Goal: Task Accomplishment & Management: Use online tool/utility

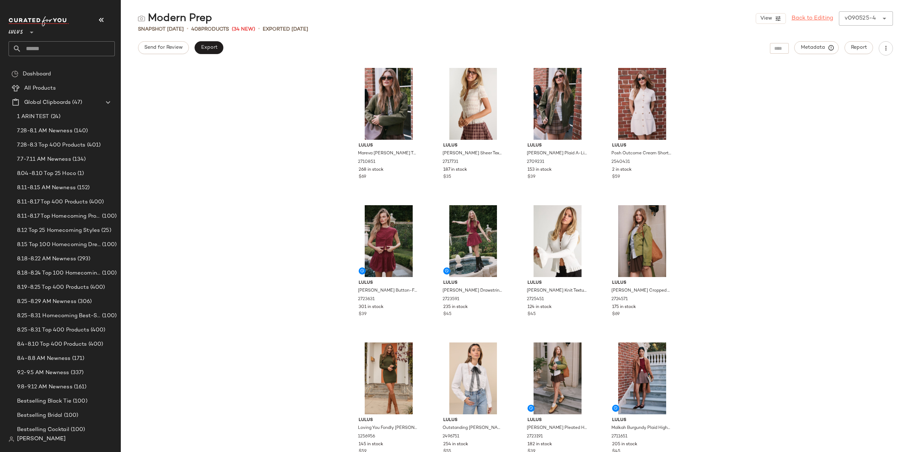
drag, startPoint x: 806, startPoint y: 18, endPoint x: 803, endPoint y: 22, distance: 5.3
click at [806, 18] on link "Back to Editing" at bounding box center [813, 18] width 42 height 9
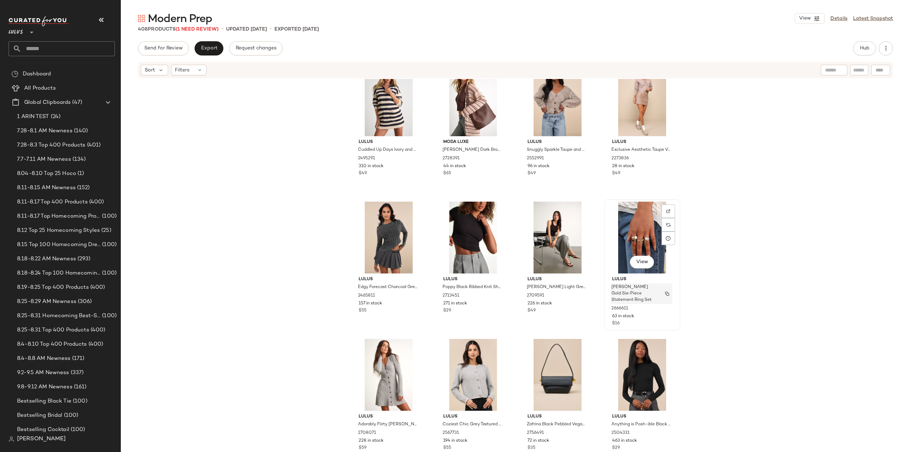
scroll to position [5621, 0]
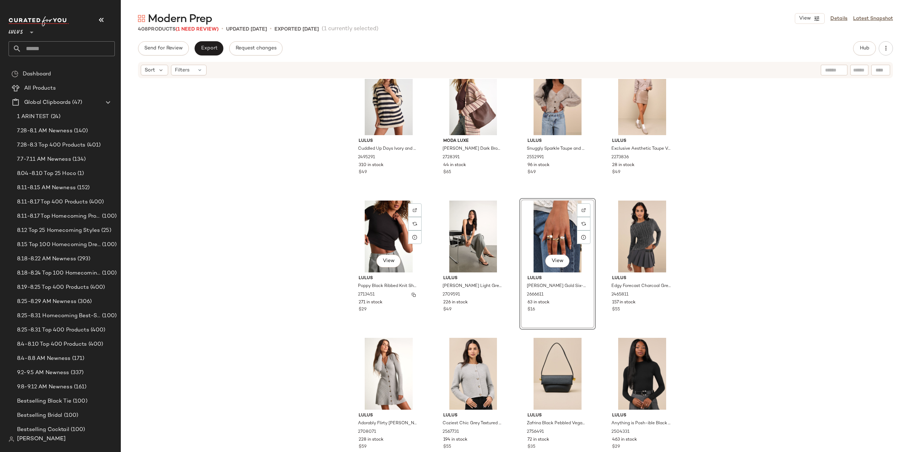
scroll to position [5657, 0]
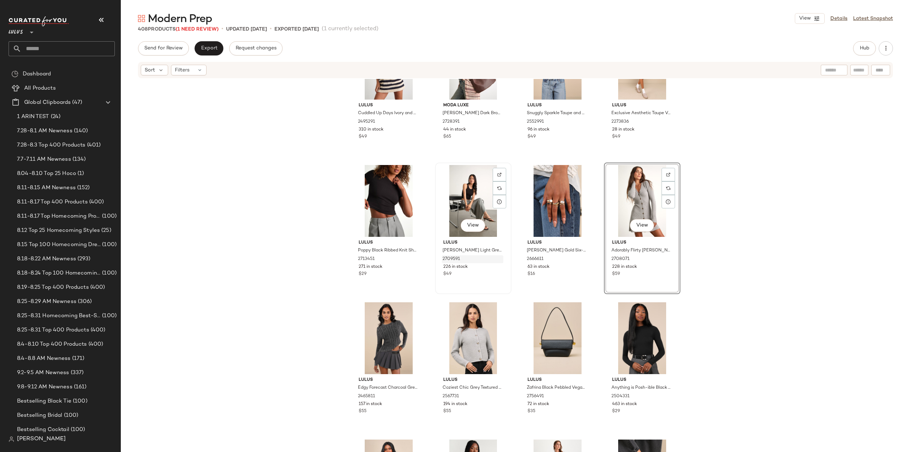
scroll to position [5728, 0]
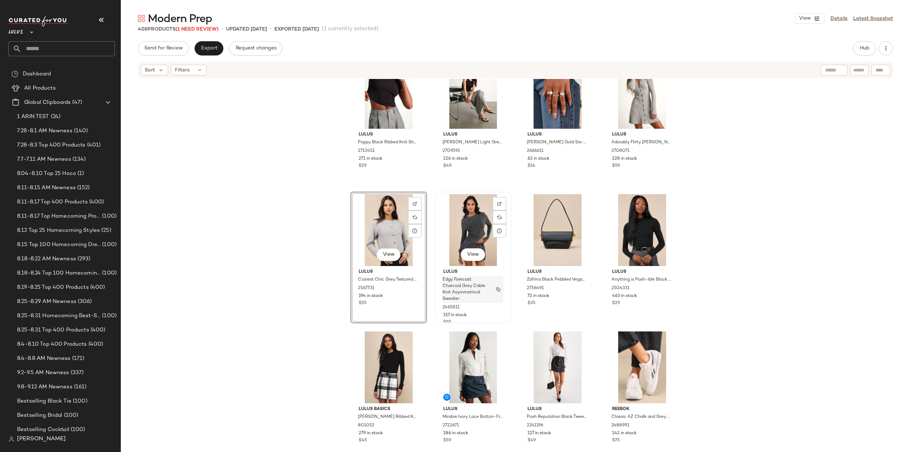
scroll to position [5799, 0]
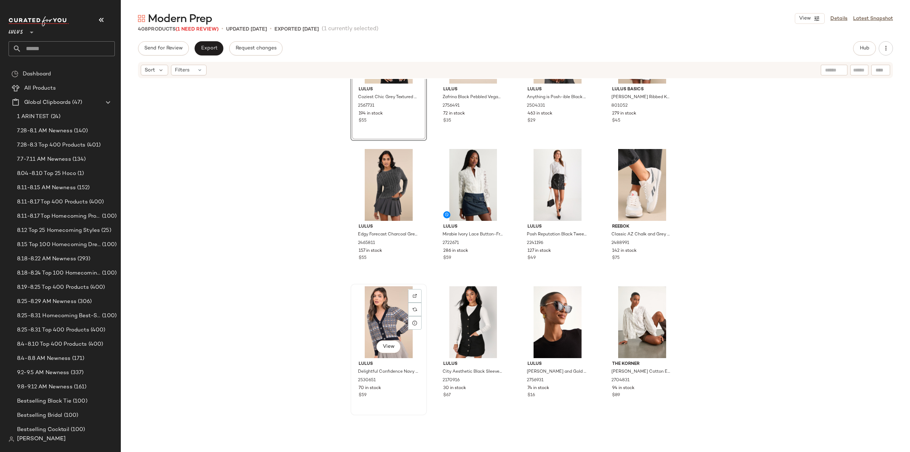
scroll to position [5977, 0]
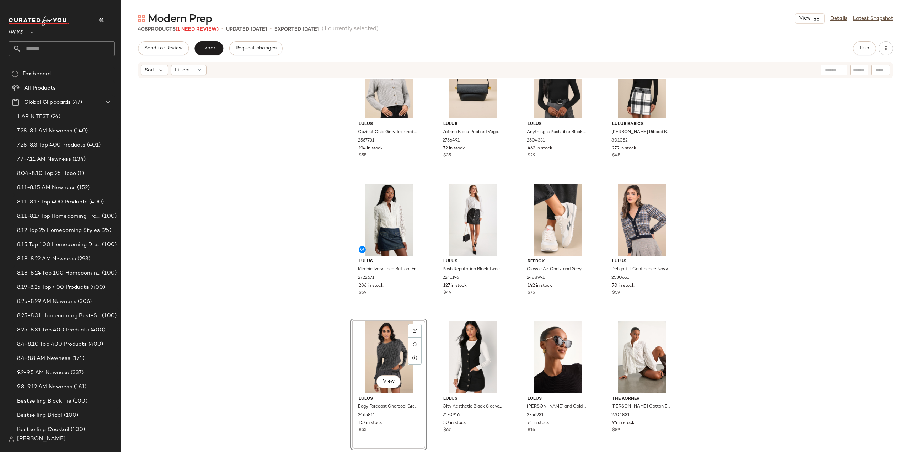
scroll to position [6048, 0]
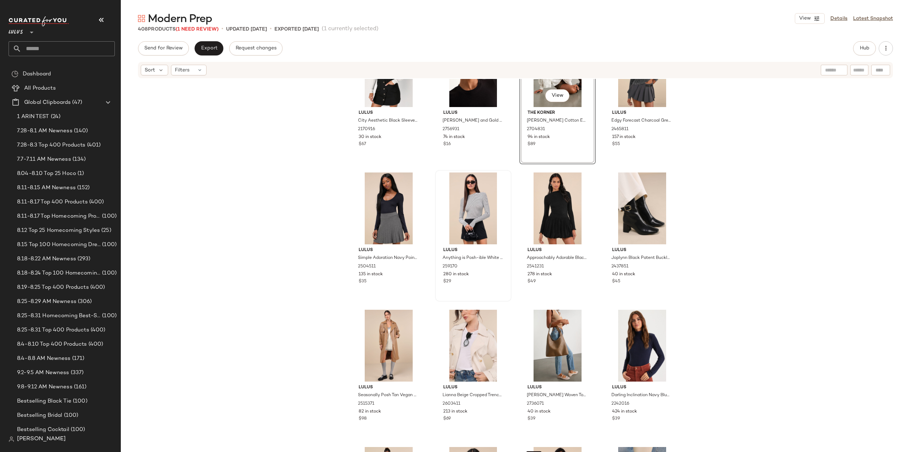
scroll to position [6225, 0]
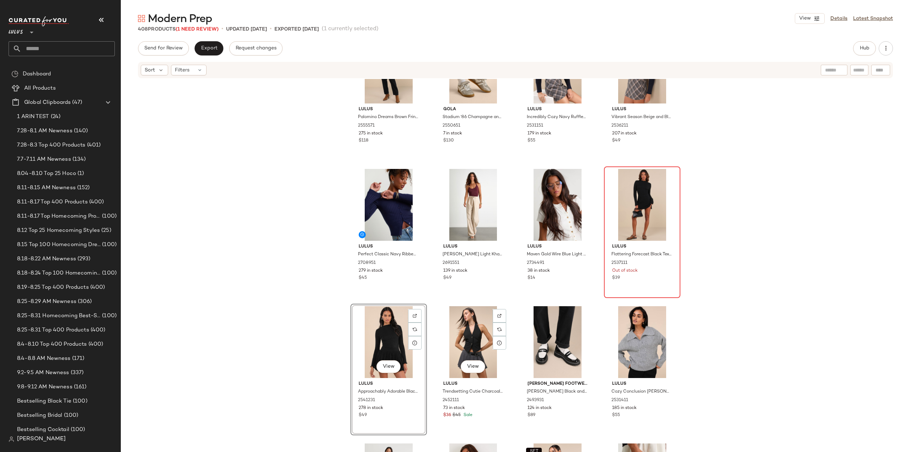
scroll to position [6820, 0]
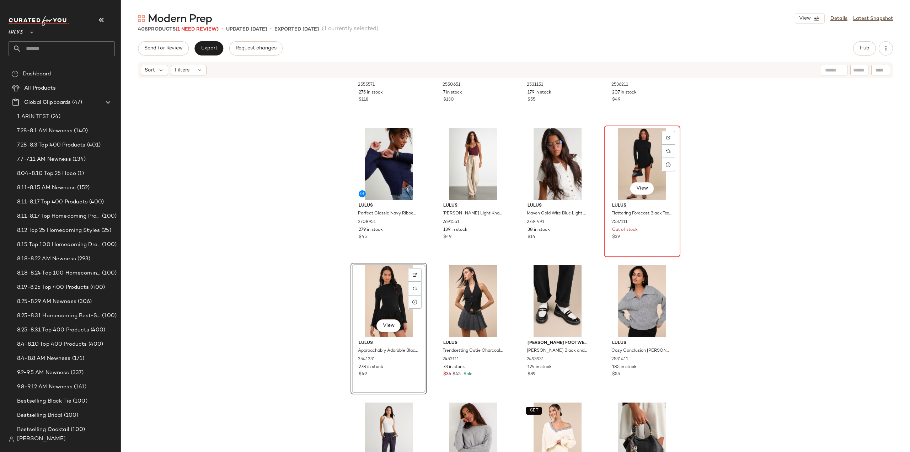
click at [664, 247] on div "View Lulus Flattering Forecast Black Textured Long Sleeve Mini Dress 2537111 Ou…" at bounding box center [642, 191] width 75 height 130
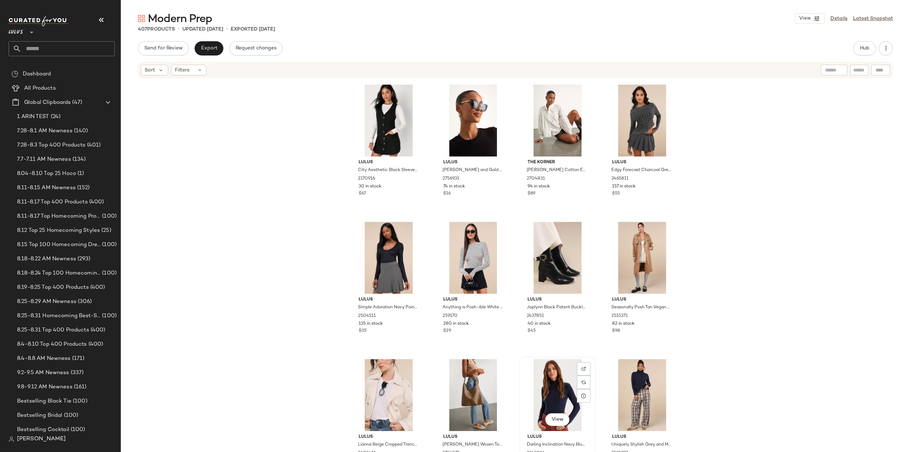
scroll to position [6216, 0]
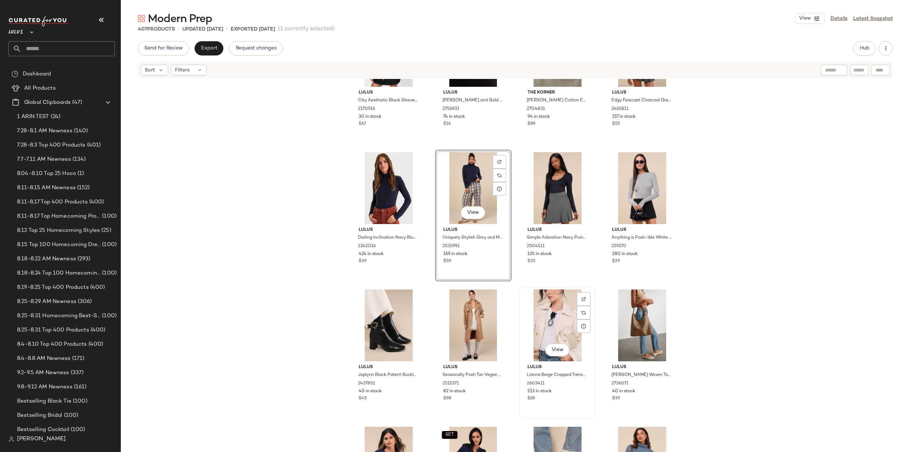
scroll to position [6287, 0]
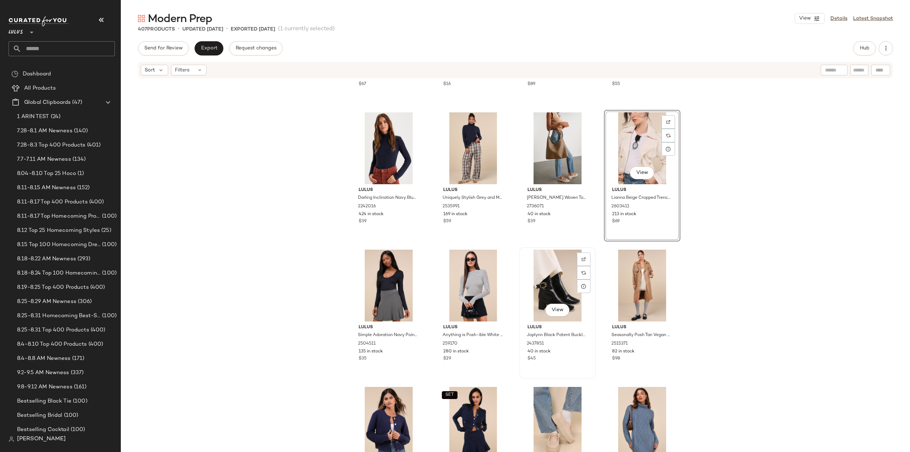
scroll to position [6358, 0]
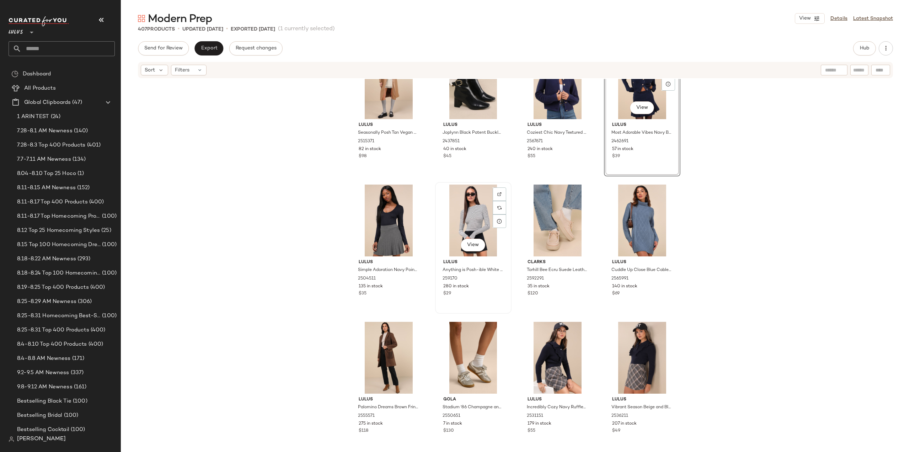
scroll to position [6500, 0]
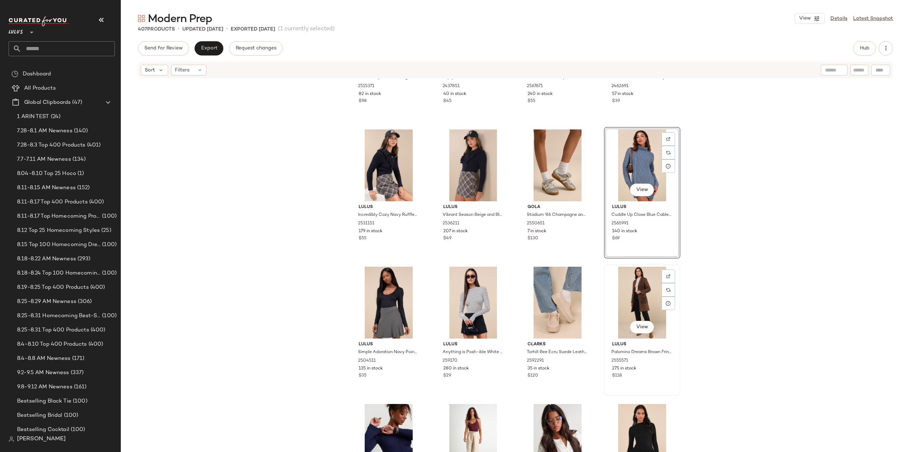
scroll to position [6607, 0]
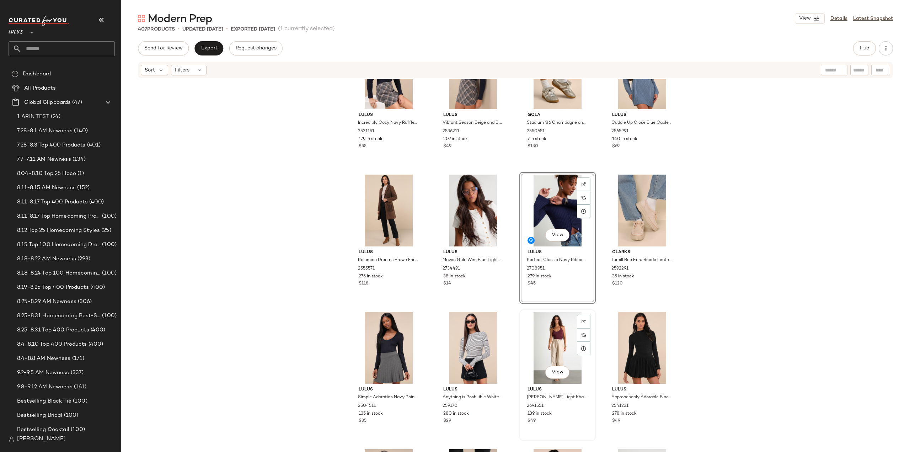
scroll to position [6678, 0]
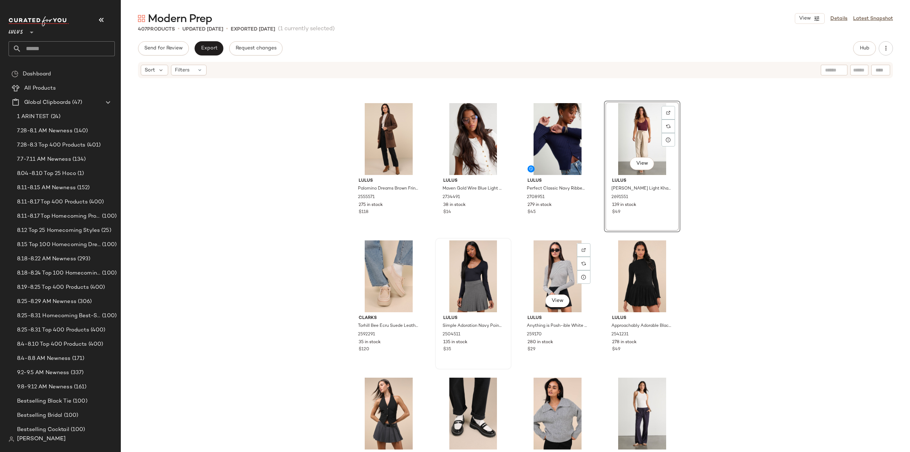
scroll to position [6749, 0]
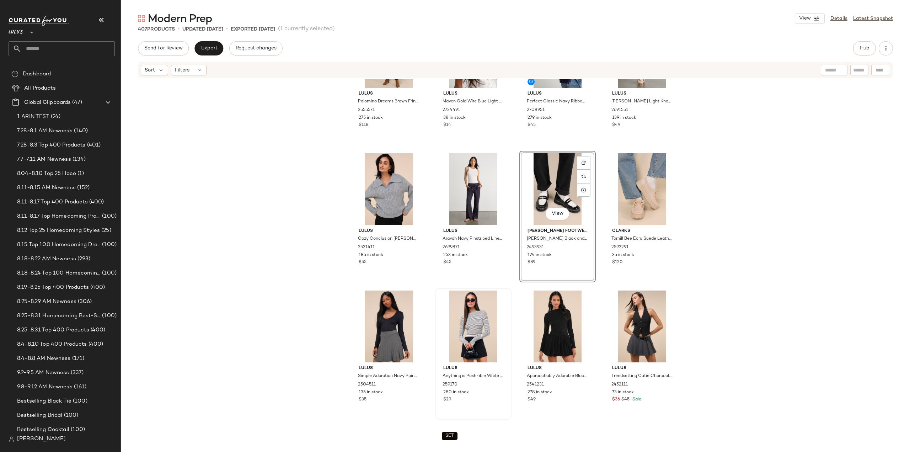
scroll to position [6820, 0]
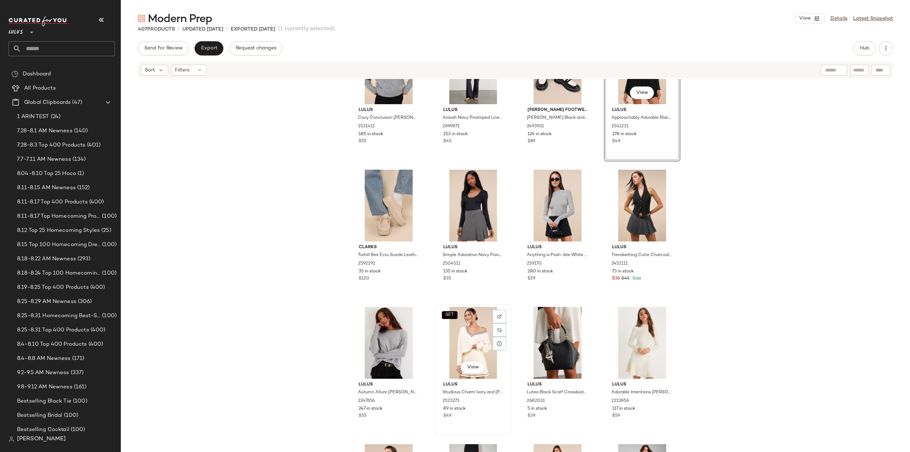
scroll to position [6927, 0]
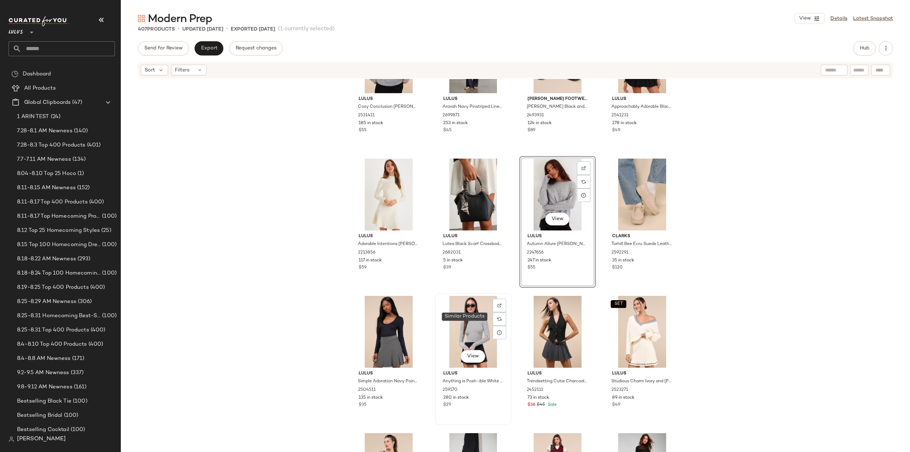
scroll to position [6998, 0]
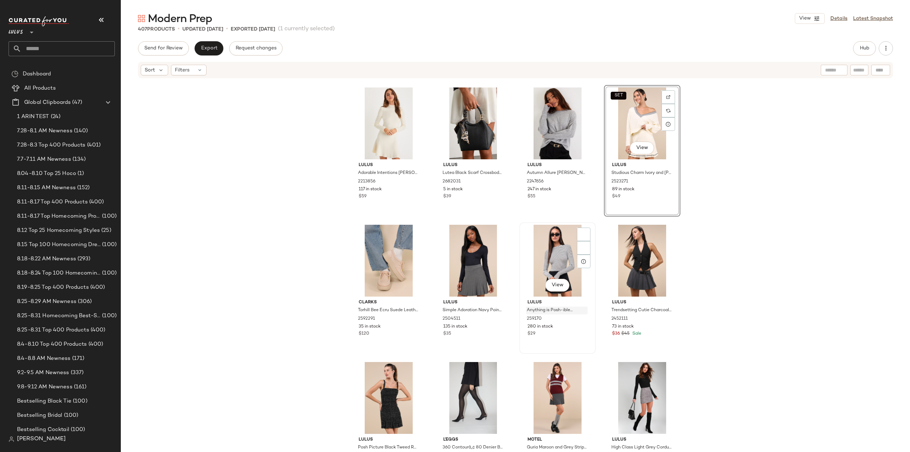
scroll to position [7033, 0]
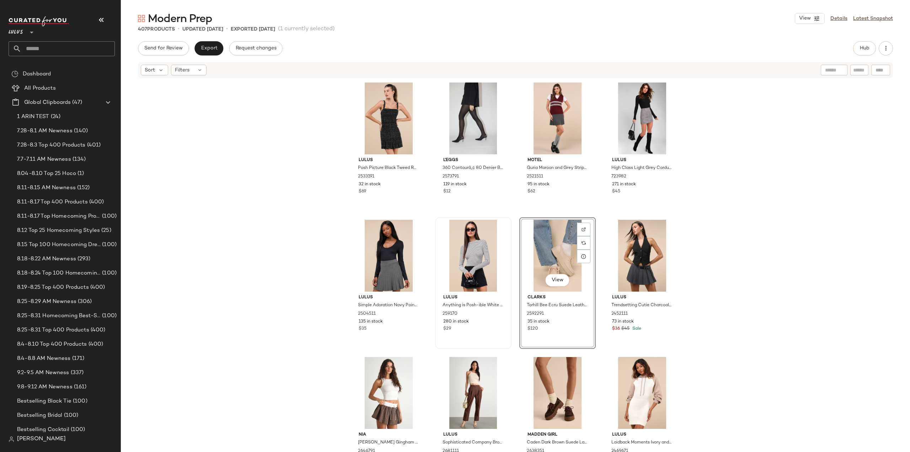
scroll to position [7033, 0]
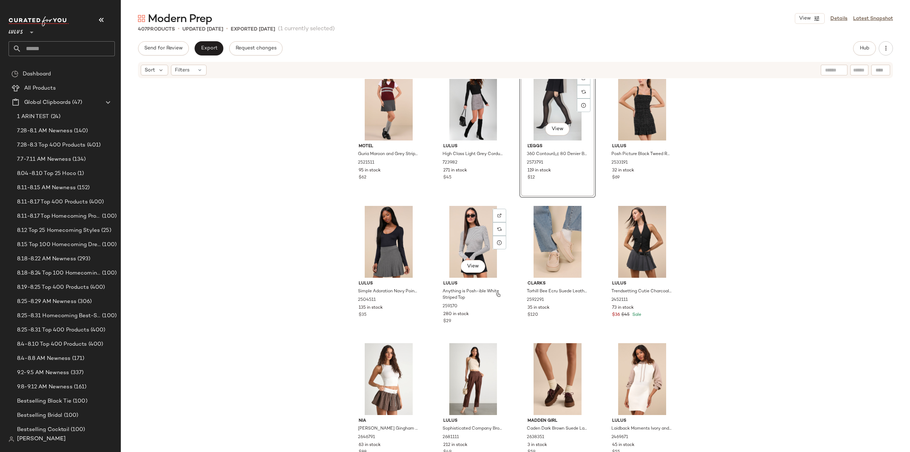
scroll to position [7175, 0]
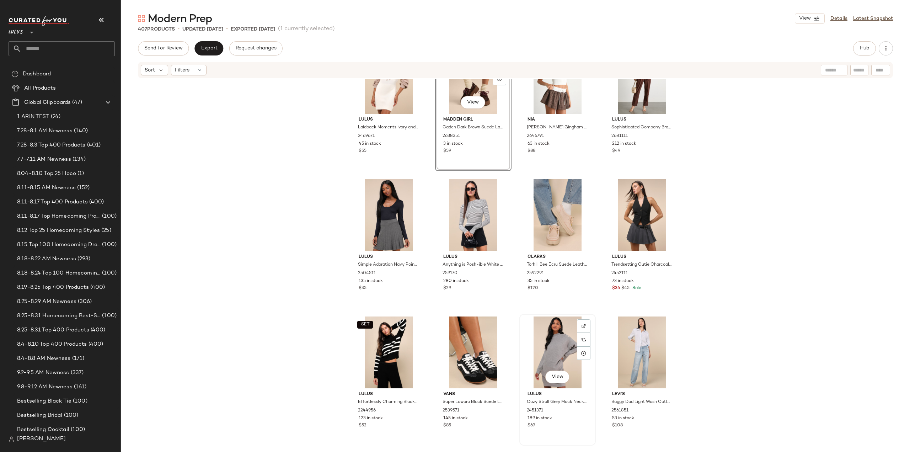
scroll to position [7282, 0]
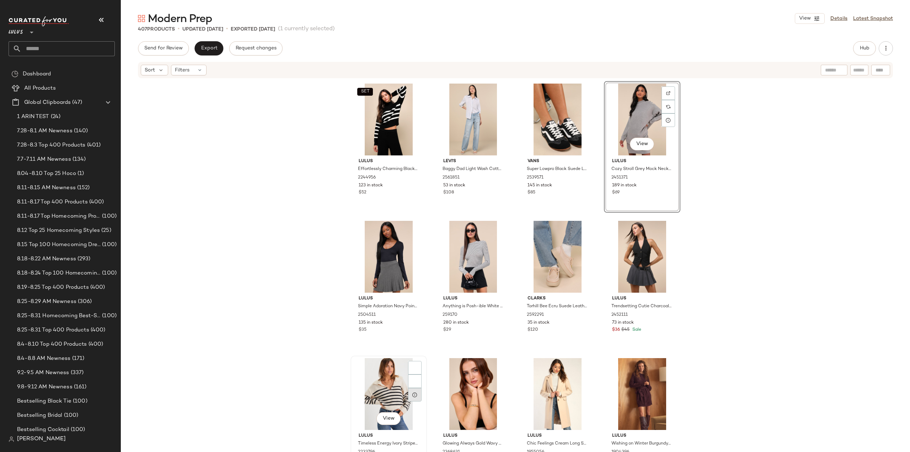
scroll to position [7424, 0]
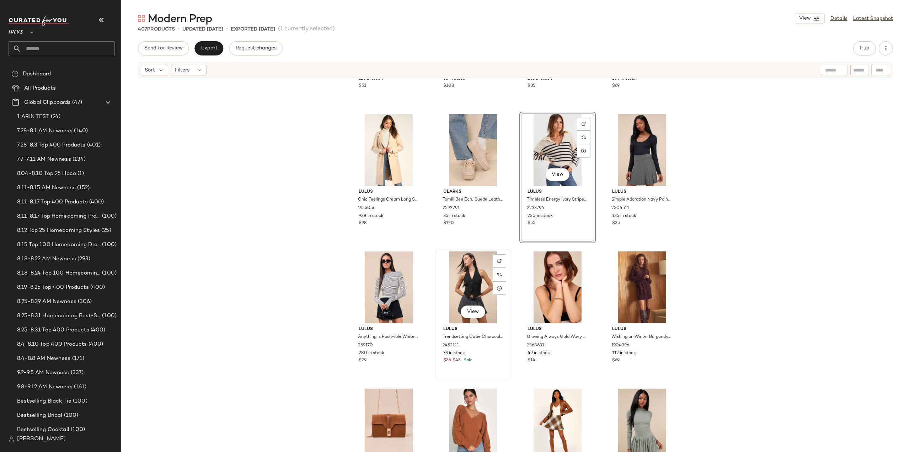
scroll to position [7531, 0]
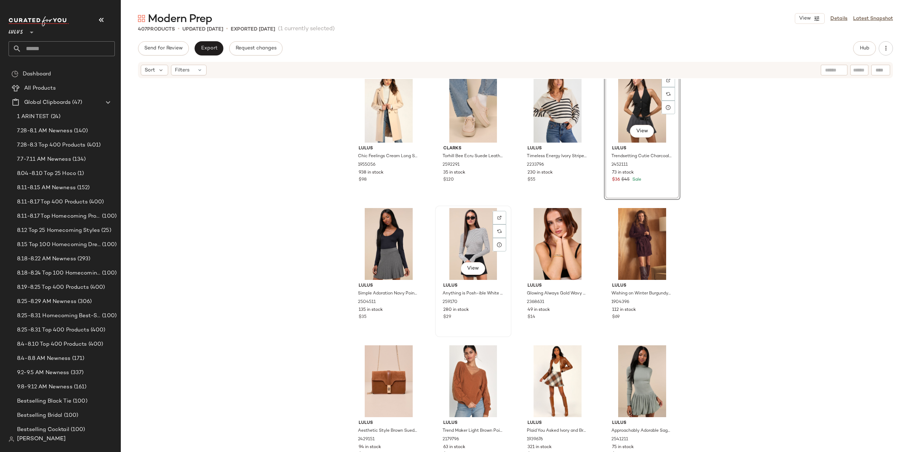
scroll to position [7602, 0]
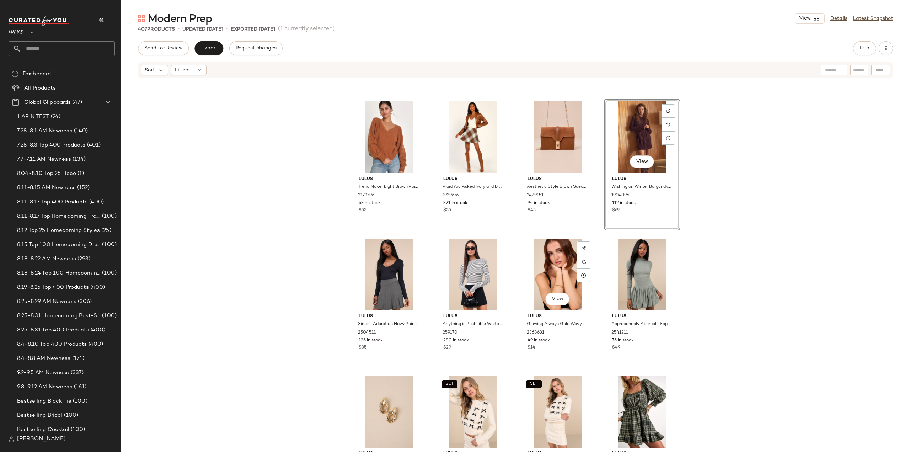
scroll to position [7673, 0]
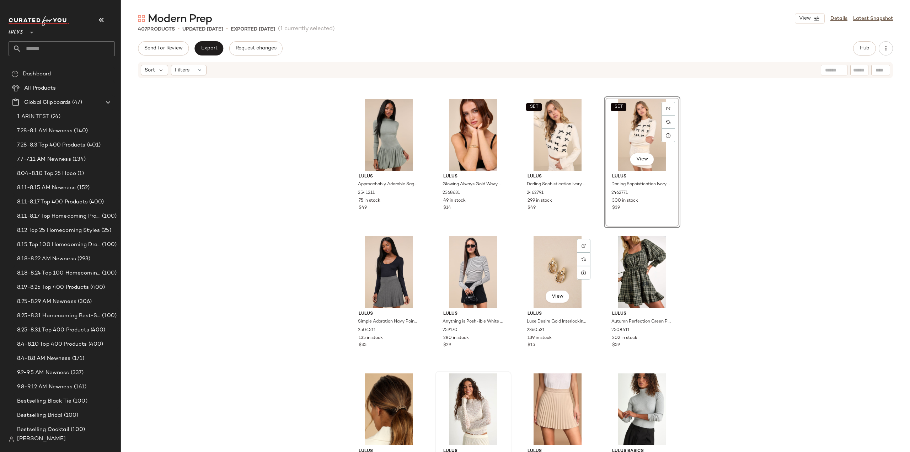
scroll to position [7851, 0]
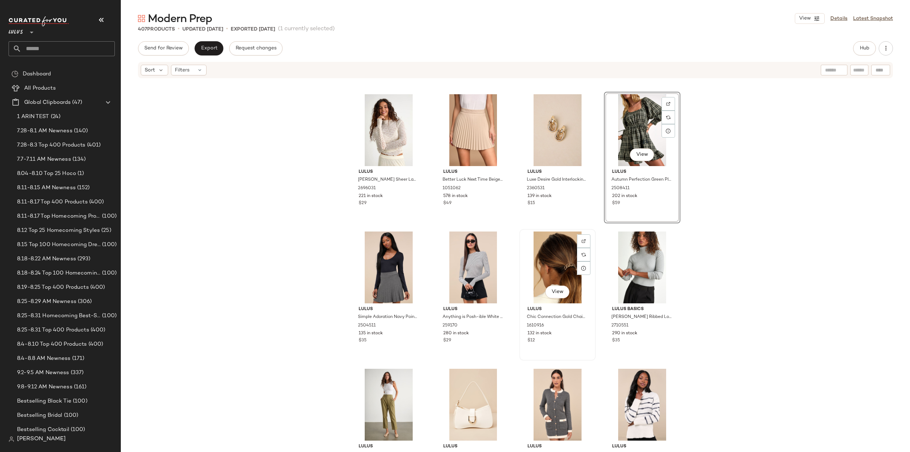
scroll to position [7993, 0]
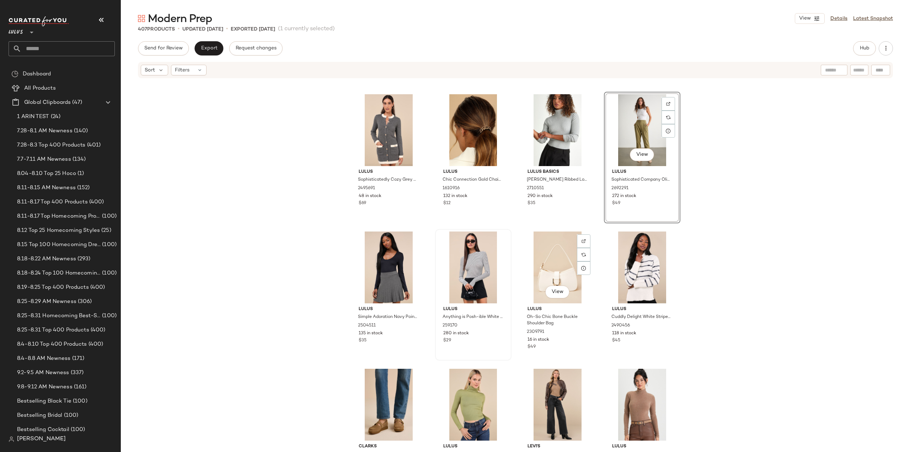
scroll to position [8100, 0]
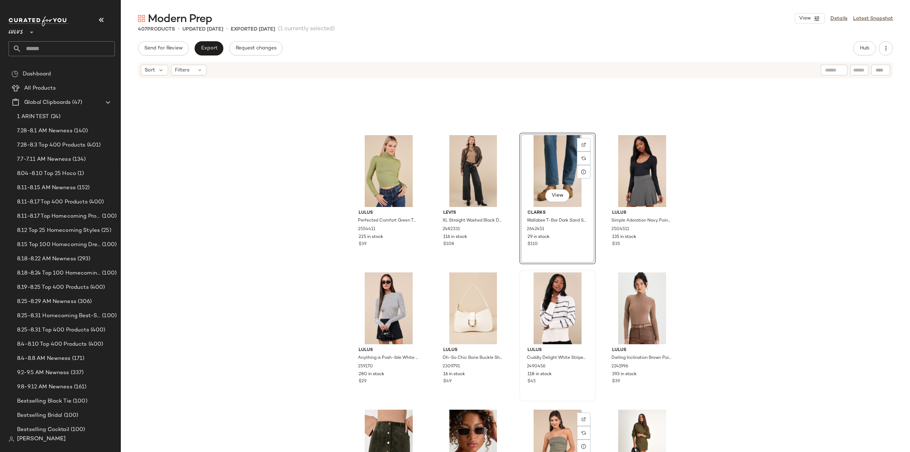
scroll to position [8171, 0]
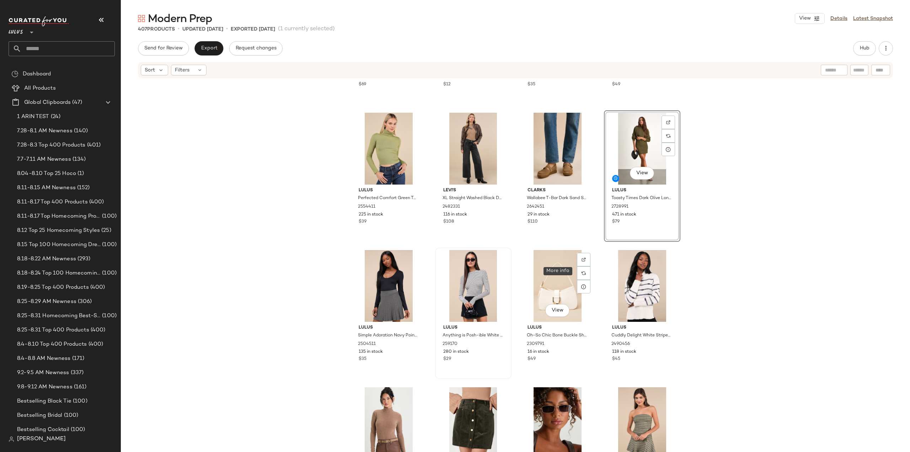
scroll to position [8243, 0]
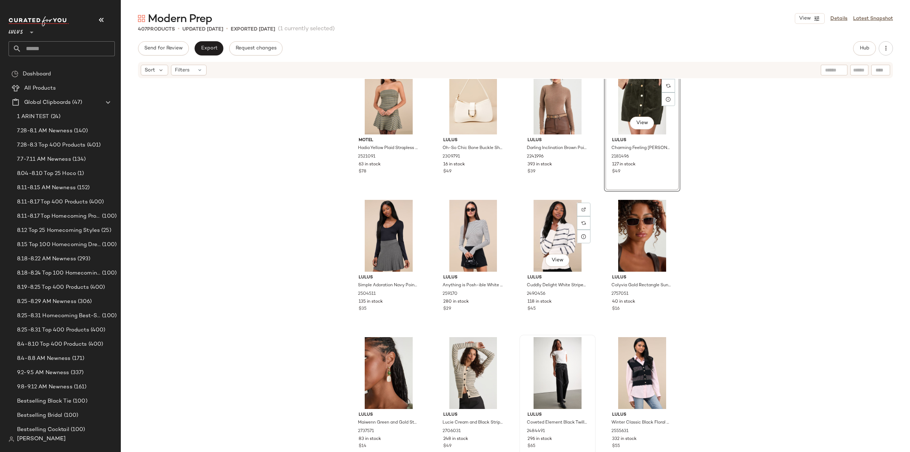
scroll to position [8420, 0]
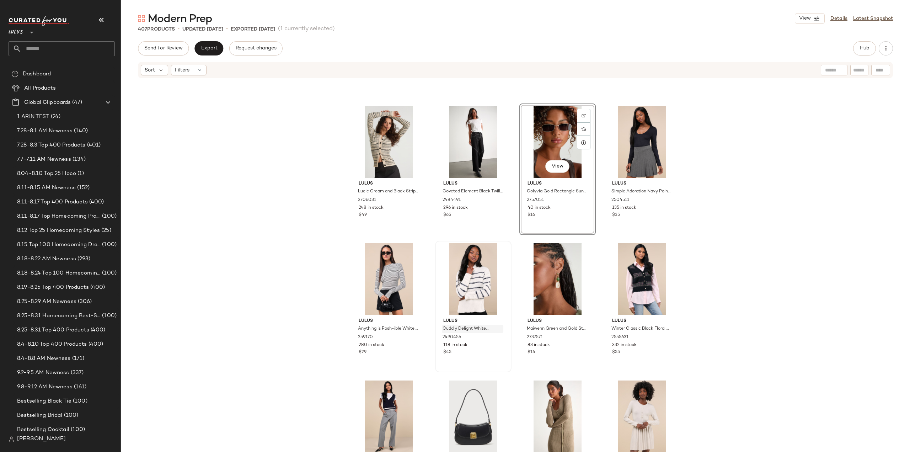
scroll to position [8492, 0]
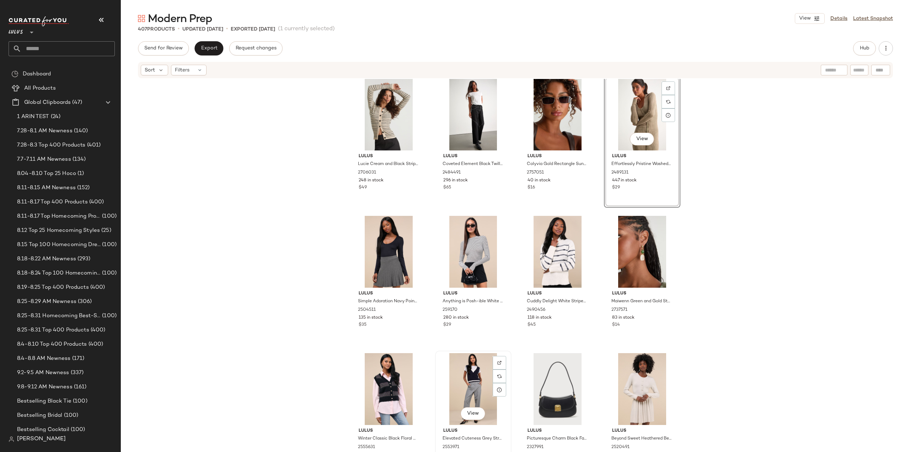
scroll to position [8527, 0]
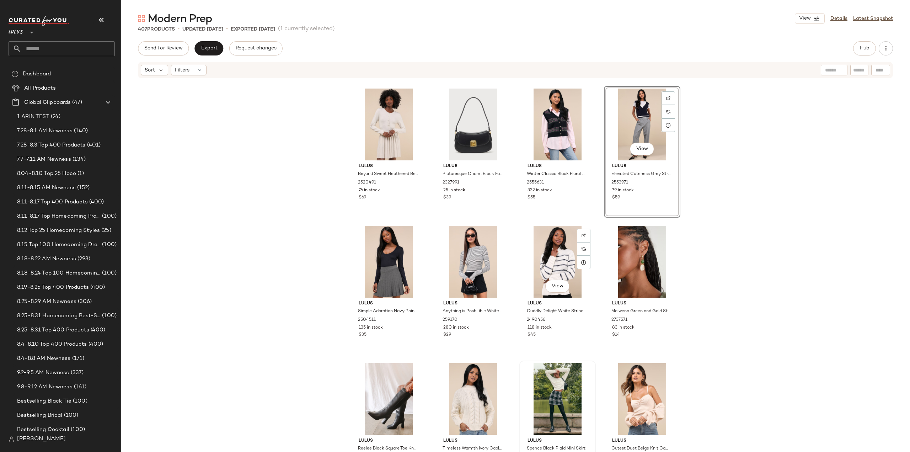
scroll to position [8669, 0]
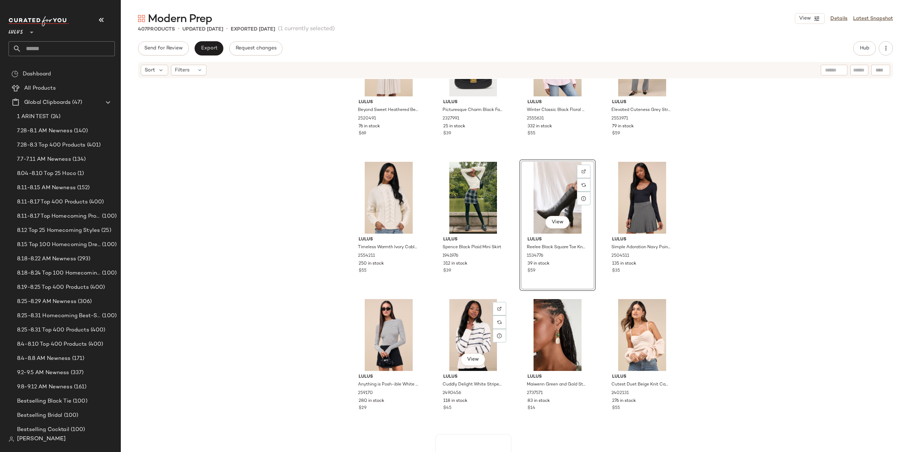
scroll to position [8776, 0]
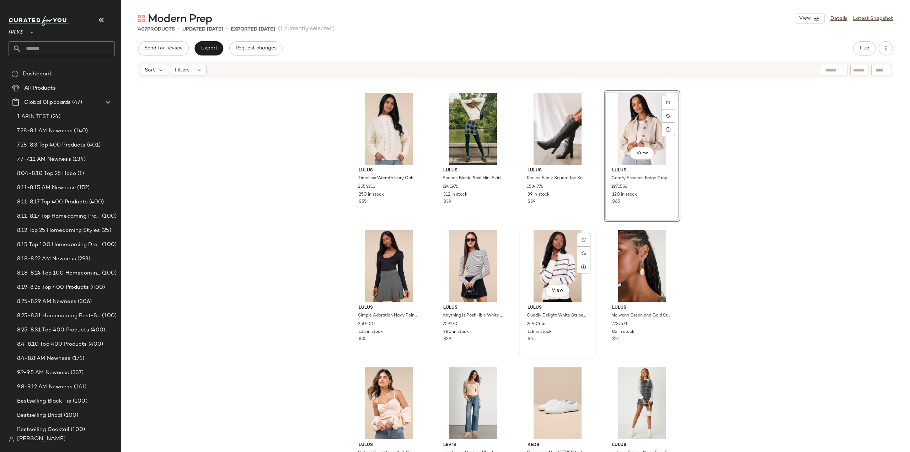
scroll to position [8811, 0]
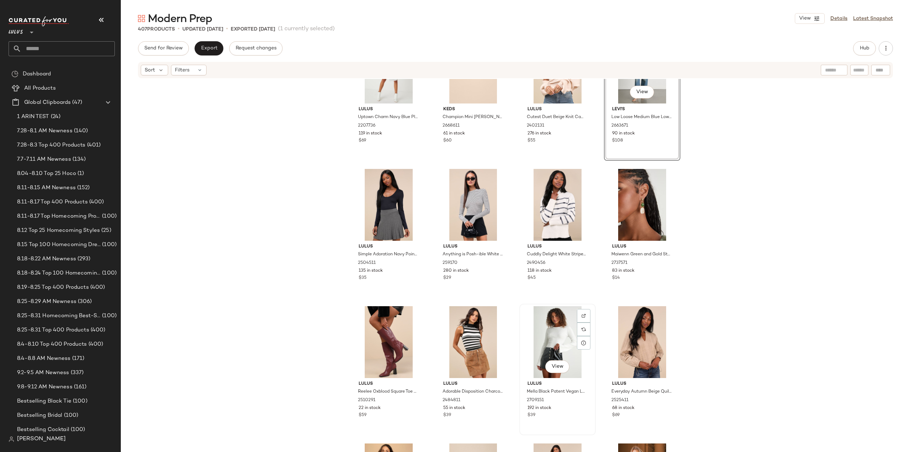
scroll to position [8989, 0]
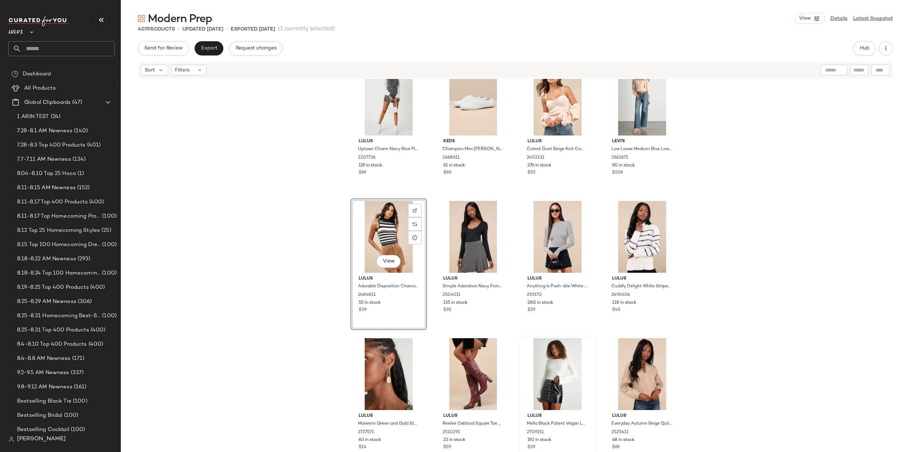
scroll to position [8954, 0]
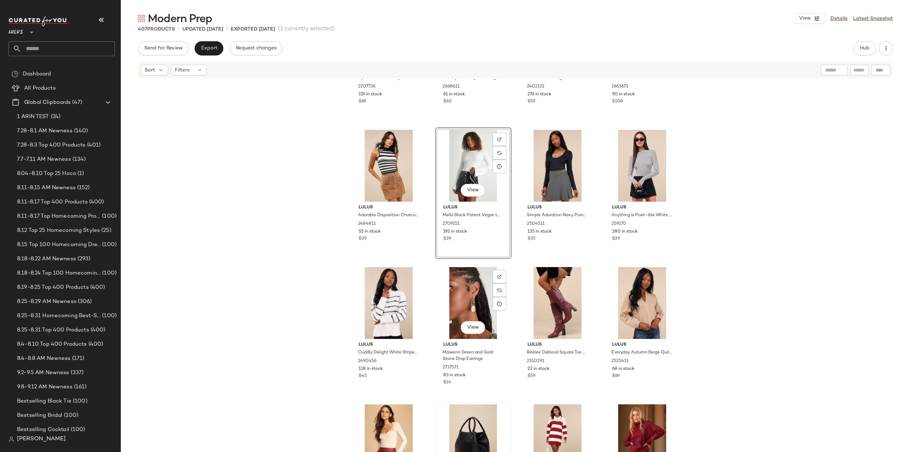
scroll to position [9025, 0]
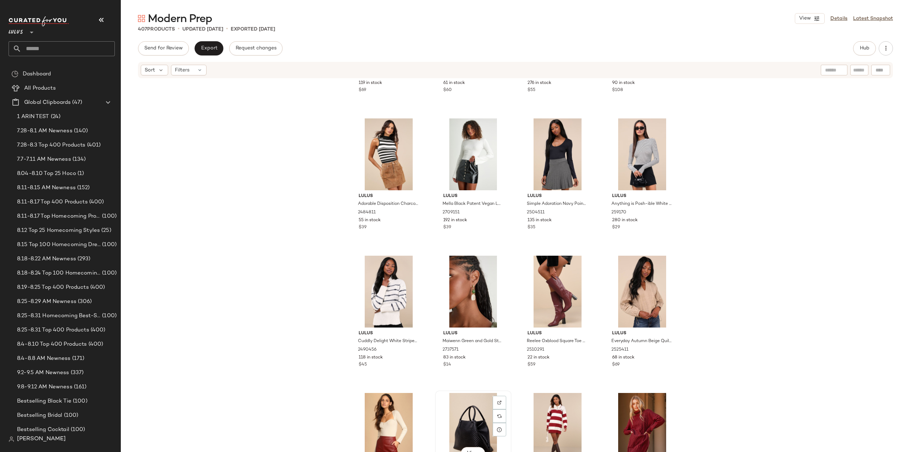
scroll to position [9025, 0]
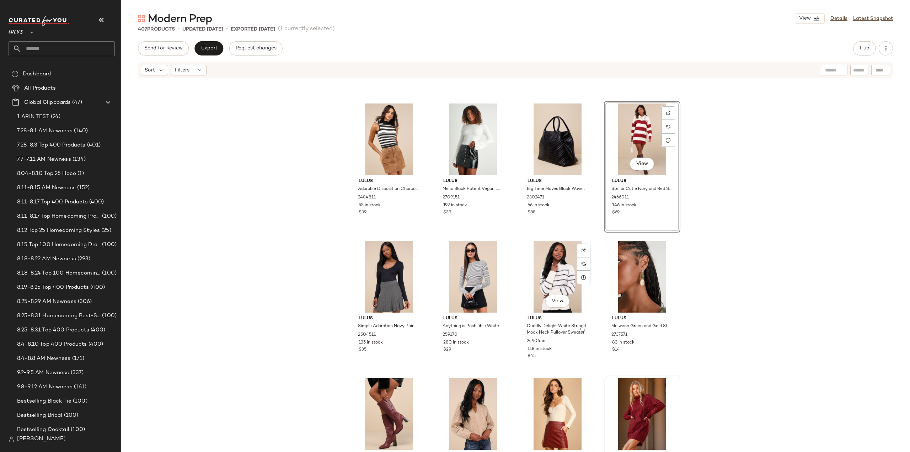
scroll to position [9061, 0]
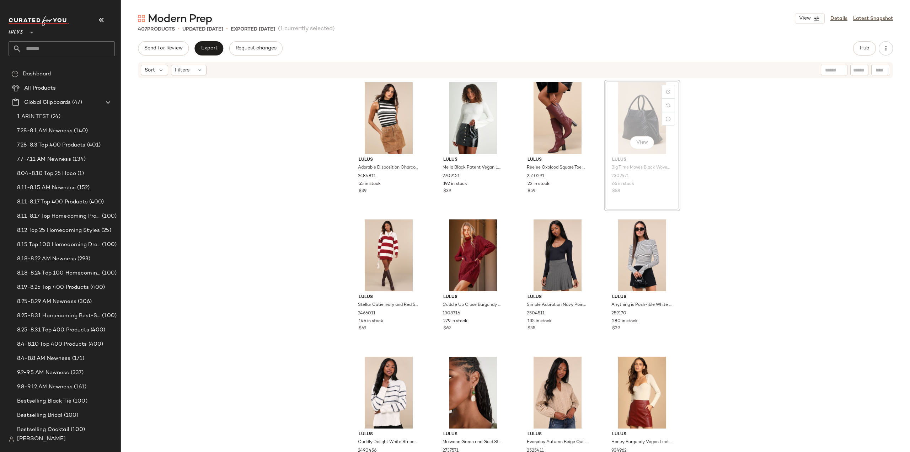
scroll to position [9060, 0]
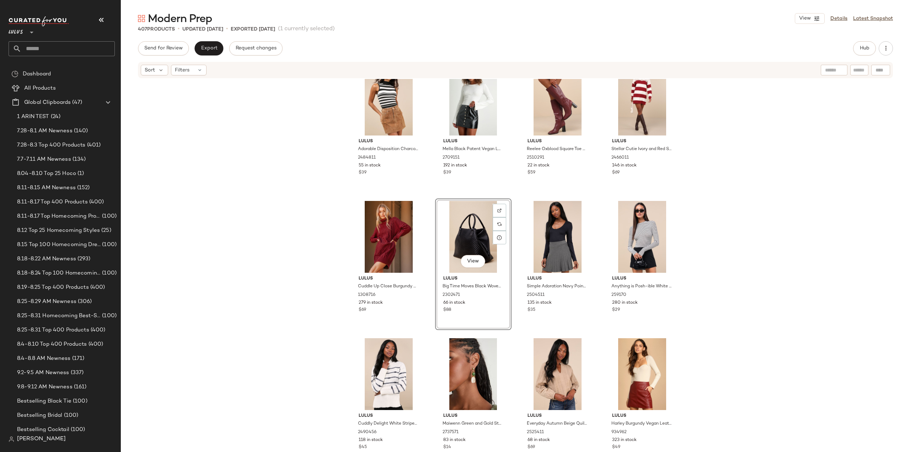
scroll to position [9096, 0]
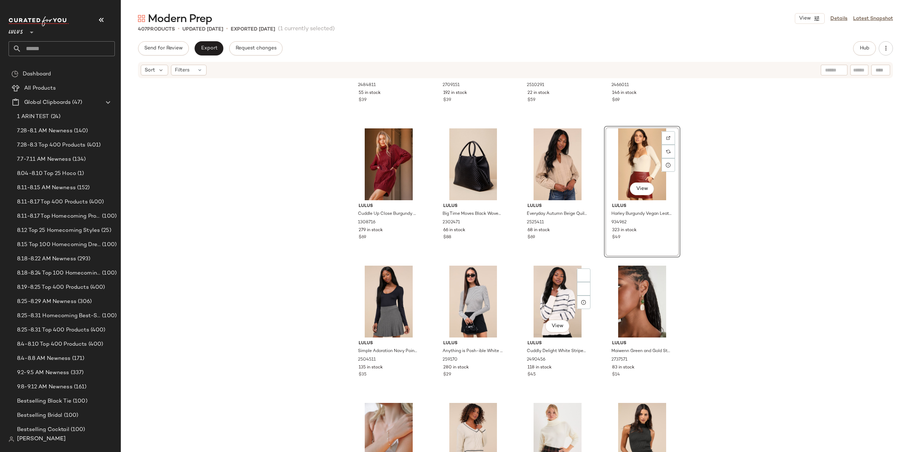
scroll to position [9202, 0]
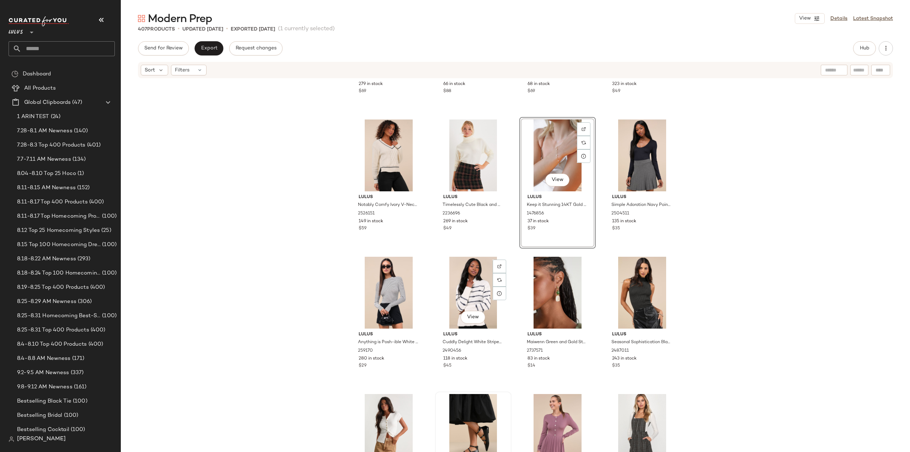
scroll to position [9309, 0]
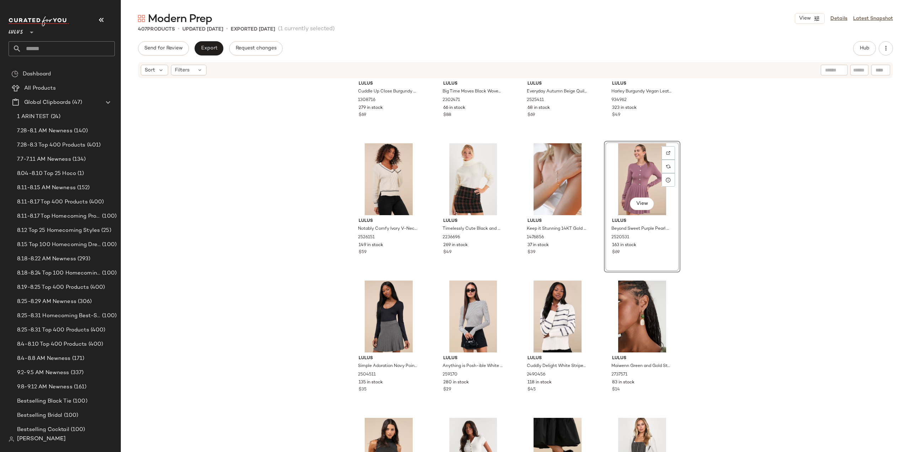
scroll to position [9380, 0]
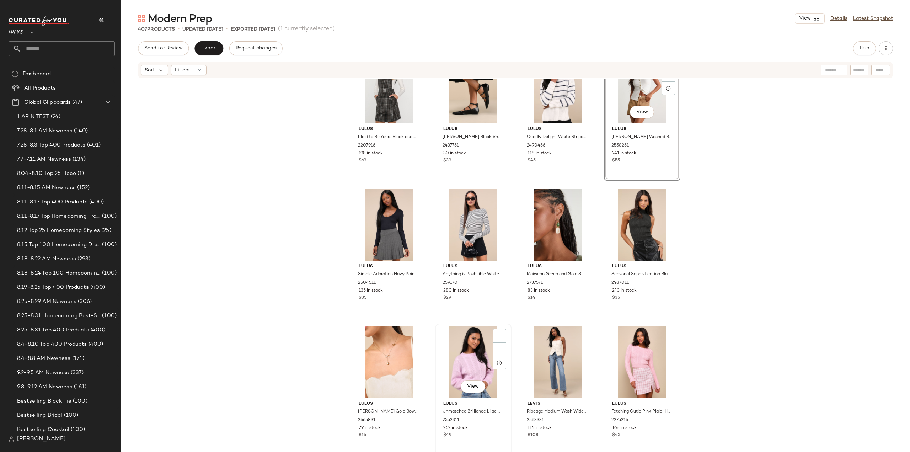
scroll to position [9487, 0]
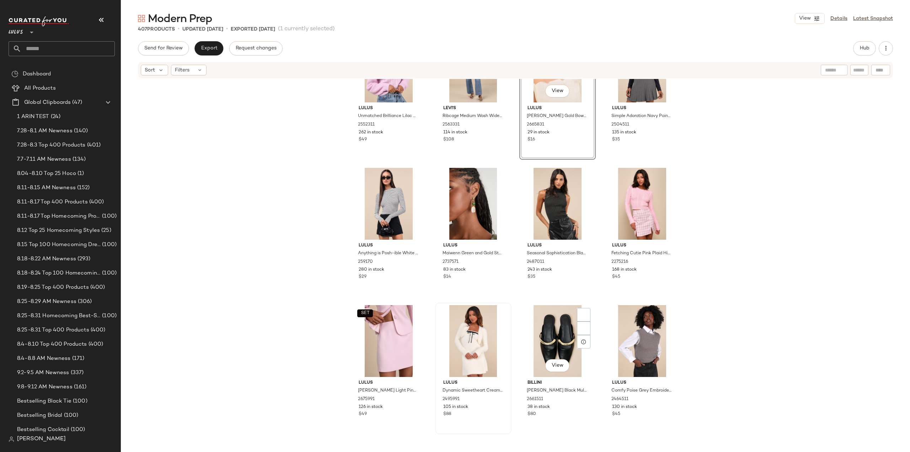
scroll to position [9664, 0]
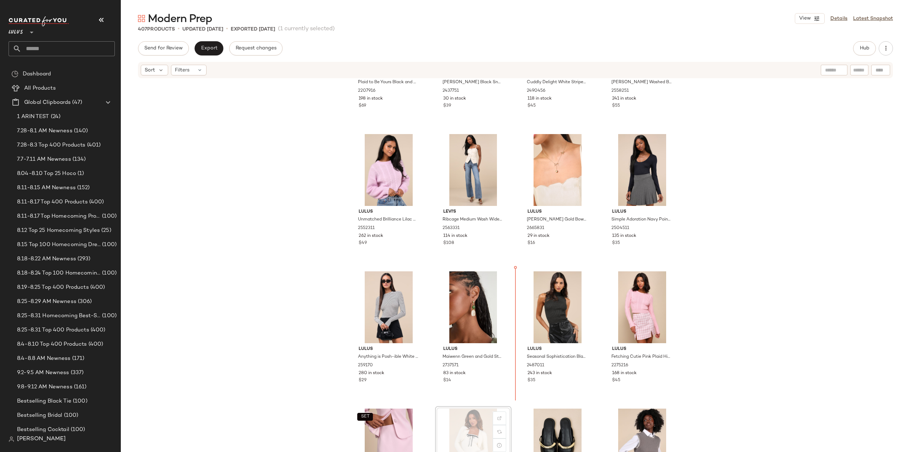
scroll to position [9558, 0]
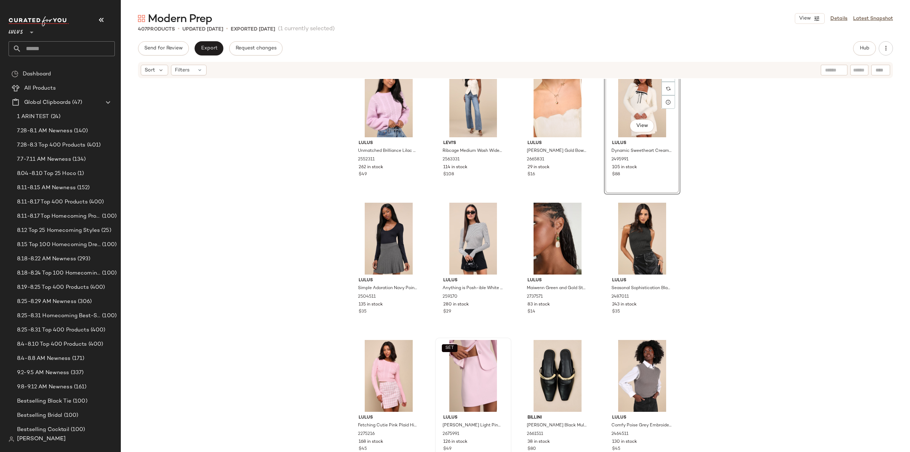
scroll to position [9630, 0]
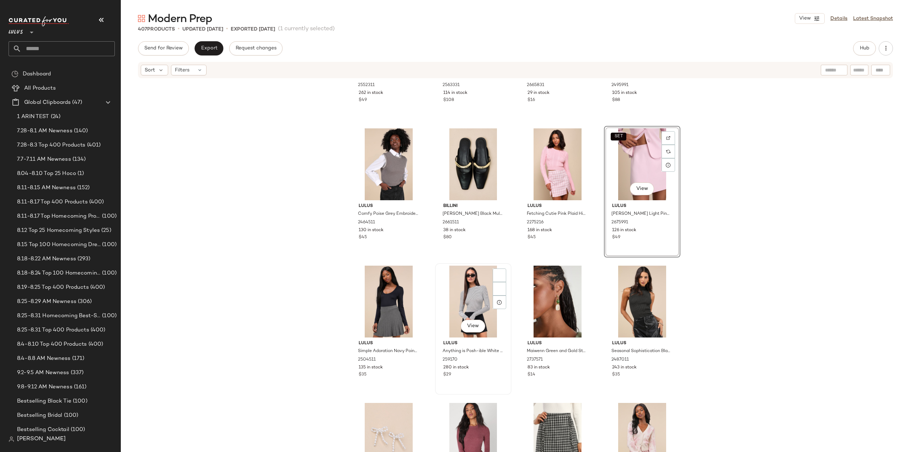
scroll to position [9736, 0]
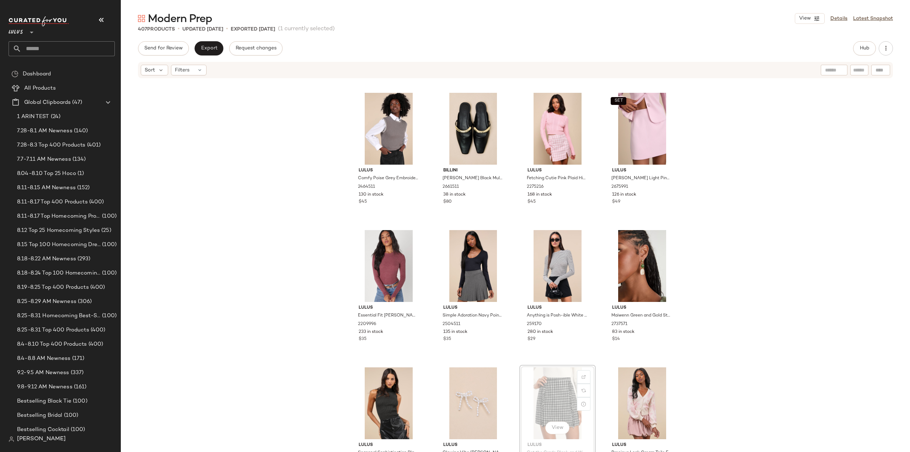
scroll to position [9737, 0]
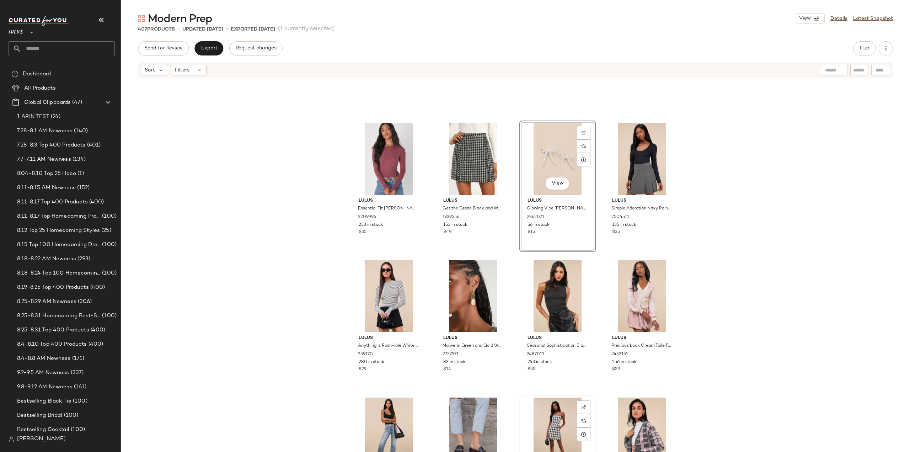
scroll to position [9879, 0]
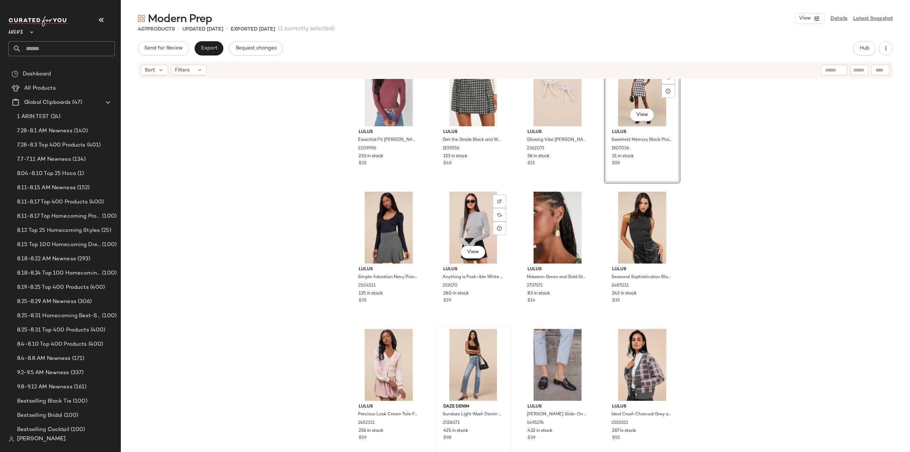
scroll to position [9879, 0]
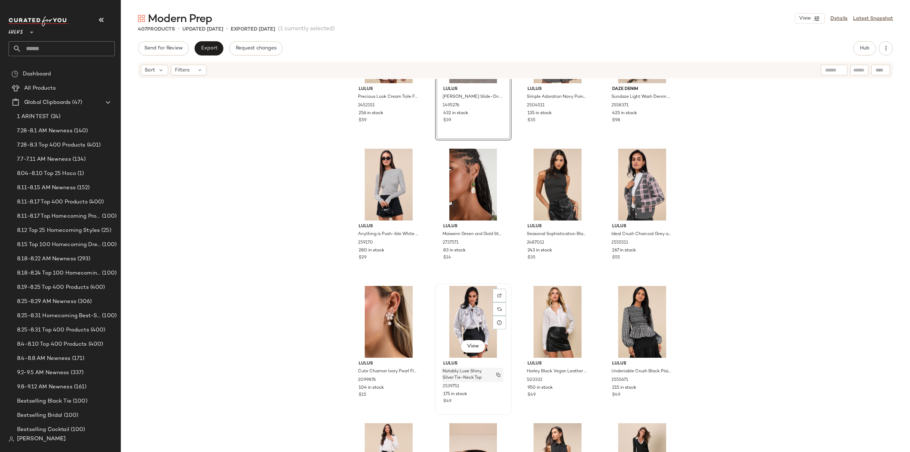
scroll to position [10056, 0]
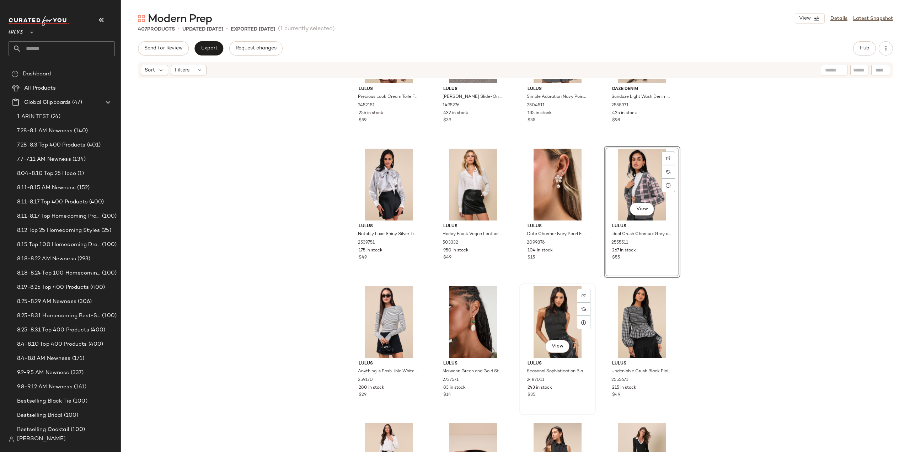
scroll to position [10163, 0]
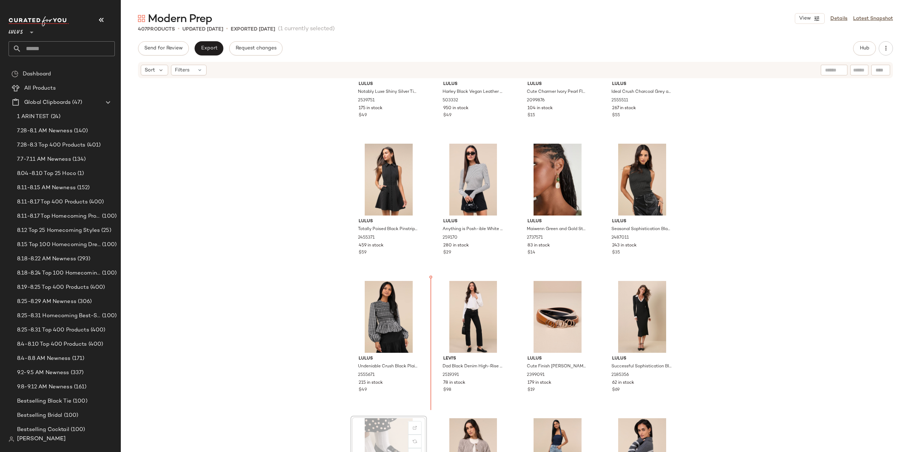
scroll to position [10234, 0]
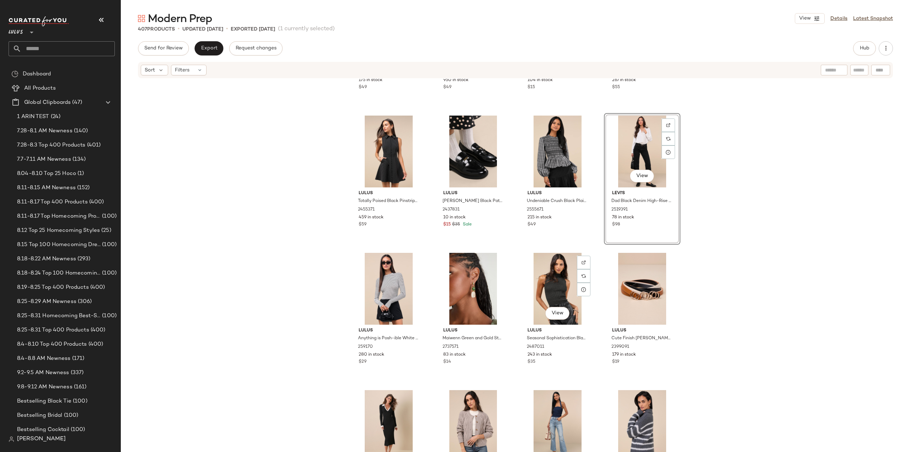
scroll to position [10306, 0]
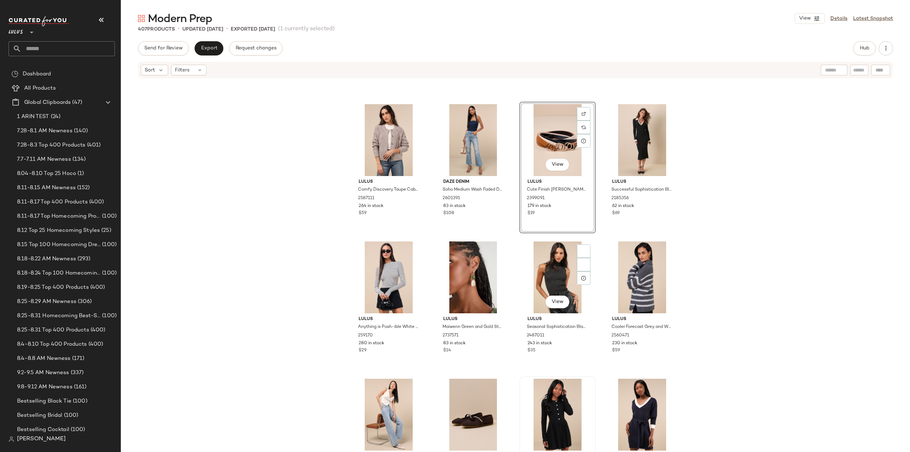
scroll to position [10412, 0]
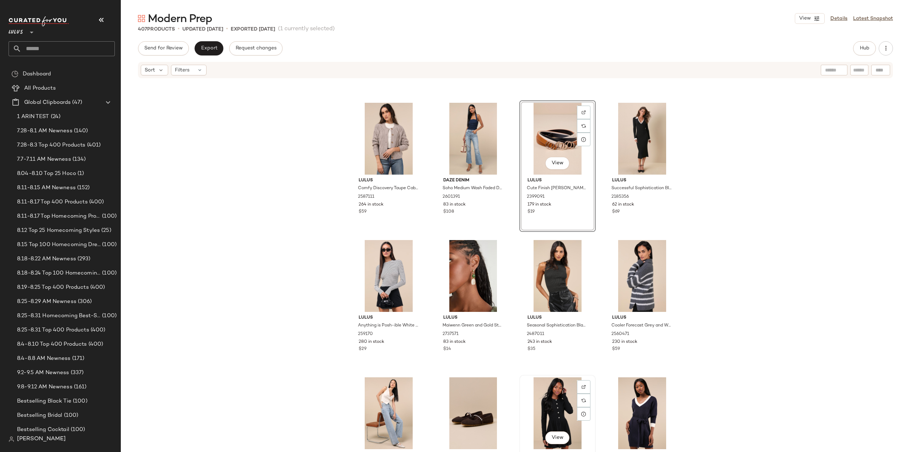
scroll to position [10413, 0]
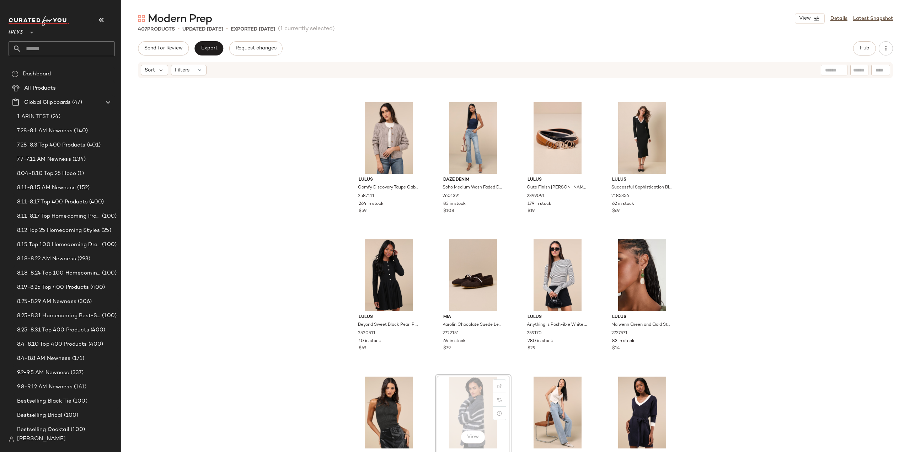
scroll to position [10414, 0]
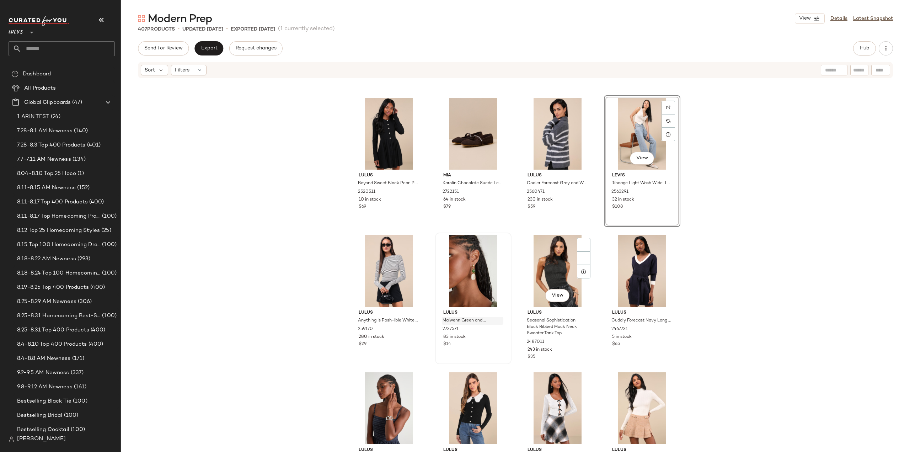
scroll to position [10556, 0]
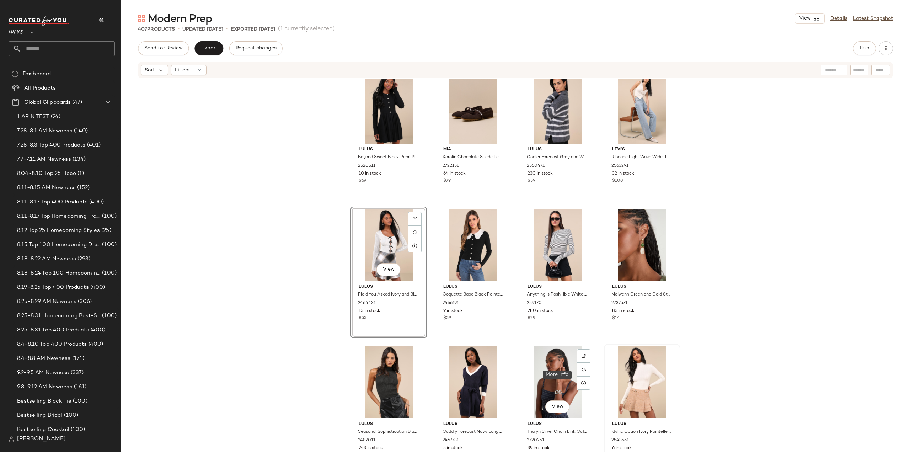
scroll to position [10591, 0]
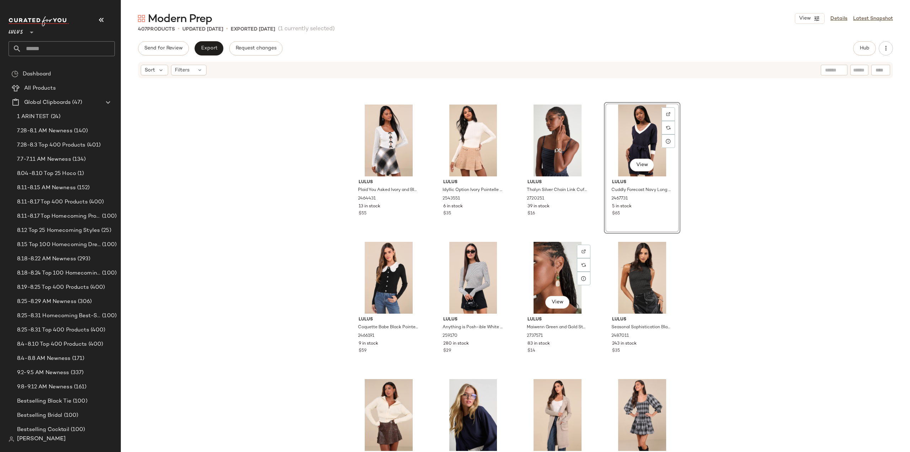
scroll to position [10698, 0]
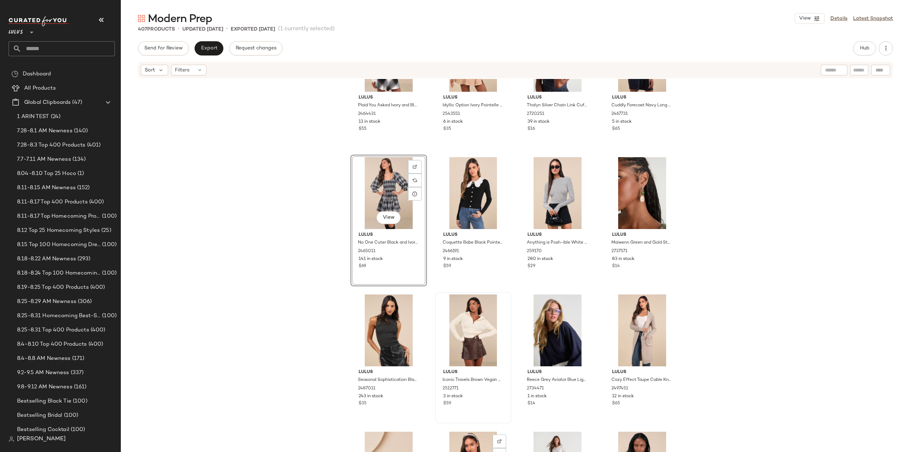
scroll to position [10769, 0]
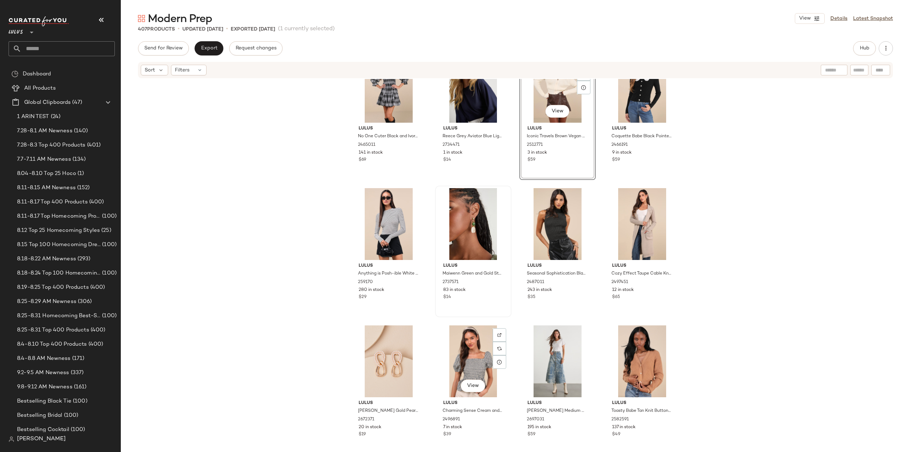
scroll to position [10769, 0]
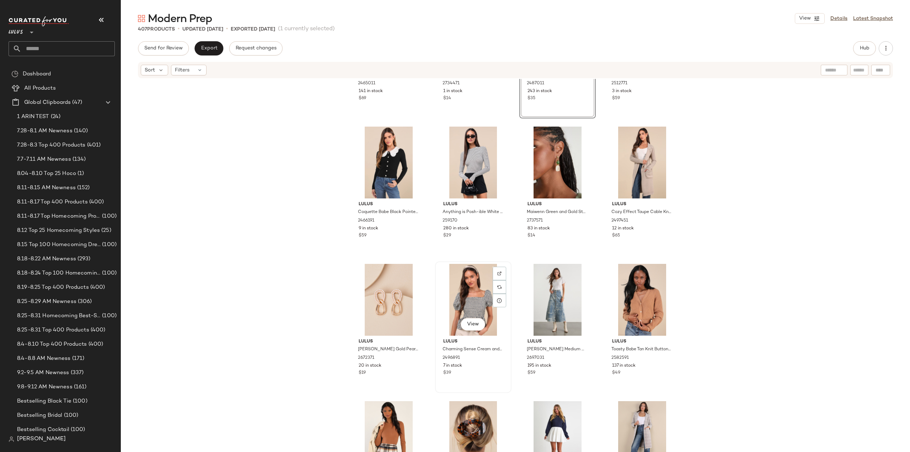
scroll to position [10911, 0]
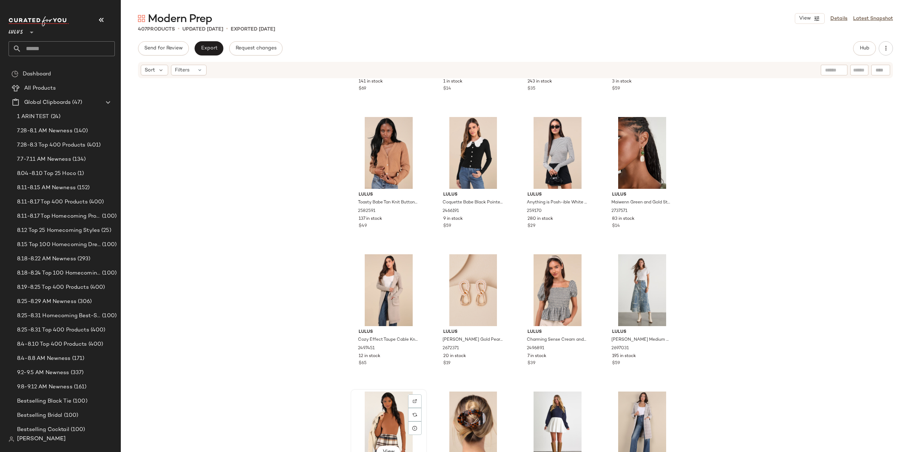
scroll to position [10947, 0]
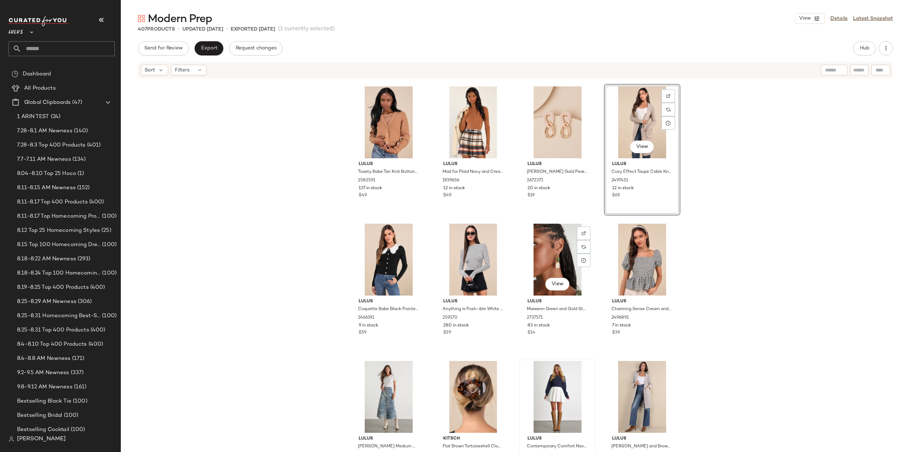
scroll to position [11019, 0]
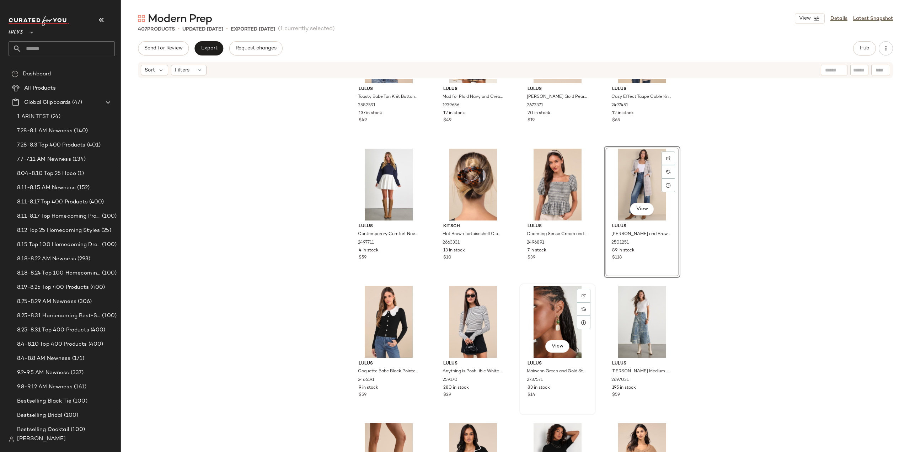
scroll to position [11090, 0]
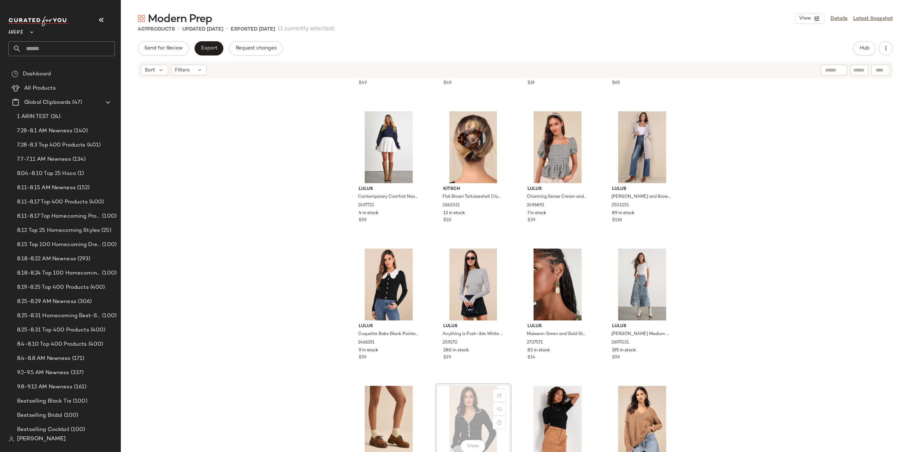
scroll to position [11090, 0]
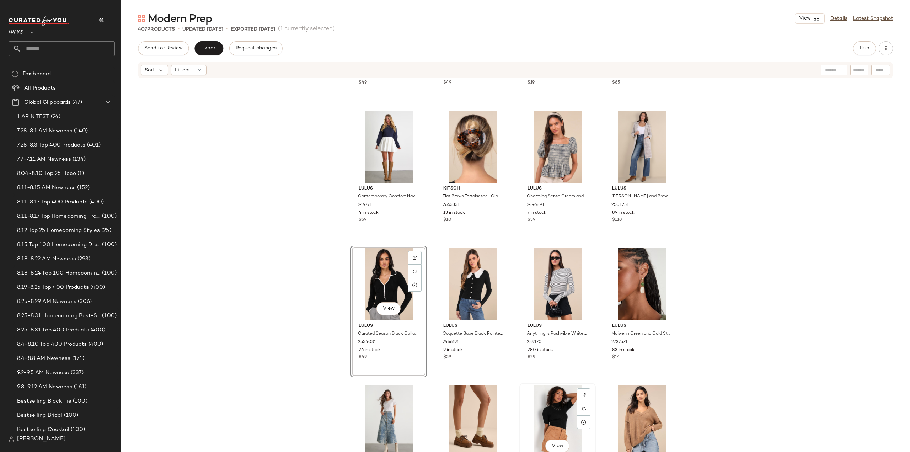
scroll to position [11090, 0]
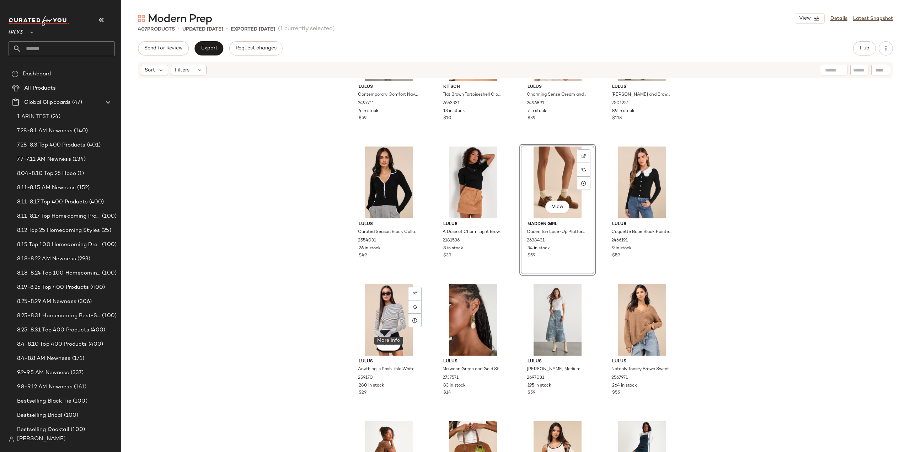
scroll to position [11237, 0]
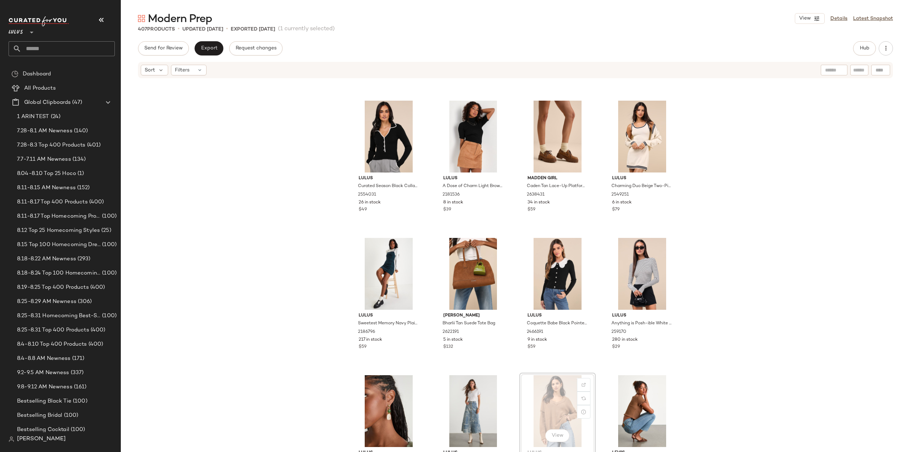
scroll to position [11238, 0]
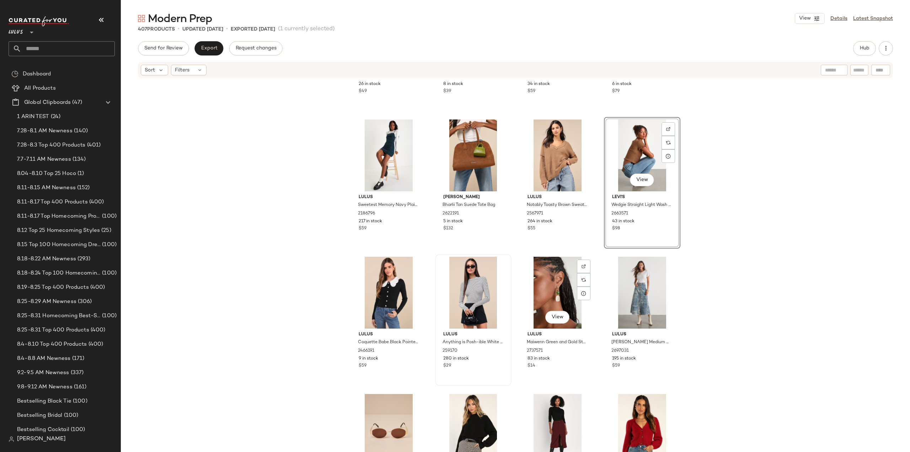
scroll to position [11380, 0]
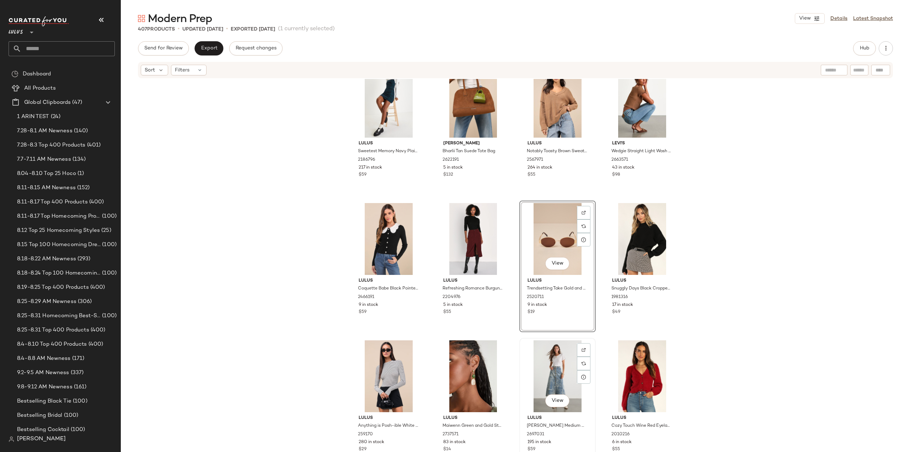
scroll to position [11487, 0]
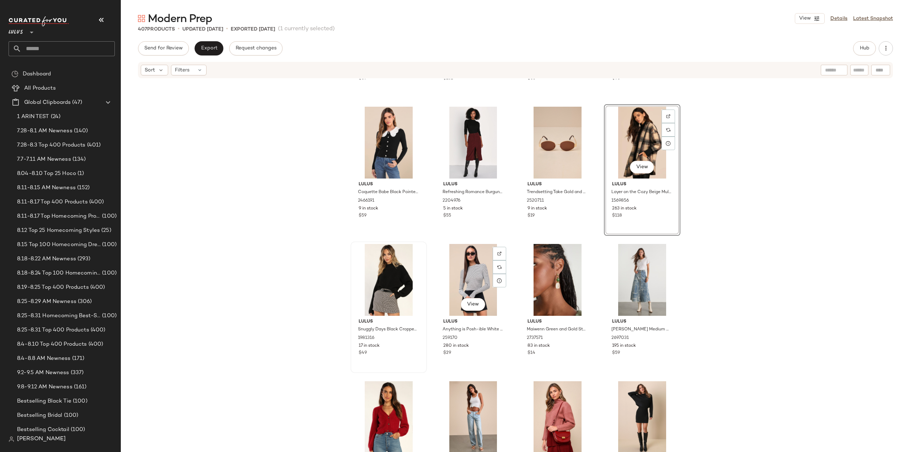
scroll to position [11522, 0]
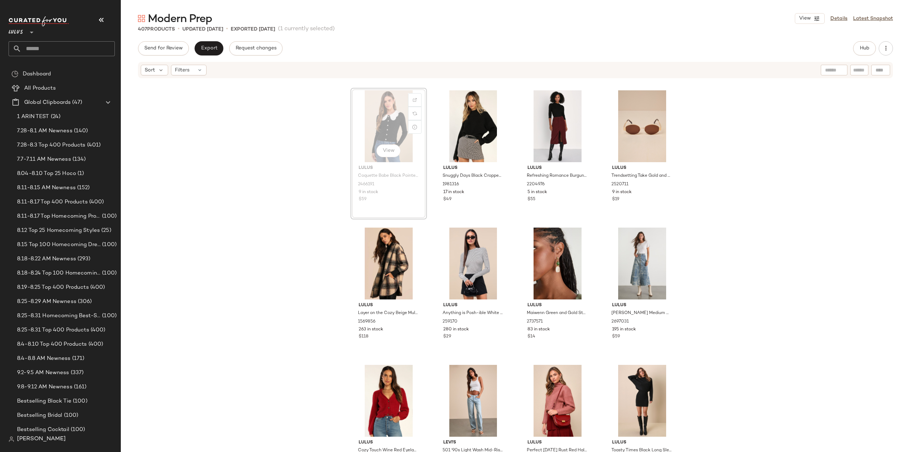
scroll to position [11521, 0]
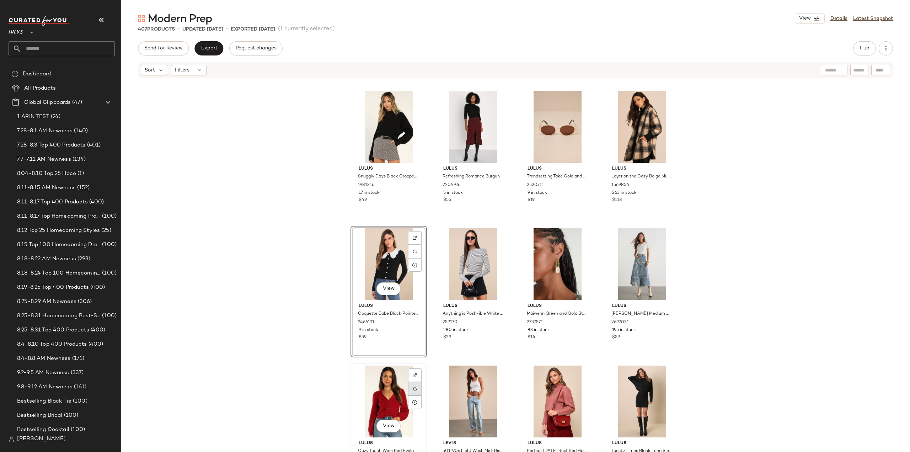
scroll to position [11557, 0]
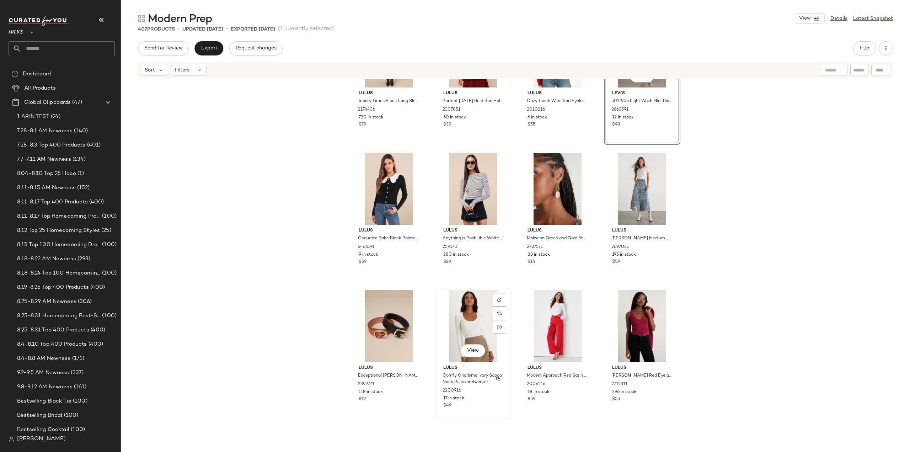
scroll to position [11735, 0]
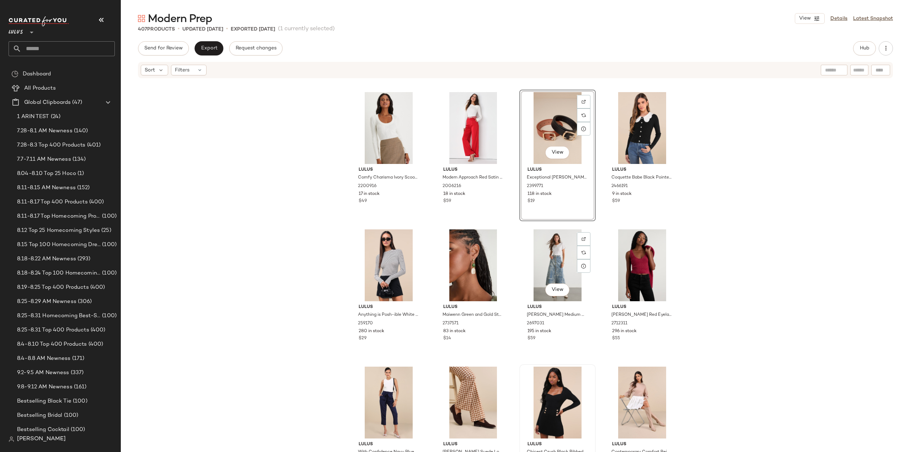
scroll to position [11806, 0]
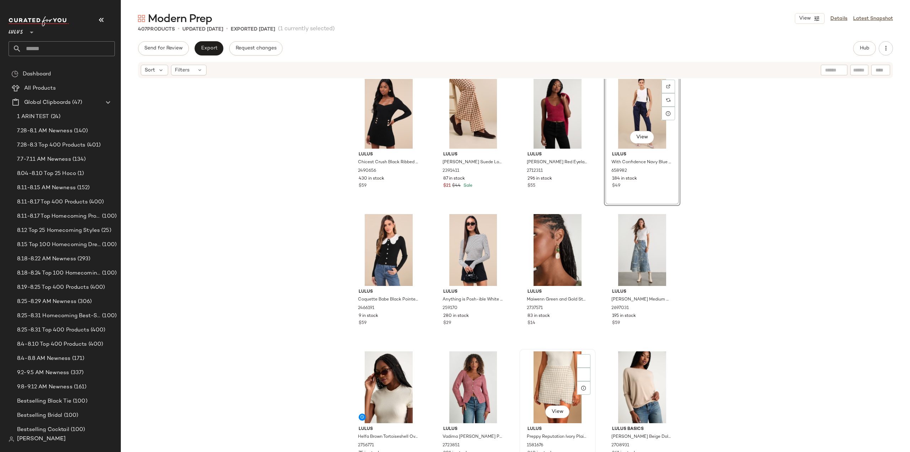
scroll to position [11948, 0]
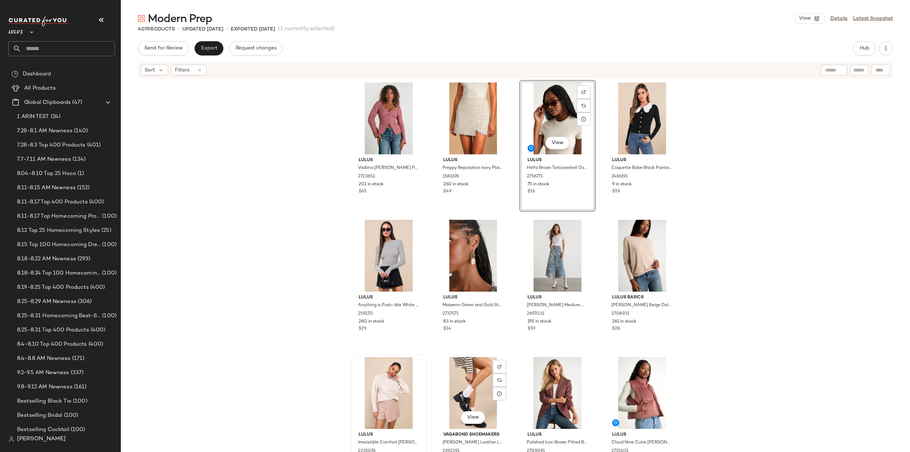
scroll to position [12090, 0]
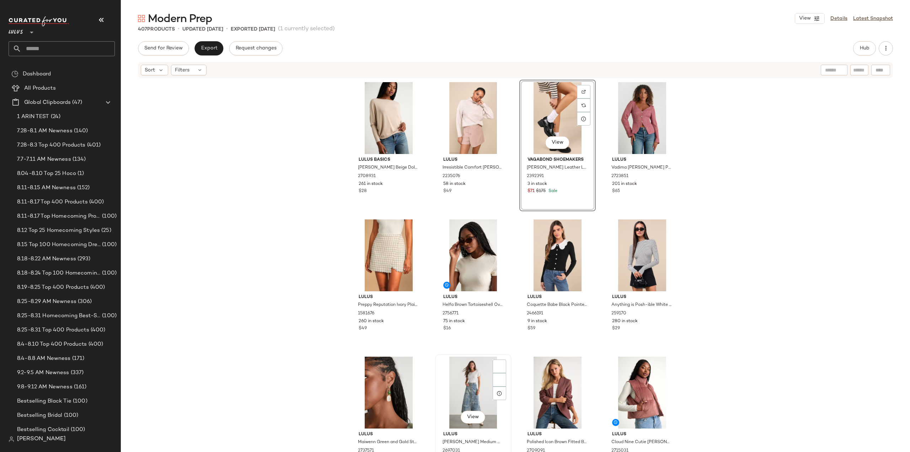
scroll to position [12090, 0]
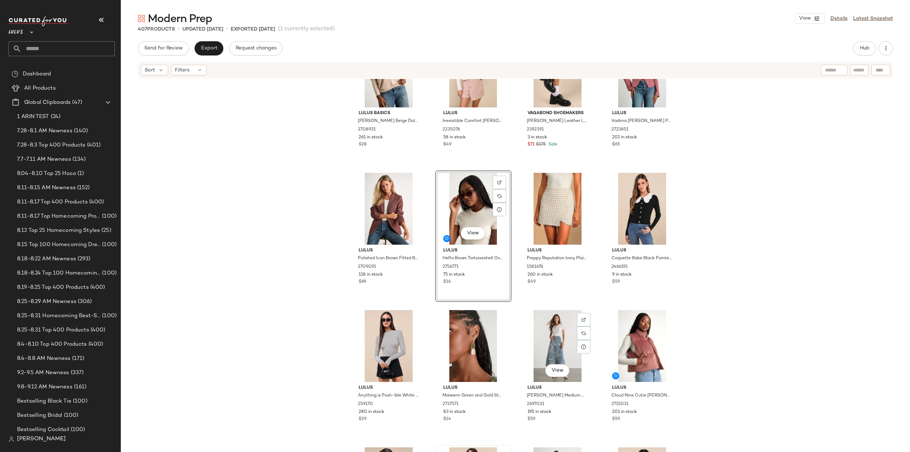
scroll to position [12197, 0]
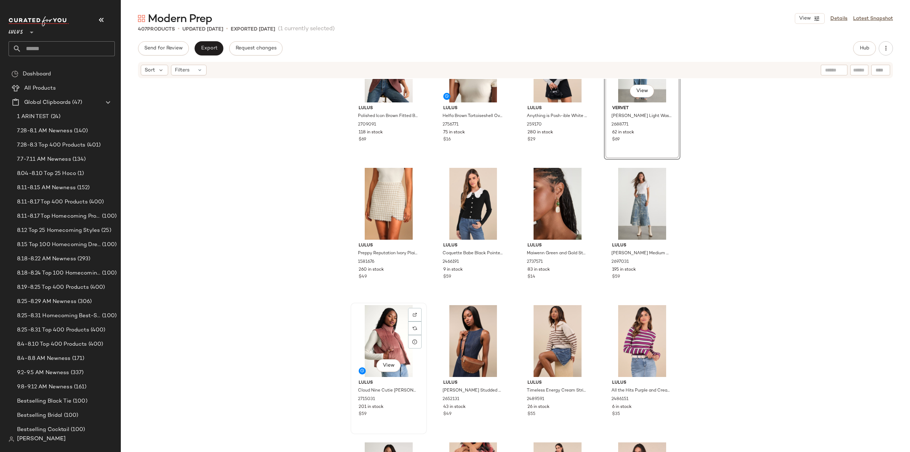
scroll to position [12197, 0]
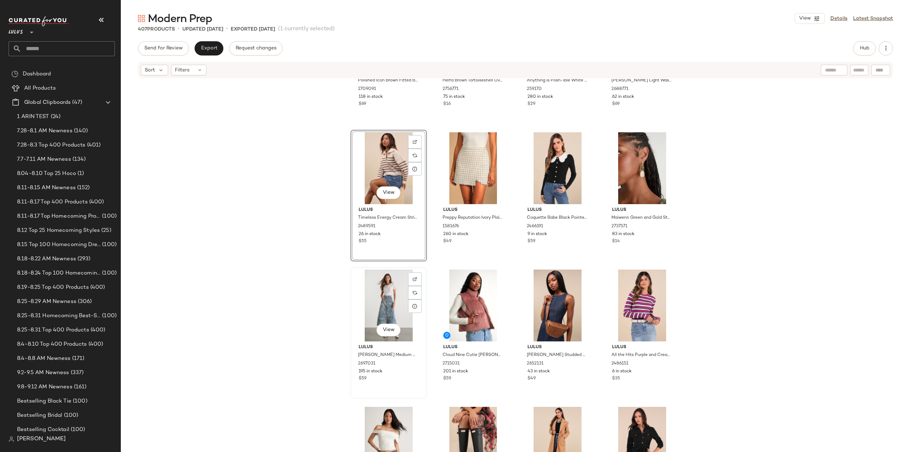
scroll to position [12232, 0]
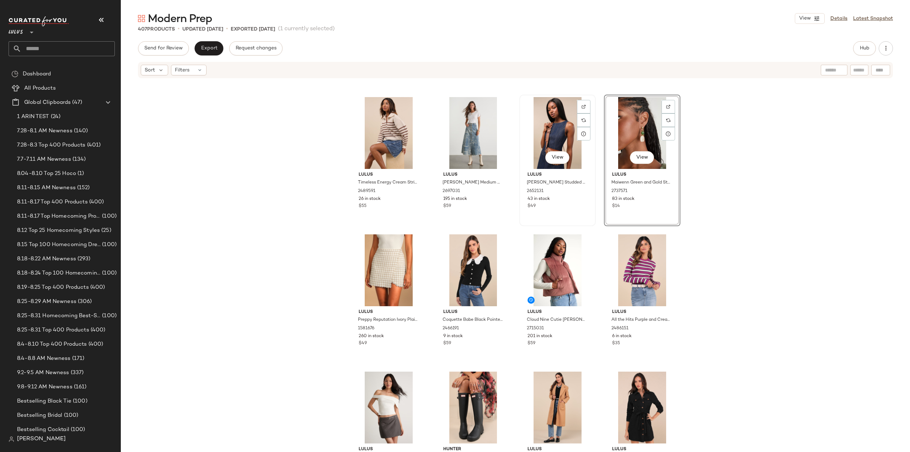
scroll to position [12339, 0]
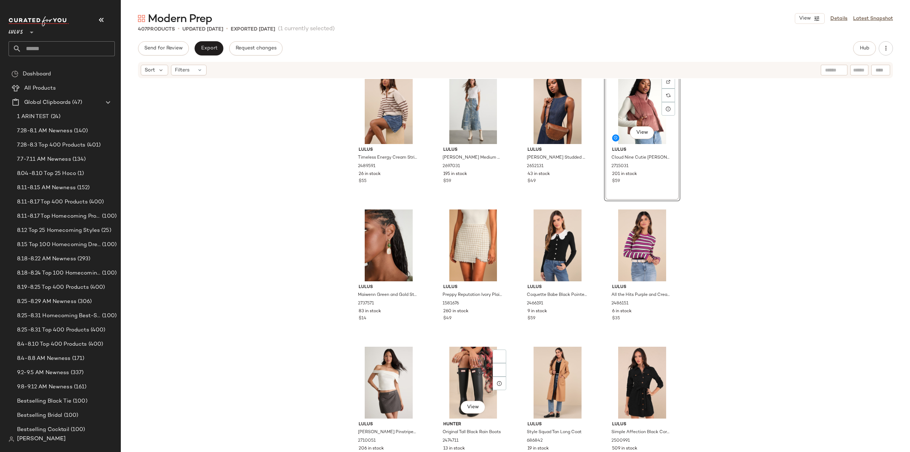
scroll to position [12374, 0]
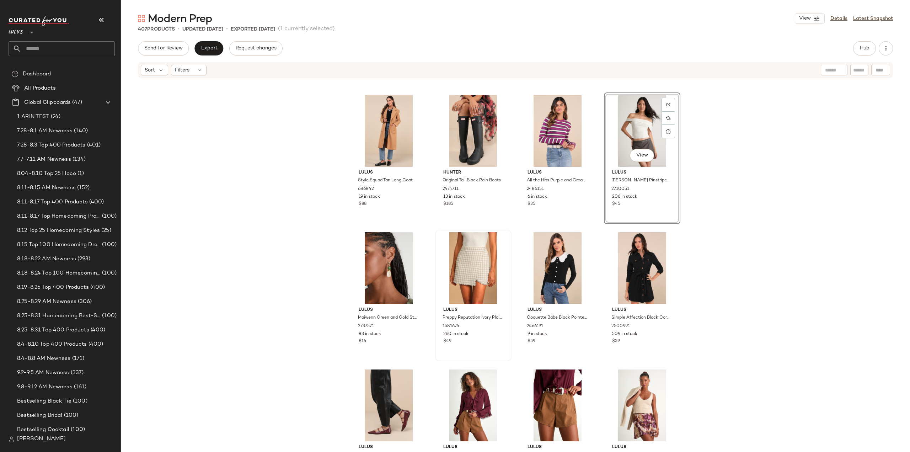
scroll to position [12481, 0]
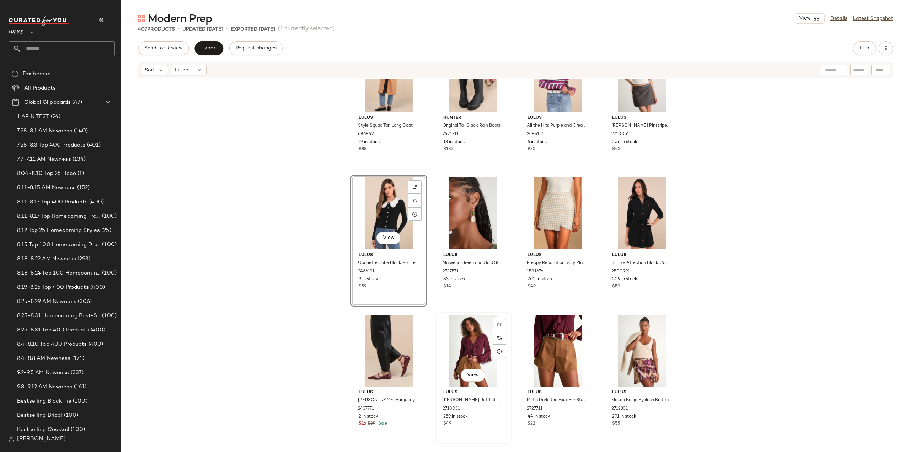
scroll to position [12552, 0]
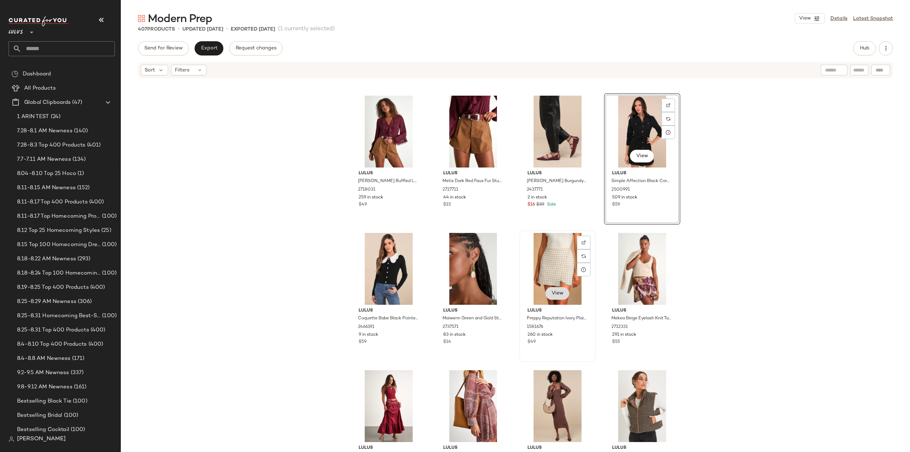
scroll to position [12623, 0]
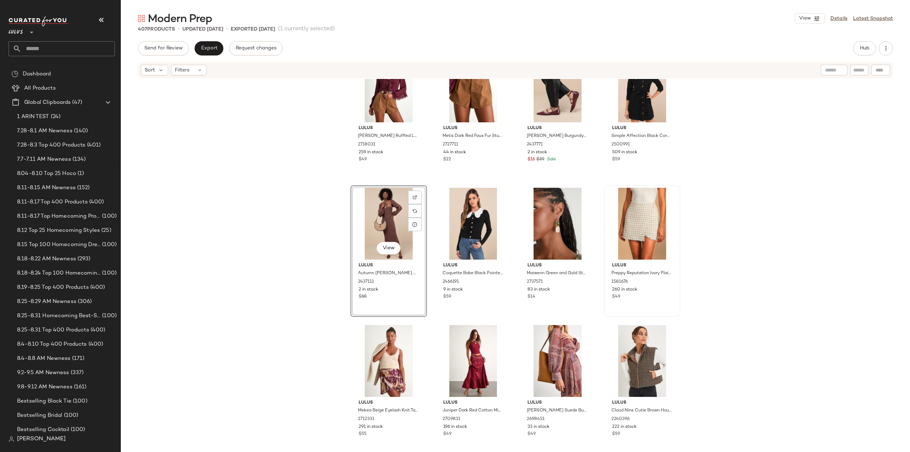
scroll to position [12659, 0]
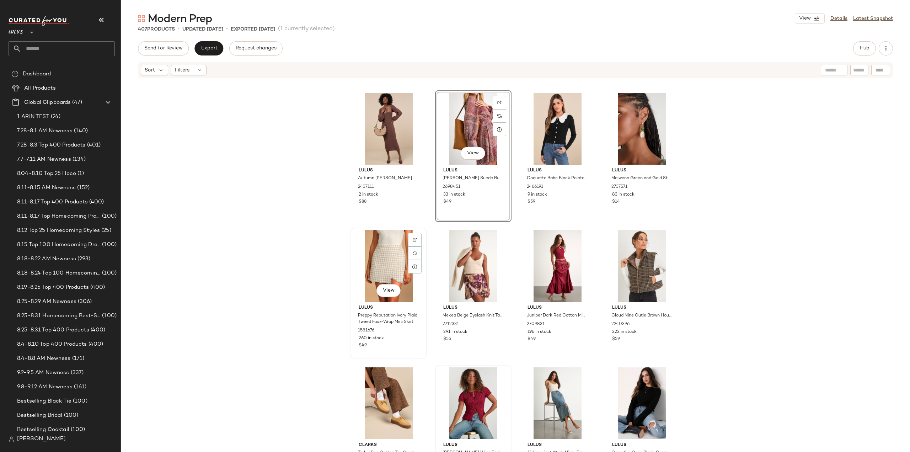
scroll to position [12765, 0]
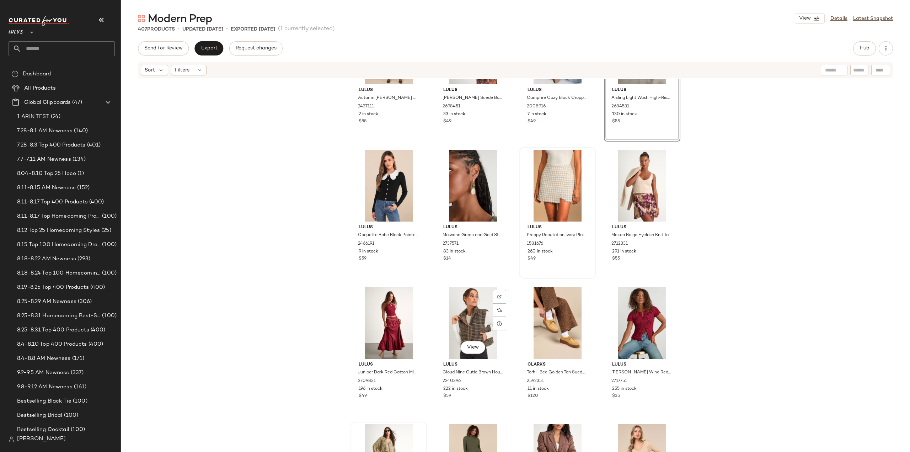
scroll to position [12872, 0]
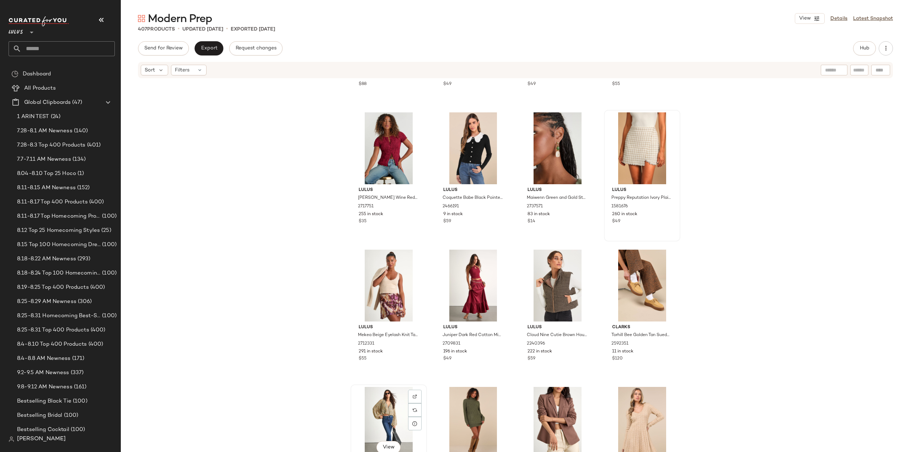
scroll to position [12872, 0]
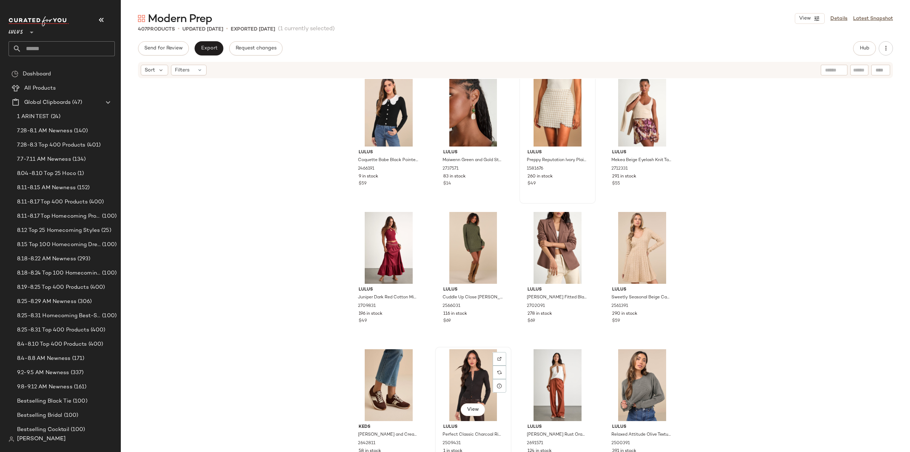
scroll to position [13017, 0]
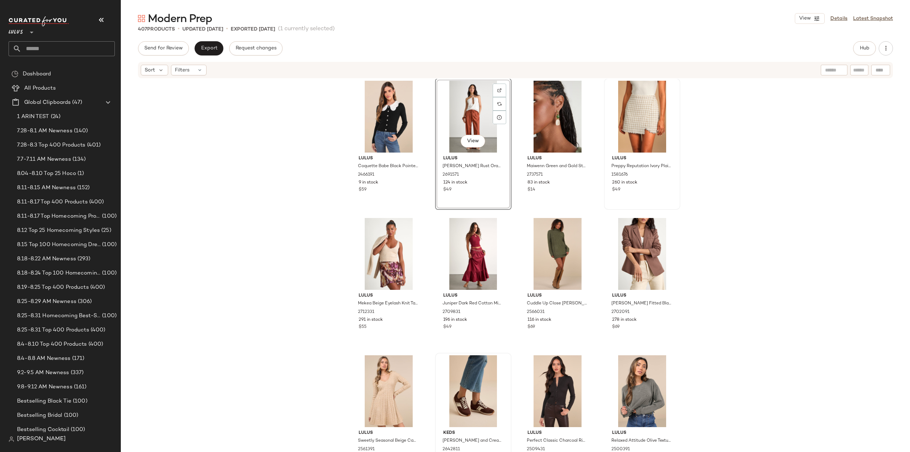
scroll to position [13052, 0]
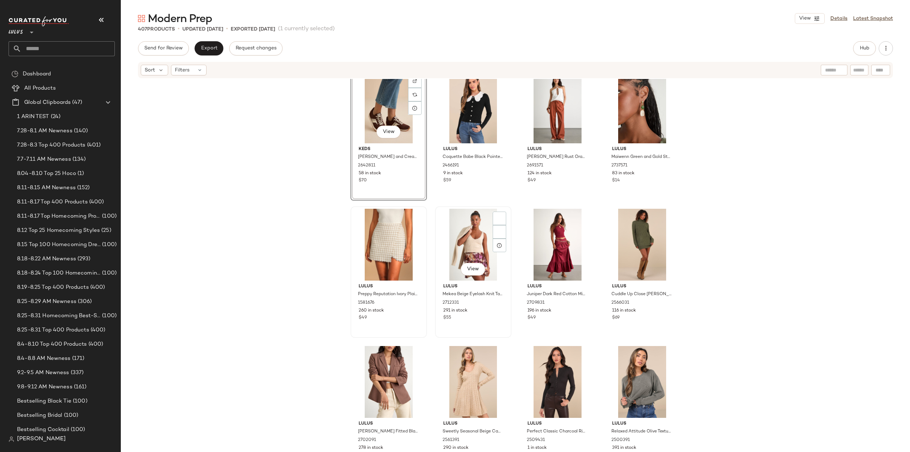
scroll to position [13050, 0]
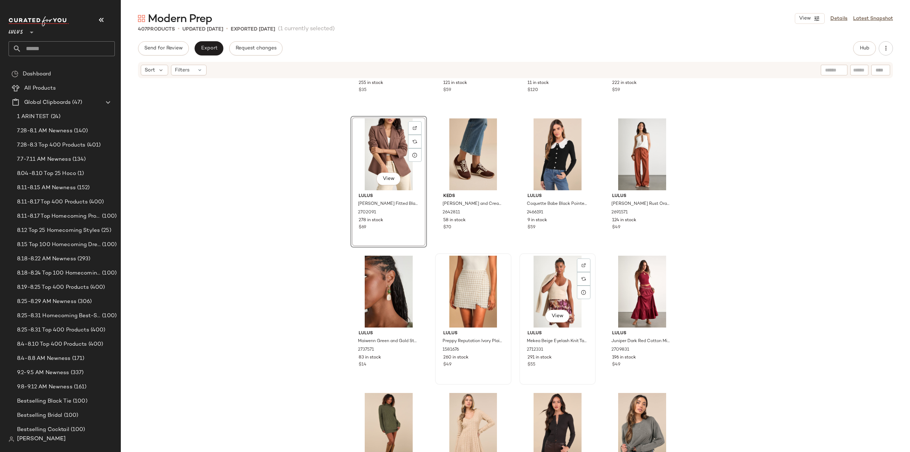
scroll to position [13015, 0]
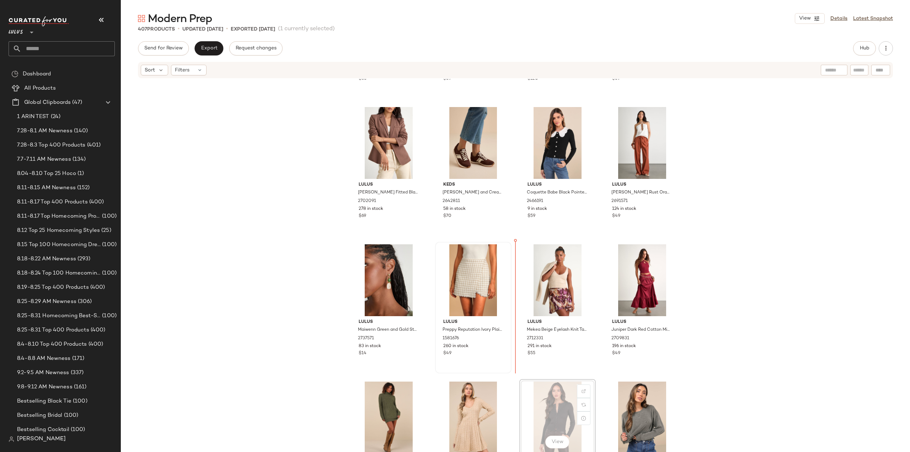
scroll to position [13015, 0]
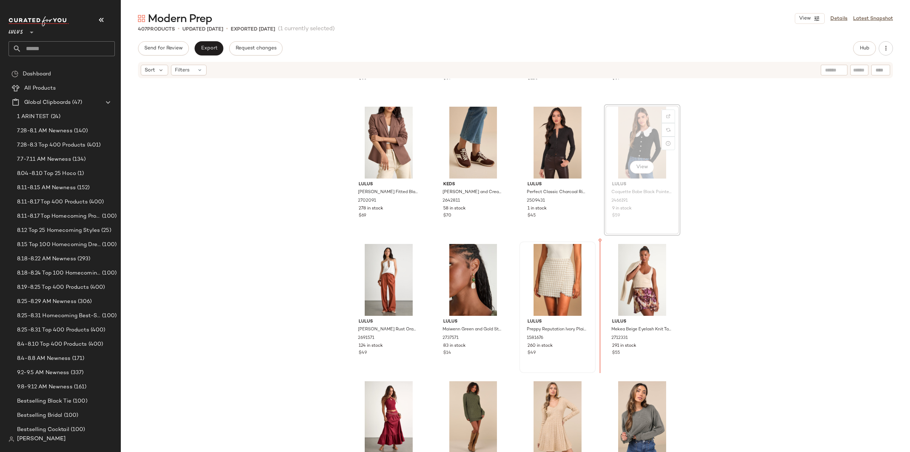
scroll to position [13015, 0]
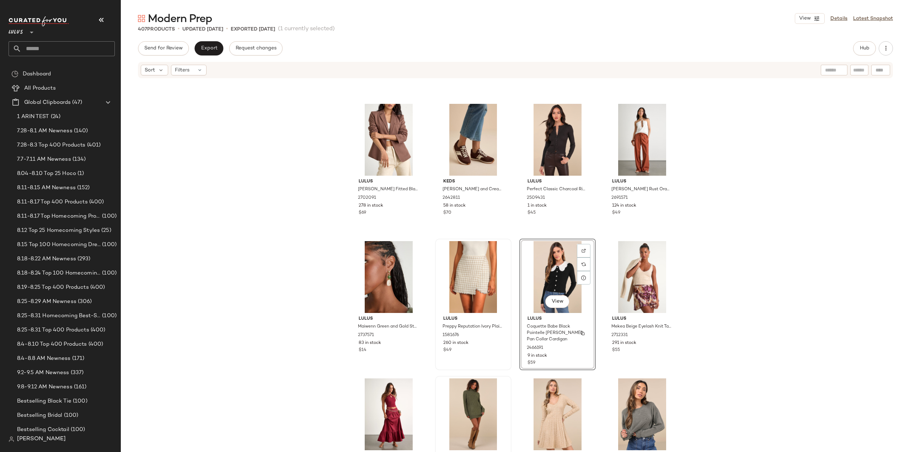
scroll to position [13050, 0]
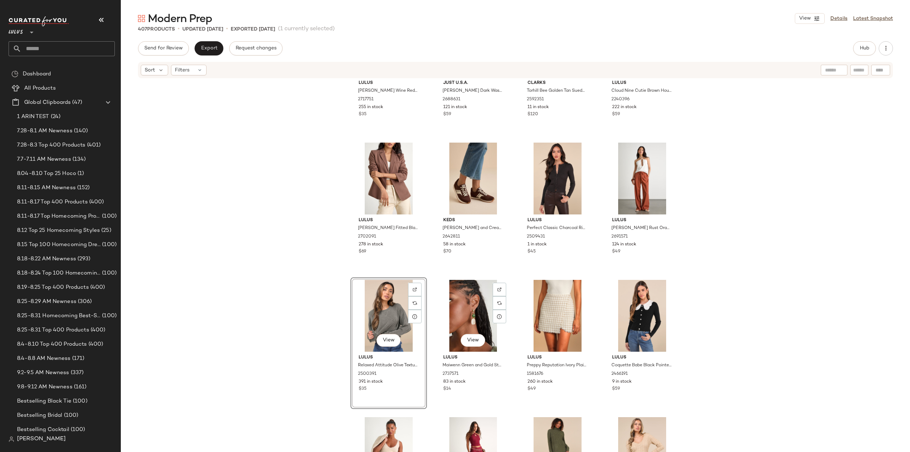
scroll to position [13086, 0]
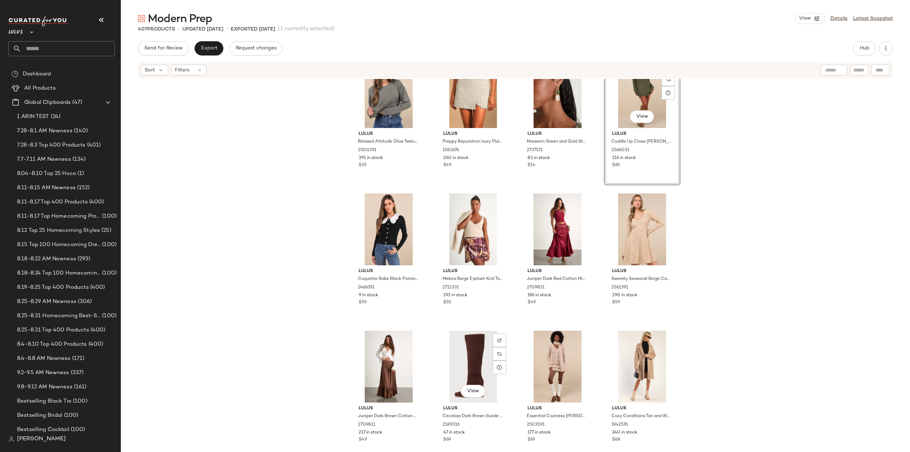
scroll to position [13209, 0]
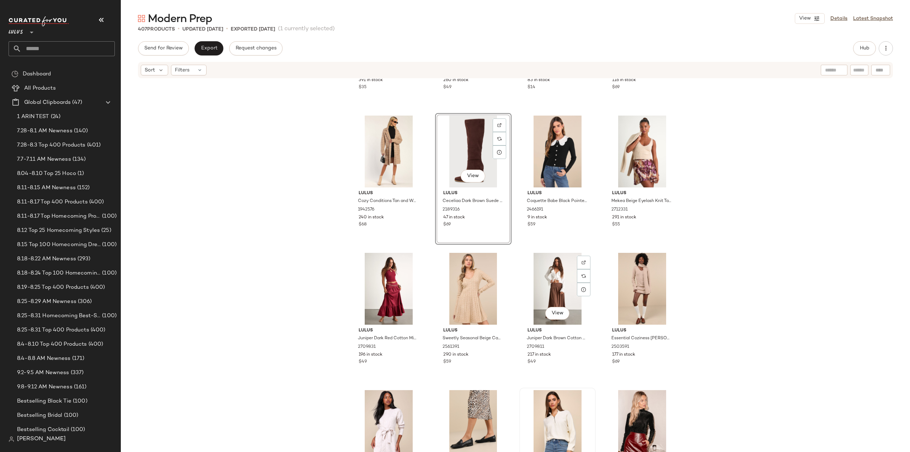
scroll to position [13316, 0]
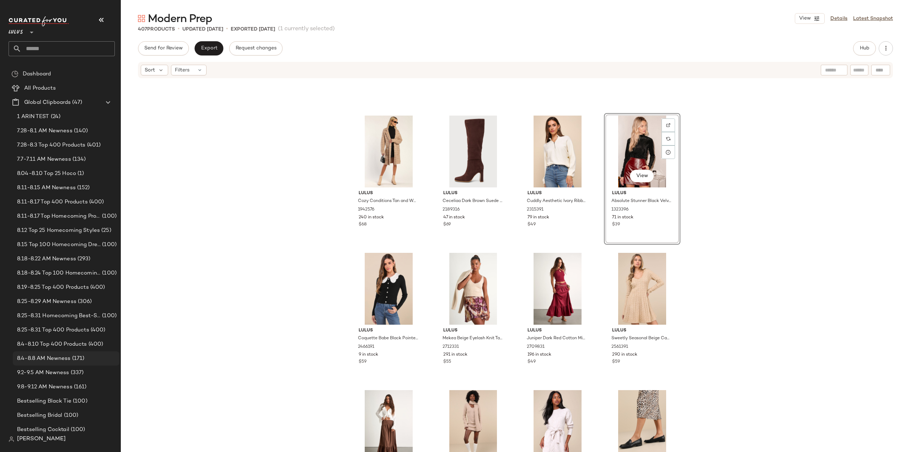
scroll to position [107, 0]
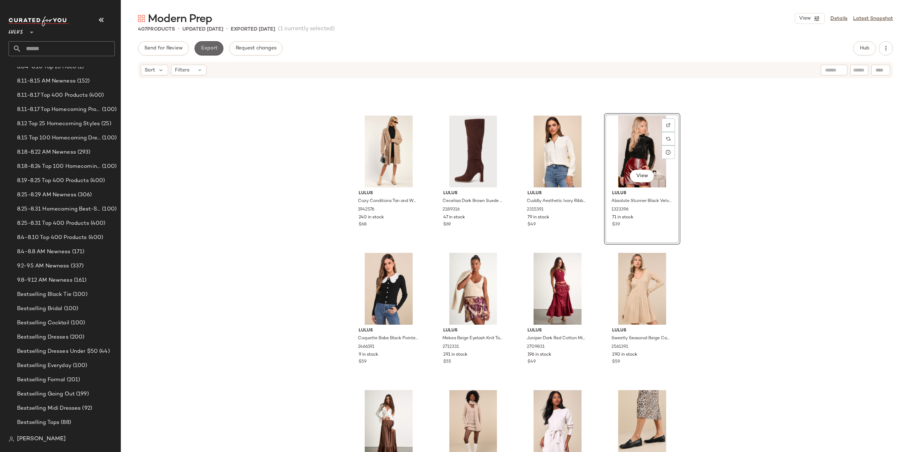
click at [206, 49] on span "Export" at bounding box center [208, 48] width 17 height 6
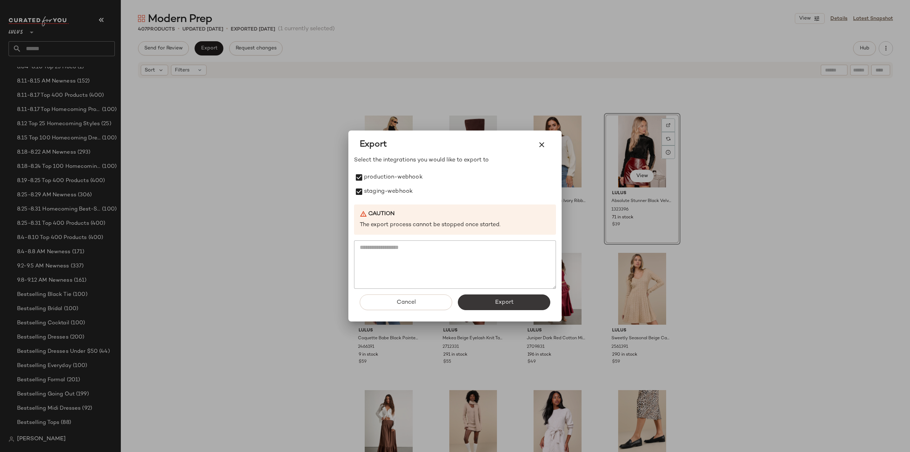
click at [490, 303] on button "Export" at bounding box center [504, 302] width 92 height 16
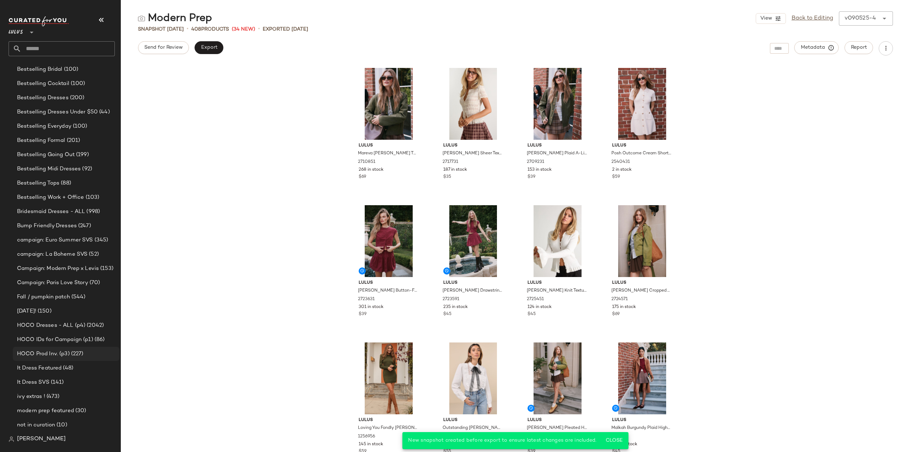
scroll to position [355, 0]
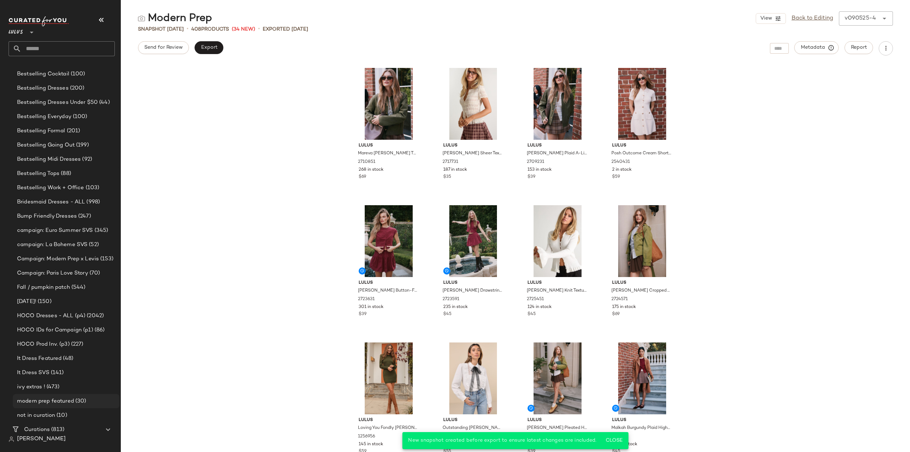
click at [38, 402] on span "modern prep featured" at bounding box center [45, 401] width 57 height 8
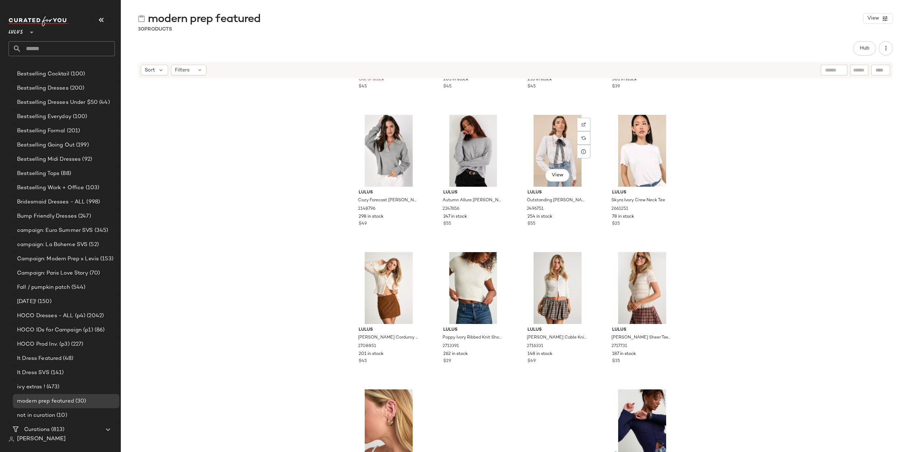
scroll to position [704, 0]
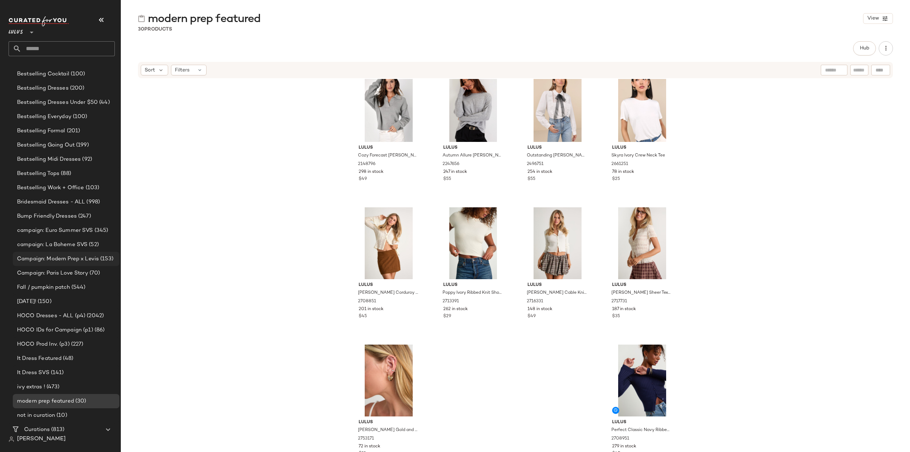
click at [53, 255] on span "Campaign: Modern Prep x Levis" at bounding box center [58, 259] width 82 height 8
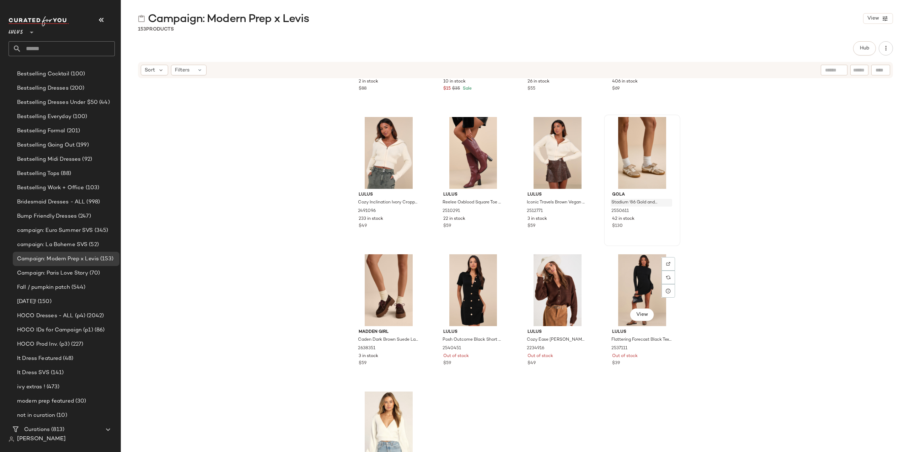
scroll to position [4957, 0]
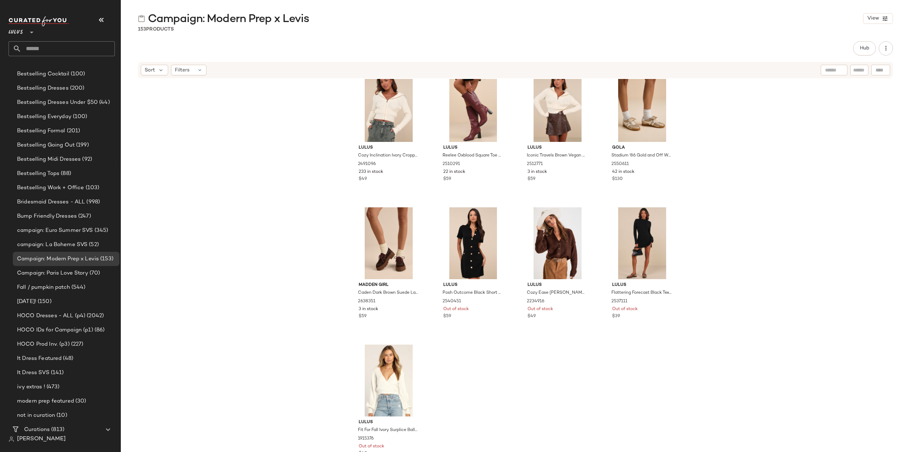
click at [58, 48] on input "text" at bounding box center [67, 48] width 93 height 15
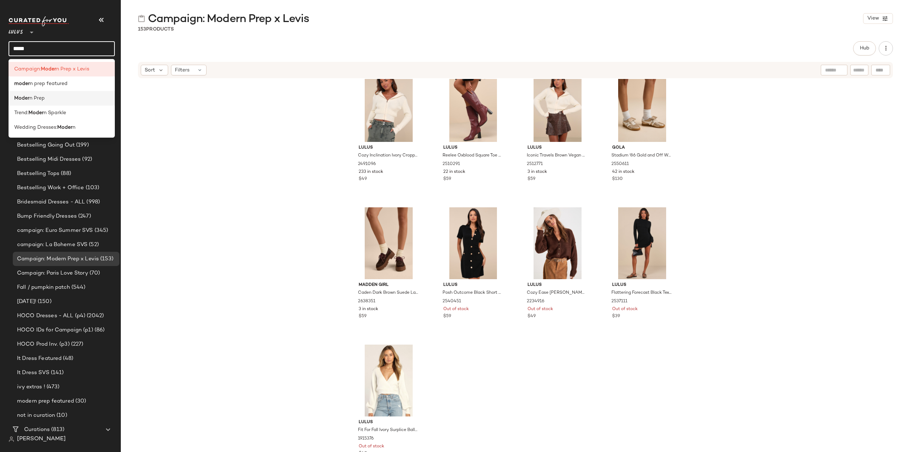
type input "*****"
click at [29, 100] on span "n Prep" at bounding box center [36, 98] width 15 height 7
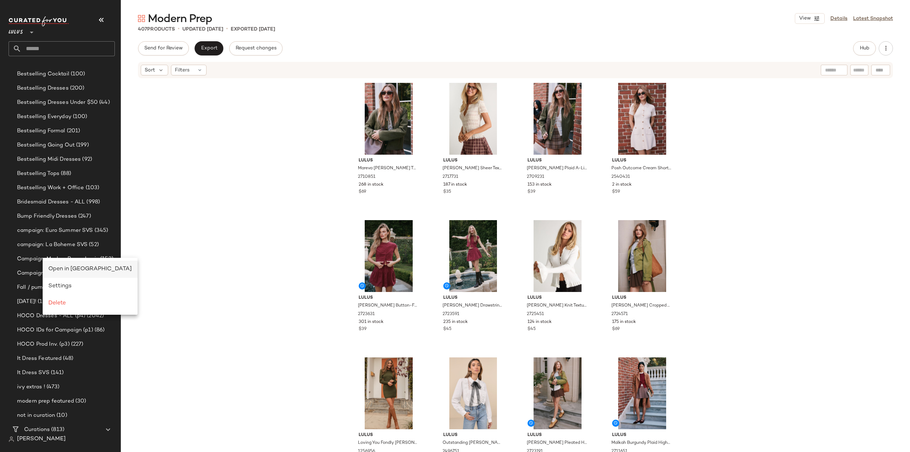
click at [62, 269] on span "Open in Split View" at bounding box center [90, 269] width 84 height 6
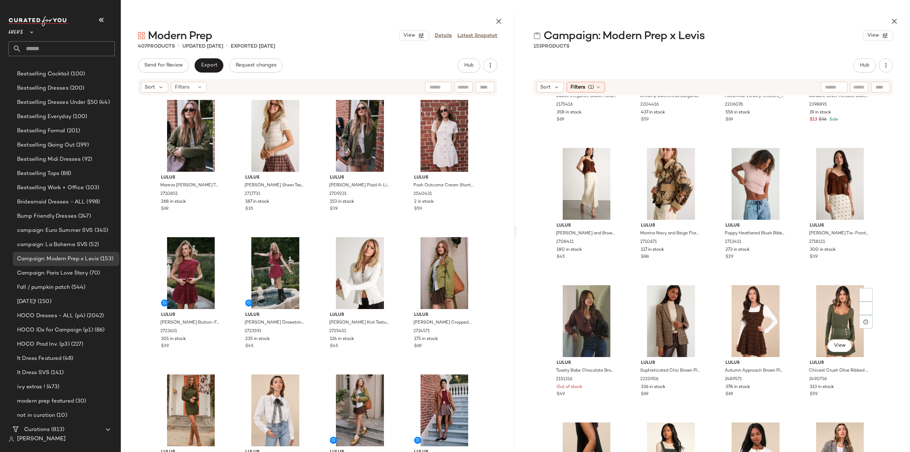
scroll to position [623, 0]
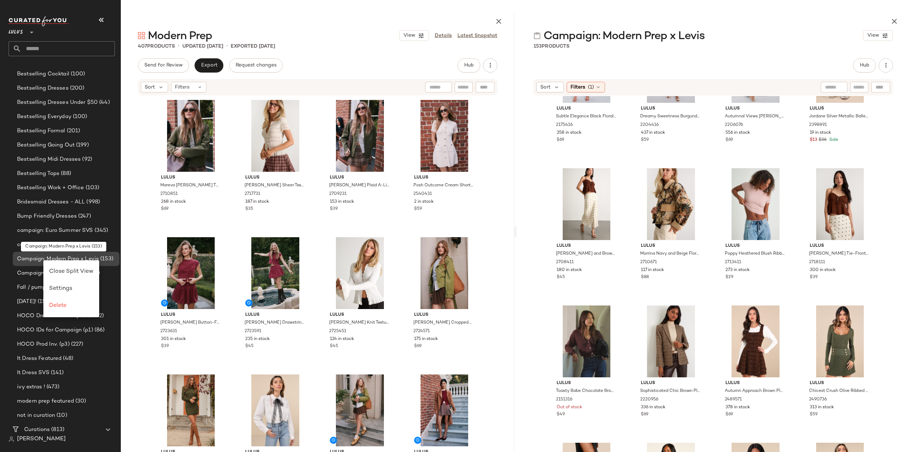
click at [29, 258] on span "Campaign: Modern Prep x Levis" at bounding box center [58, 259] width 82 height 8
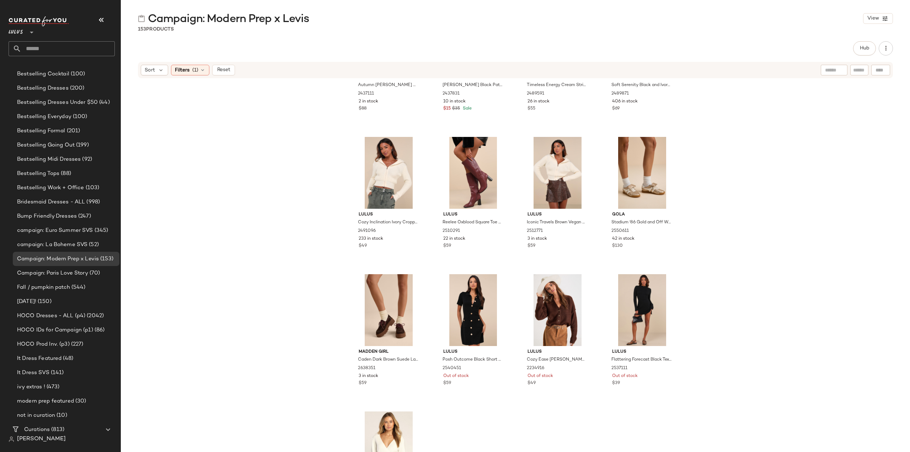
scroll to position [4957, 0]
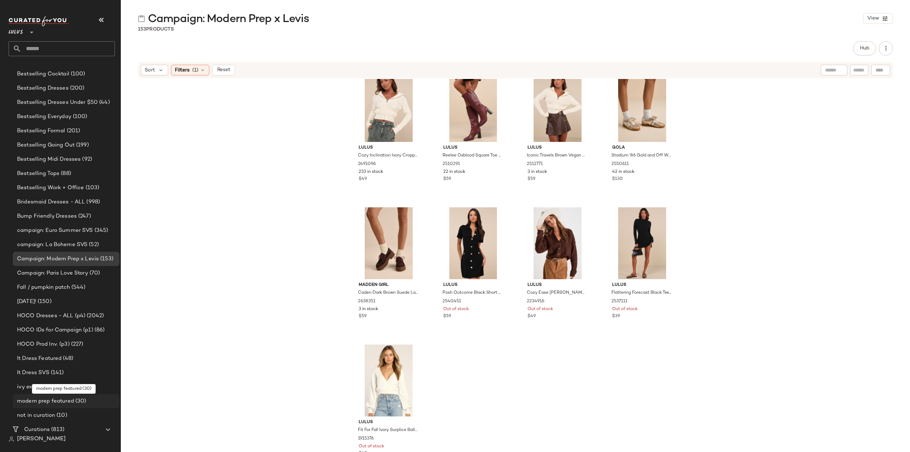
click at [32, 400] on span "modern prep featured" at bounding box center [45, 401] width 57 height 8
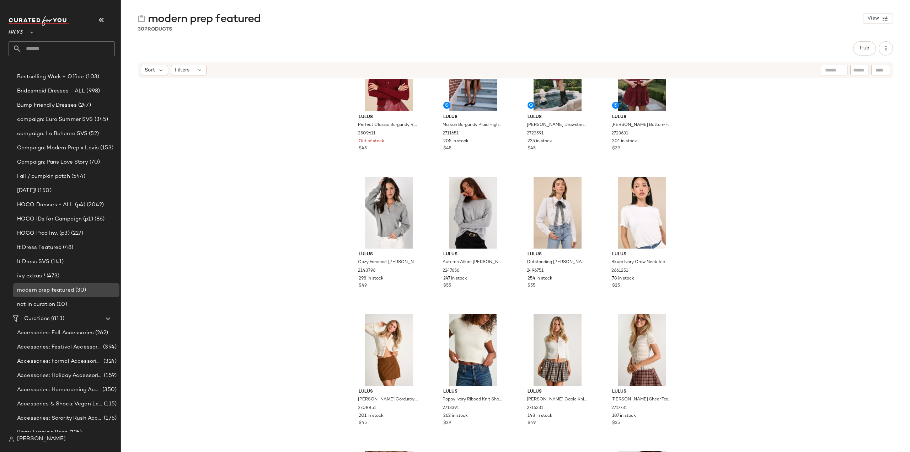
scroll to position [498, 0]
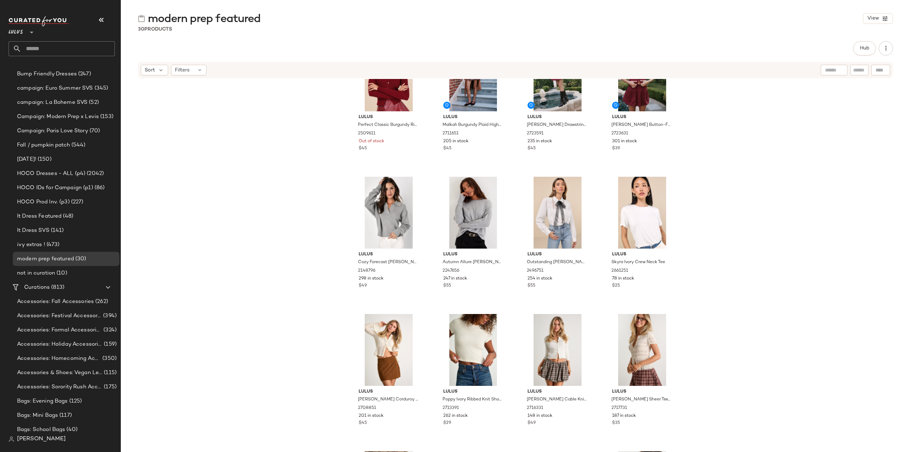
click at [48, 47] on input "text" at bounding box center [67, 48] width 93 height 15
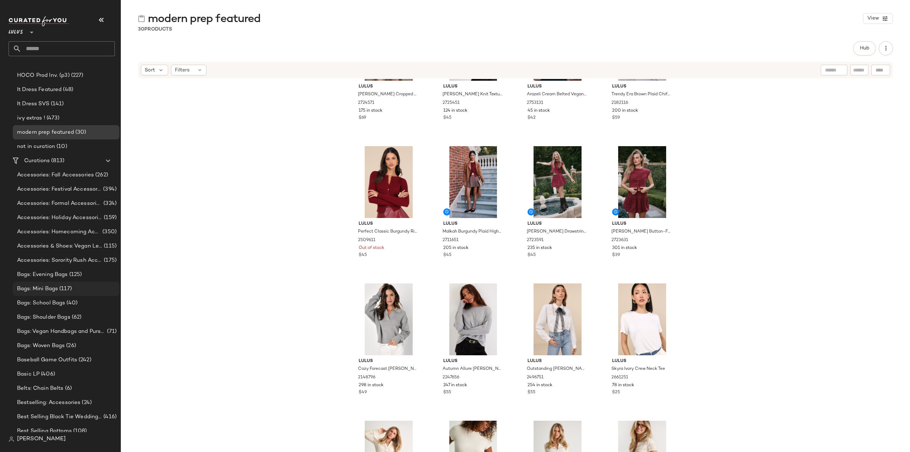
scroll to position [675, 0]
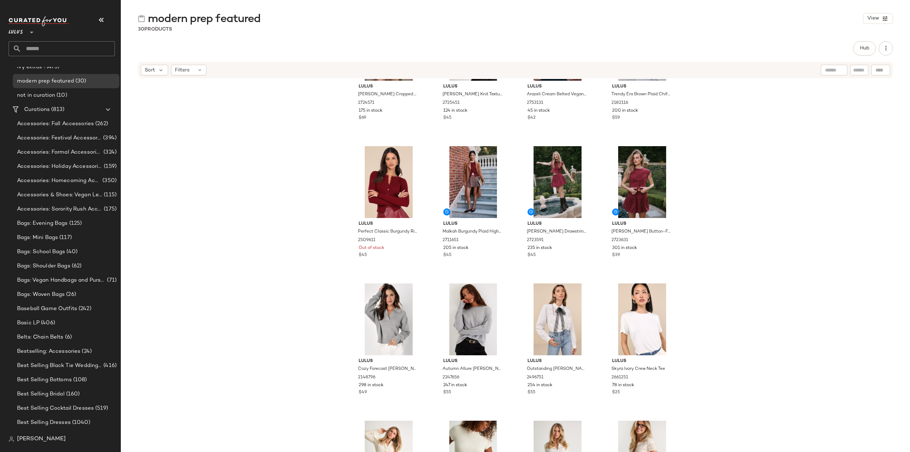
click at [59, 51] on input "text" at bounding box center [67, 48] width 93 height 15
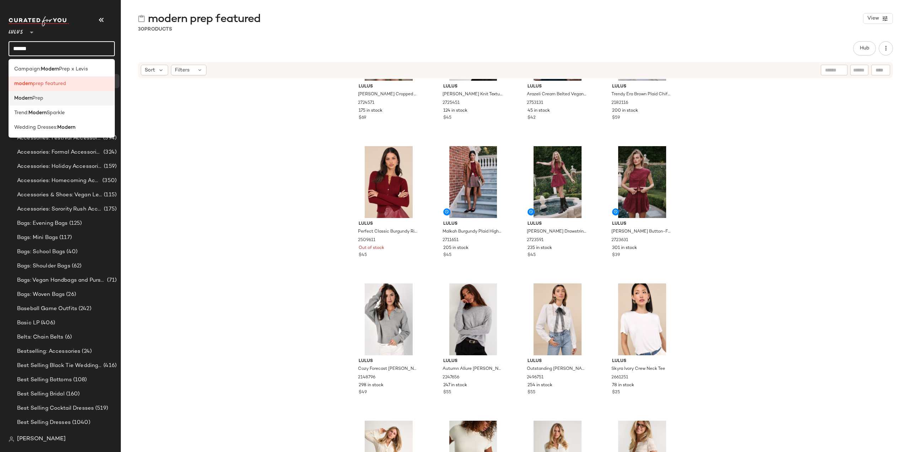
type input "******"
click at [46, 100] on div "Modern Prep" at bounding box center [61, 98] width 95 height 7
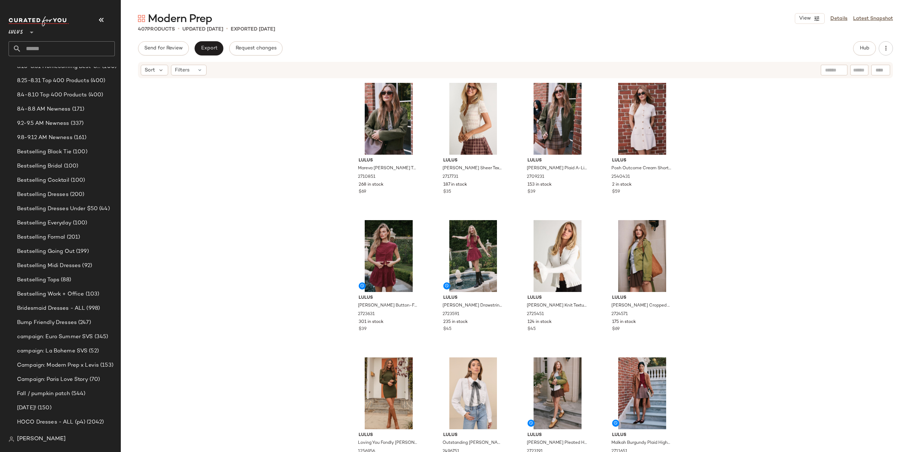
scroll to position [320, 0]
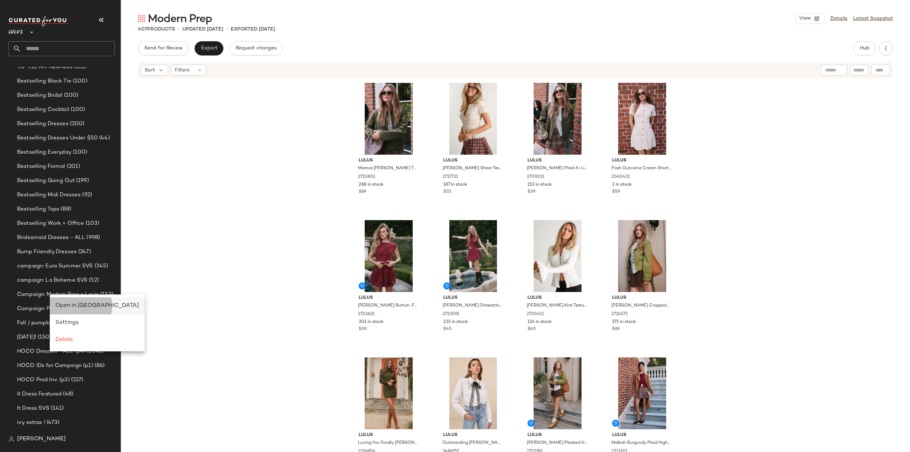
click at [75, 304] on span "Open in Split View" at bounding box center [97, 305] width 84 height 6
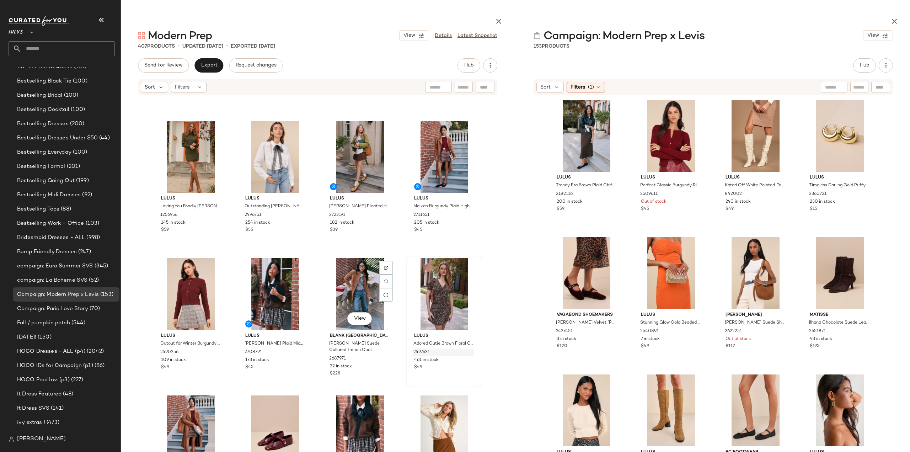
scroll to position [290, 0]
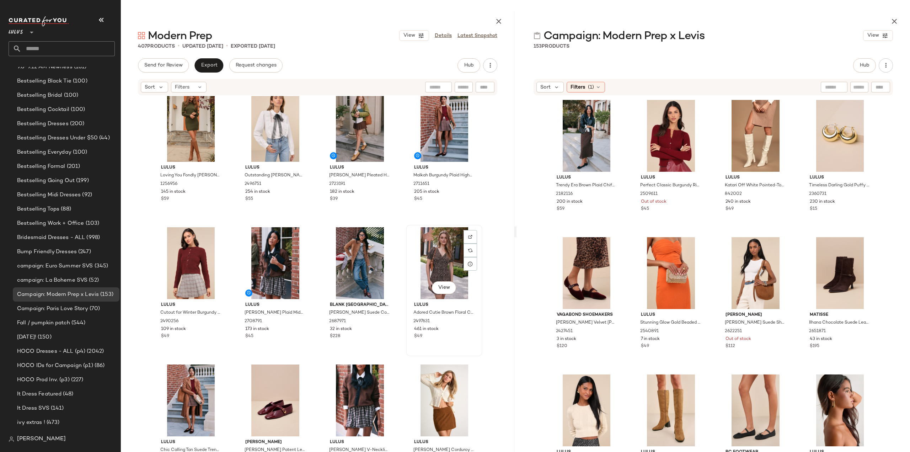
click at [456, 340] on div "View Lulus Adored Cutie Brown Floral Corduroy Button-Front Mini Dress 2497631 4…" at bounding box center [444, 290] width 75 height 130
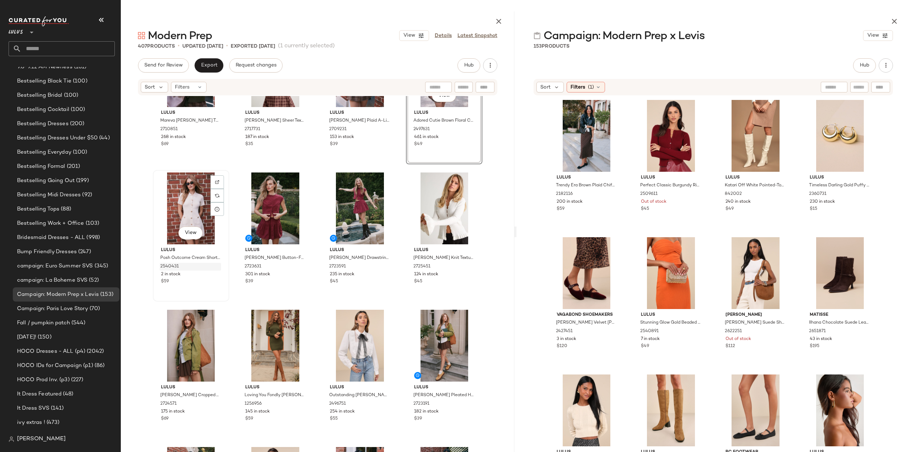
scroll to position [71, 0]
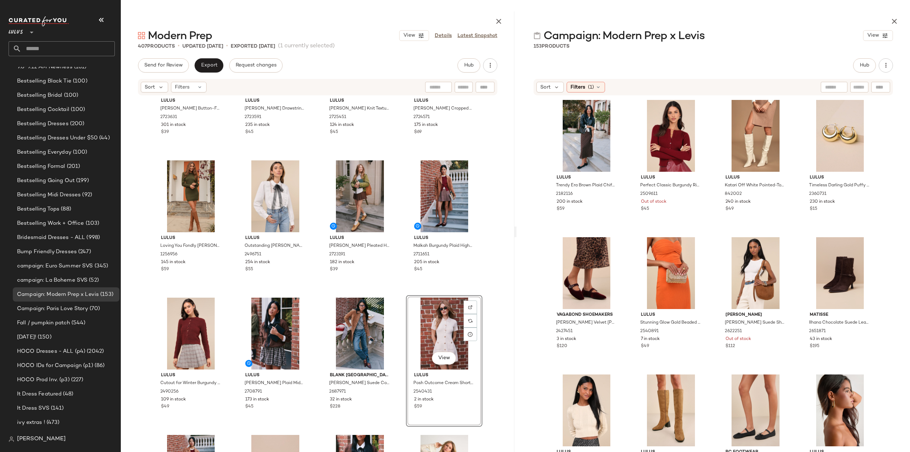
scroll to position [290, 0]
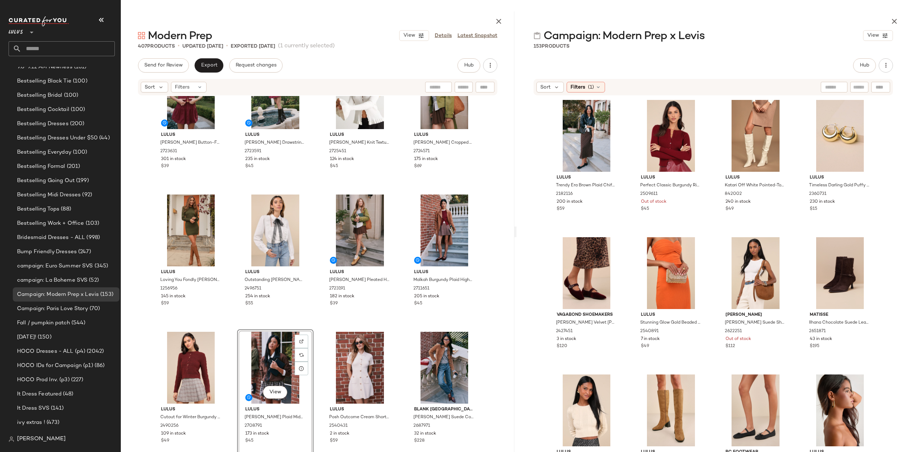
scroll to position [219, 0]
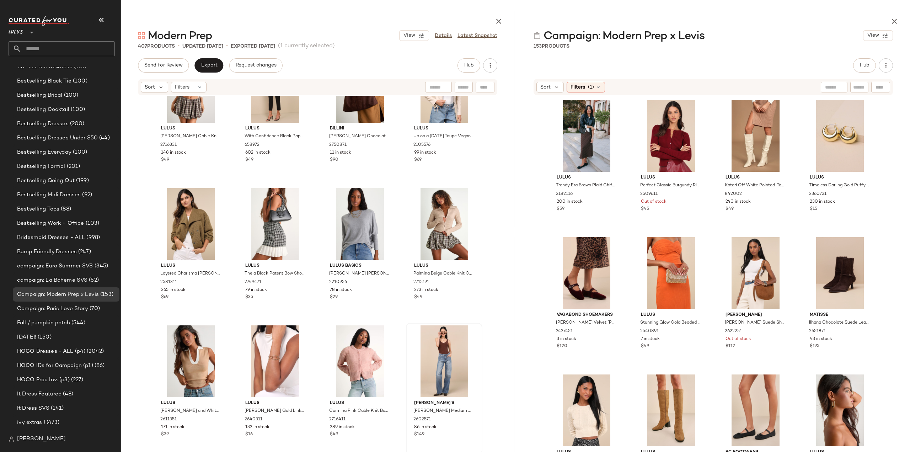
scroll to position [2458, 0]
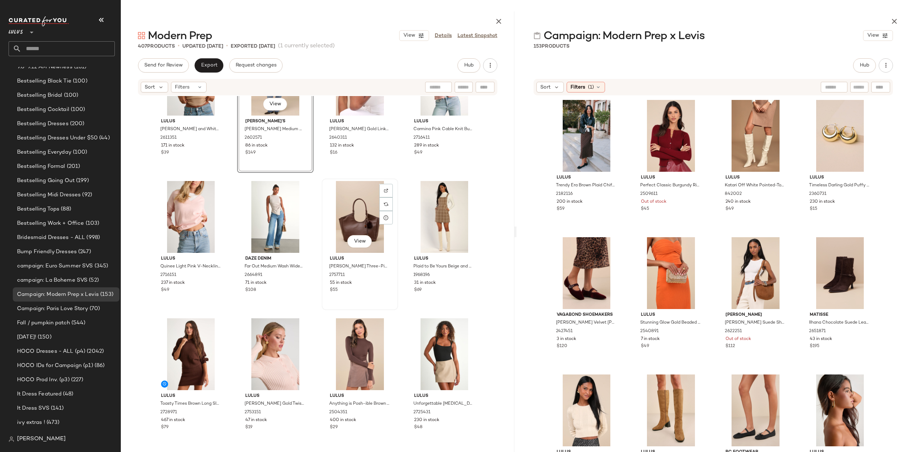
scroll to position [2671, 0]
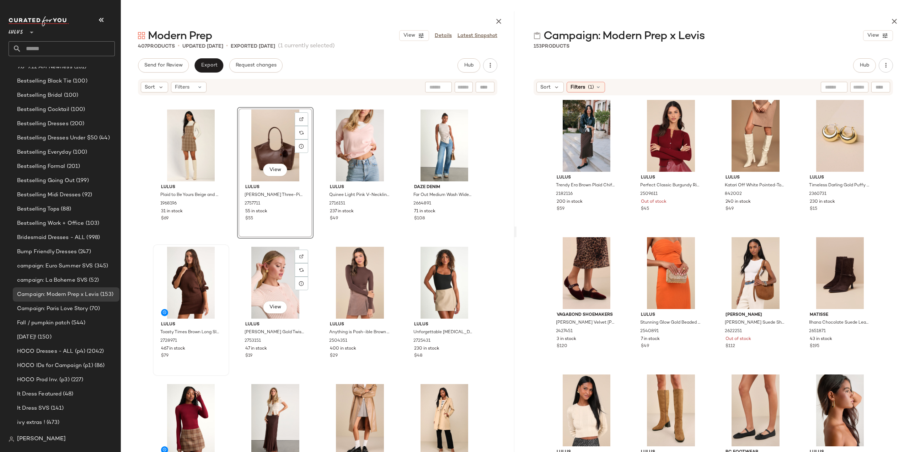
scroll to position [2742, 0]
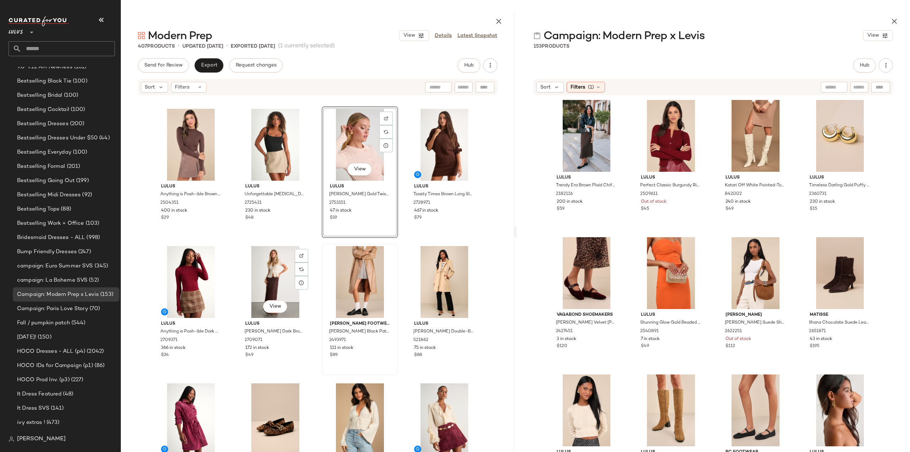
scroll to position [2885, 0]
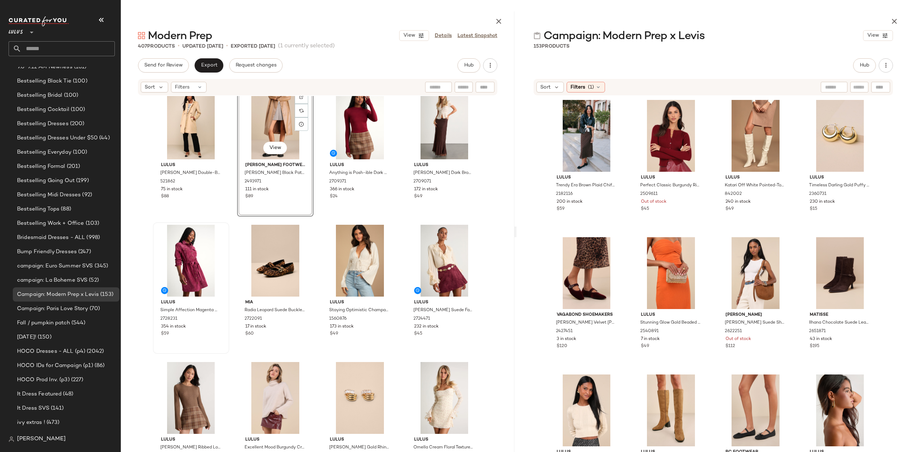
scroll to position [3062, 0]
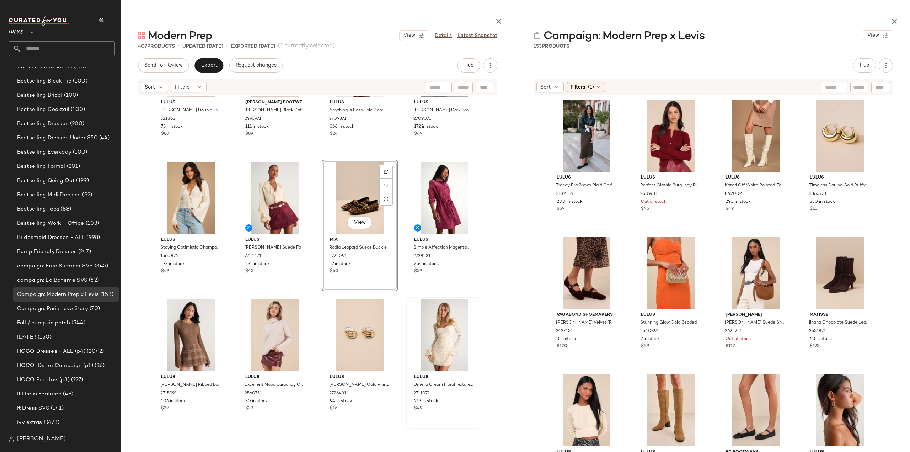
scroll to position [3133, 0]
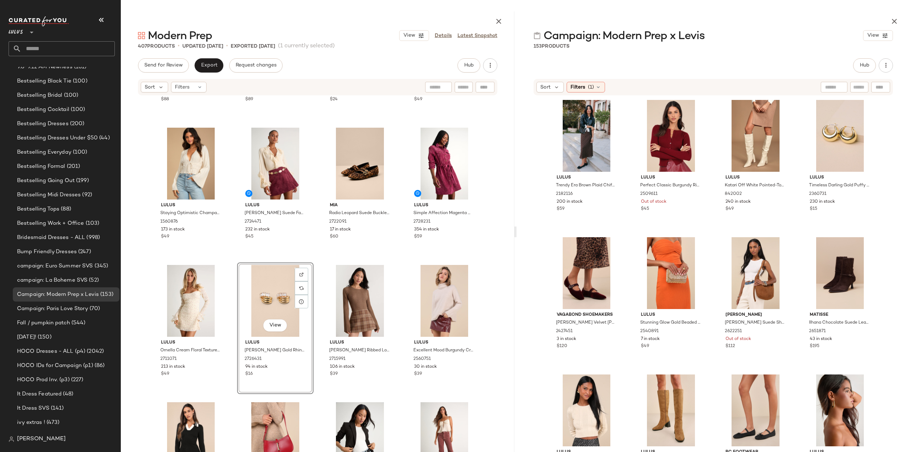
drag, startPoint x: 510, startPoint y: 190, endPoint x: 515, endPoint y: 106, distance: 84.0
click at [515, 106] on div "Modern Prep View Details Latest Snapshot 407 Products • updated Sep 8th • Expor…" at bounding box center [515, 231] width 789 height 440
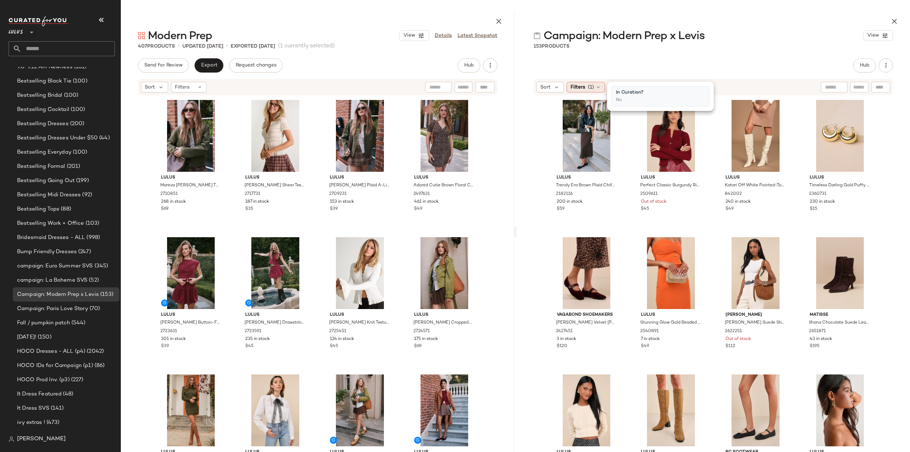
click at [574, 87] on span "Filters" at bounding box center [577, 87] width 15 height 7
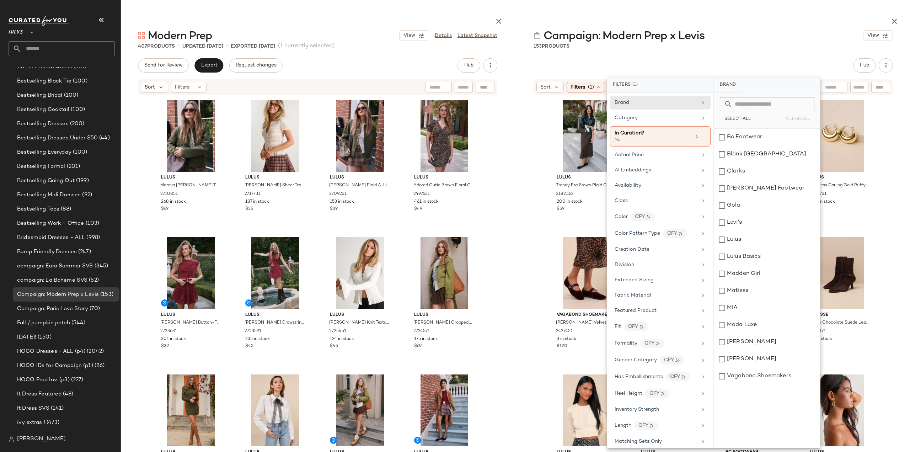
click at [537, 166] on div "Lulus Trendy Era Brown Plaid Chiffon Midi Skirt 2182116 200 in stock $59 Lulus …" at bounding box center [712, 293] width 393 height 394
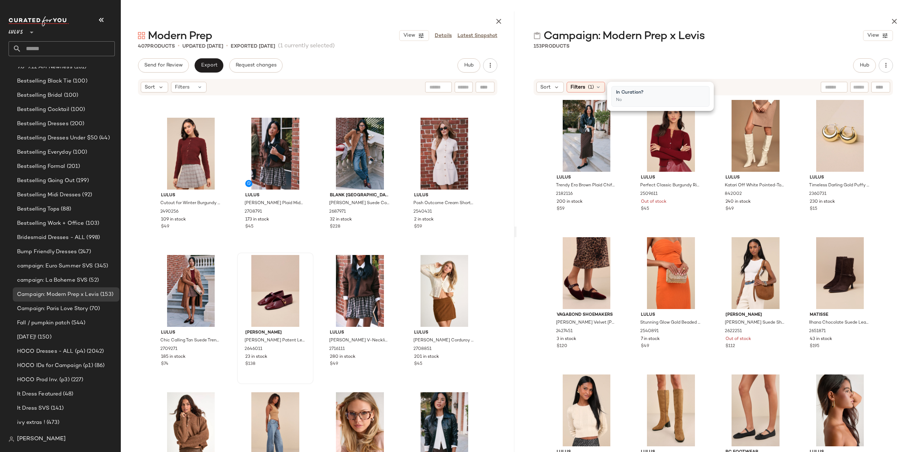
scroll to position [397, 0]
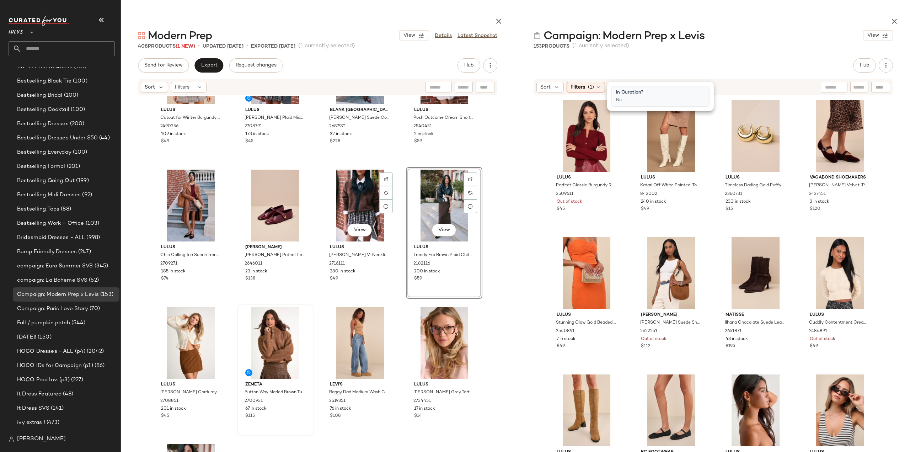
scroll to position [503, 0]
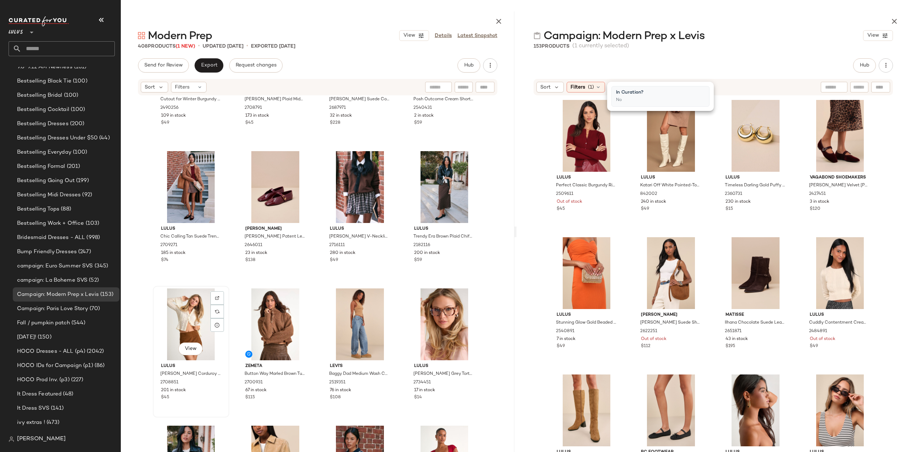
click at [182, 405] on div "View Lulus Idalie Brown Corduroy High-Rise Mini Skirt 2708851 201 in stock $45" at bounding box center [191, 351] width 75 height 130
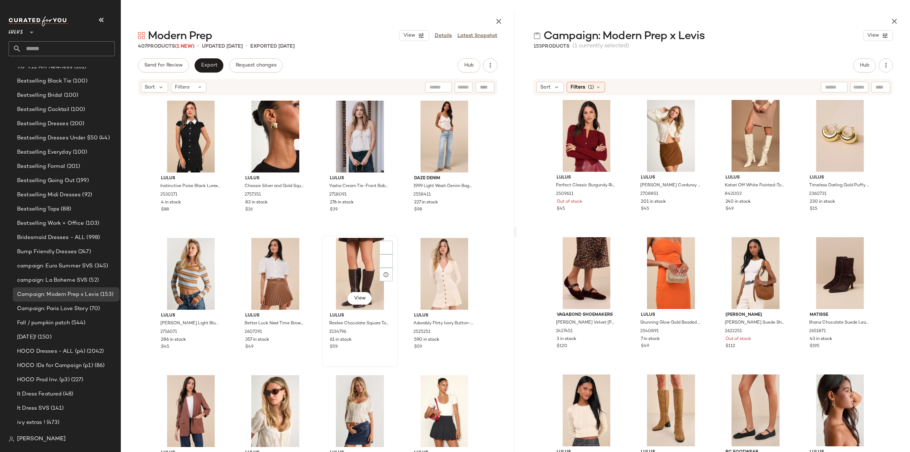
scroll to position [1960, 0]
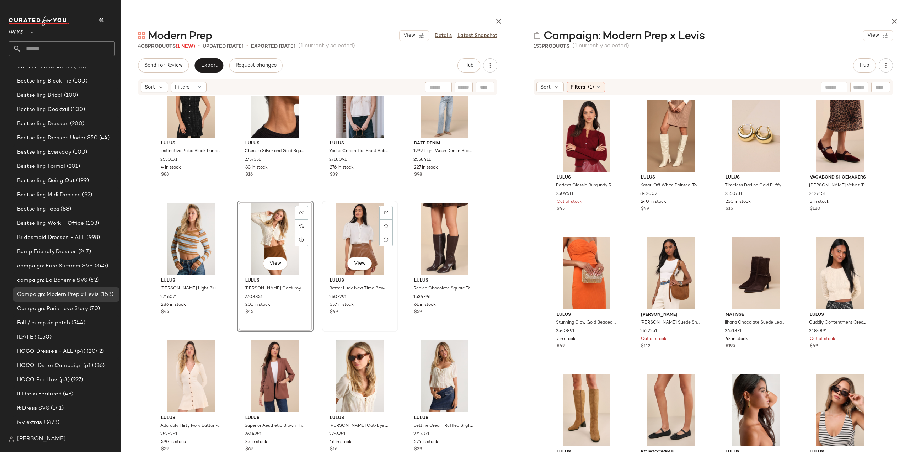
click at [386, 315] on div "$49" at bounding box center [360, 312] width 60 height 6
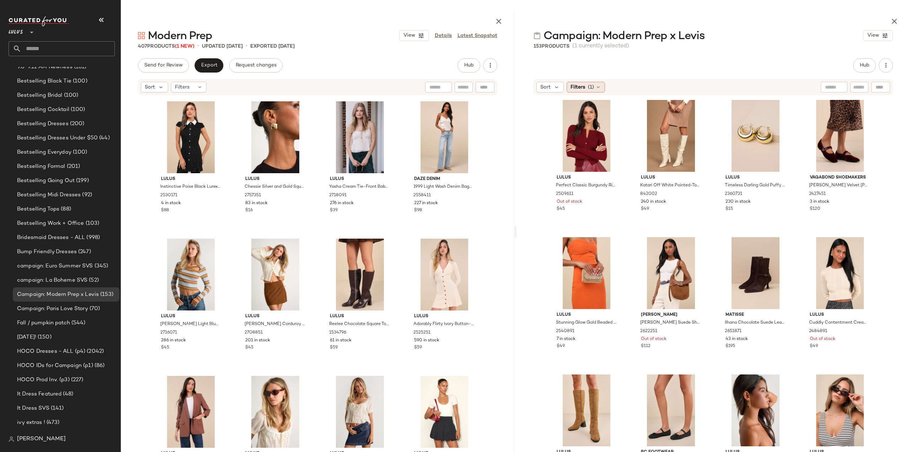
click at [591, 88] on span "(1)" at bounding box center [591, 87] width 6 height 7
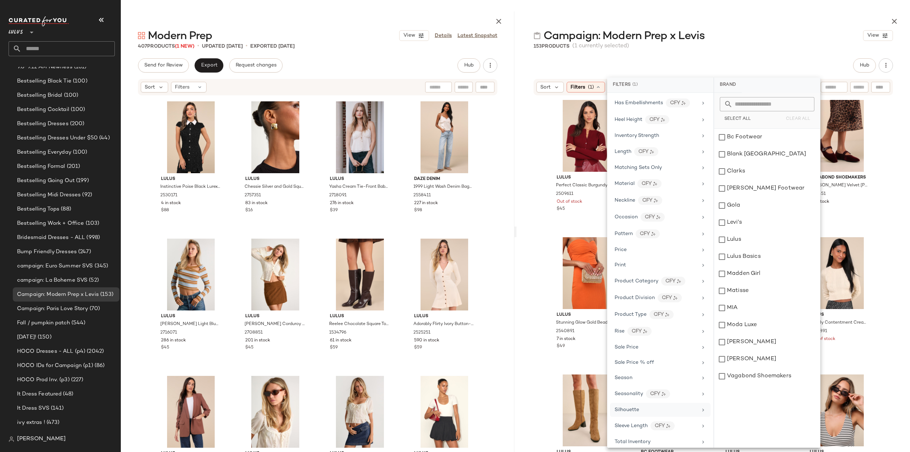
scroll to position [286, 0]
click at [630, 427] on span "Total Inventory" at bounding box center [633, 429] width 36 height 5
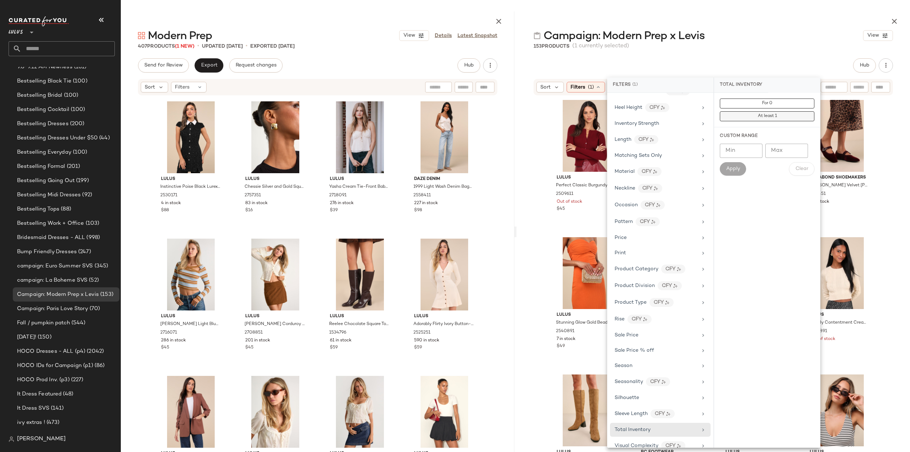
click at [754, 117] on button "At least 1" at bounding box center [767, 116] width 95 height 10
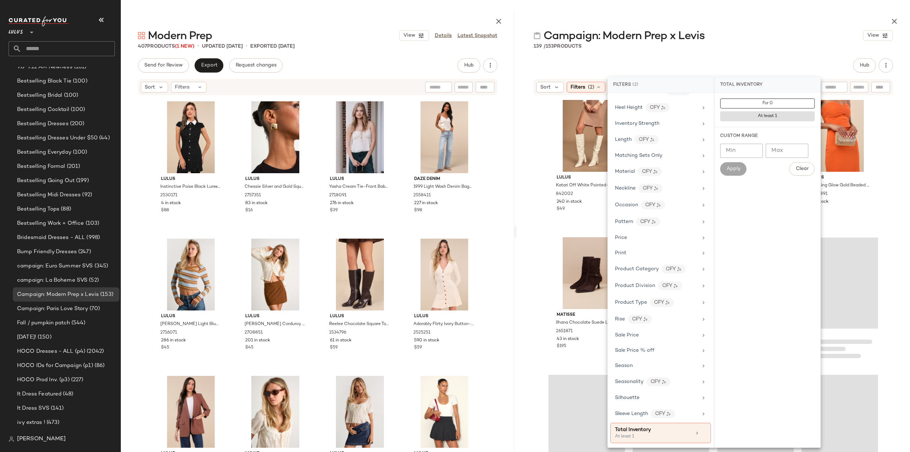
click at [525, 293] on div "Lulus Katari Off White Pointed-Toe Knee High Boots 842002 240 in stock $49 Lulu…" at bounding box center [712, 293] width 393 height 394
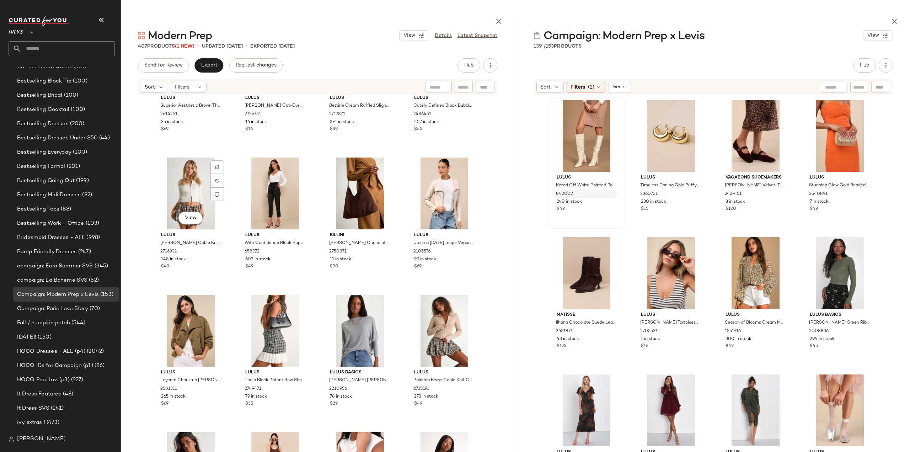
scroll to position [2351, 0]
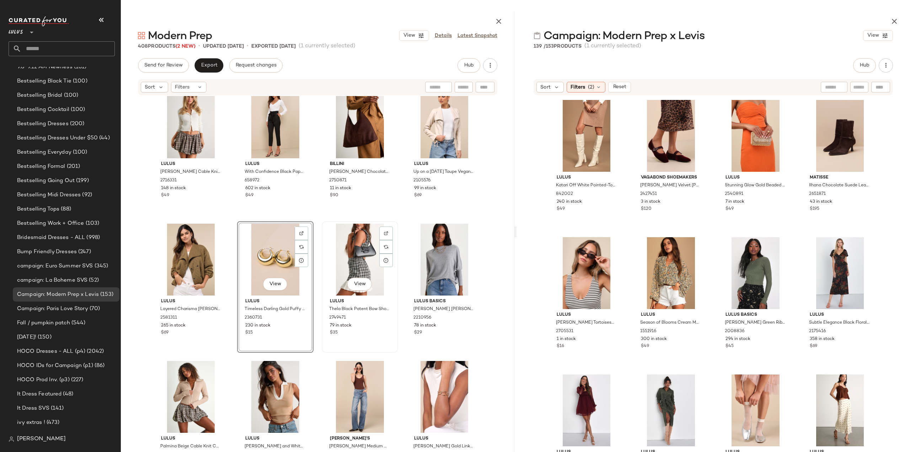
click at [374, 327] on div "79 in stock" at bounding box center [360, 325] width 60 height 6
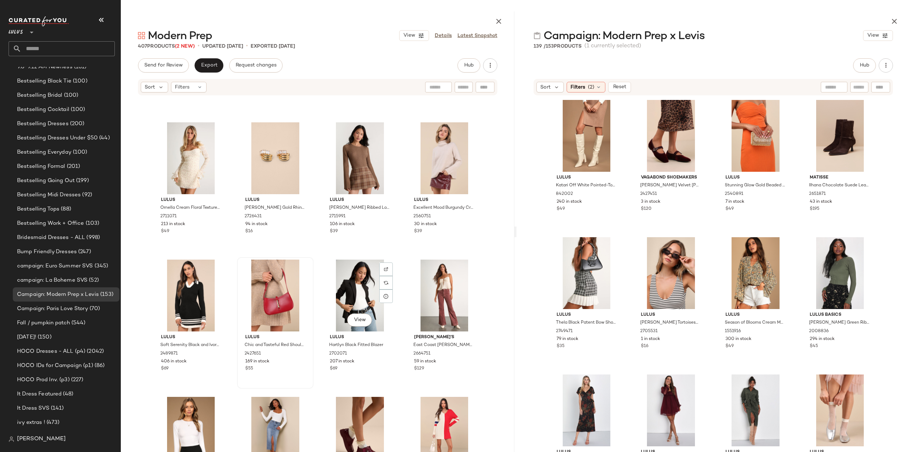
scroll to position [3311, 0]
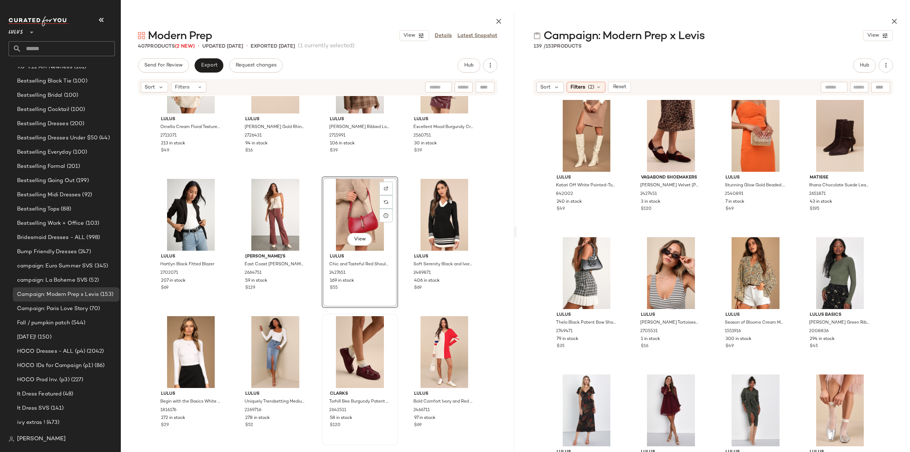
scroll to position [3418, 0]
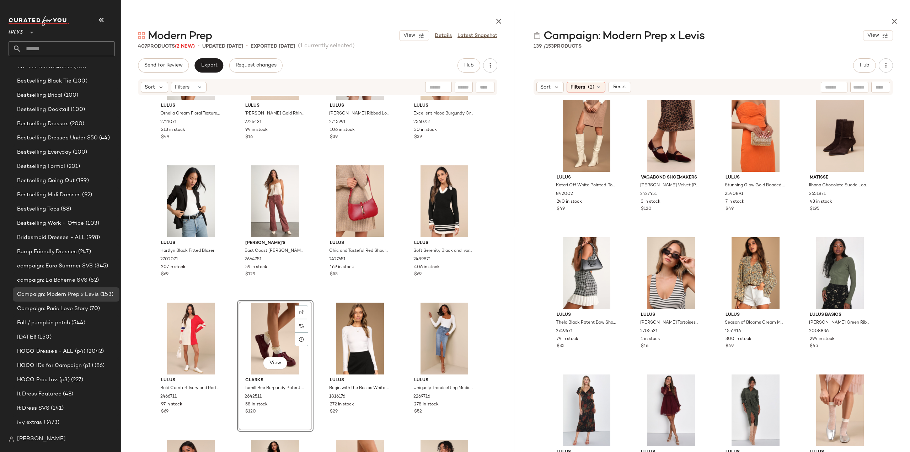
scroll to position [3382, 0]
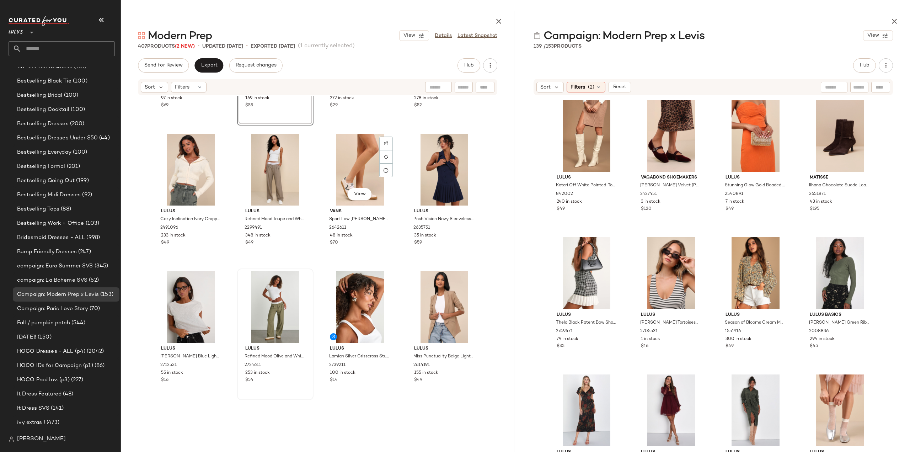
scroll to position [3702, 0]
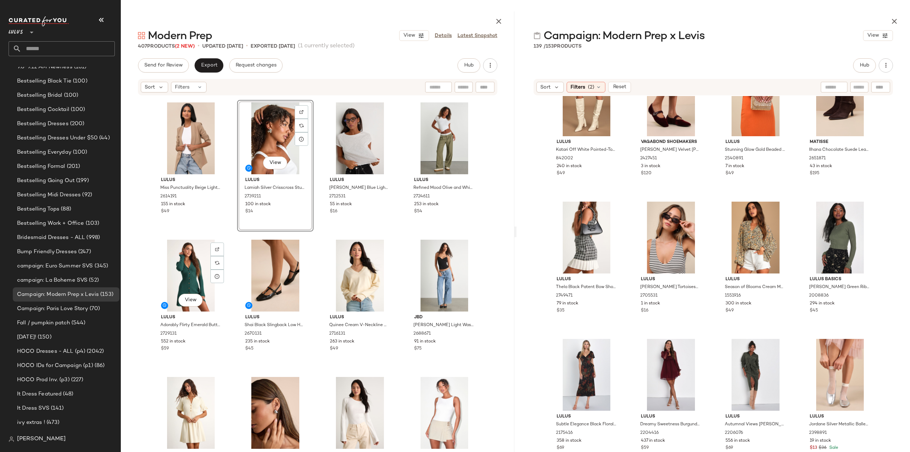
scroll to position [3880, 0]
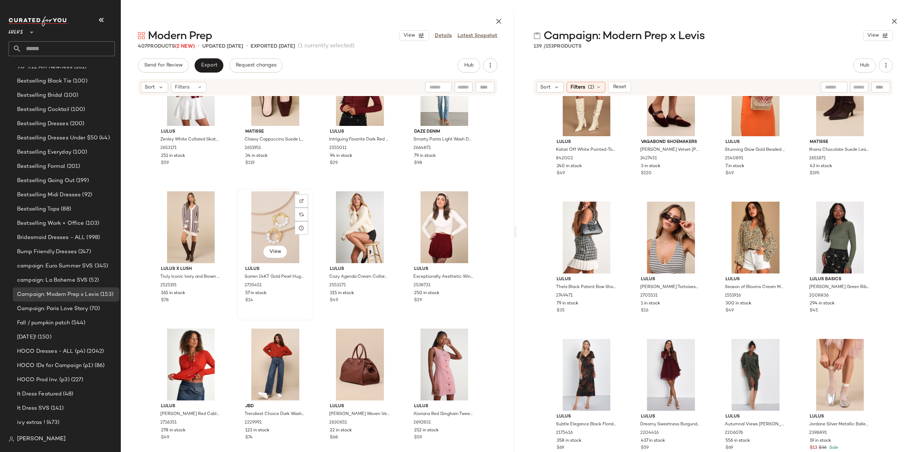
scroll to position [4662, 0]
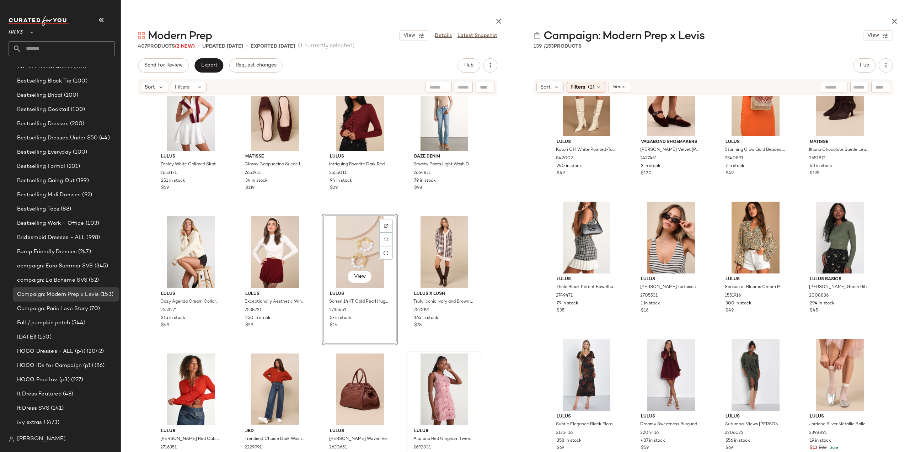
scroll to position [4733, 0]
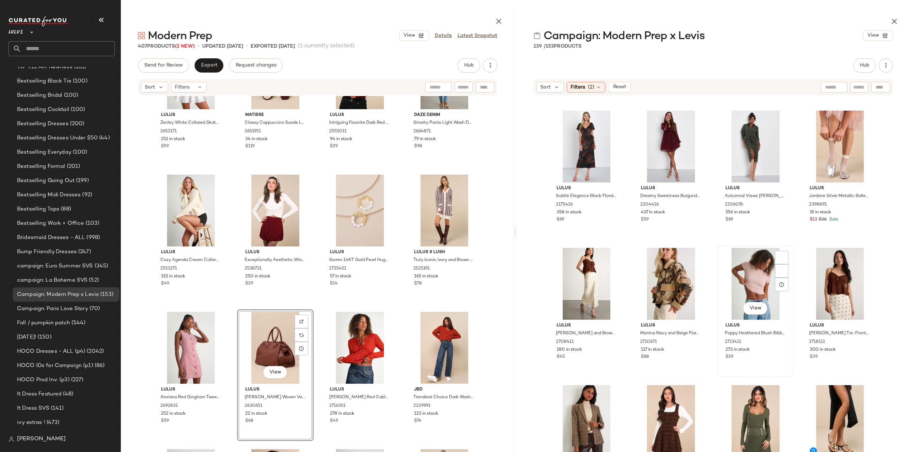
scroll to position [326, 0]
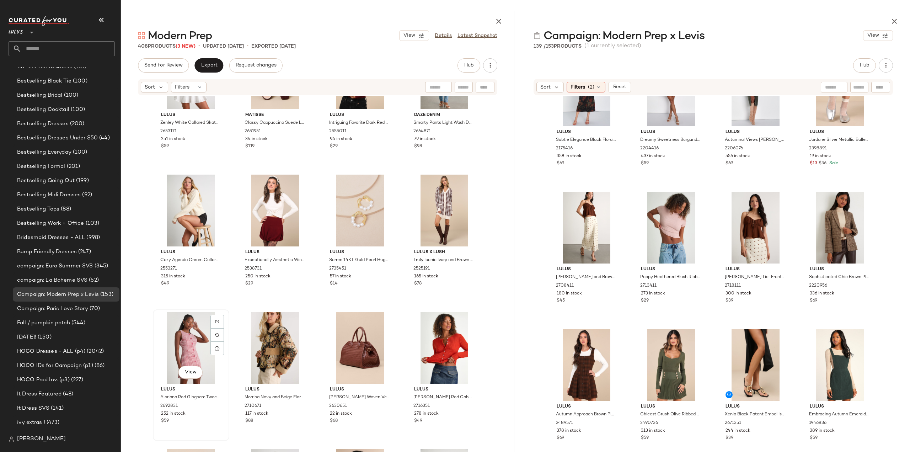
click at [198, 419] on div "$59" at bounding box center [191, 421] width 60 height 6
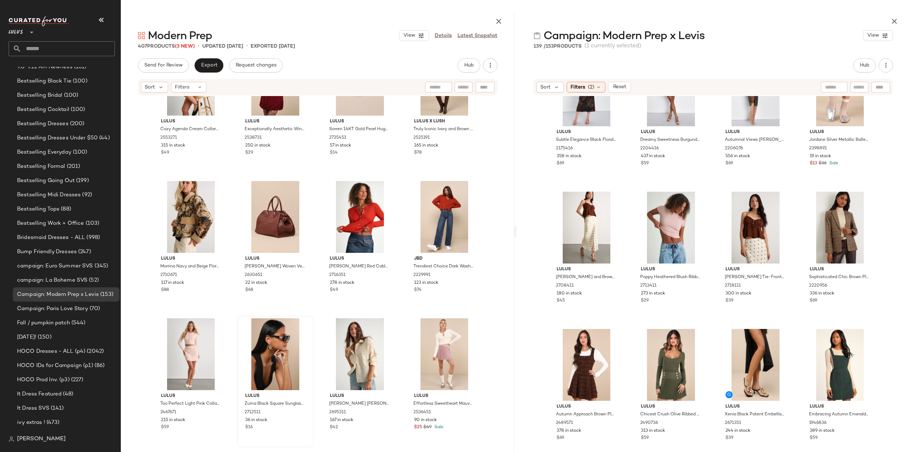
scroll to position [4875, 0]
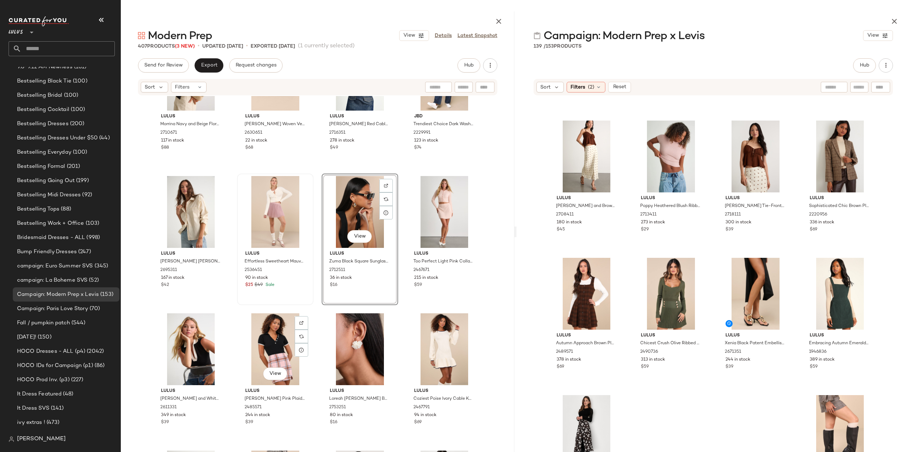
scroll to position [5053, 0]
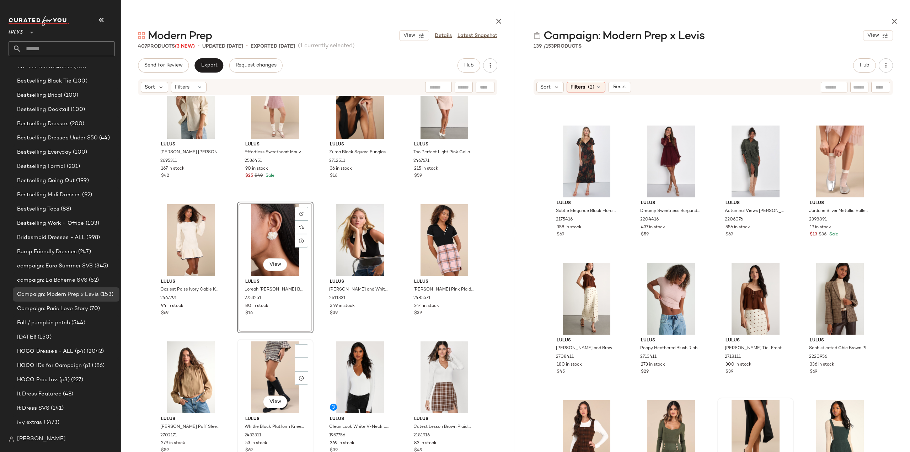
scroll to position [5159, 0]
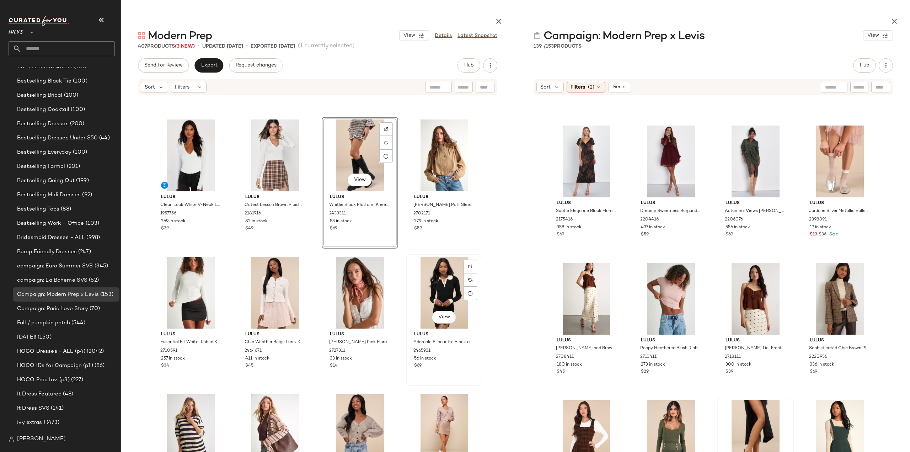
scroll to position [5337, 0]
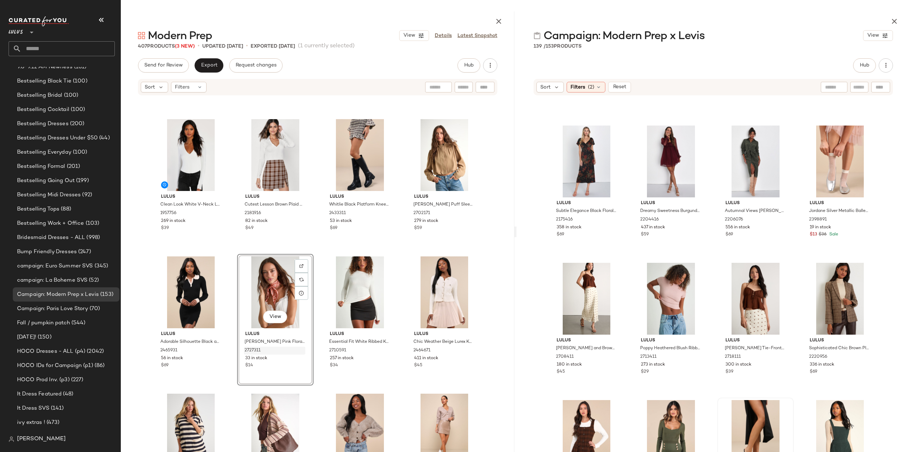
scroll to position [5408, 0]
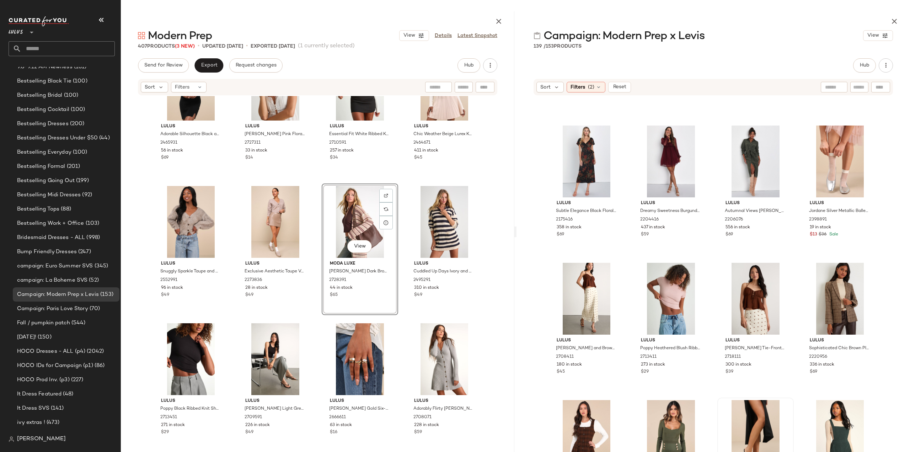
scroll to position [5621, 0]
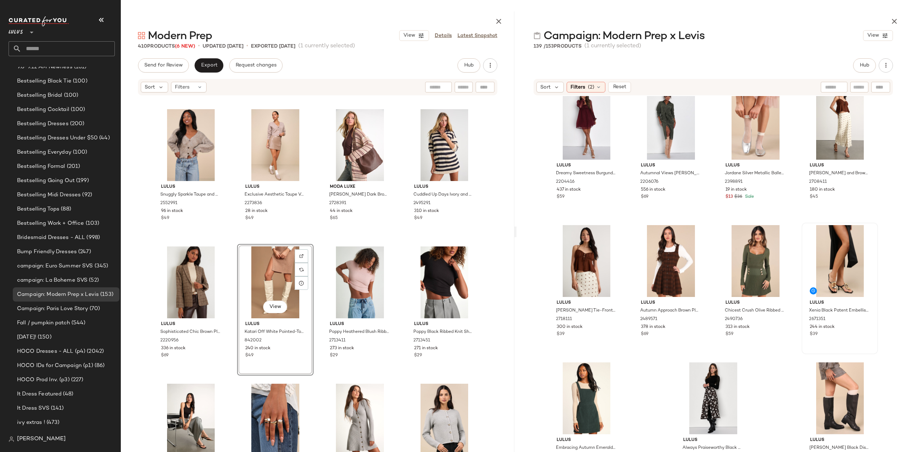
scroll to position [293, 0]
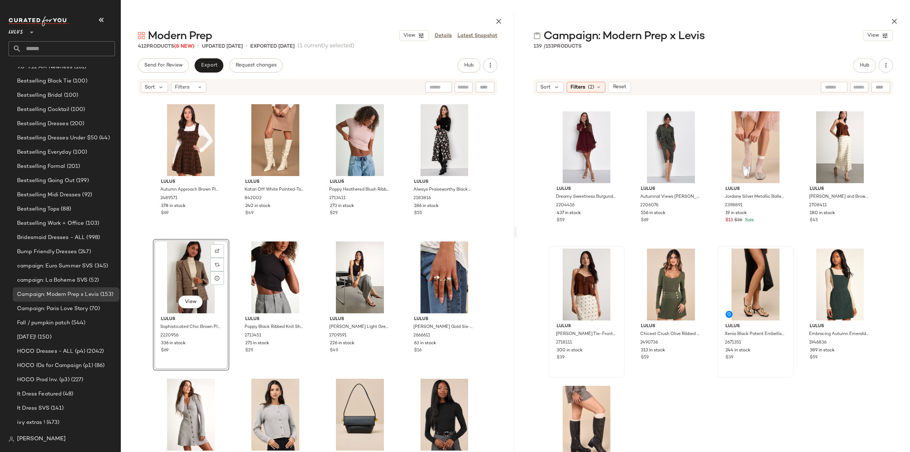
scroll to position [257, 0]
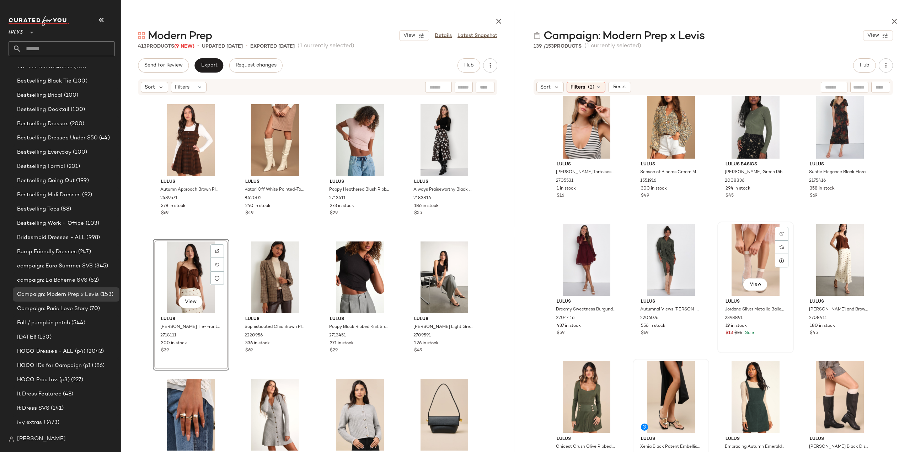
scroll to position [156, 0]
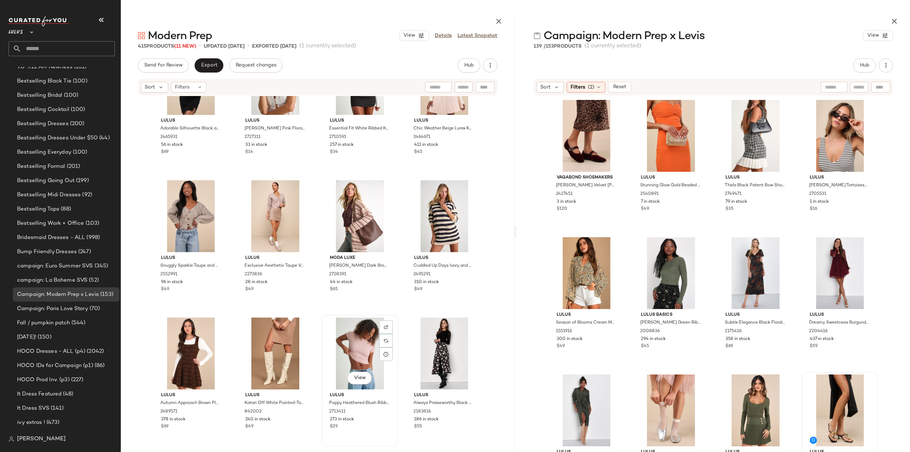
scroll to position [5621, 0]
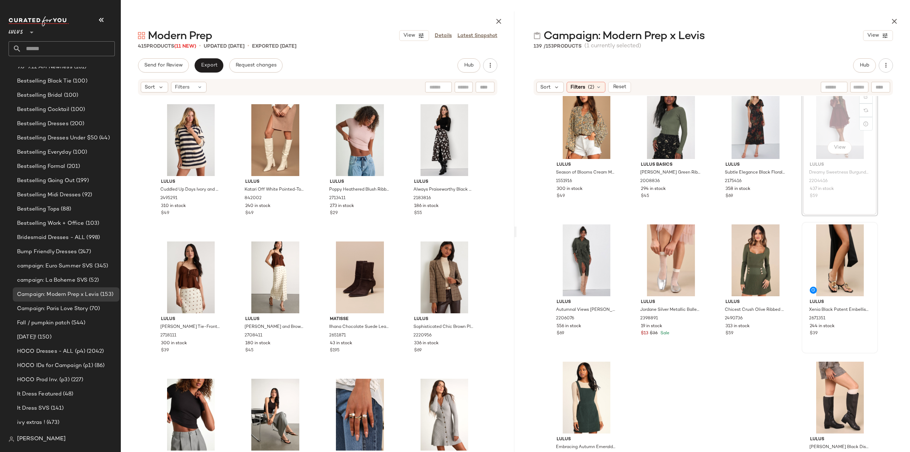
scroll to position [148, 0]
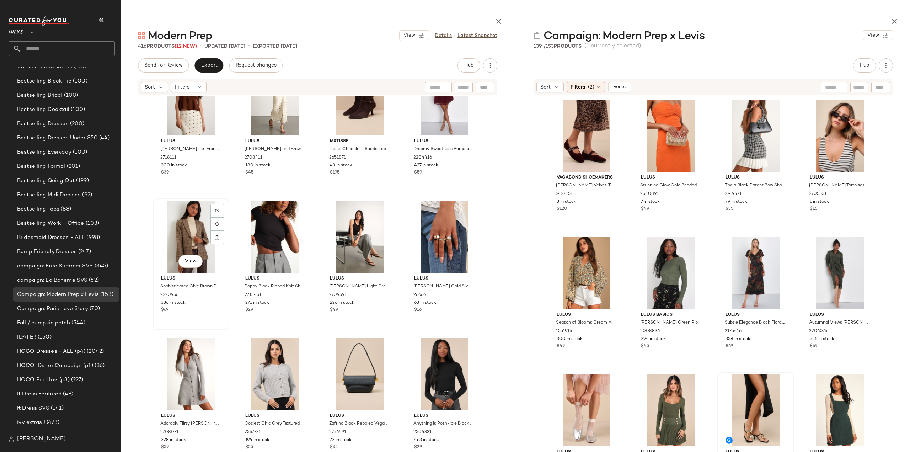
click at [202, 303] on div "336 in stock" at bounding box center [191, 303] width 60 height 6
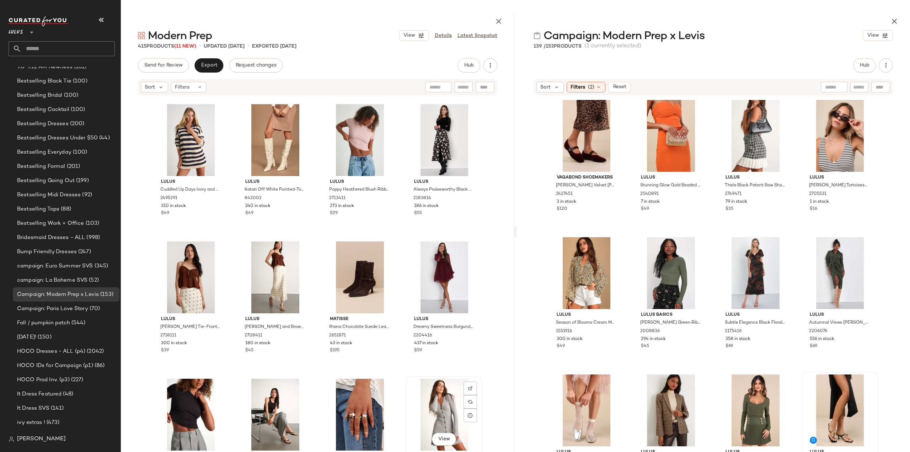
scroll to position [5870, 0]
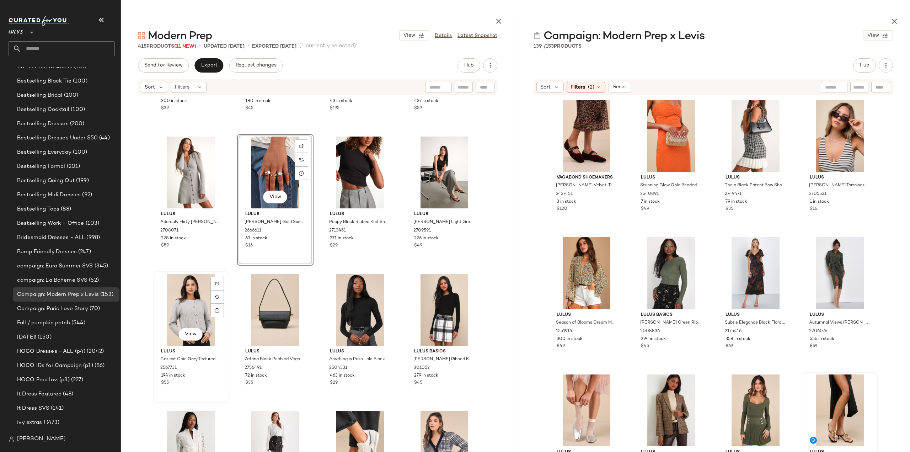
scroll to position [6012, 0]
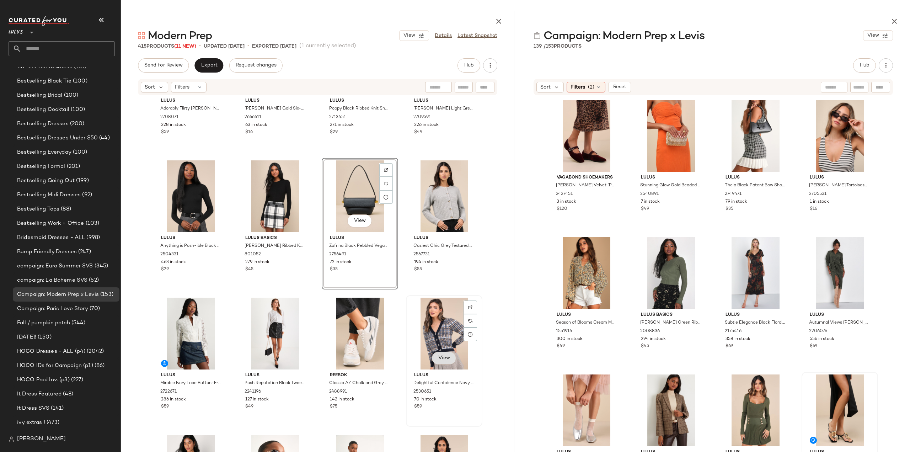
scroll to position [6154, 0]
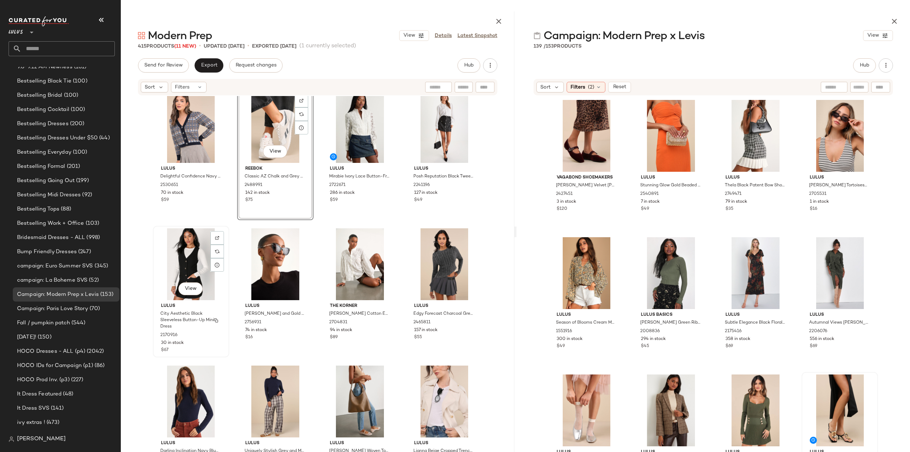
scroll to position [6332, 0]
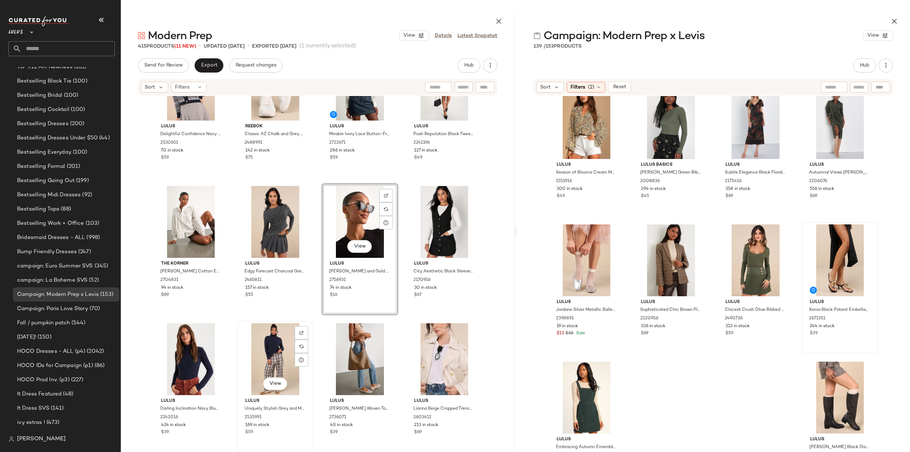
scroll to position [6403, 0]
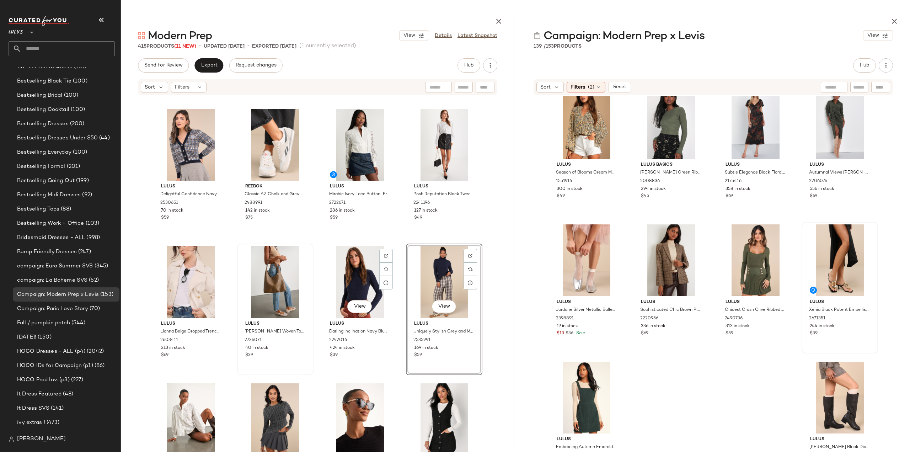
scroll to position [6296, 0]
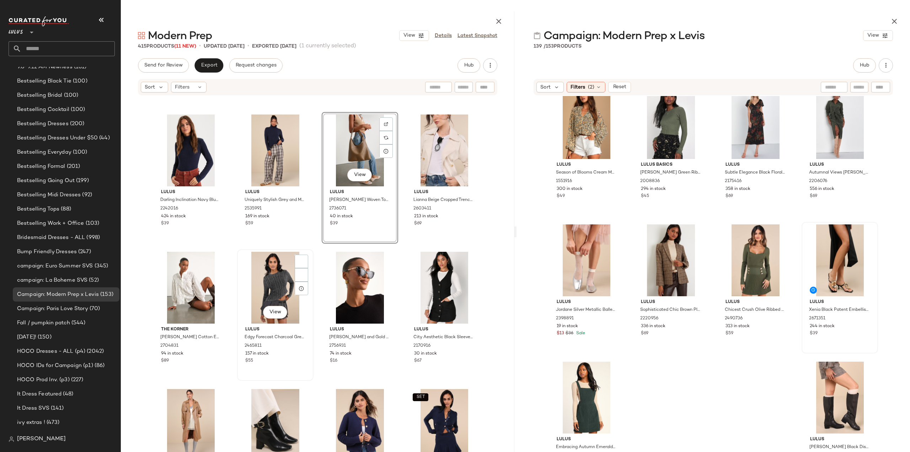
scroll to position [6474, 0]
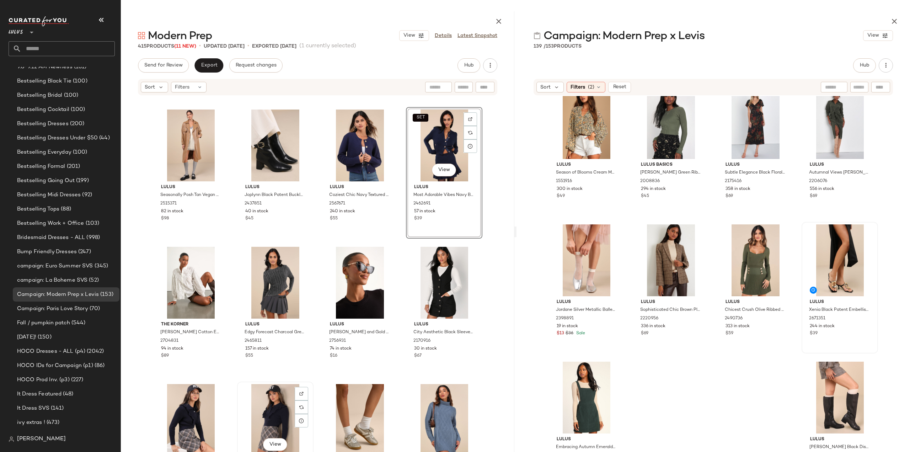
scroll to position [6616, 0]
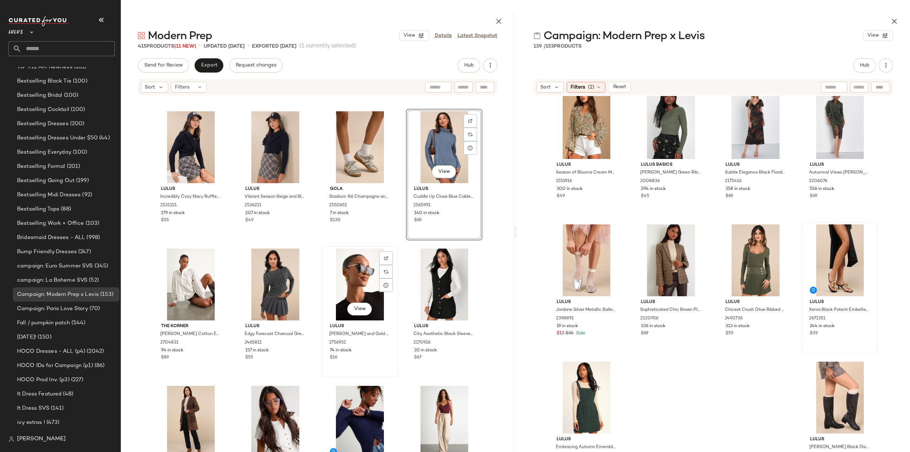
scroll to position [6723, 0]
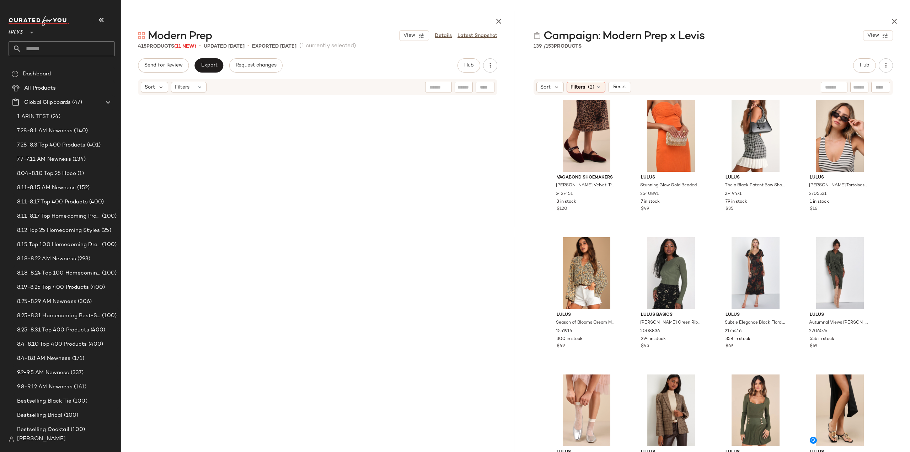
scroll to position [150, 0]
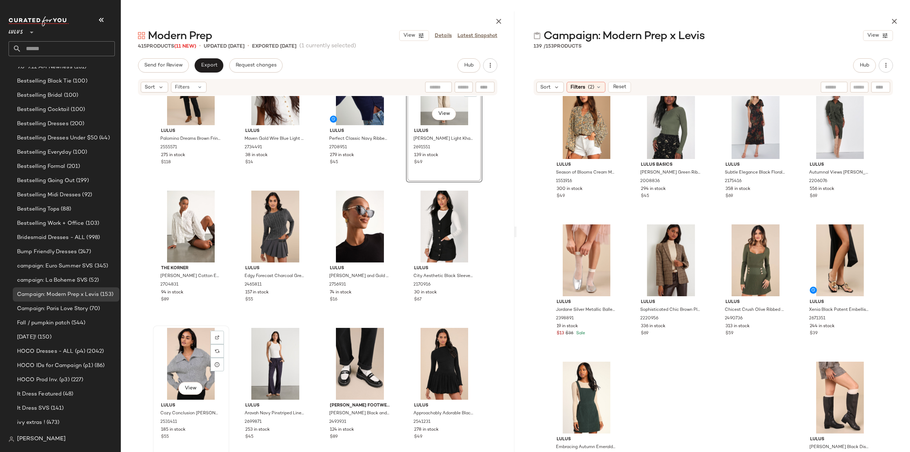
scroll to position [6901, 0]
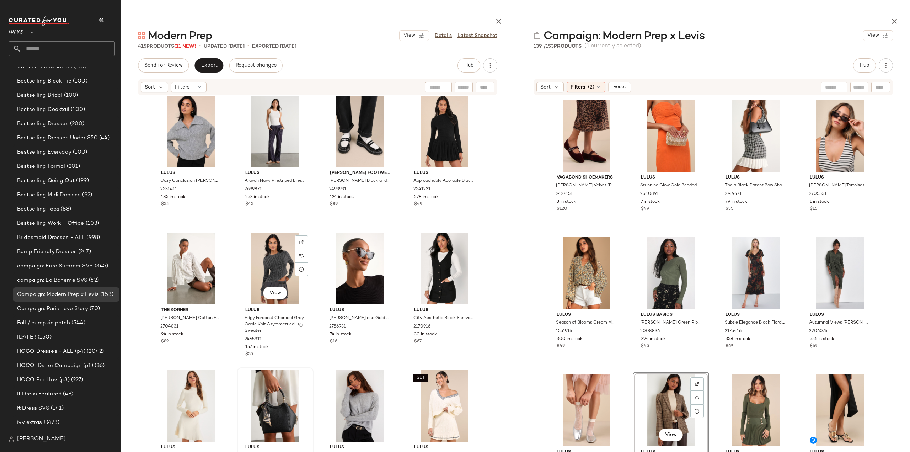
scroll to position [7007, 0]
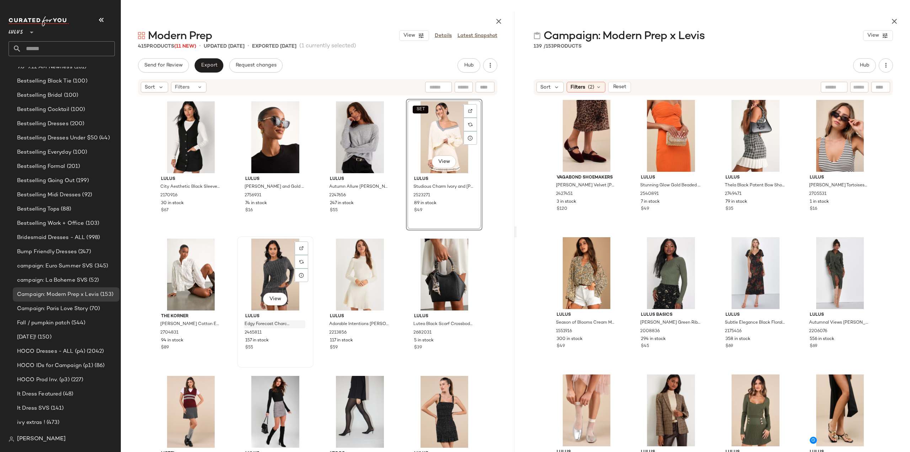
scroll to position [7149, 0]
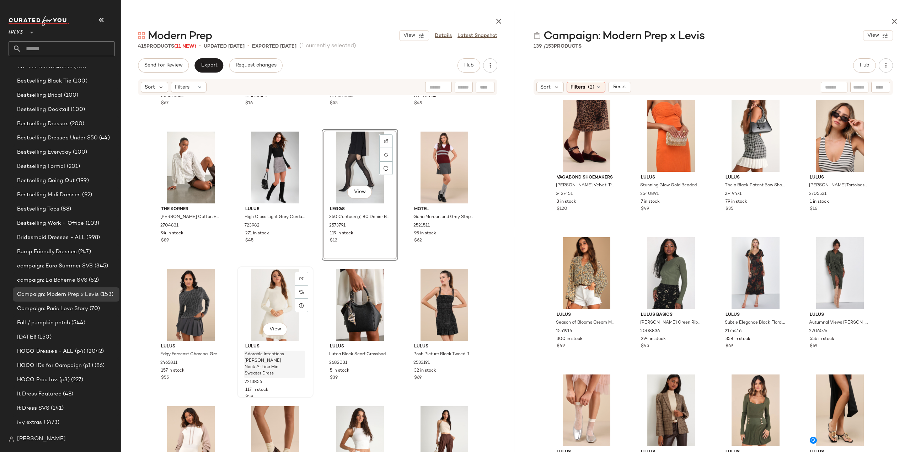
scroll to position [7256, 0]
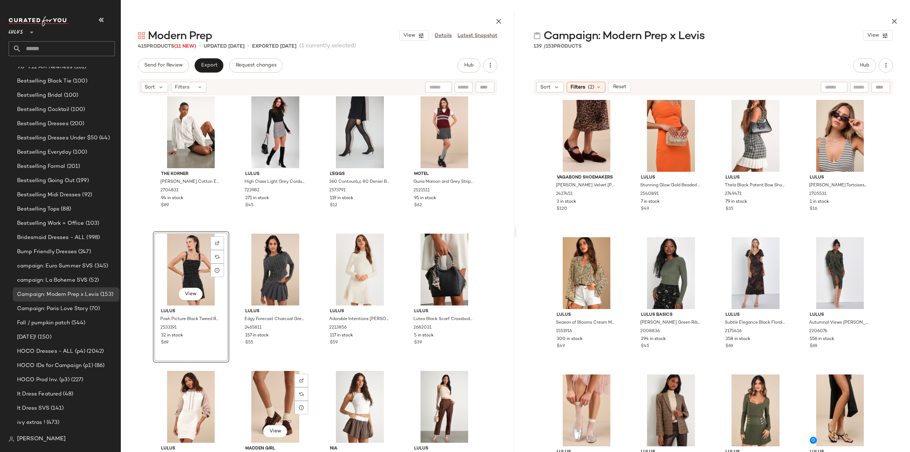
scroll to position [7292, 0]
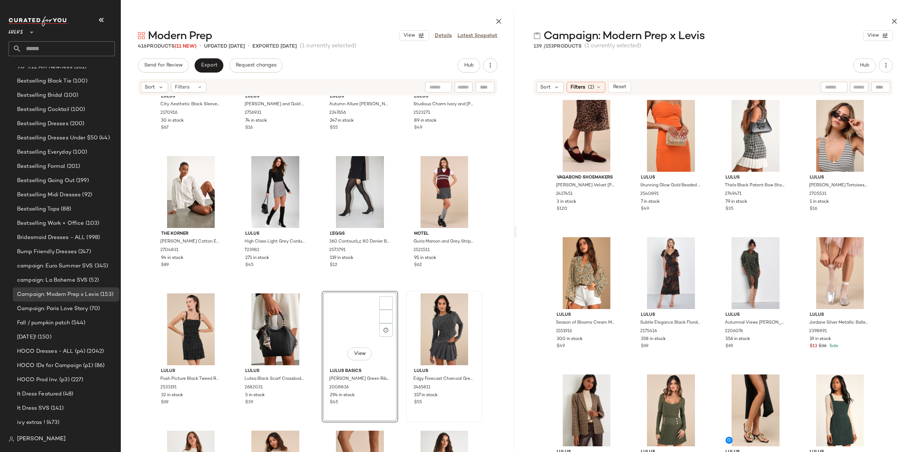
scroll to position [7292, 0]
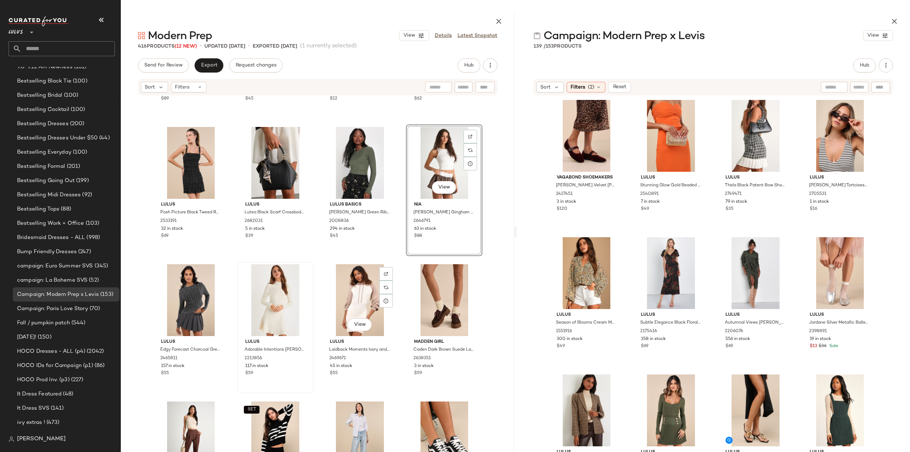
scroll to position [7398, 0]
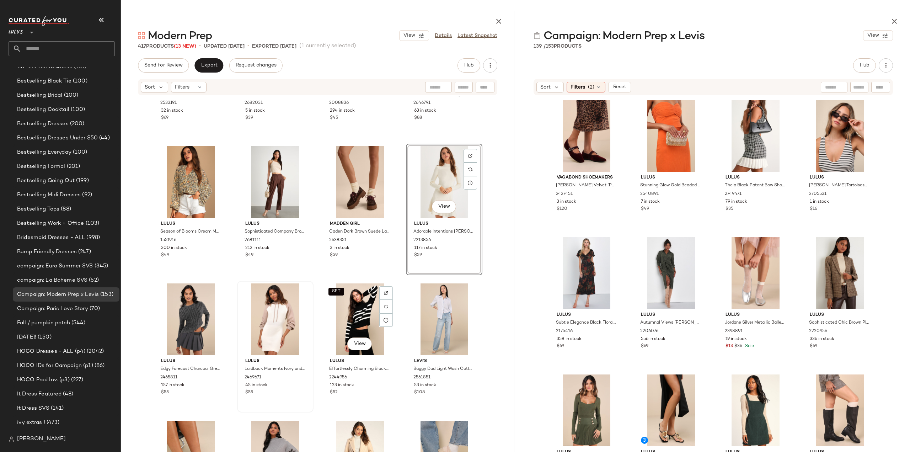
scroll to position [7540, 0]
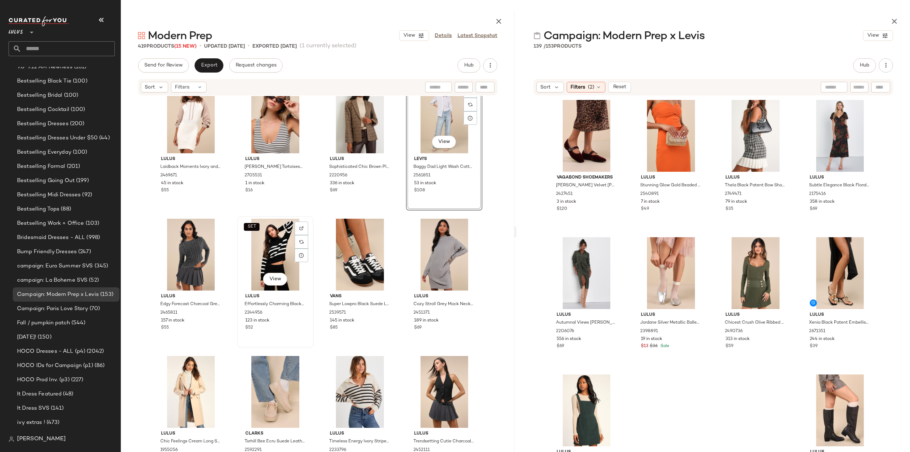
scroll to position [7718, 0]
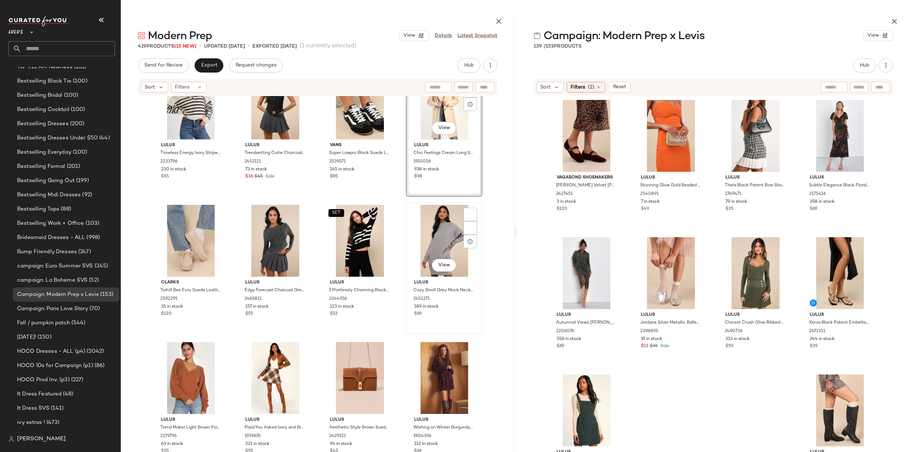
scroll to position [7860, 0]
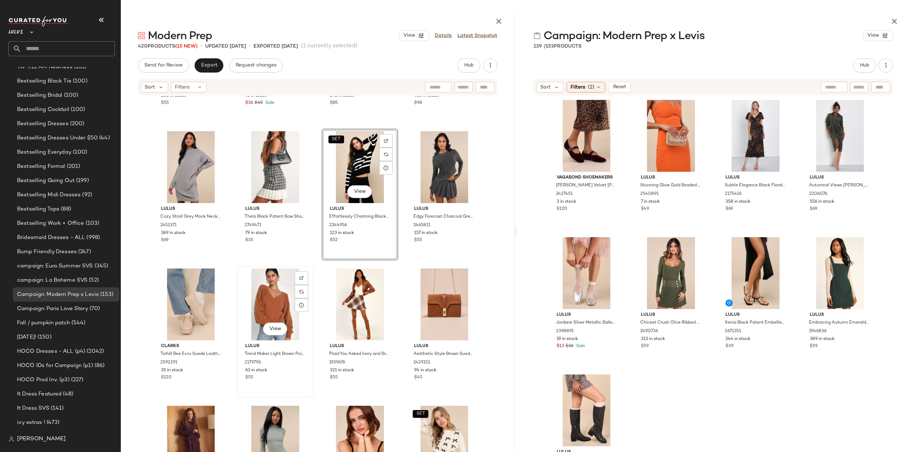
scroll to position [7967, 0]
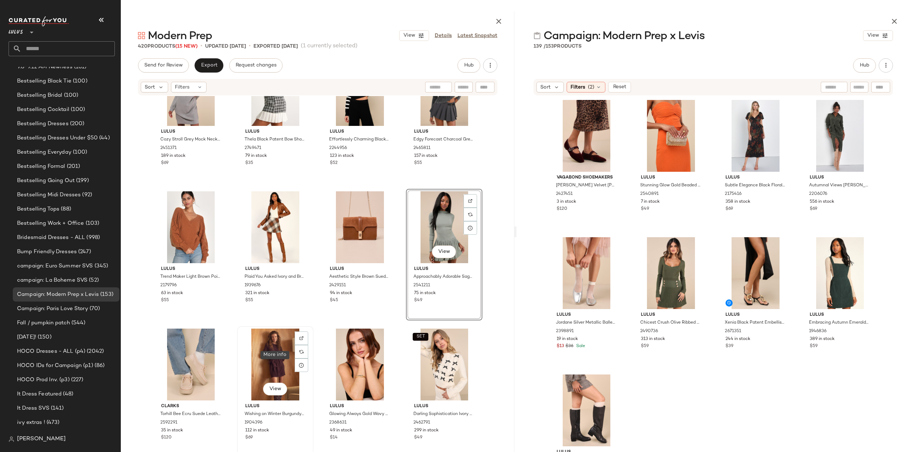
scroll to position [8038, 0]
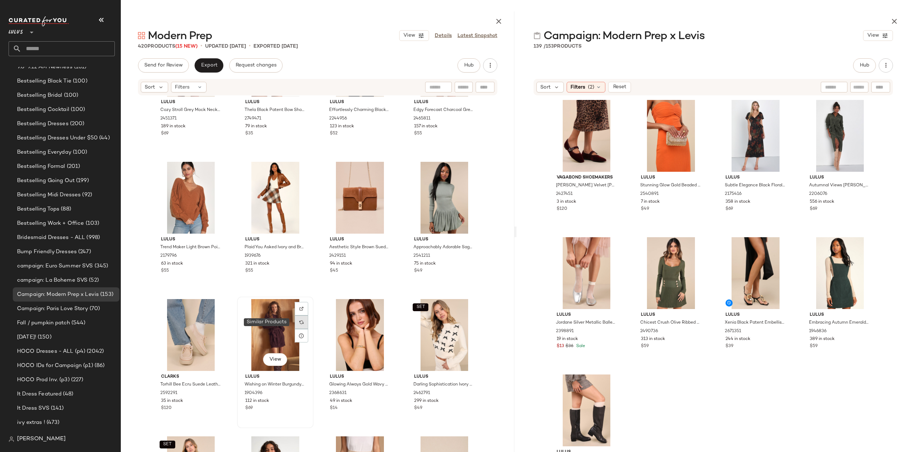
click at [295, 326] on div at bounding box center [302, 322] width 14 height 14
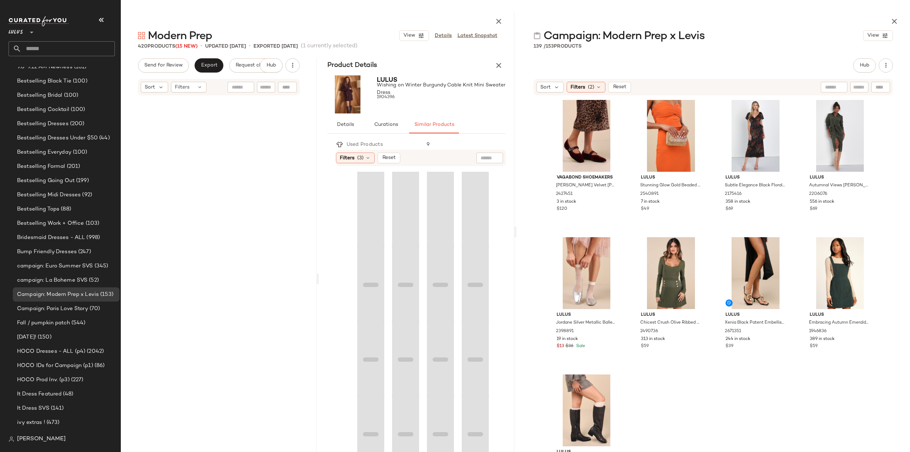
scroll to position [2432, 0]
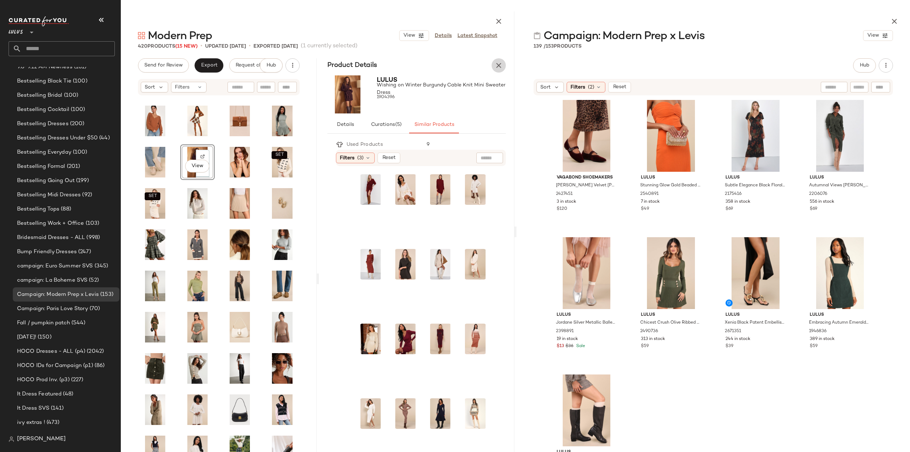
drag, startPoint x: 497, startPoint y: 64, endPoint x: 497, endPoint y: 68, distance: 4.6
click at [498, 64] on icon "button" at bounding box center [498, 65] width 9 height 9
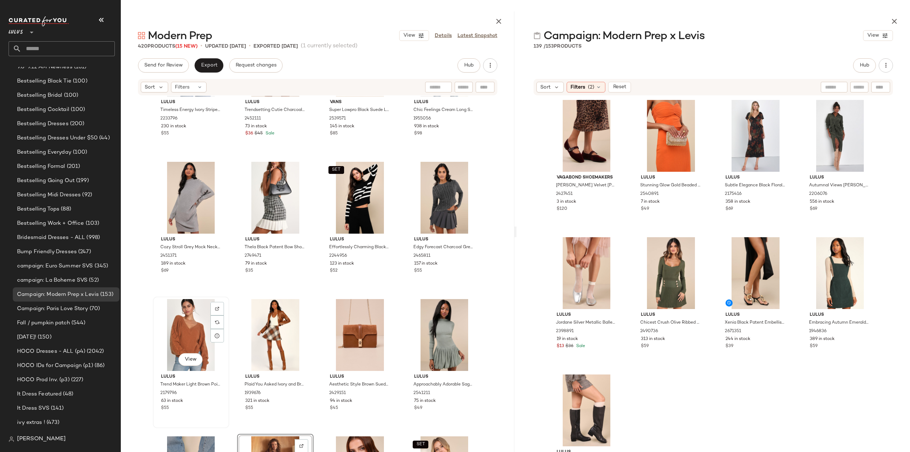
scroll to position [7901, 0]
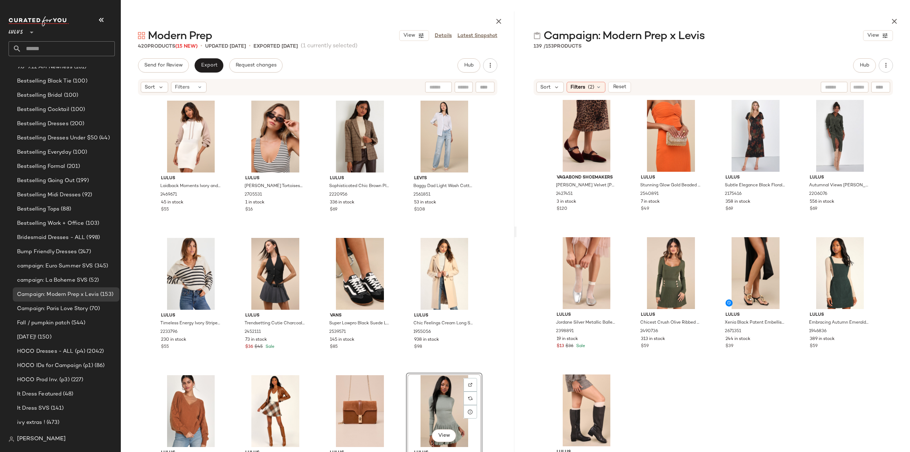
scroll to position [7794, 0]
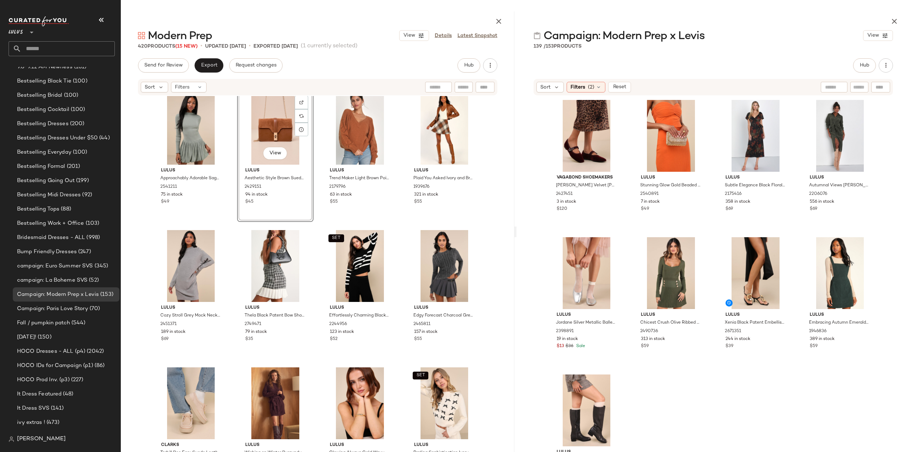
scroll to position [7936, 0]
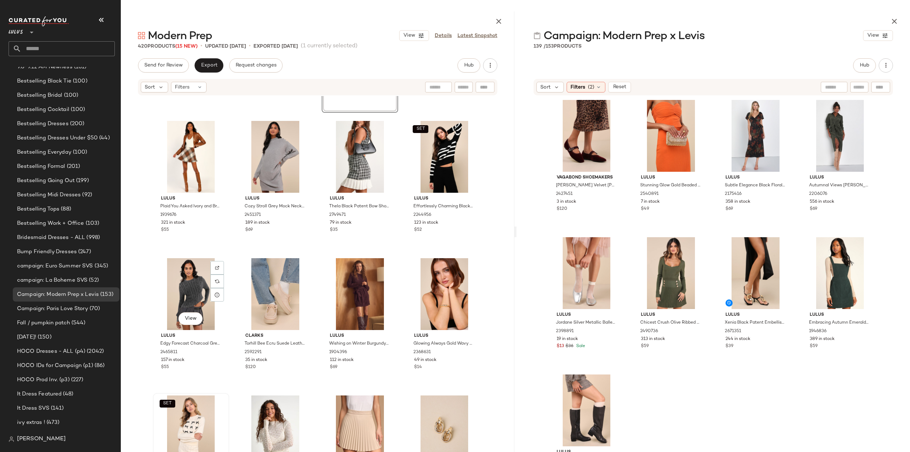
scroll to position [8114, 0]
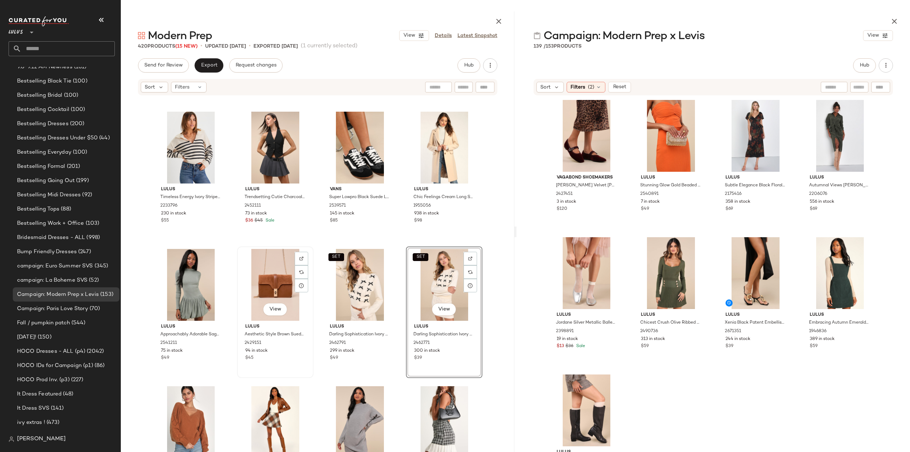
scroll to position [7840, 0]
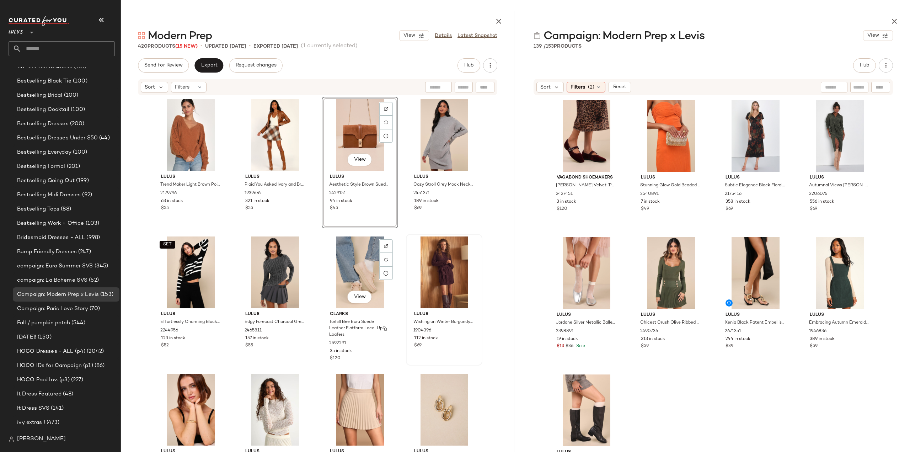
scroll to position [8124, 0]
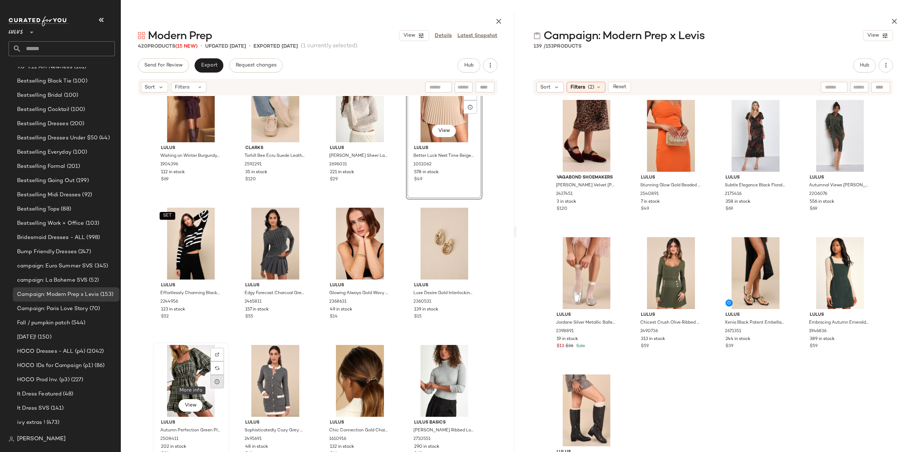
scroll to position [8195, 0]
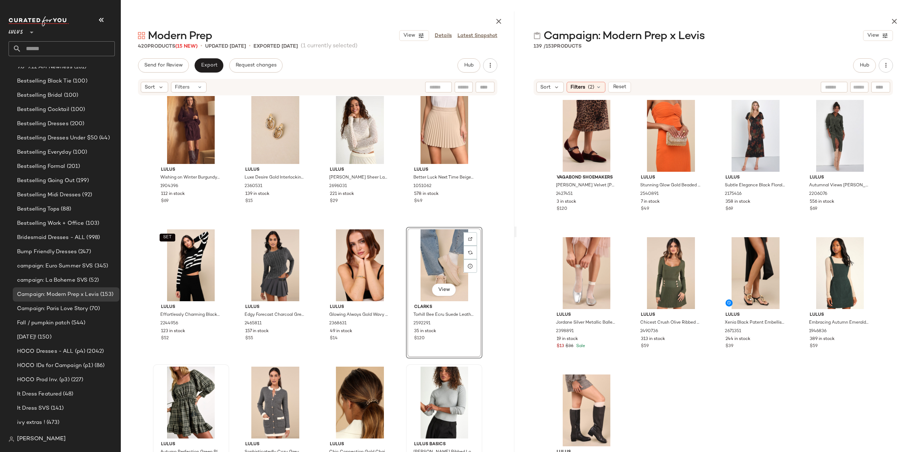
scroll to position [8267, 0]
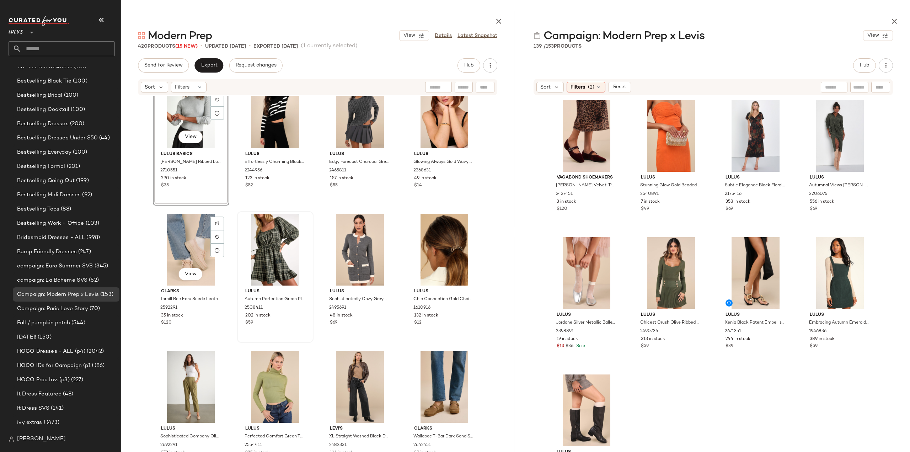
scroll to position [8409, 0]
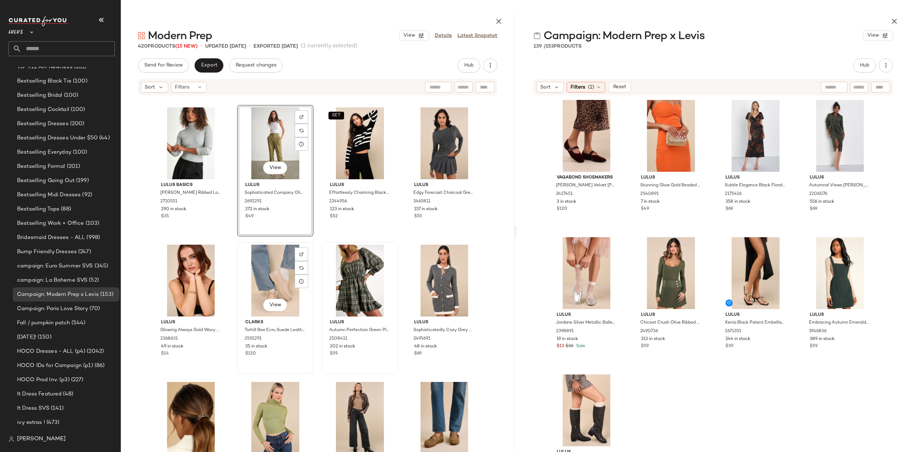
scroll to position [8338, 0]
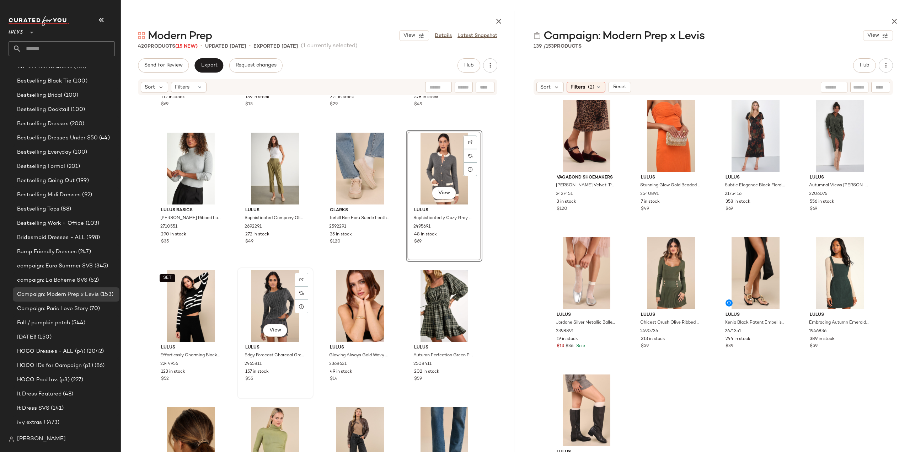
scroll to position [8373, 0]
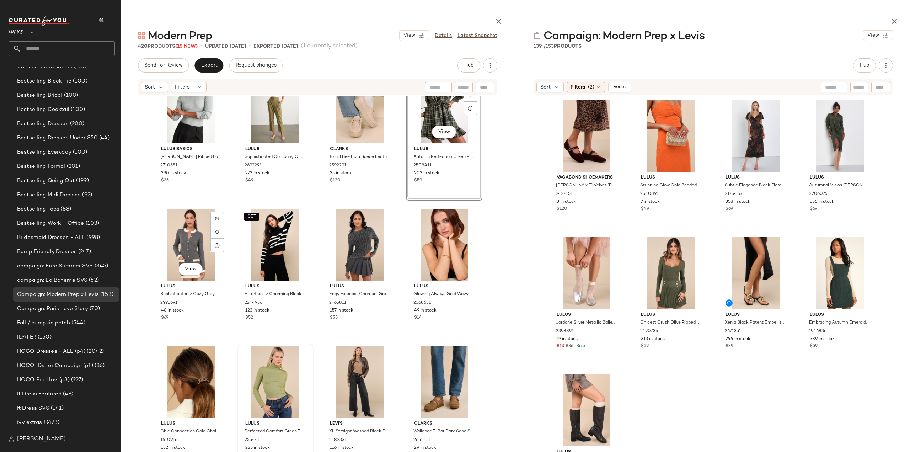
scroll to position [8444, 0]
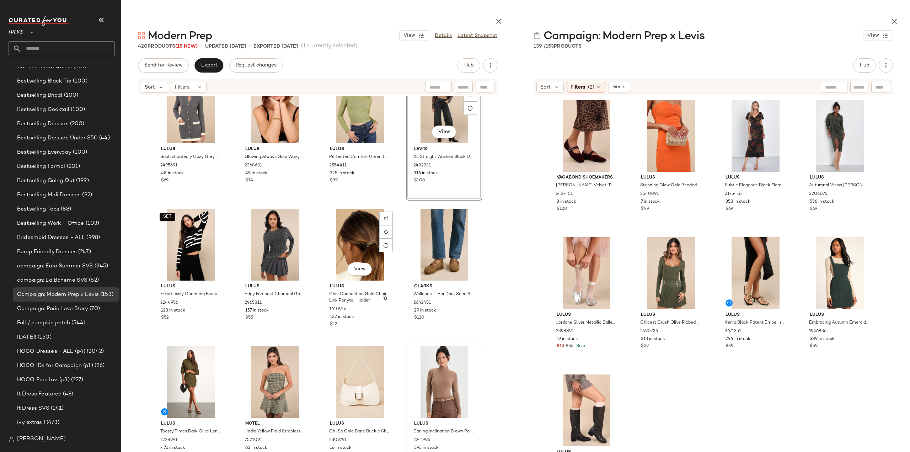
scroll to position [8551, 0]
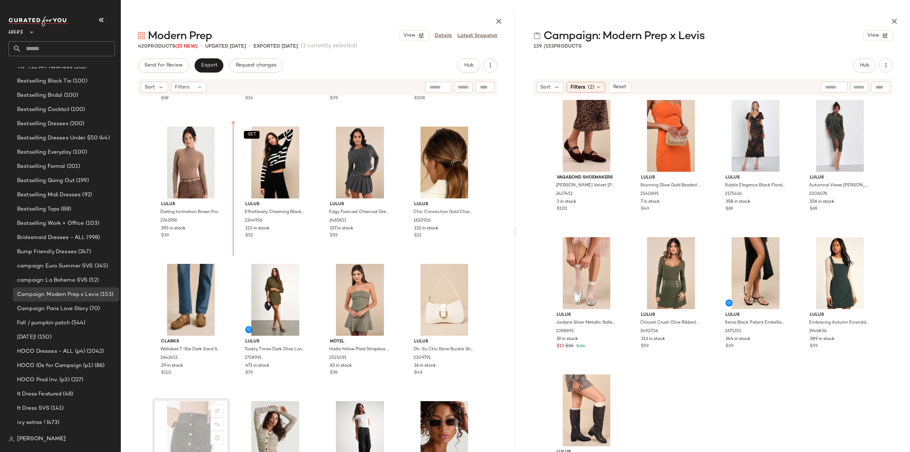
scroll to position [8622, 0]
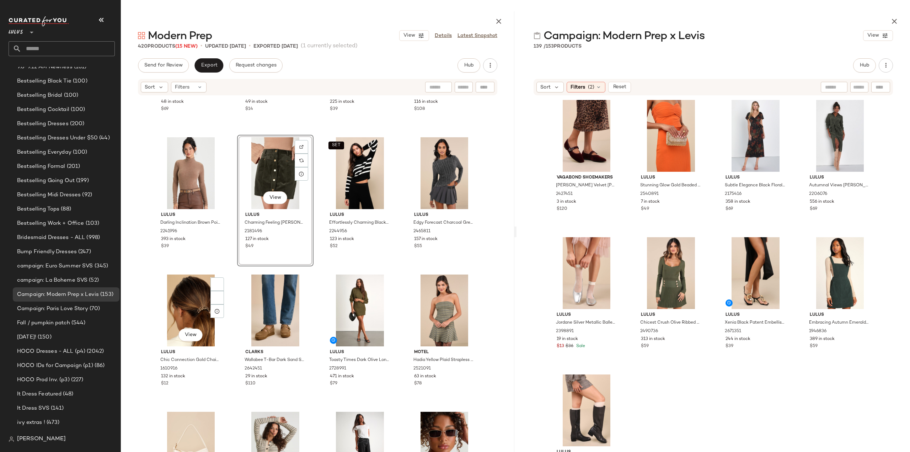
scroll to position [8622, 0]
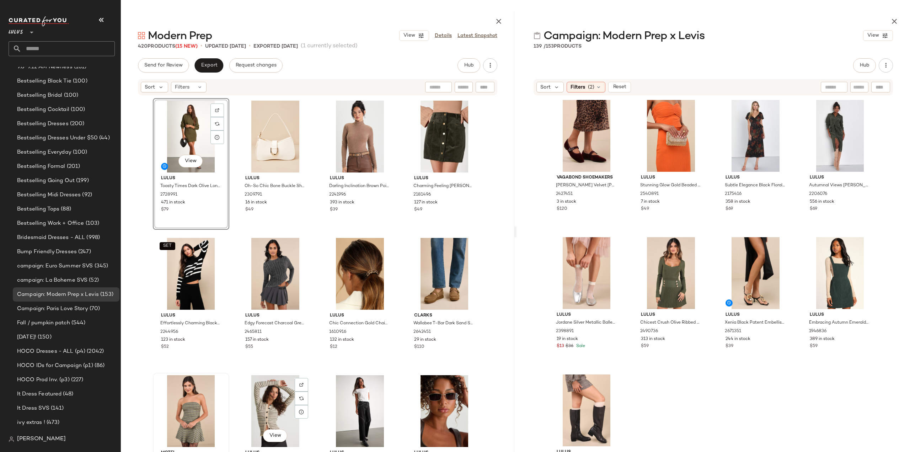
scroll to position [8658, 0]
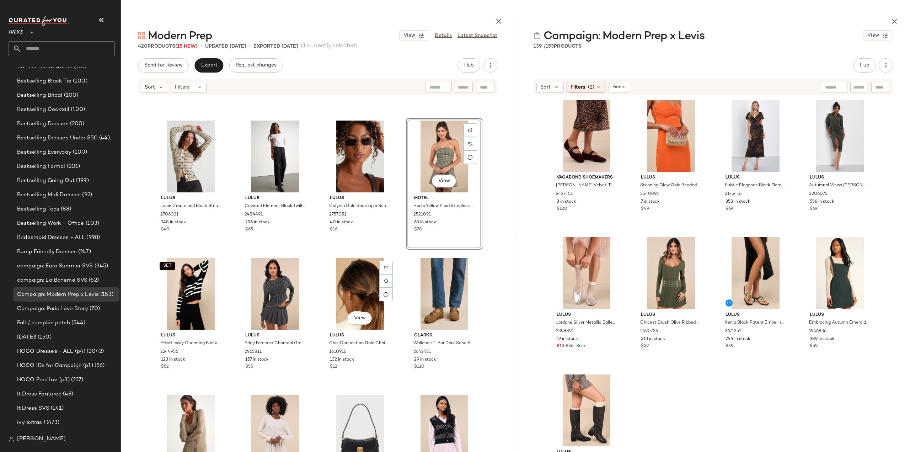
scroll to position [8800, 0]
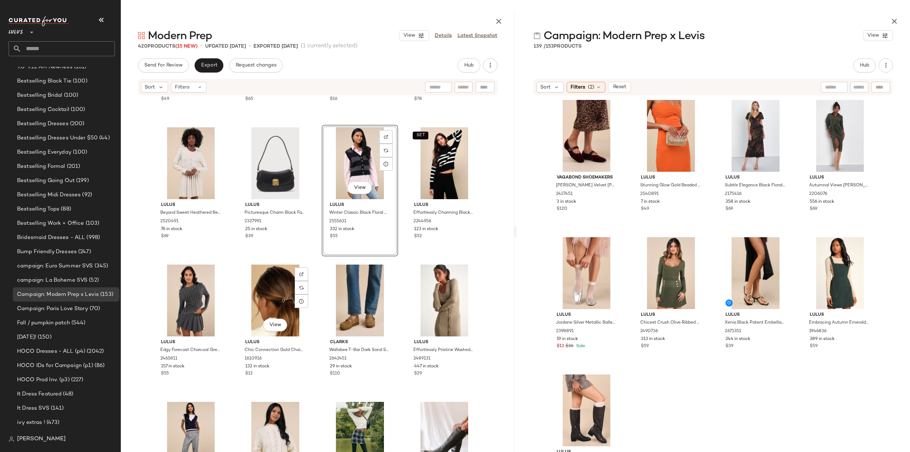
scroll to position [8907, 0]
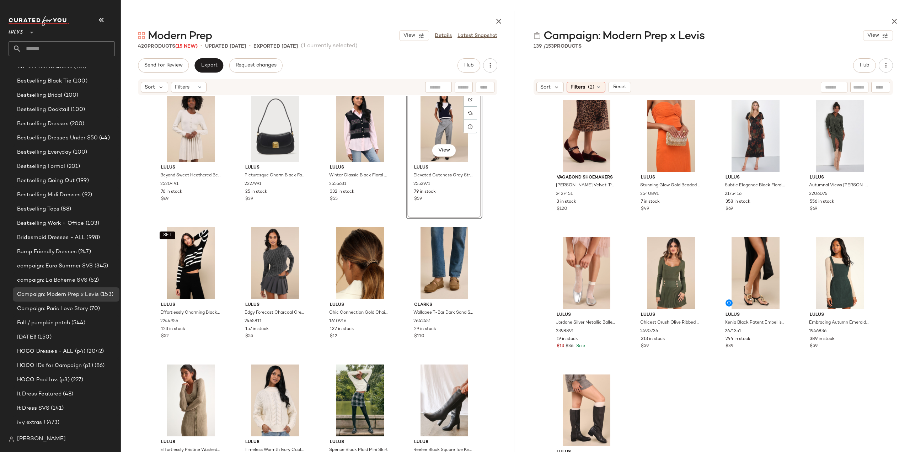
scroll to position [8942, 0]
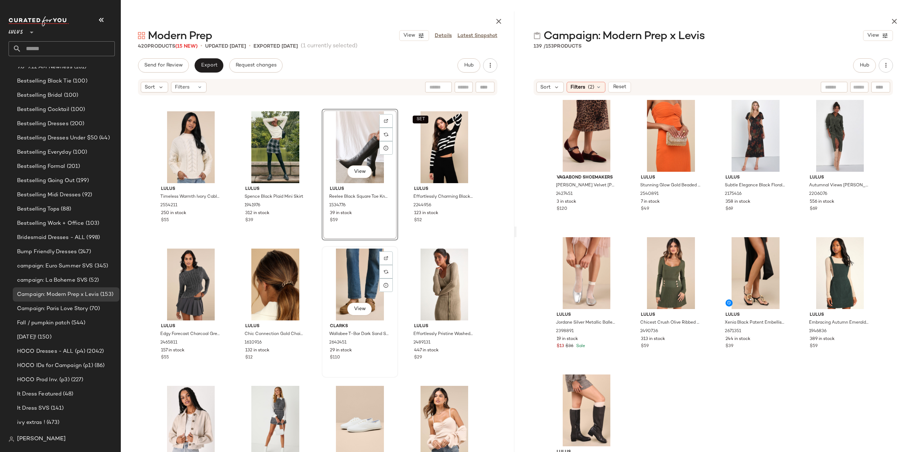
scroll to position [9013, 0]
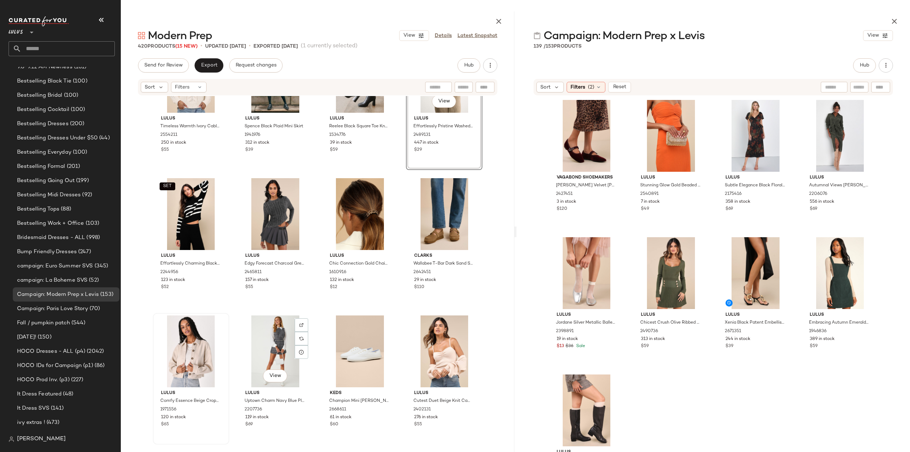
scroll to position [9120, 0]
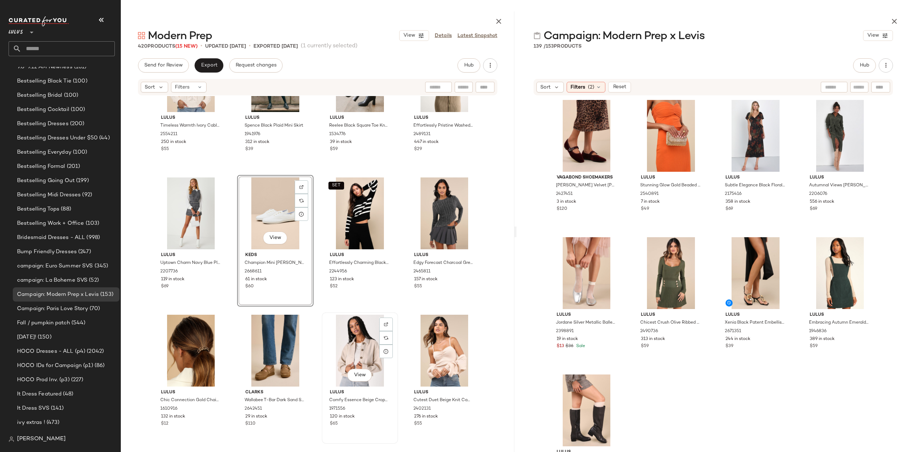
scroll to position [9155, 0]
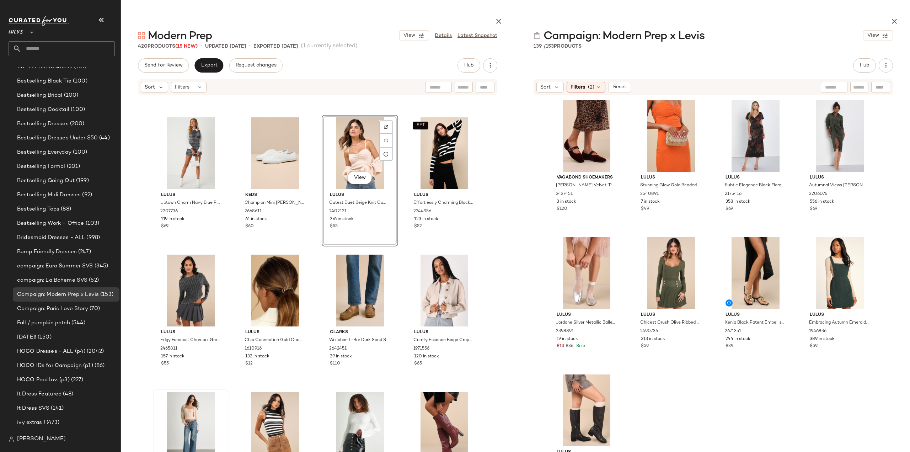
scroll to position [9191, 0]
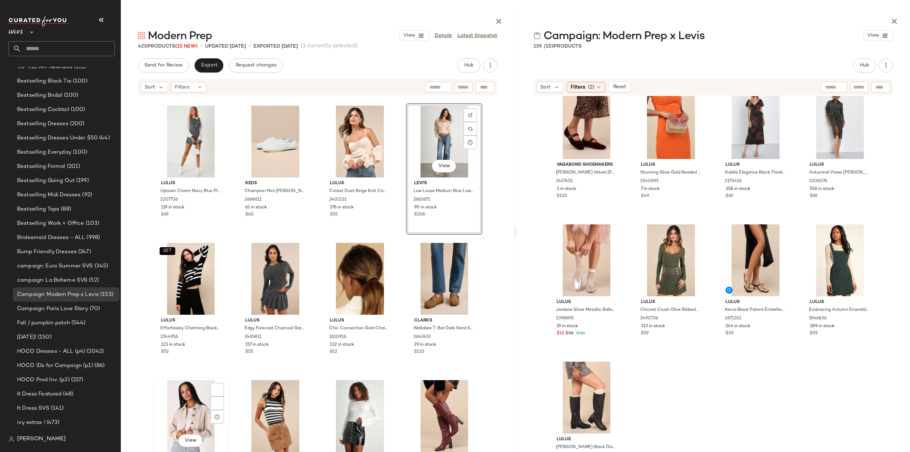
scroll to position [9227, 0]
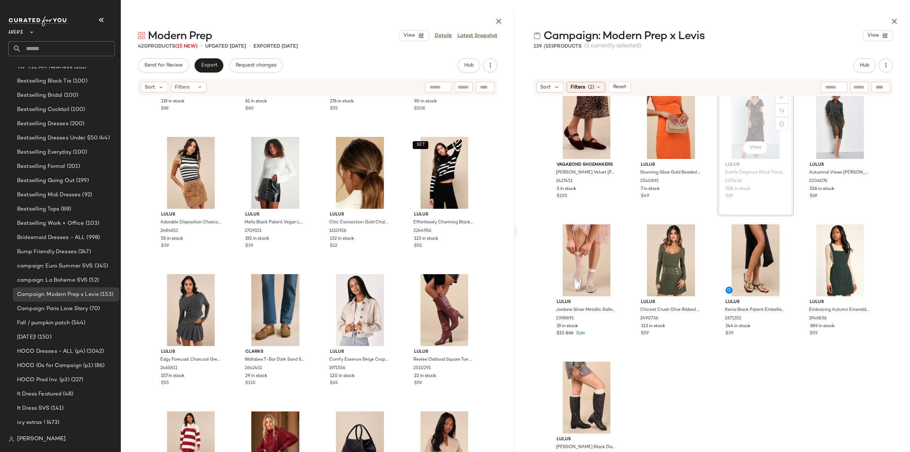
scroll to position [10, 0]
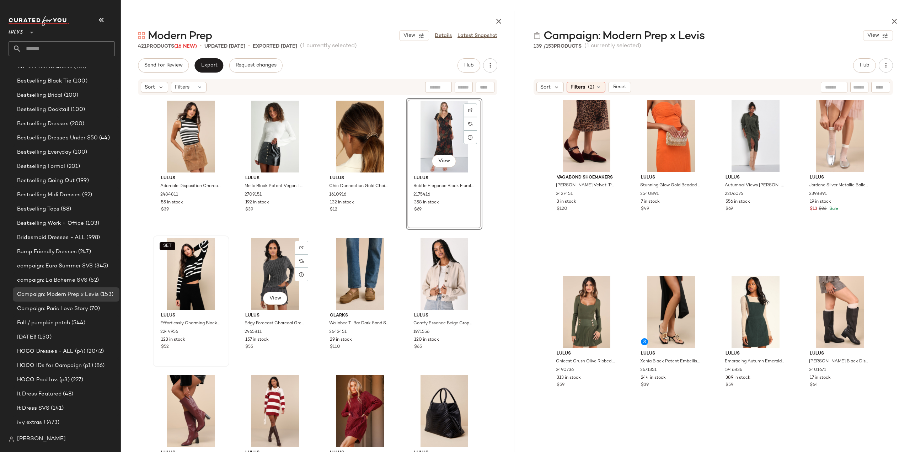
scroll to position [9369, 0]
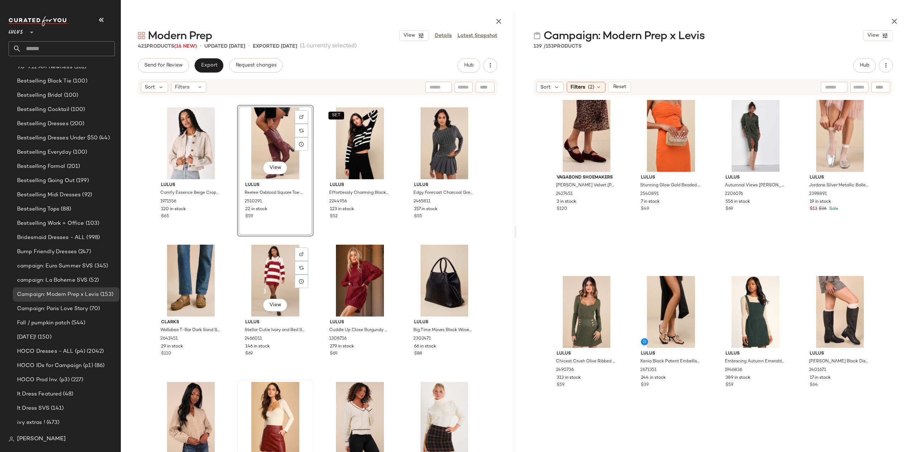
scroll to position [9475, 0]
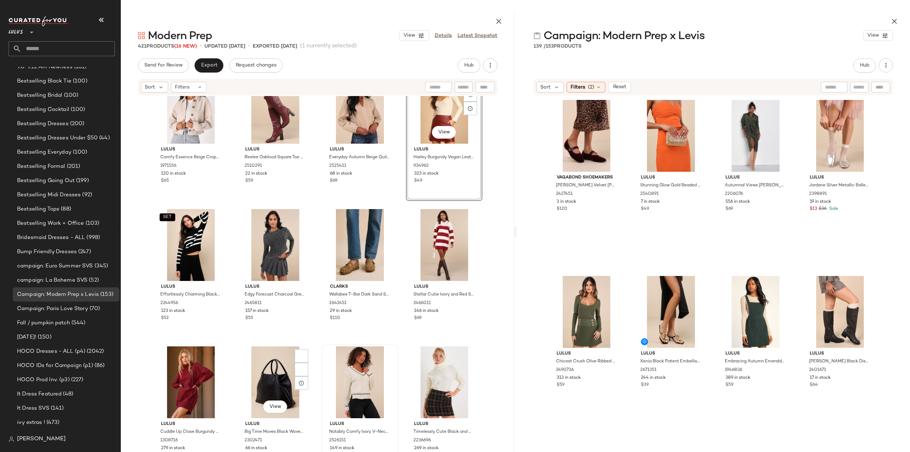
scroll to position [9511, 0]
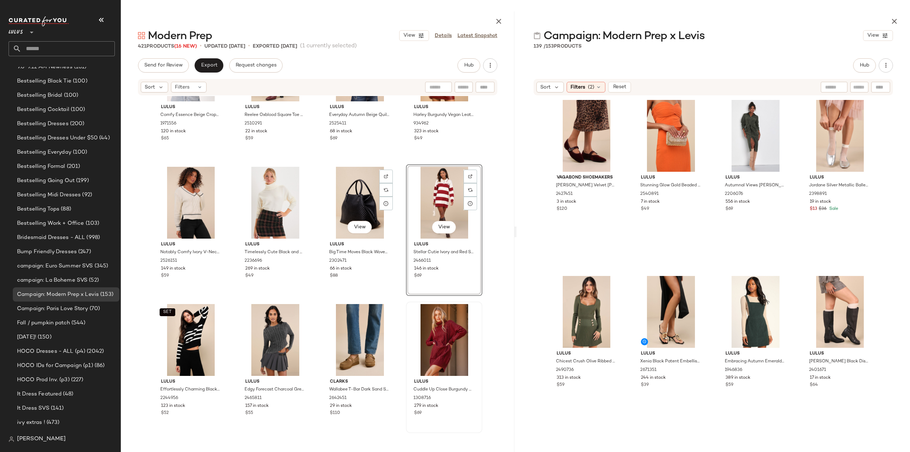
scroll to position [9582, 0]
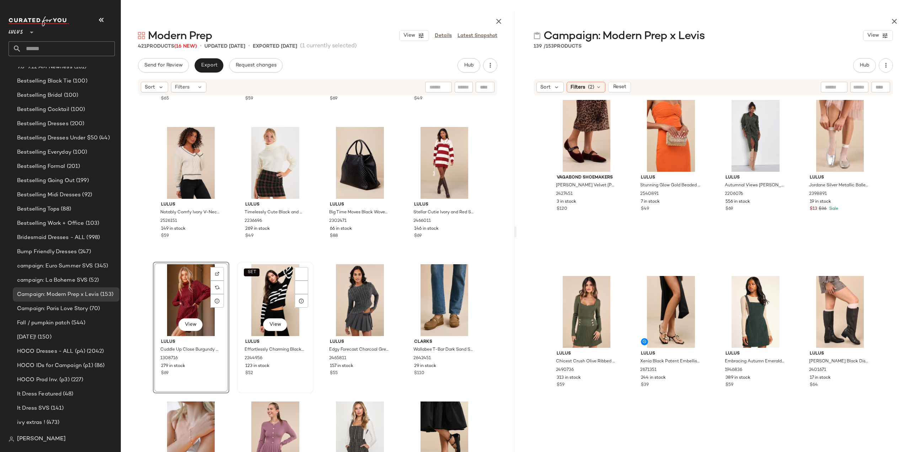
scroll to position [9617, 0]
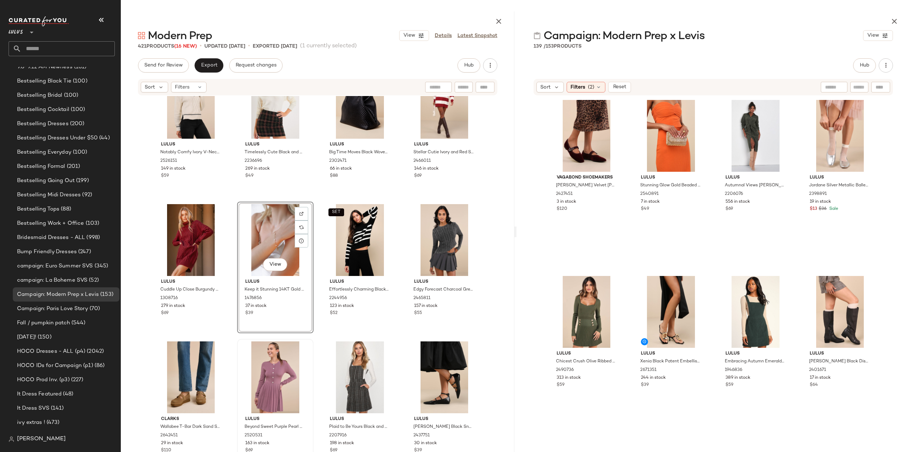
scroll to position [9653, 0]
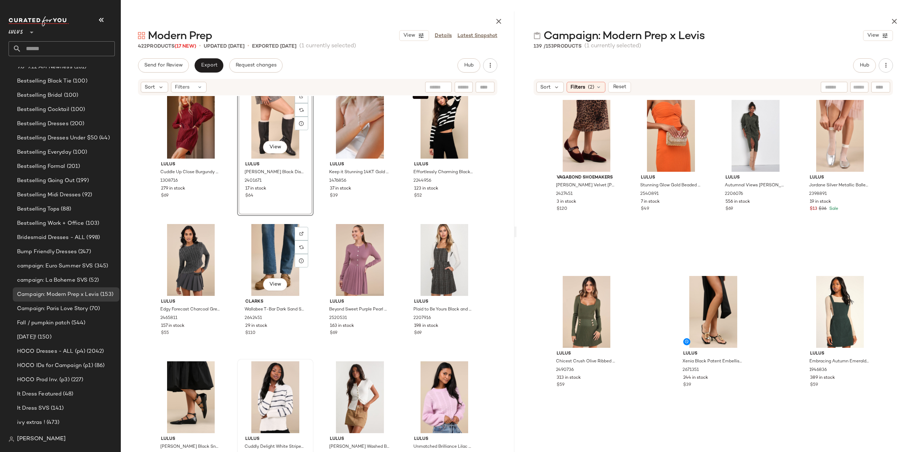
scroll to position [9760, 0]
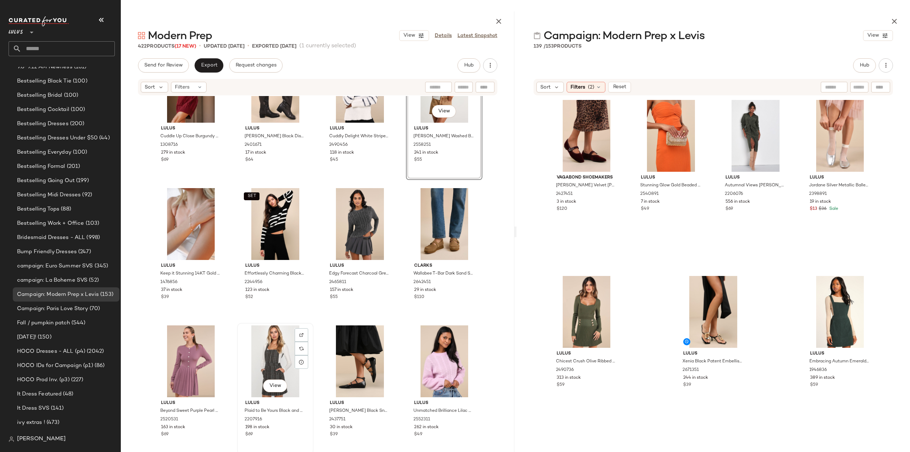
scroll to position [9760, 0]
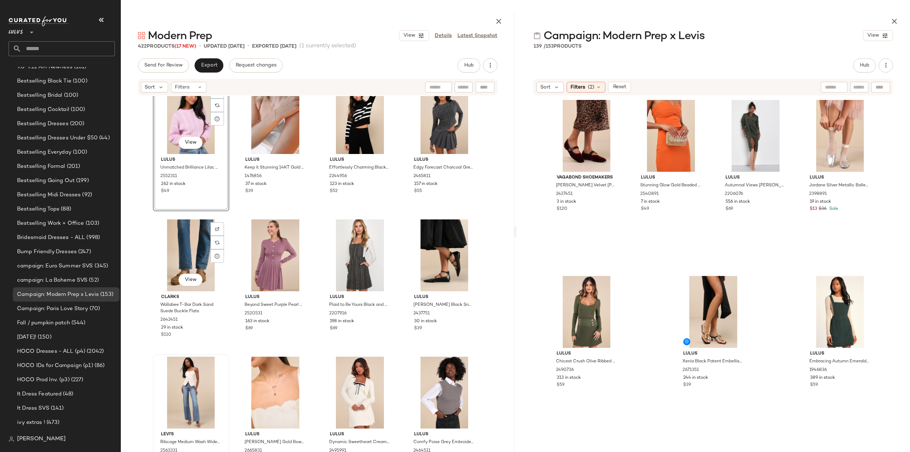
scroll to position [9902, 0]
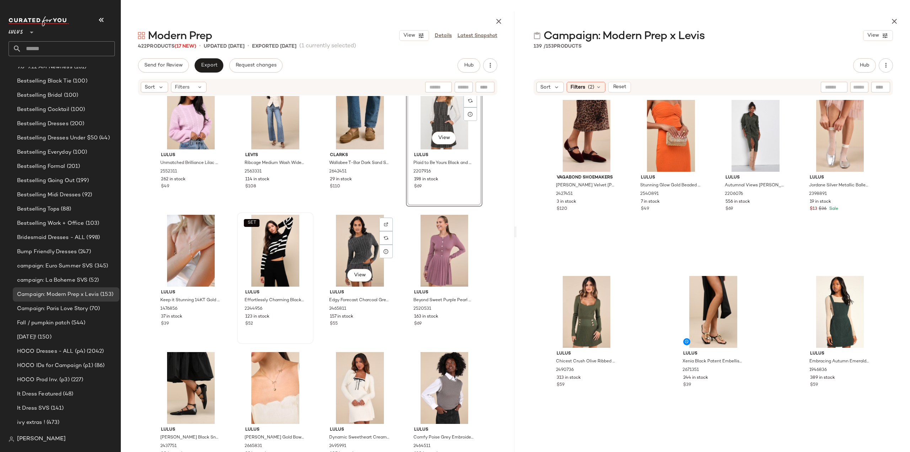
scroll to position [9937, 0]
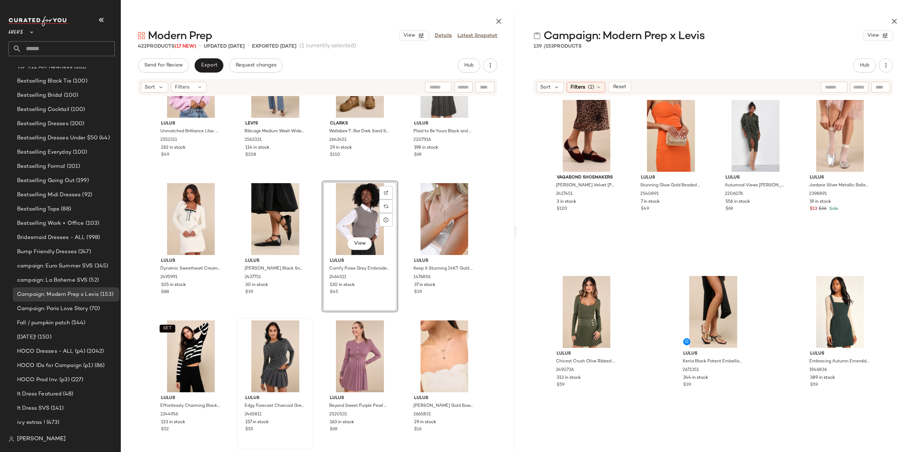
scroll to position [10008, 0]
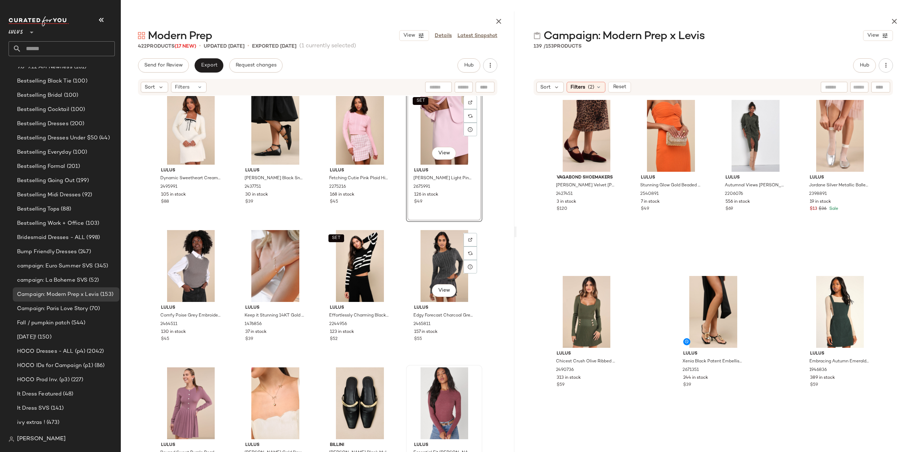
scroll to position [10044, 0]
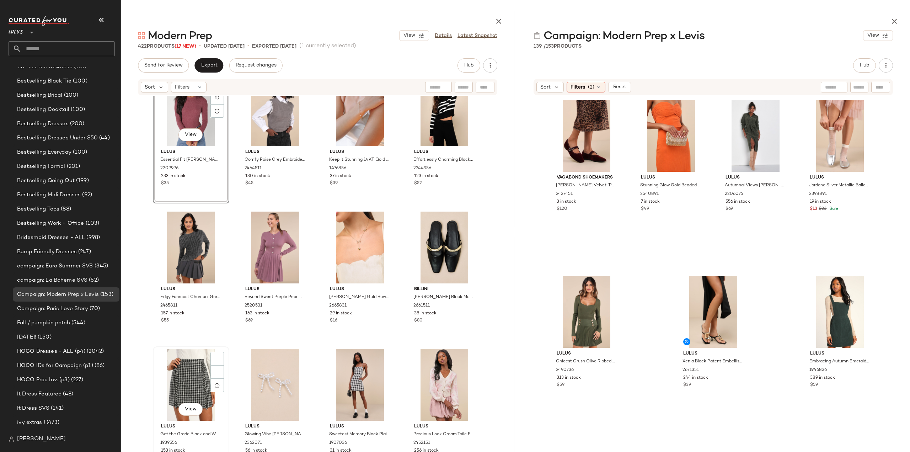
scroll to position [10186, 0]
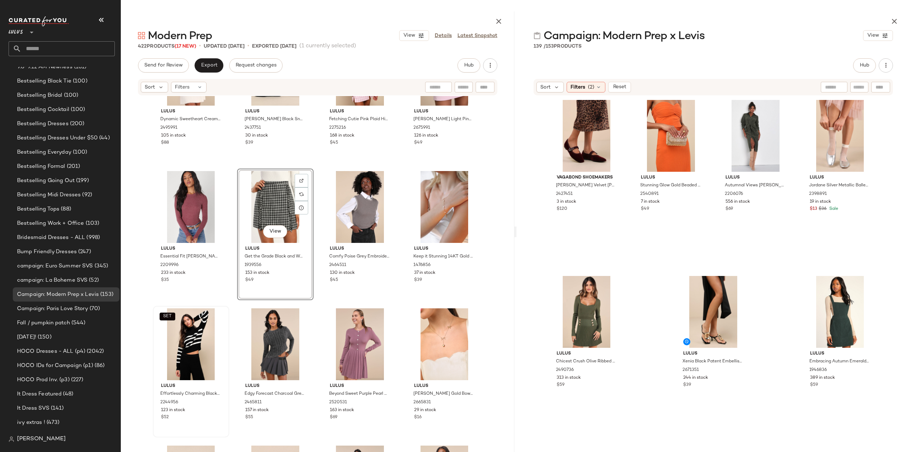
scroll to position [10080, 0]
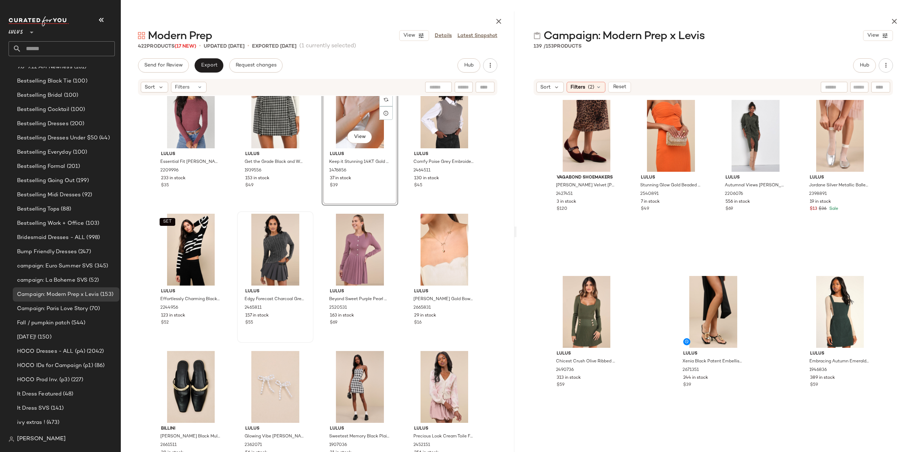
scroll to position [10222, 0]
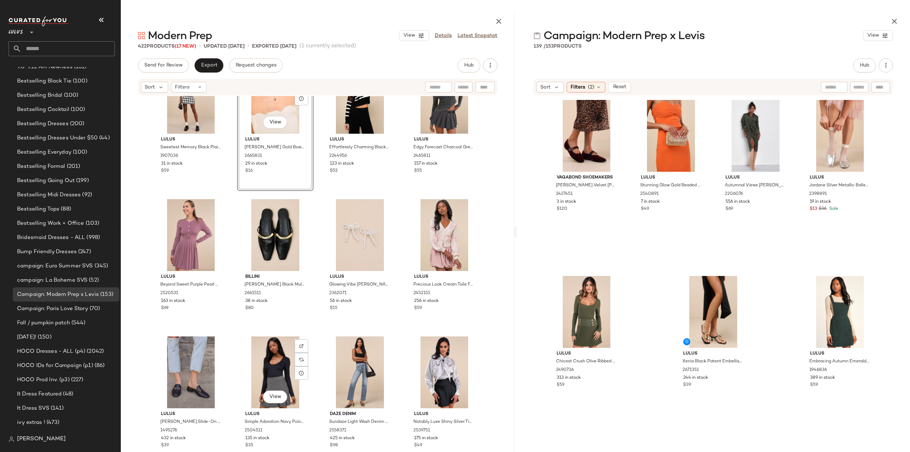
scroll to position [10293, 0]
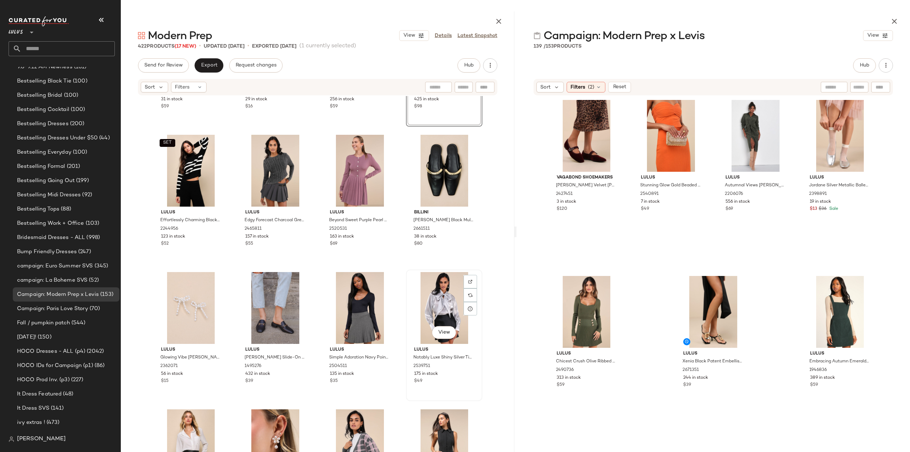
scroll to position [10399, 0]
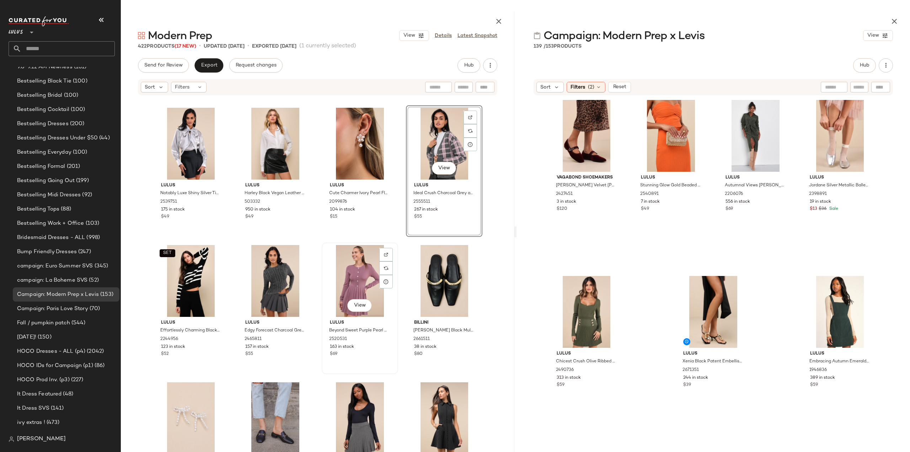
scroll to position [10436, 0]
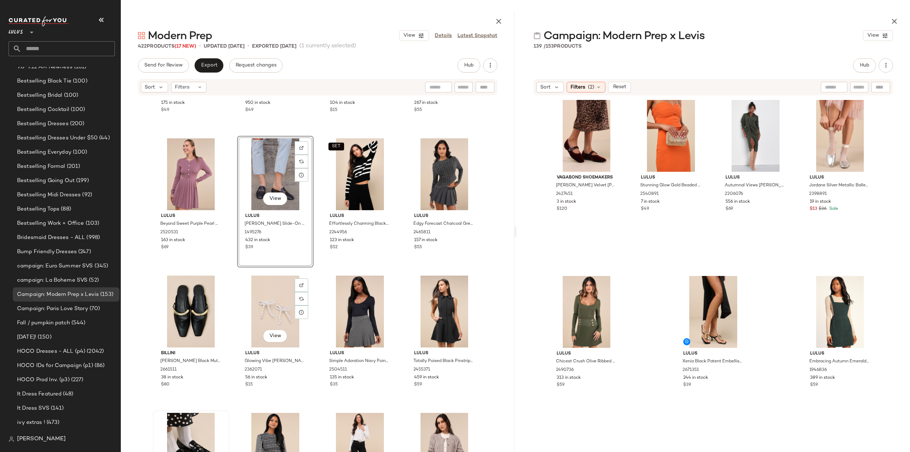
scroll to position [10542, 0]
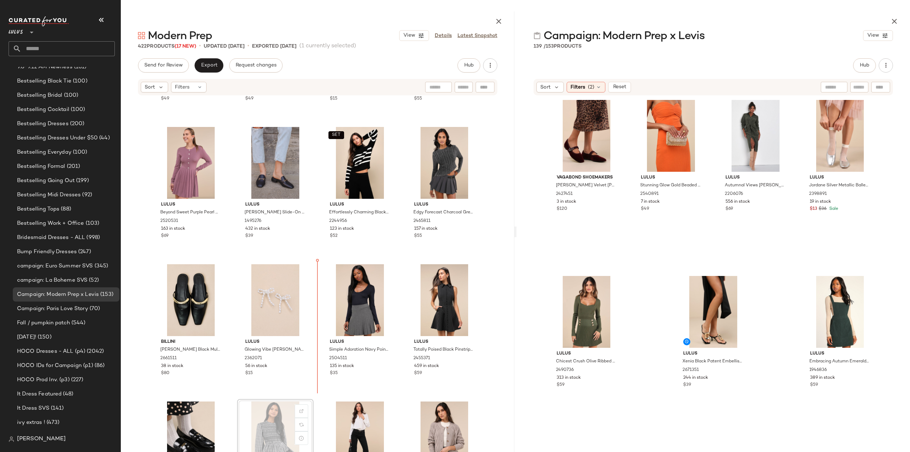
scroll to position [10543, 0]
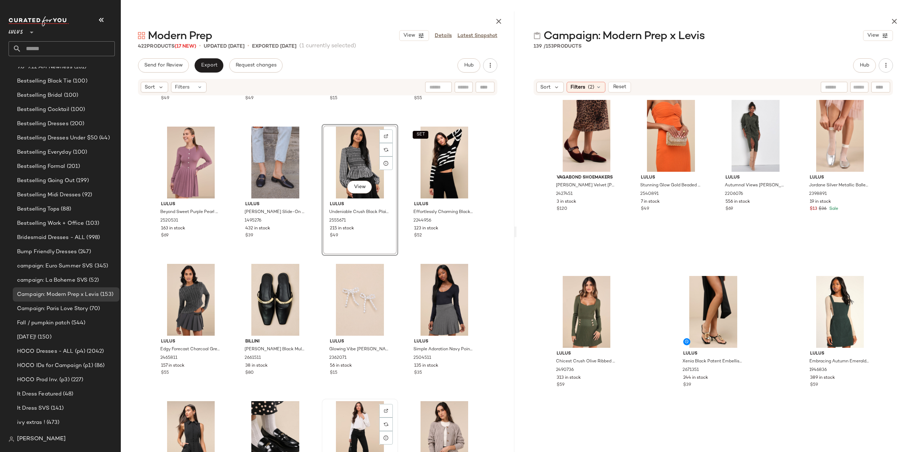
scroll to position [10543, 0]
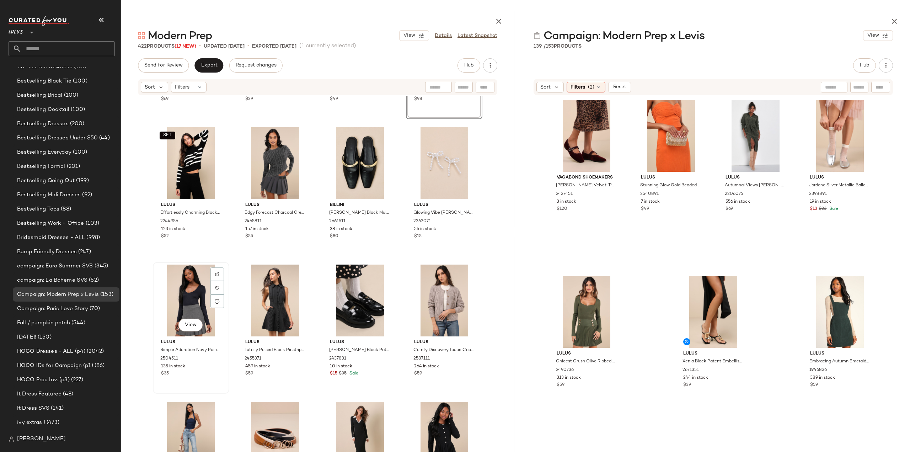
scroll to position [10685, 0]
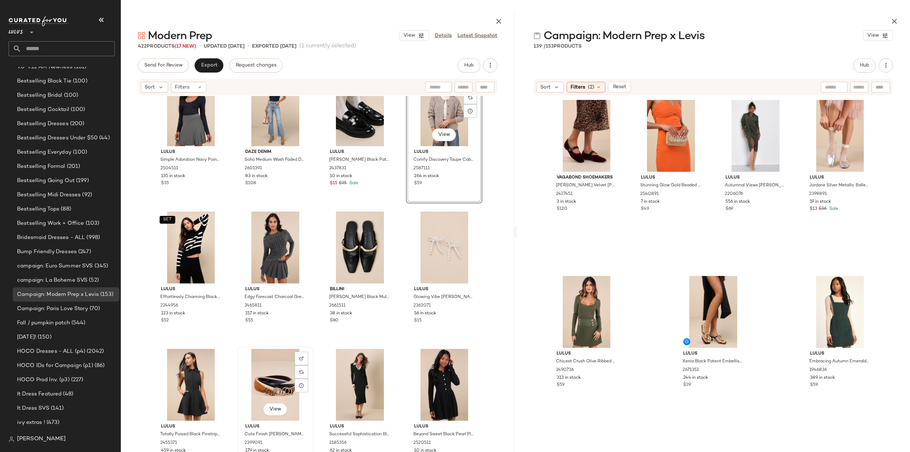
scroll to position [10721, 0]
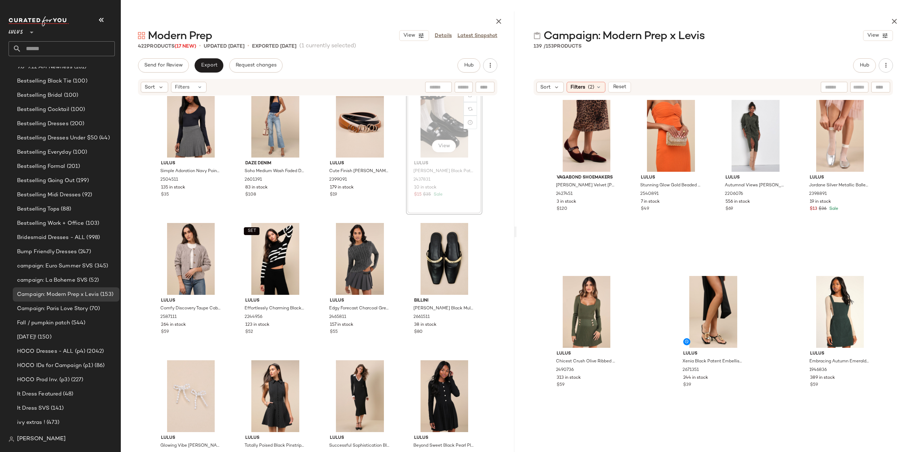
scroll to position [10719, 0]
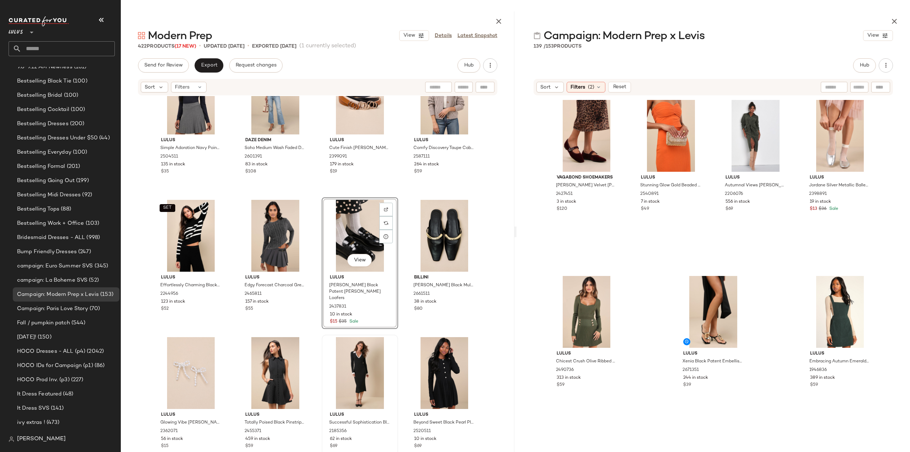
scroll to position [10755, 0]
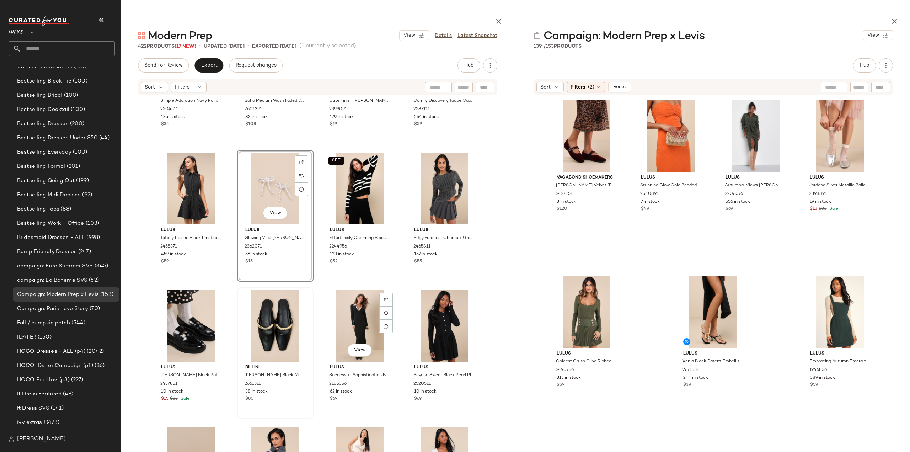
scroll to position [10826, 0]
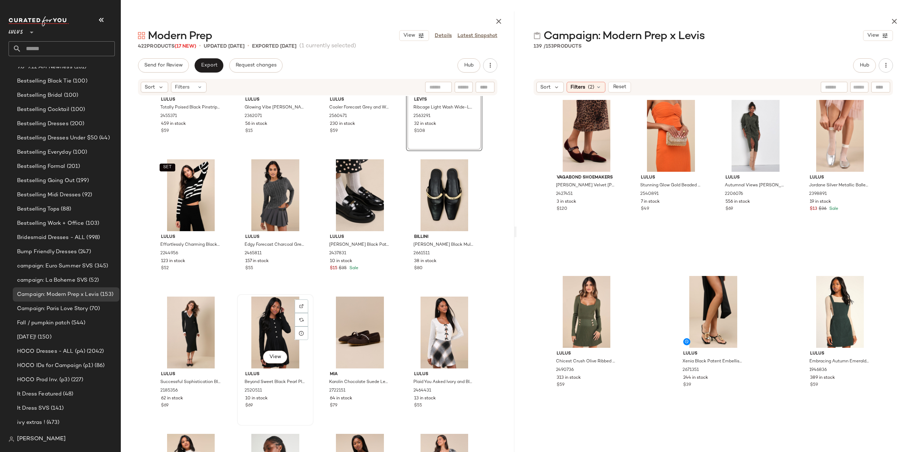
scroll to position [10933, 0]
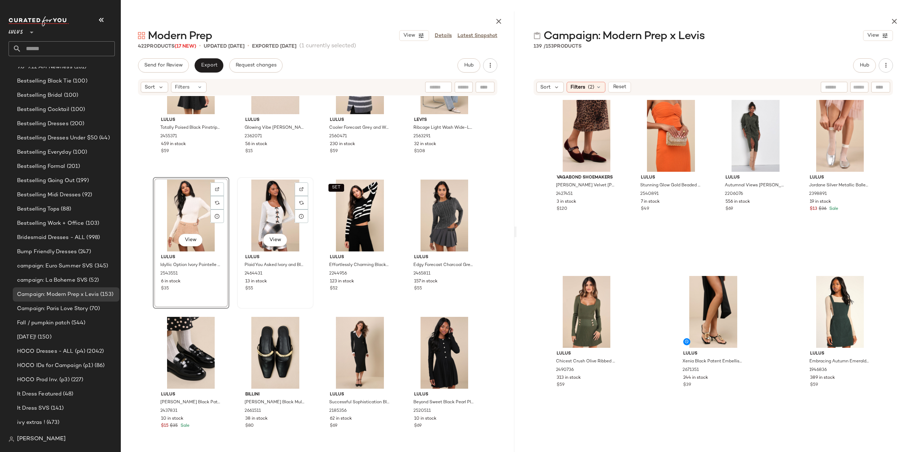
scroll to position [10861, 0]
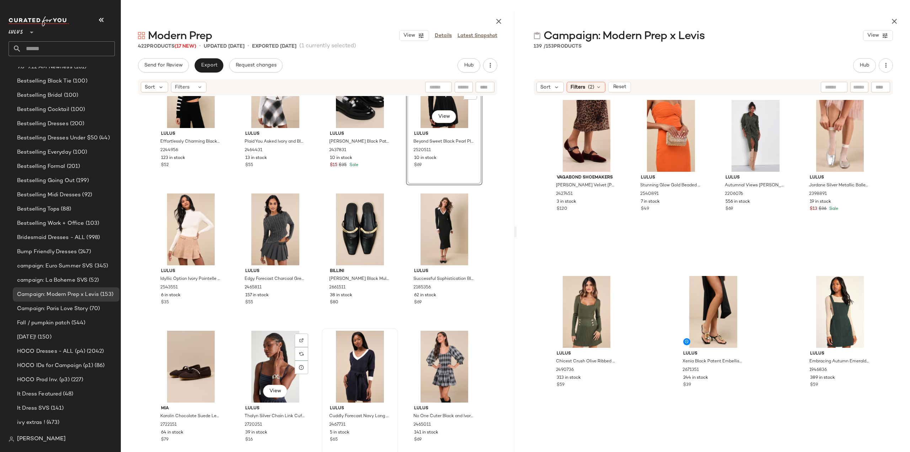
scroll to position [11039, 0]
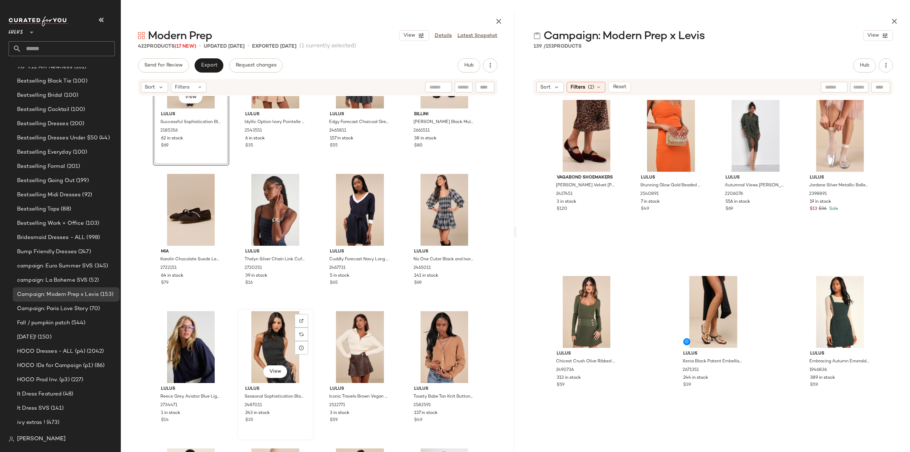
scroll to position [11039, 0]
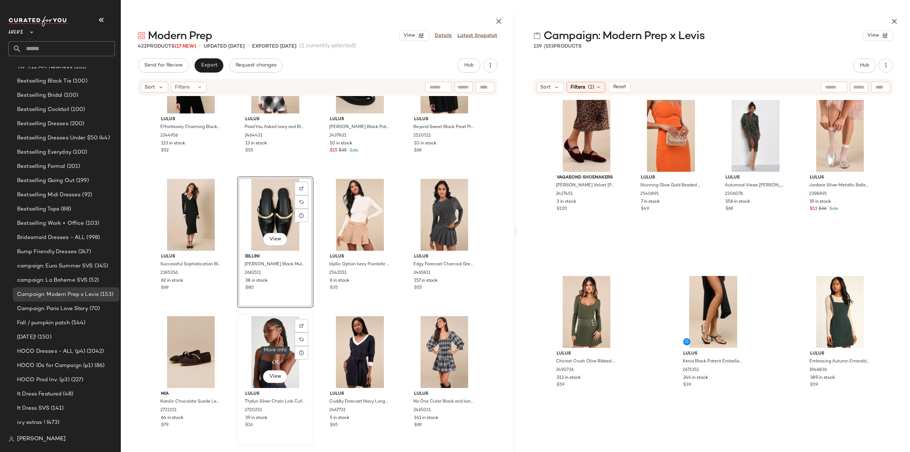
scroll to position [11146, 0]
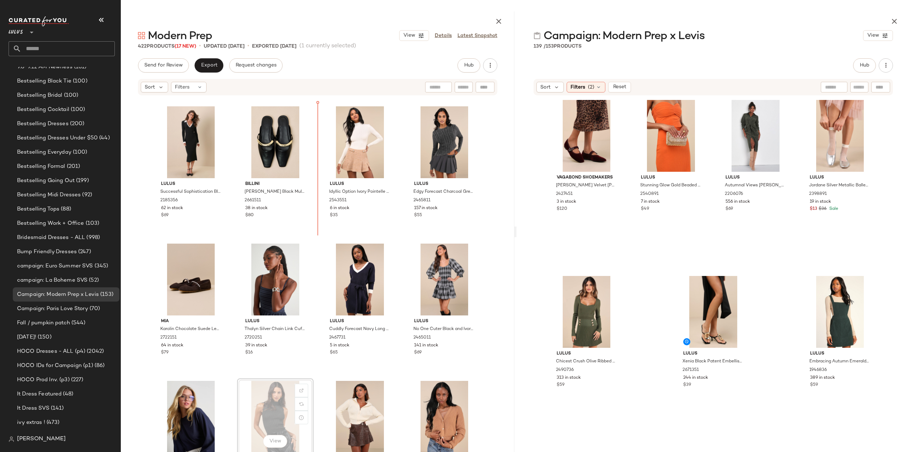
scroll to position [11108, 0]
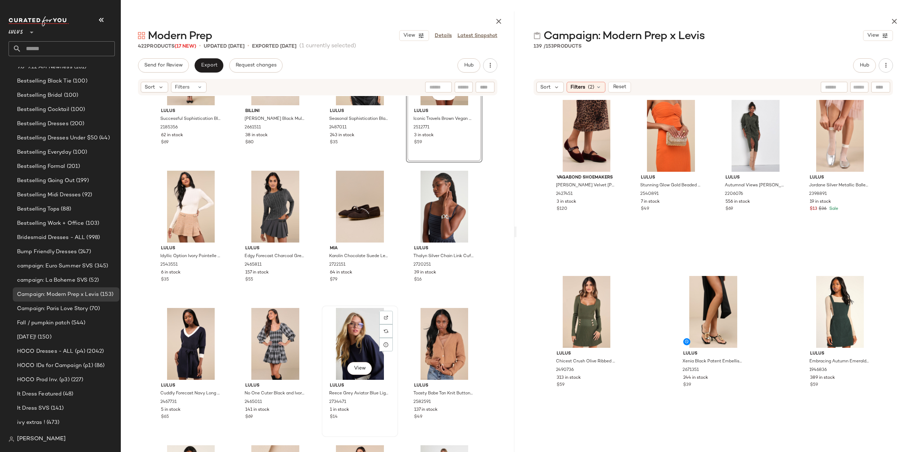
scroll to position [11144, 0]
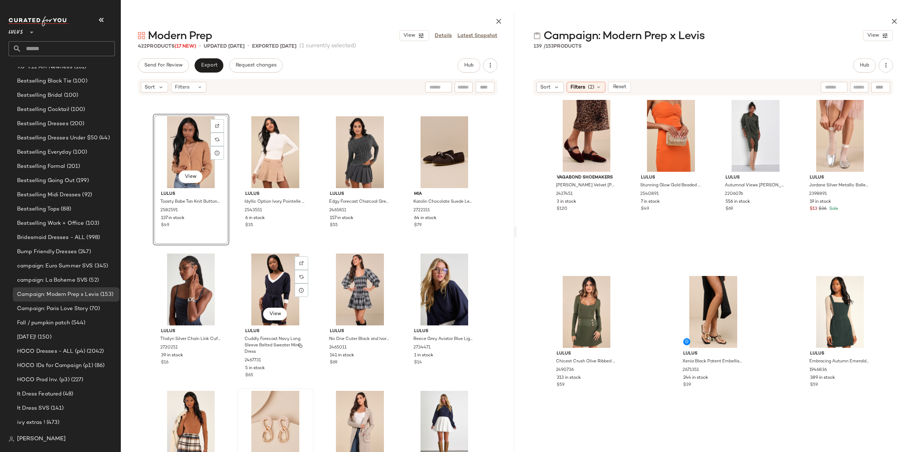
scroll to position [11250, 0]
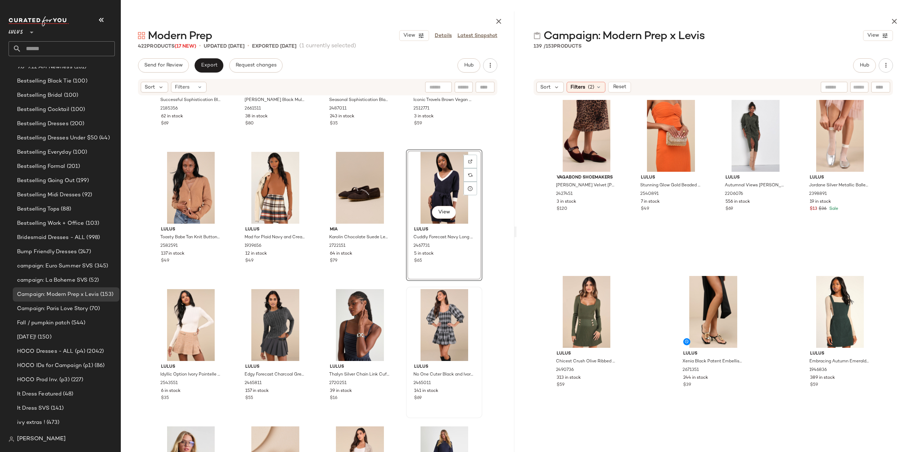
scroll to position [11215, 0]
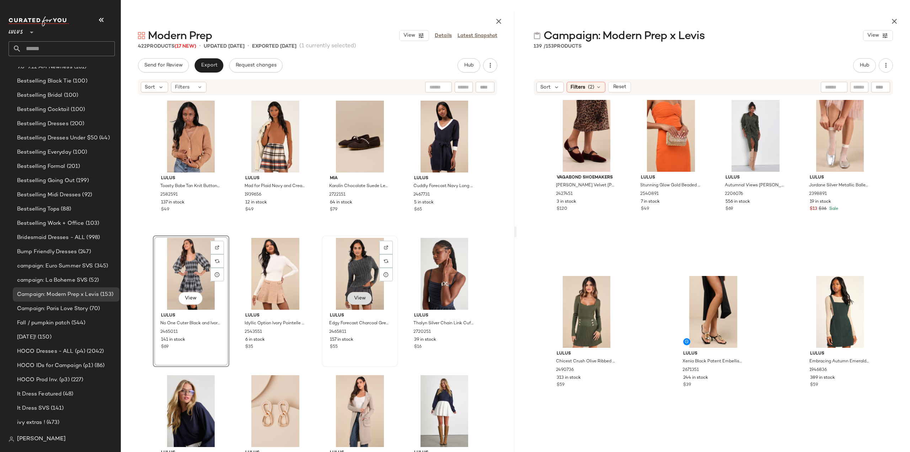
scroll to position [11286, 0]
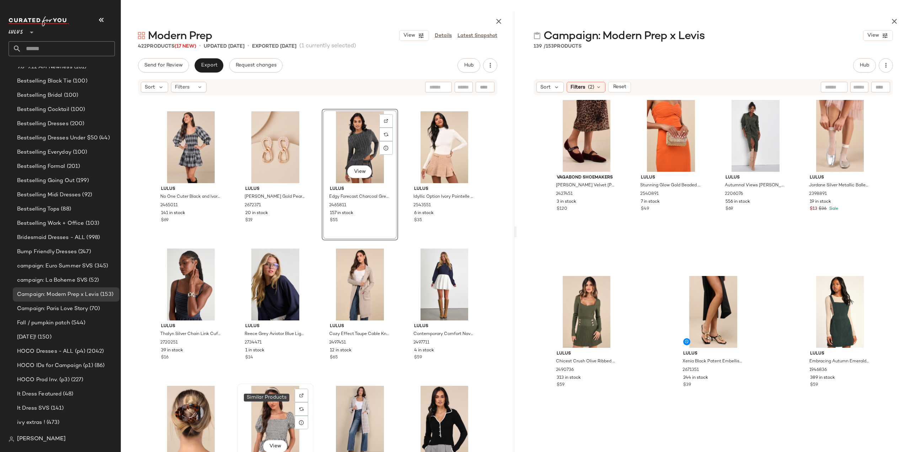
scroll to position [11392, 0]
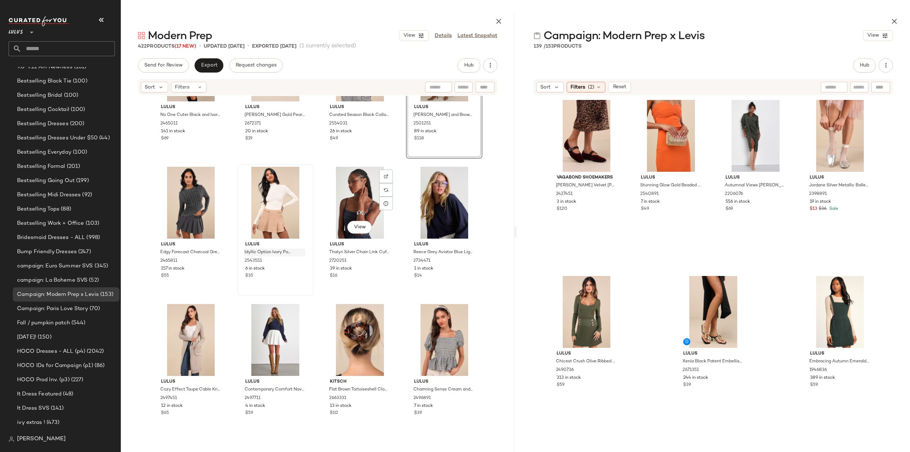
scroll to position [11463, 0]
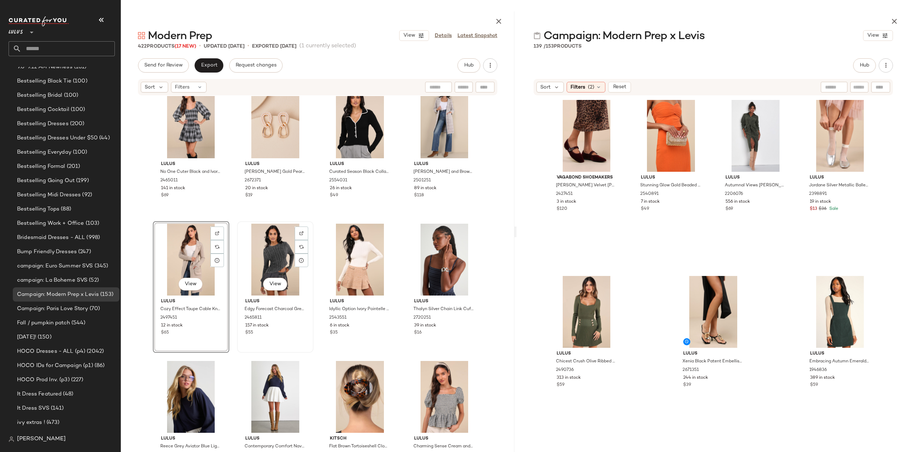
scroll to position [11428, 0]
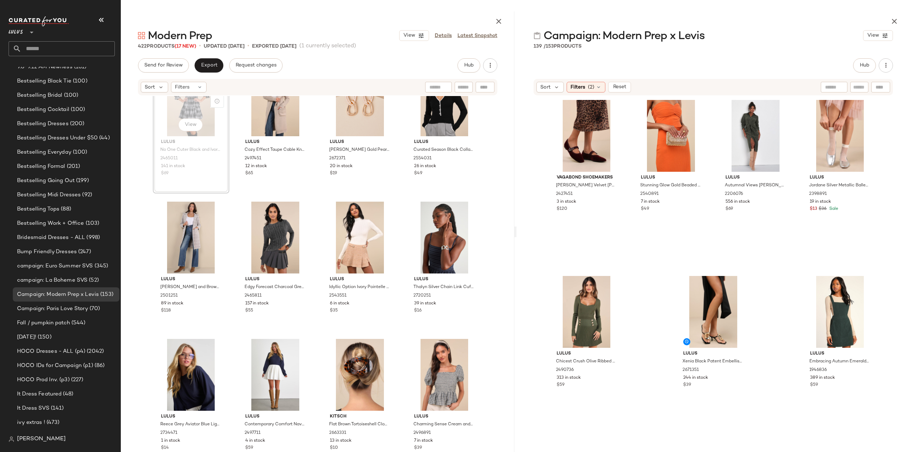
scroll to position [11424, 0]
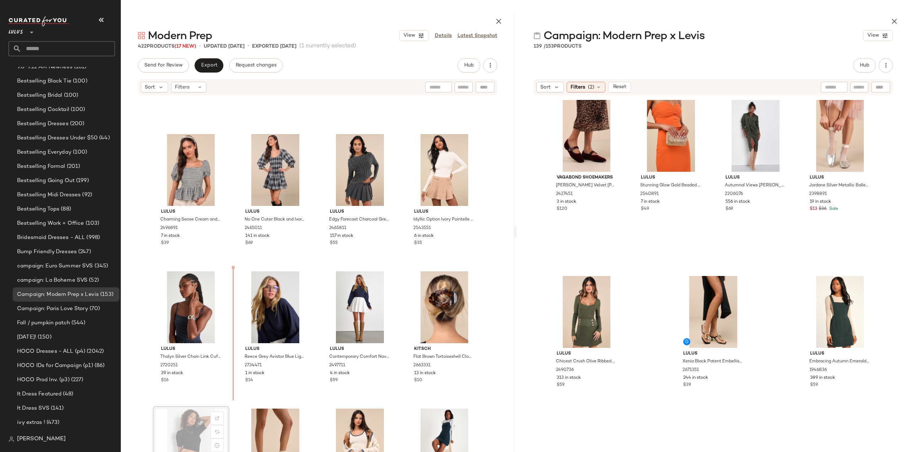
scroll to position [11496, 0]
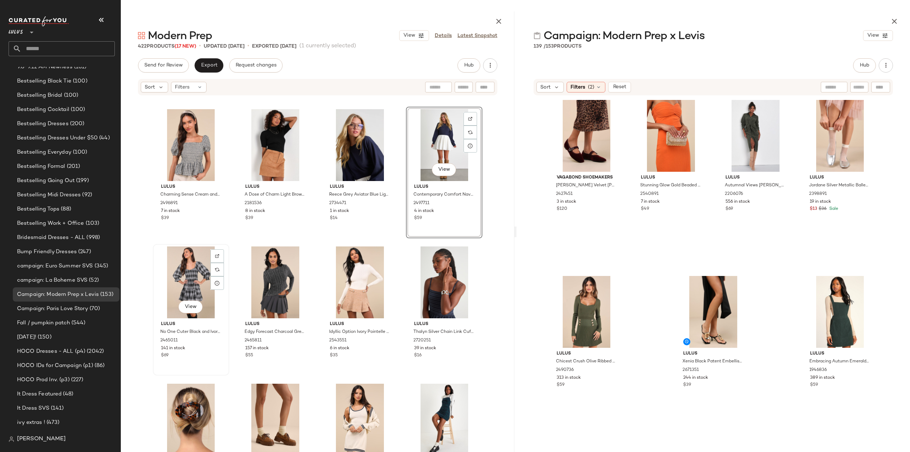
scroll to position [11531, 0]
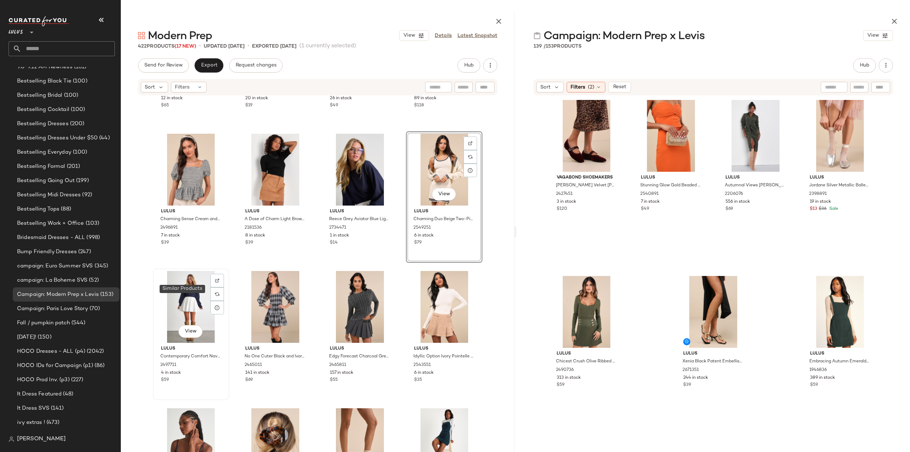
scroll to position [11567, 0]
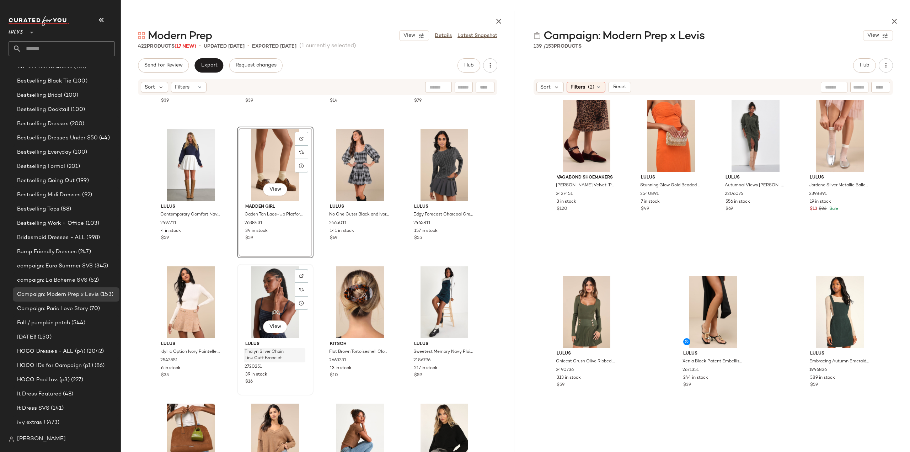
scroll to position [11638, 0]
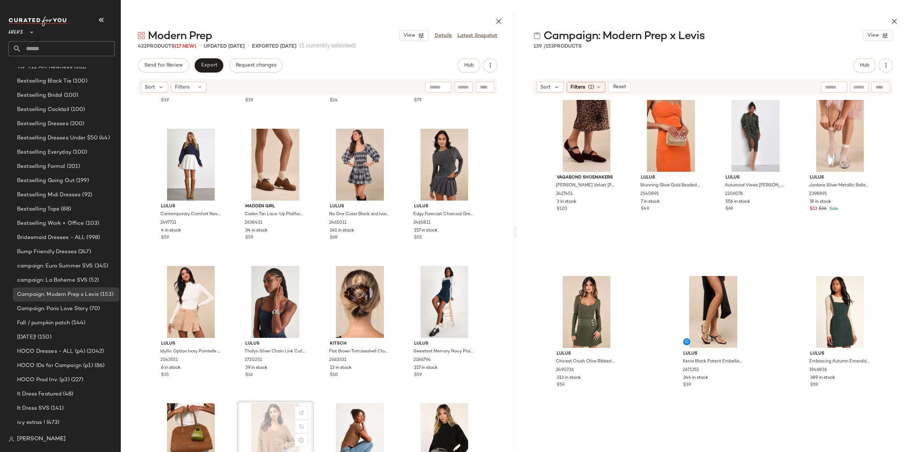
scroll to position [11638, 0]
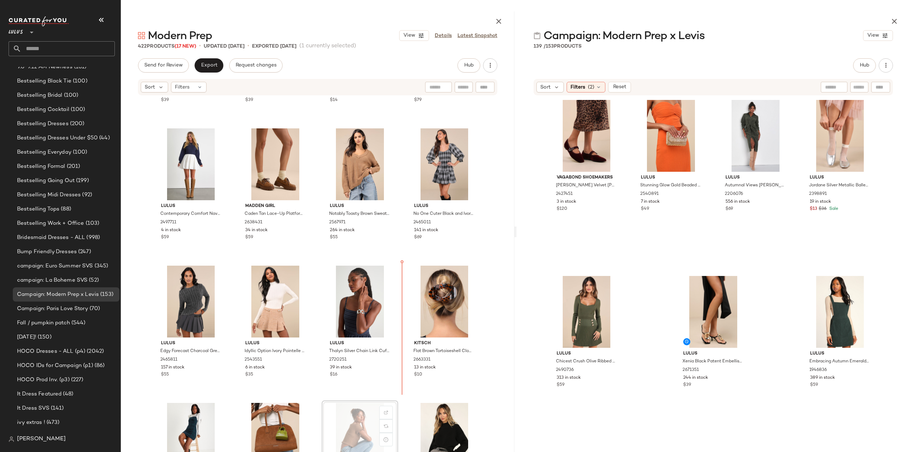
scroll to position [11639, 0]
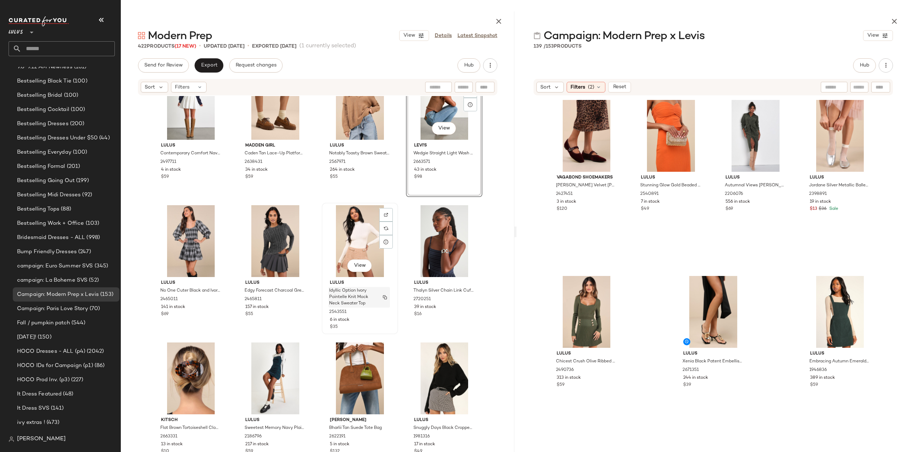
scroll to position [11710, 0]
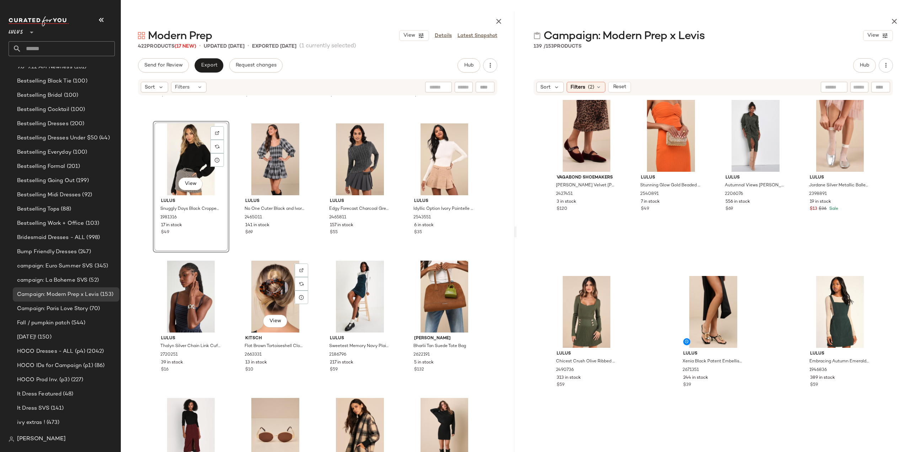
scroll to position [11817, 0]
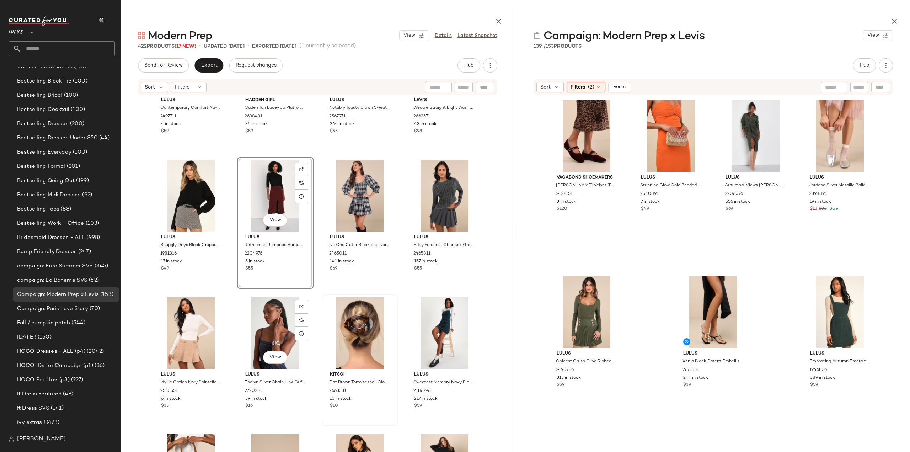
scroll to position [11743, 0]
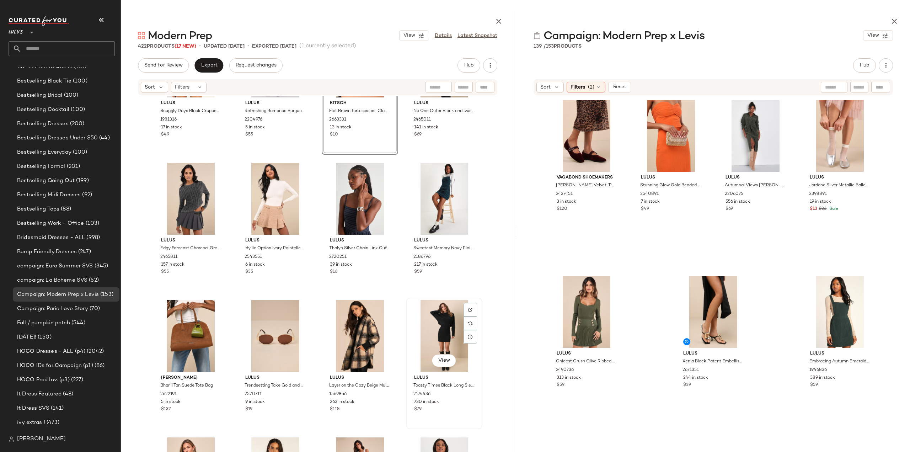
scroll to position [11885, 0]
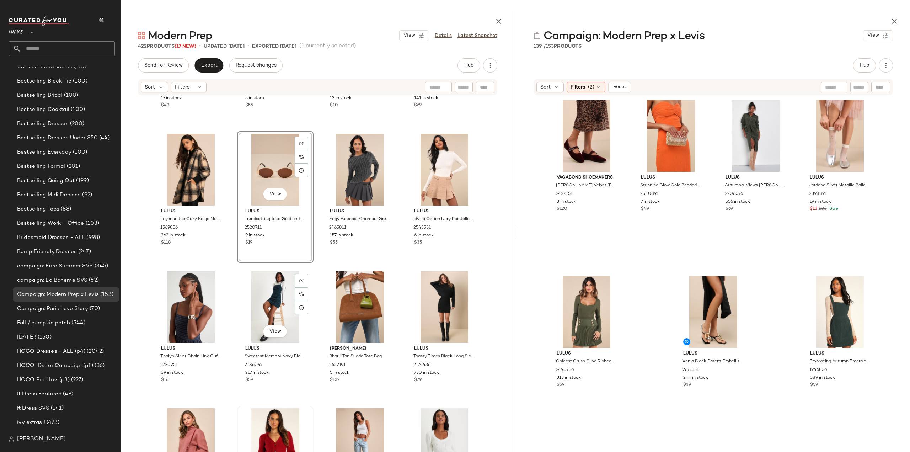
scroll to position [11956, 0]
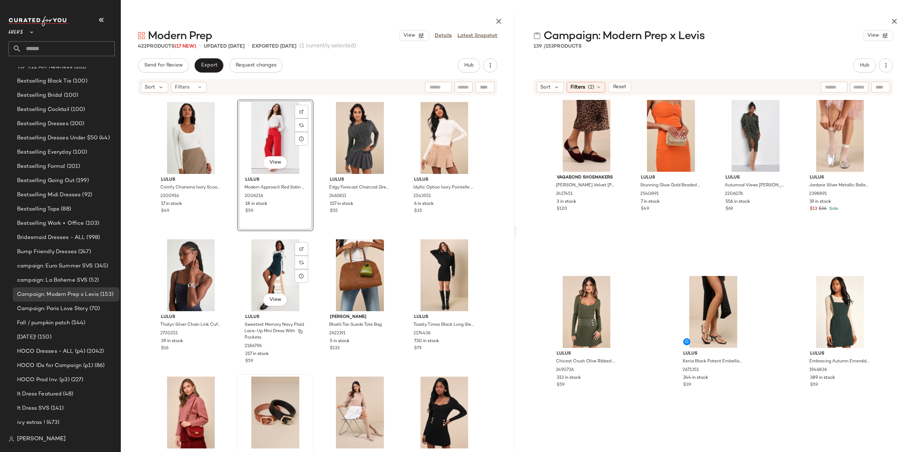
scroll to position [12087, 0]
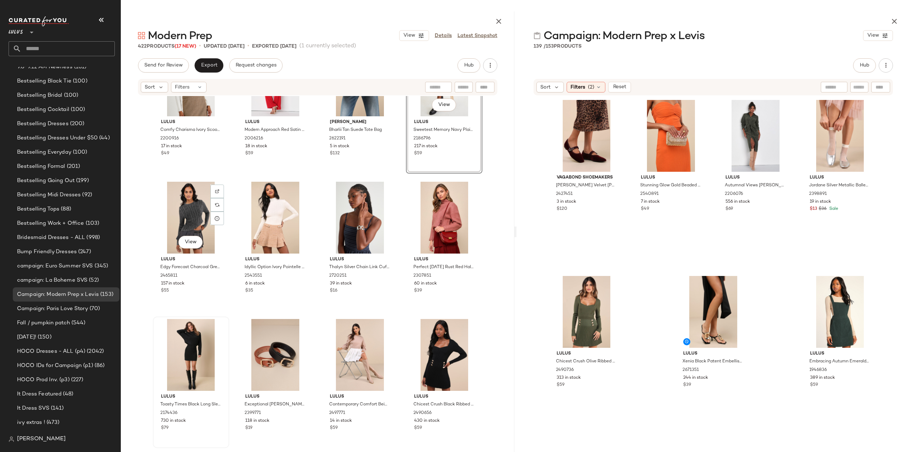
scroll to position [12123, 0]
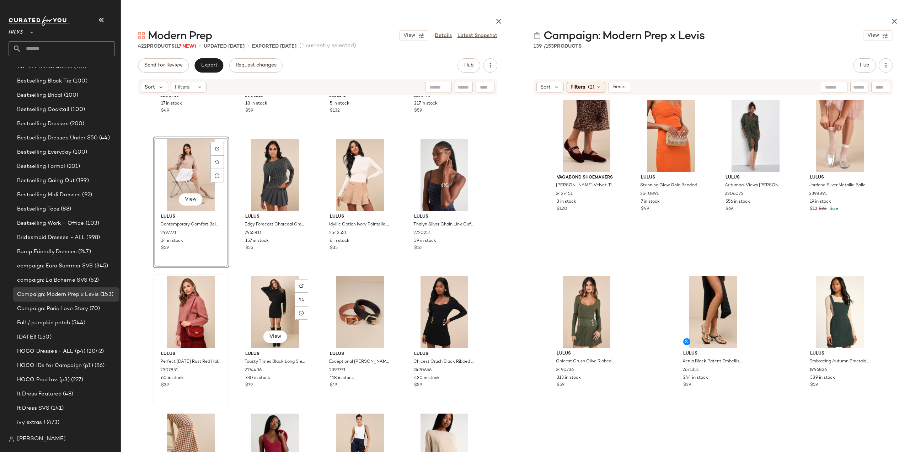
scroll to position [12194, 0]
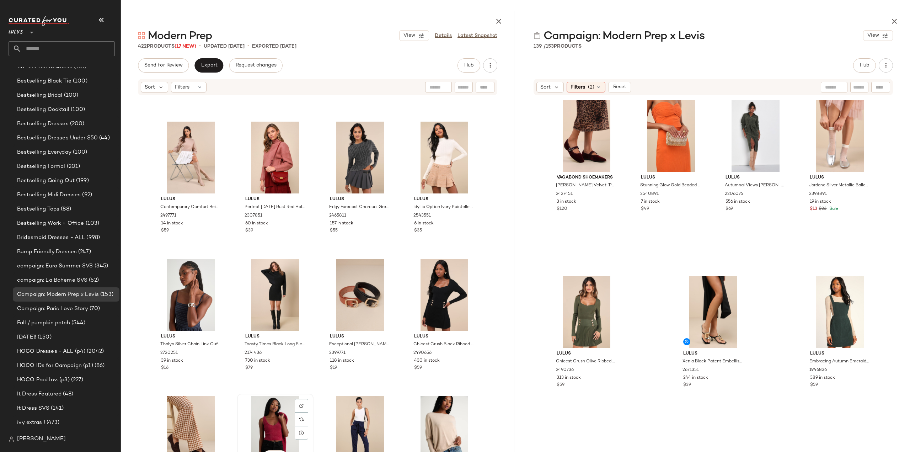
scroll to position [12194, 0]
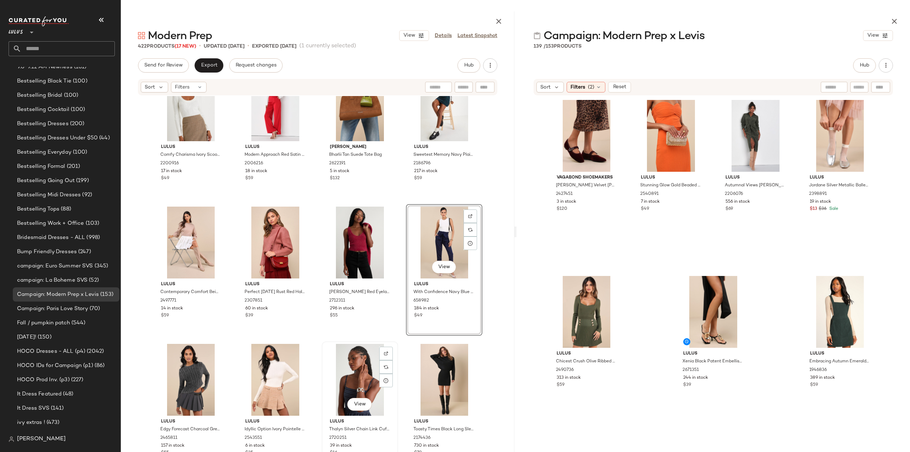
scroll to position [12124, 0]
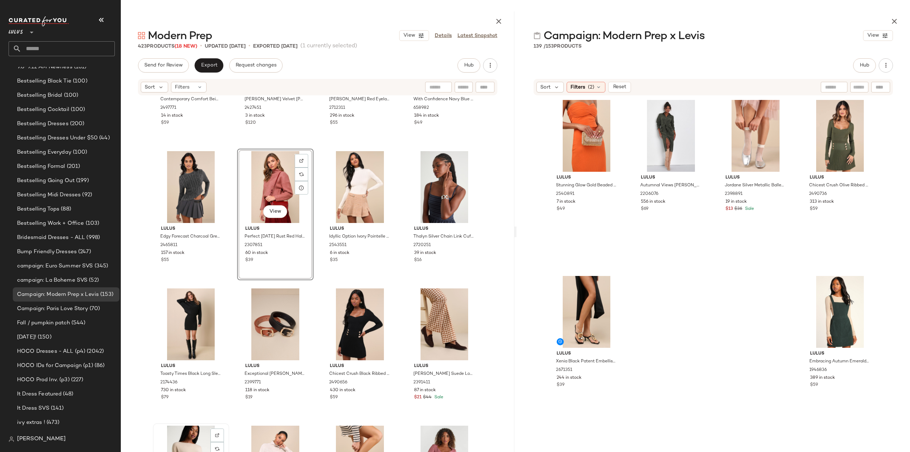
scroll to position [12337, 0]
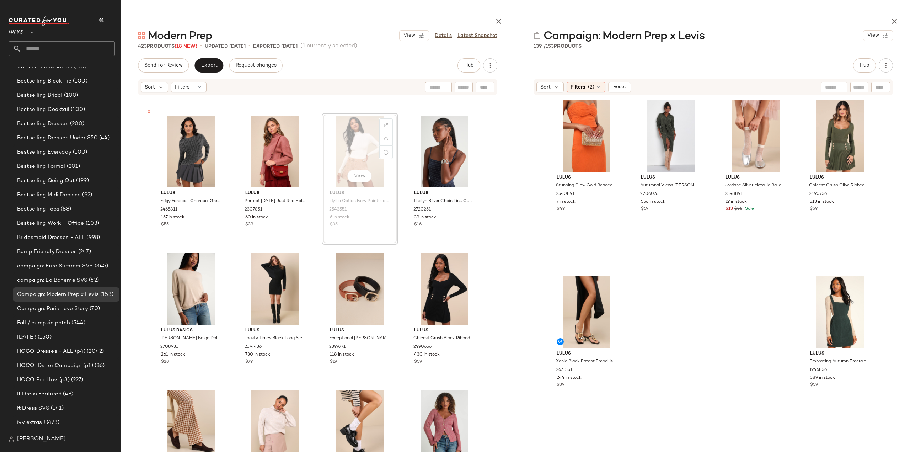
scroll to position [12336, 0]
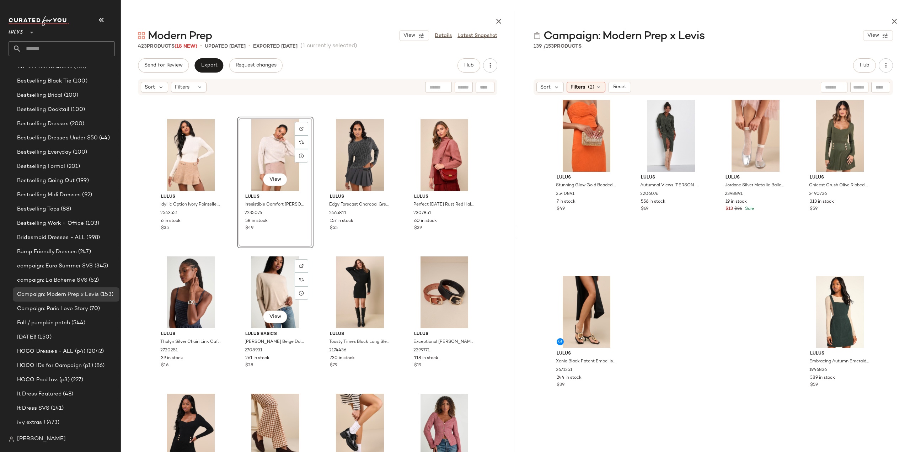
scroll to position [12336, 0]
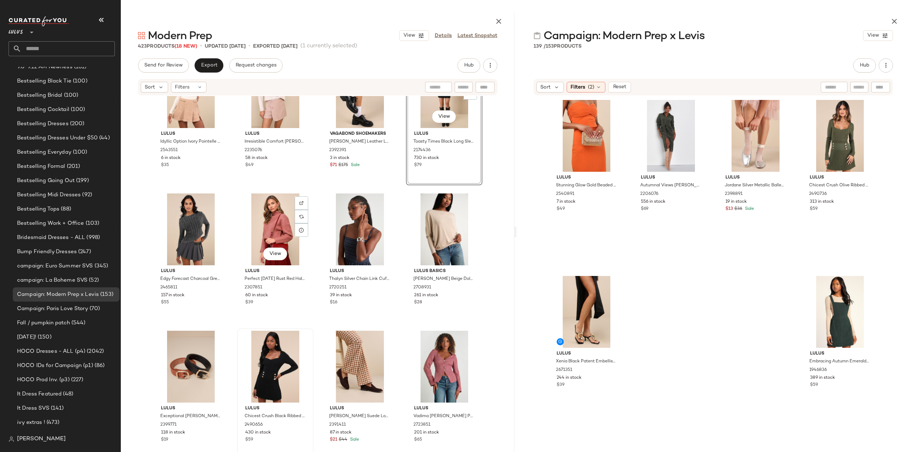
scroll to position [12407, 0]
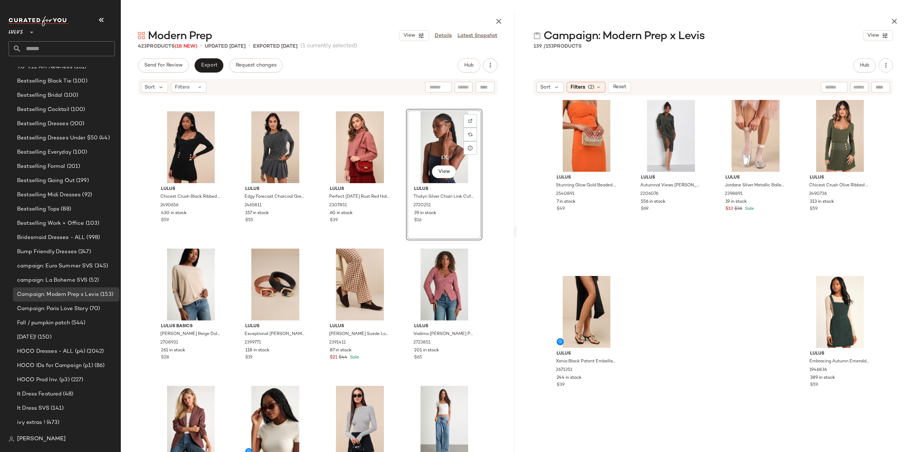
scroll to position [12372, 0]
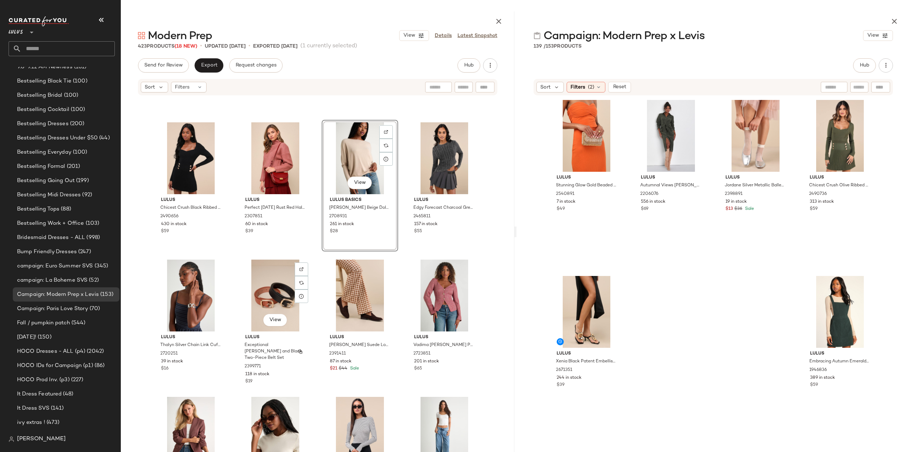
scroll to position [12479, 0]
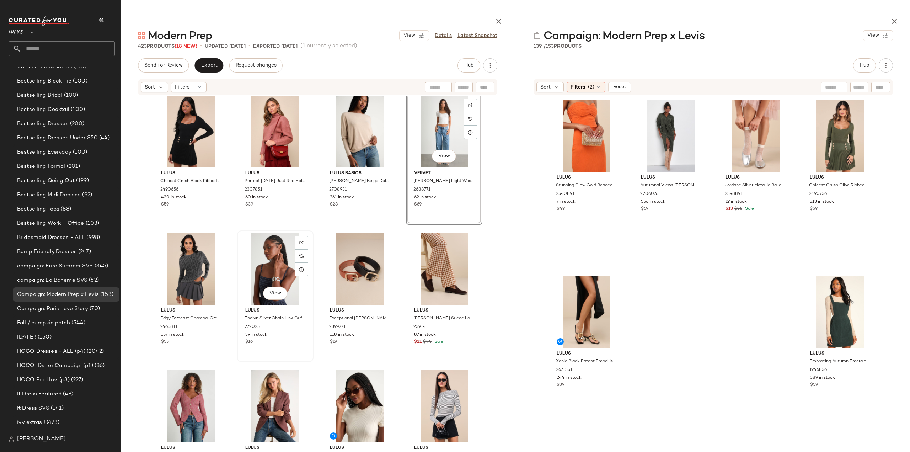
scroll to position [12514, 0]
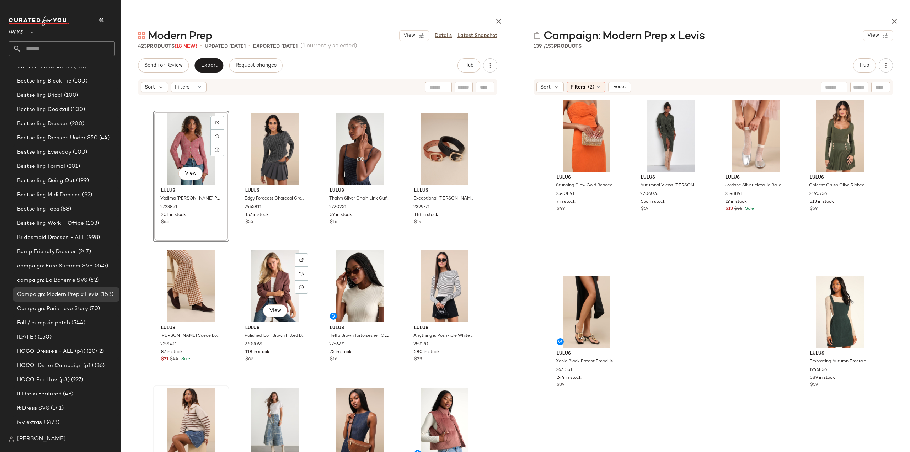
scroll to position [12621, 0]
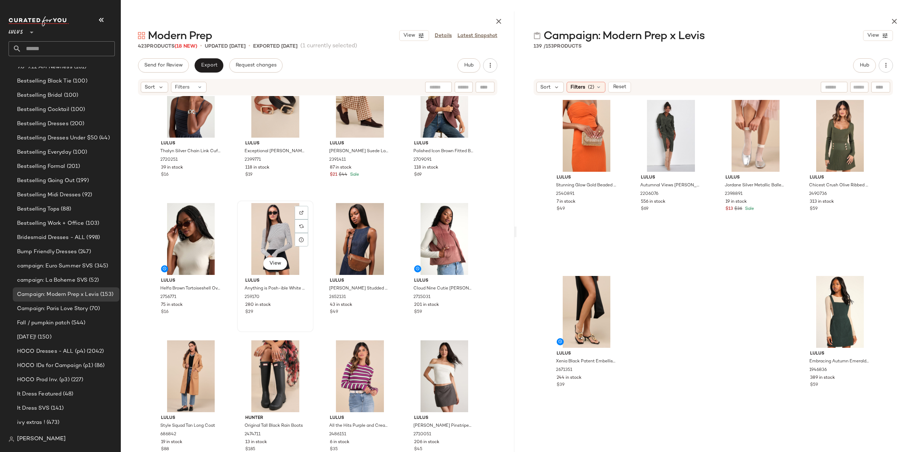
scroll to position [12727, 0]
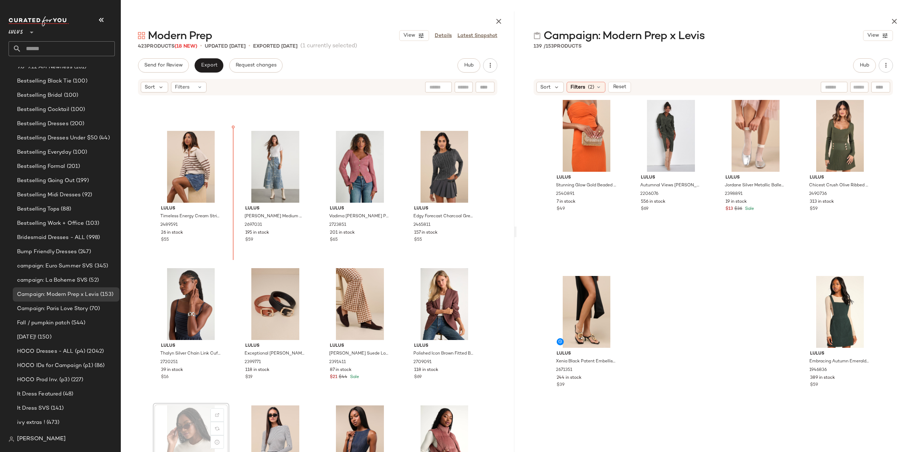
scroll to position [12575, 0]
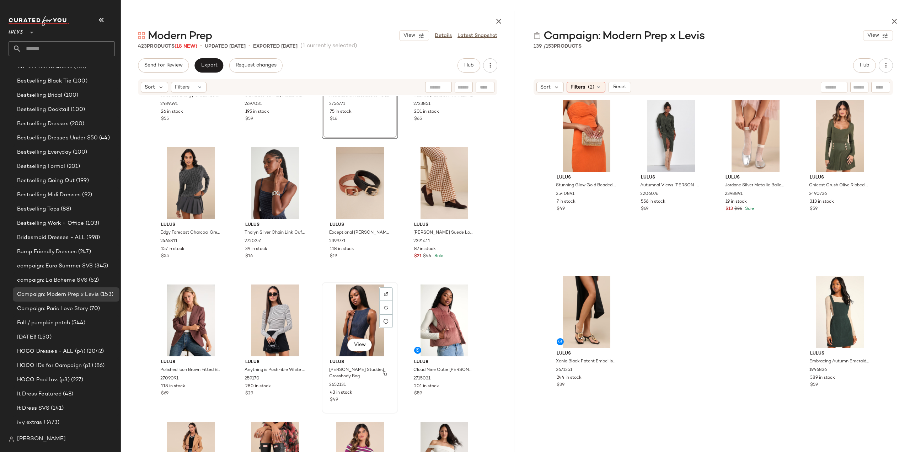
scroll to position [12788, 0]
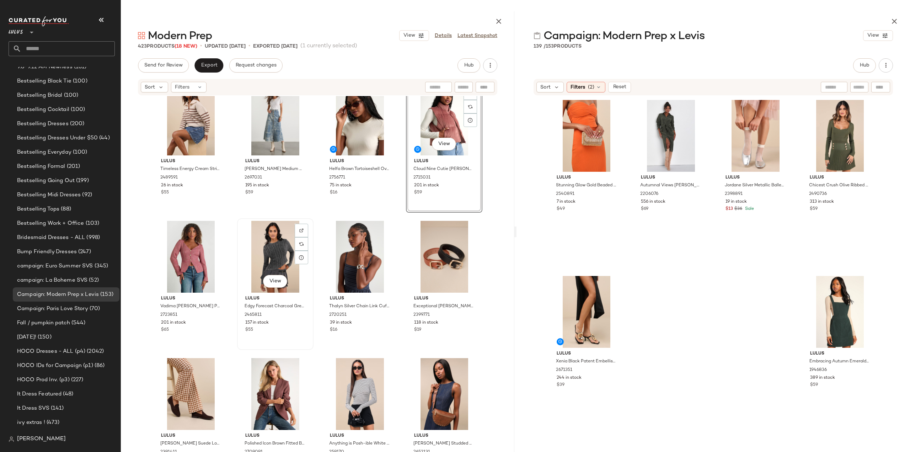
scroll to position [12679, 0]
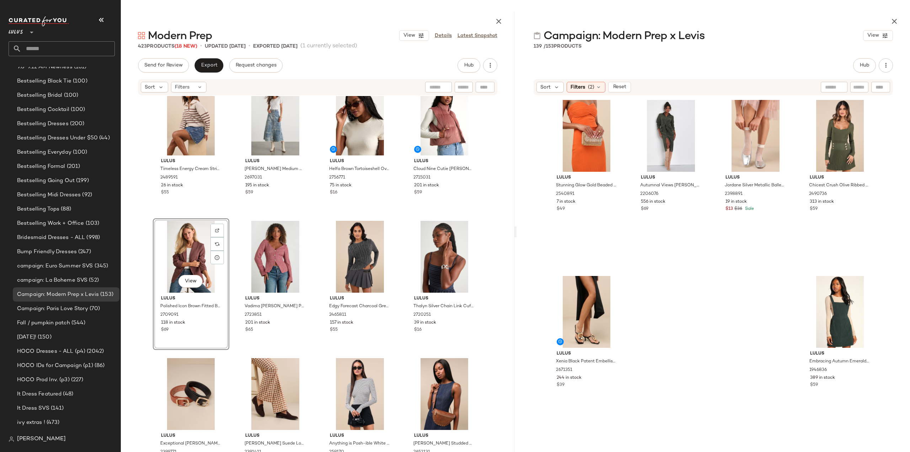
scroll to position [12679, 0]
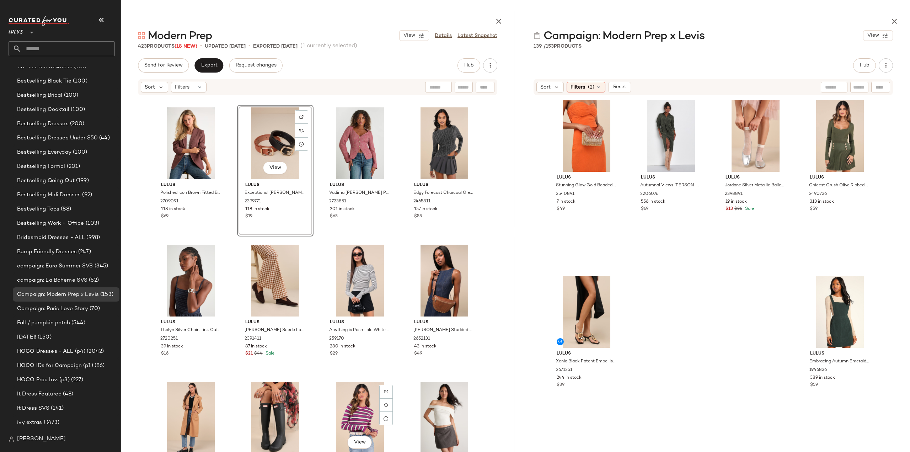
scroll to position [12750, 0]
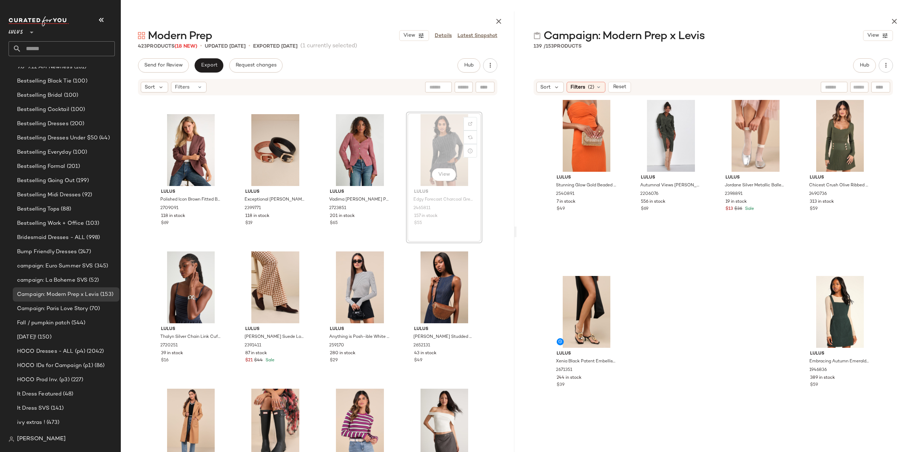
scroll to position [12749, 0]
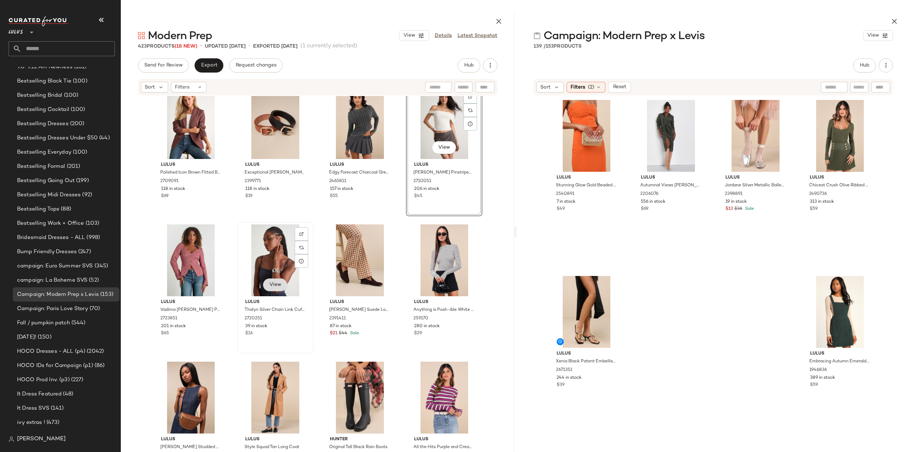
scroll to position [12820, 0]
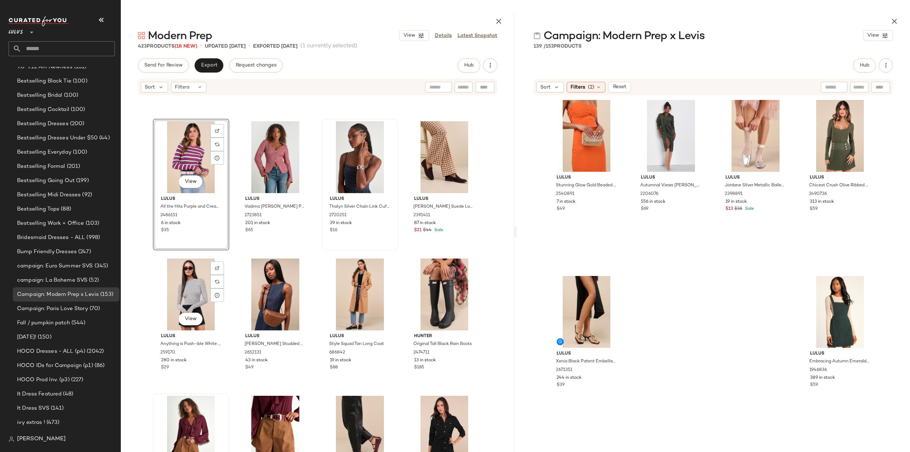
scroll to position [12891, 0]
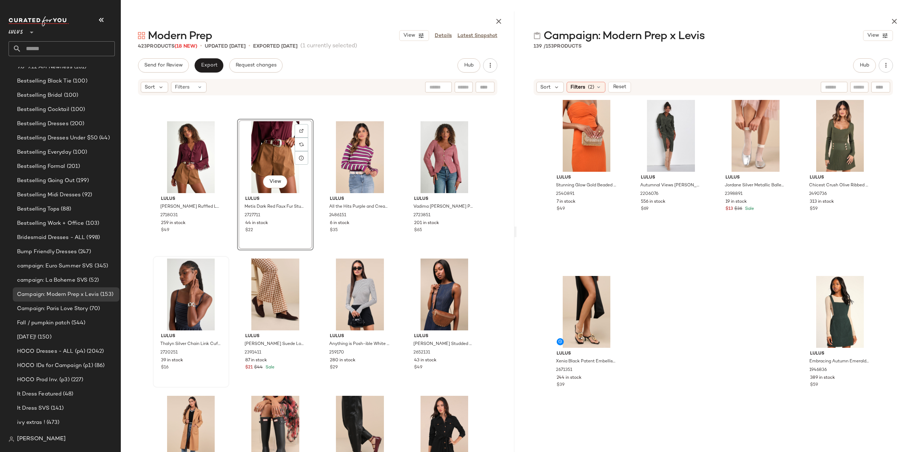
scroll to position [12891, 0]
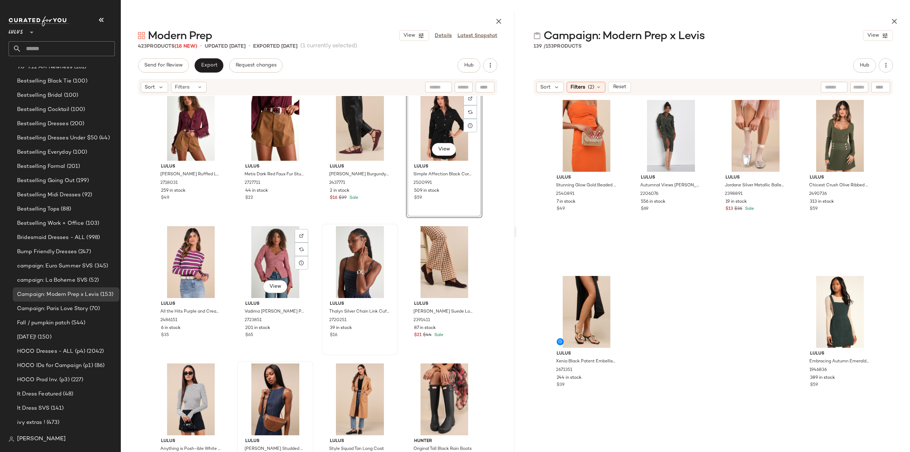
scroll to position [12927, 0]
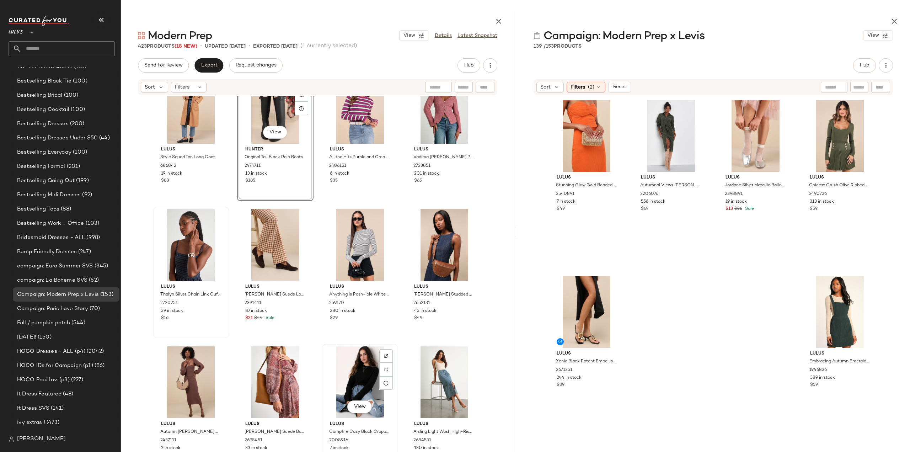
scroll to position [13069, 0]
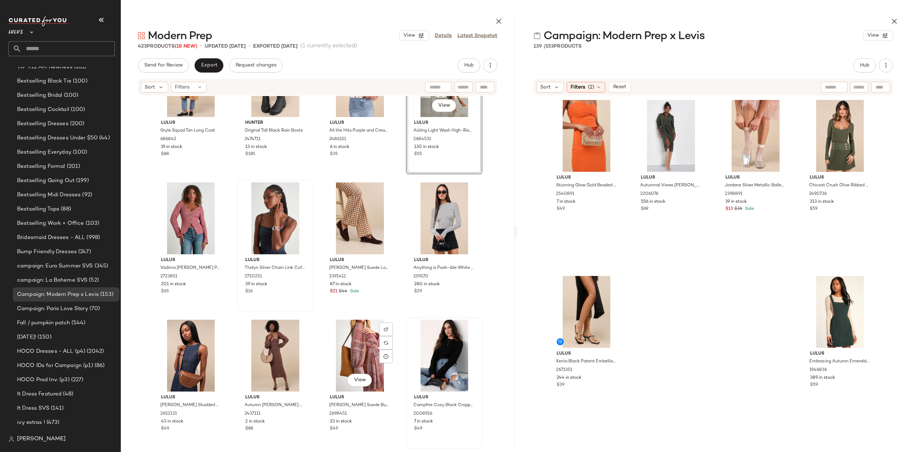
scroll to position [13104, 0]
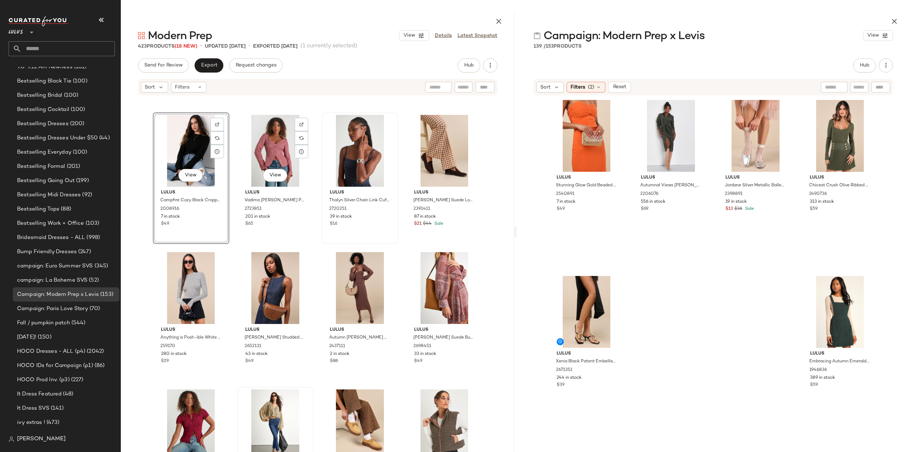
scroll to position [13211, 0]
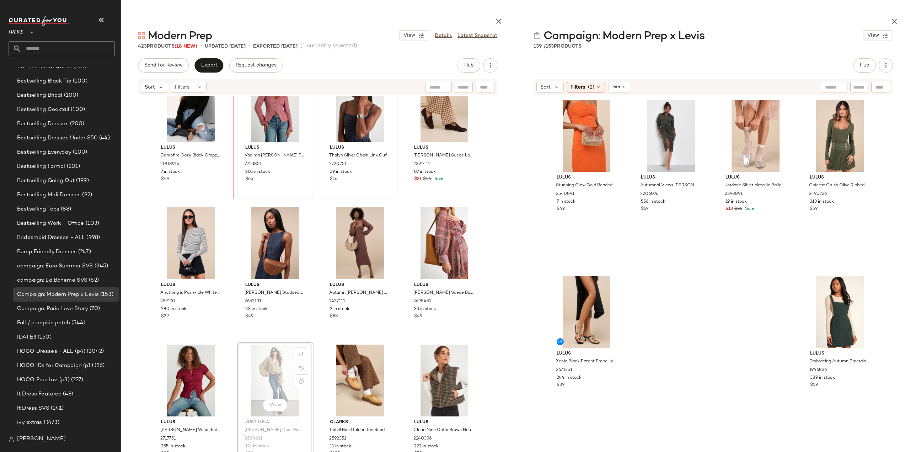
scroll to position [13203, 0]
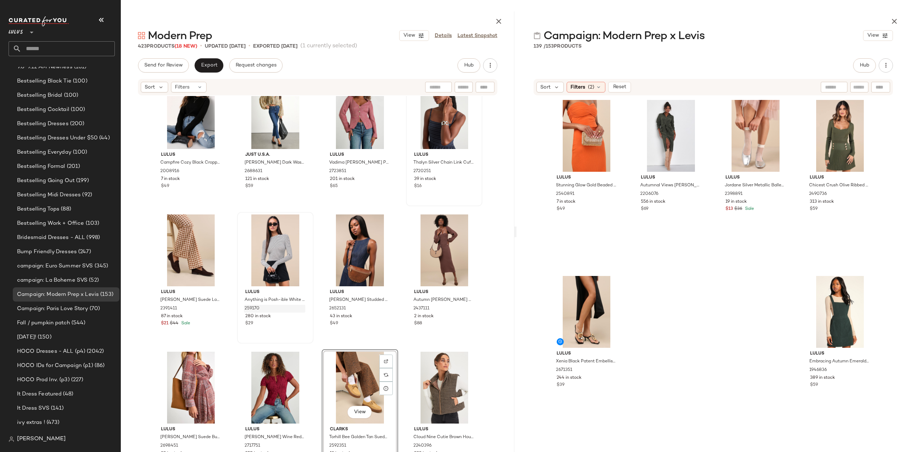
scroll to position [13199, 0]
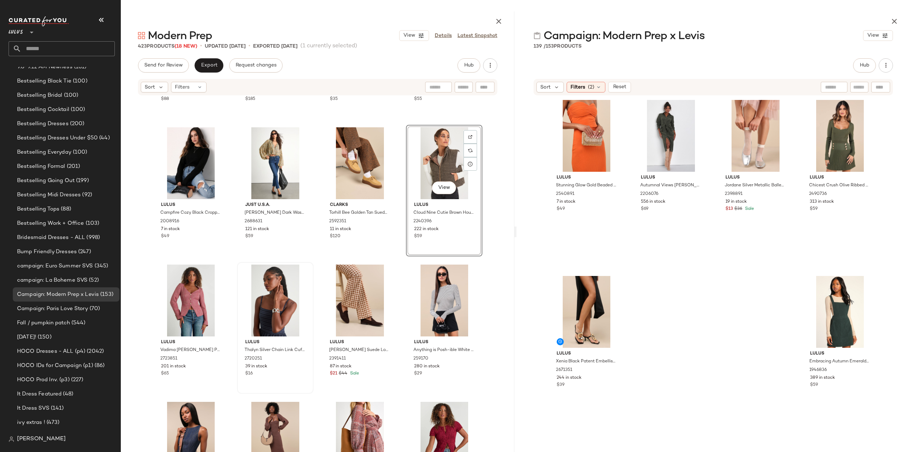
scroll to position [13092, 0]
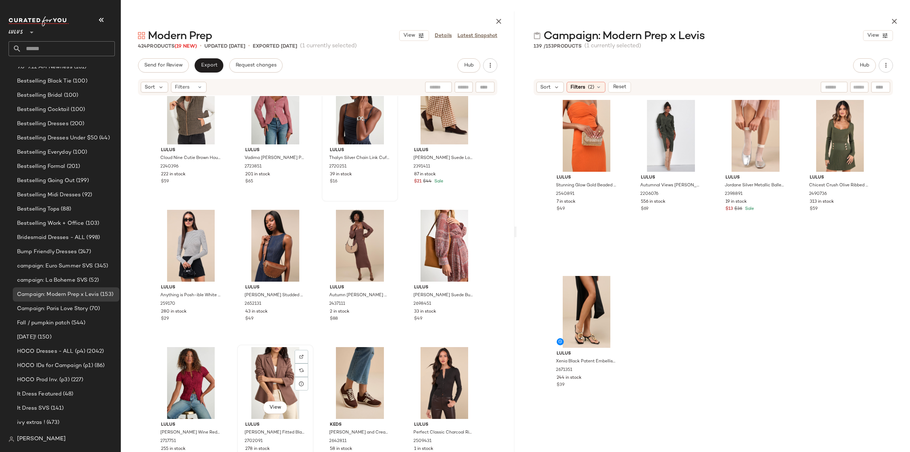
scroll to position [13341, 0]
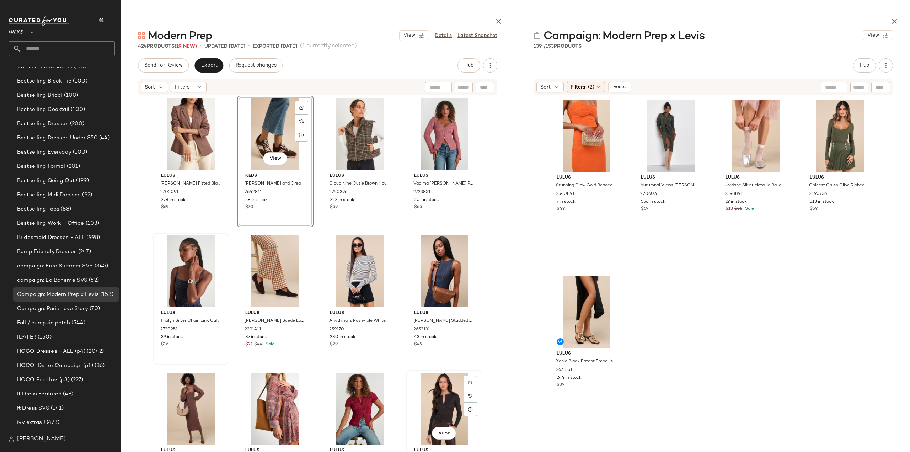
scroll to position [13341, 0]
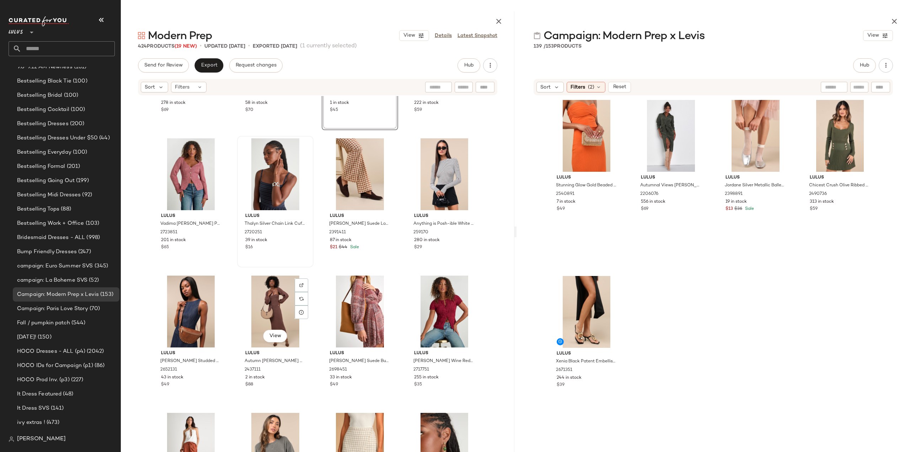
scroll to position [13483, 0]
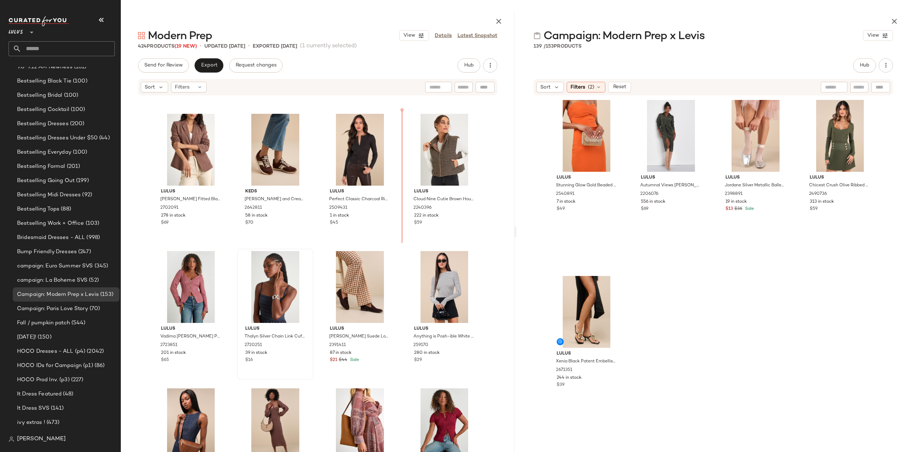
scroll to position [13298, 0]
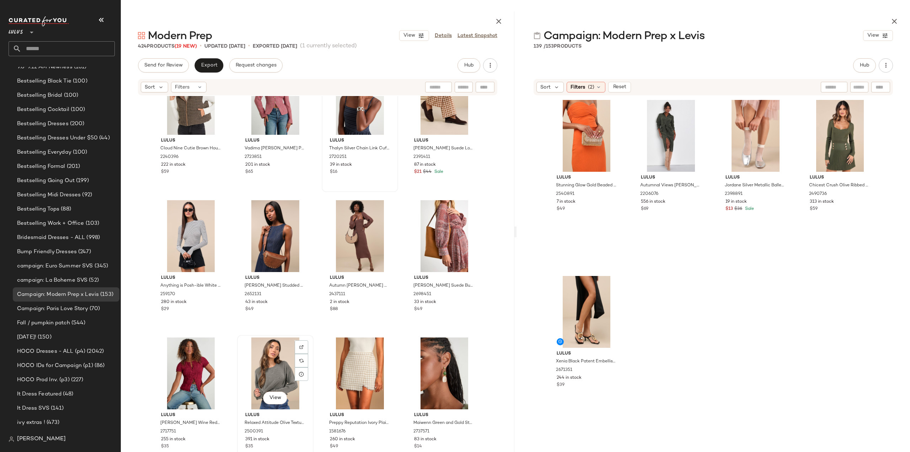
scroll to position [13476, 0]
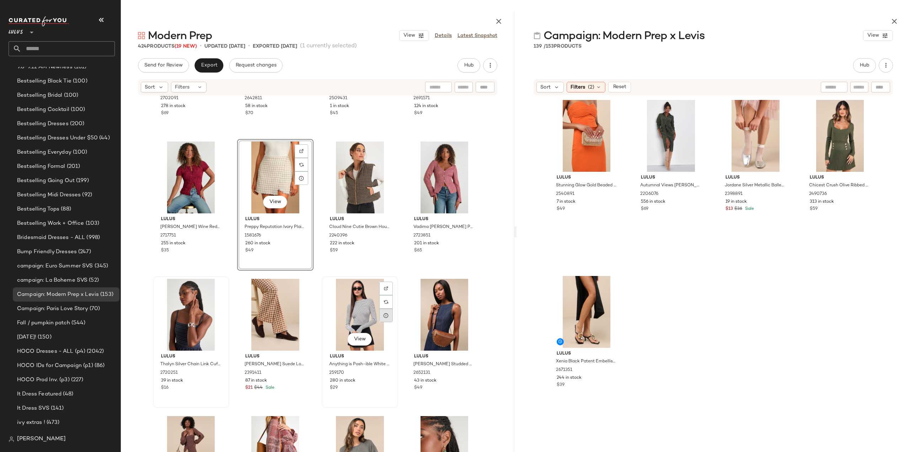
scroll to position [13370, 0]
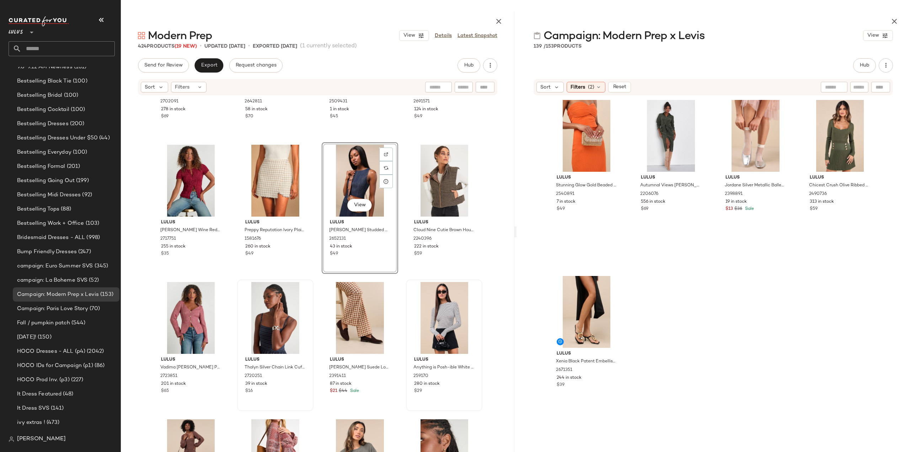
scroll to position [13441, 0]
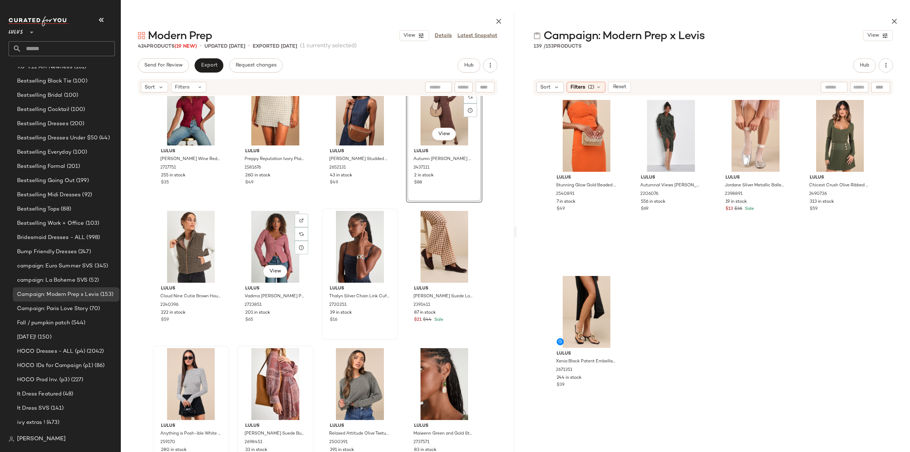
scroll to position [13548, 0]
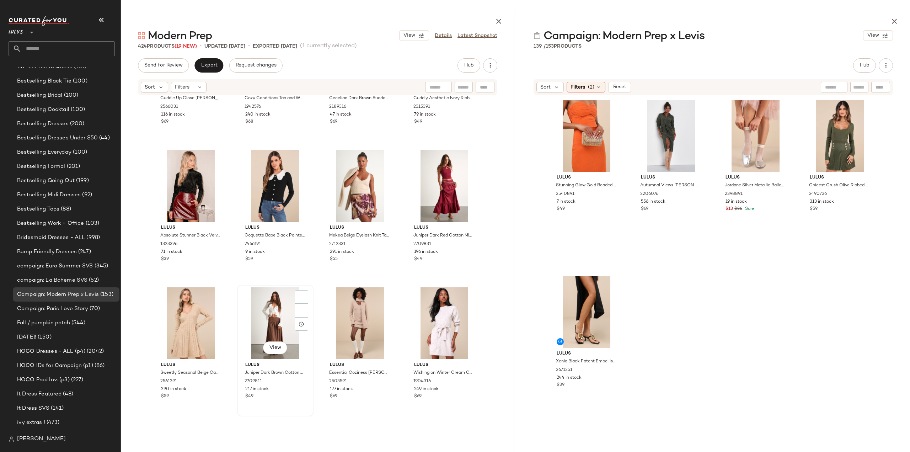
scroll to position [13974, 0]
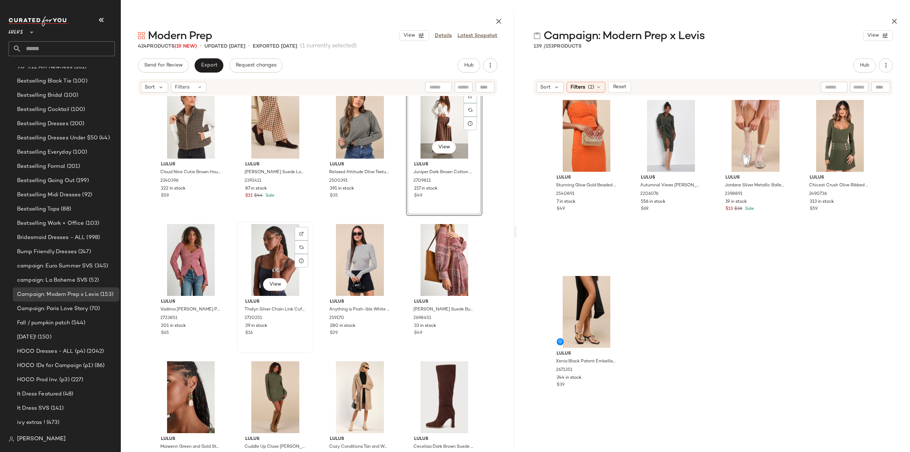
scroll to position [13636, 0]
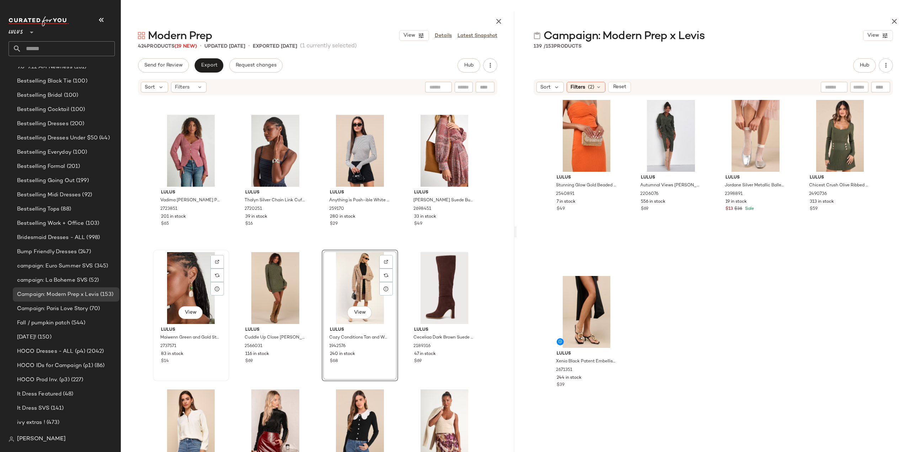
scroll to position [13743, 0]
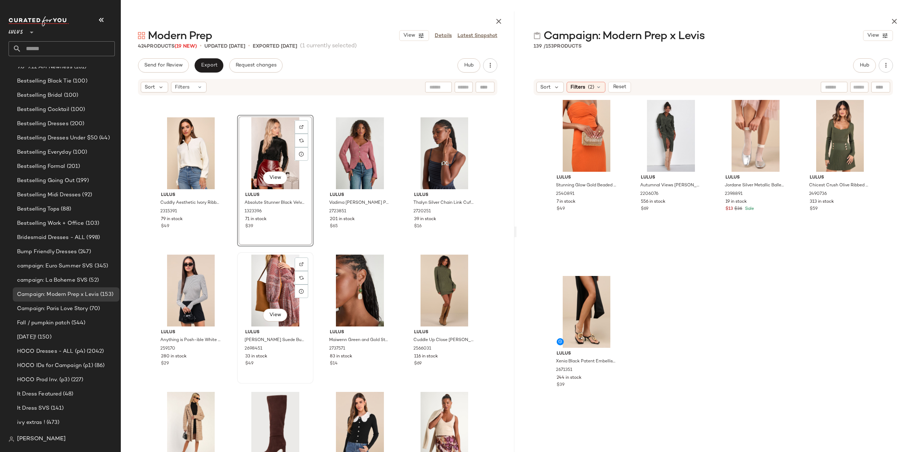
scroll to position [13636, 0]
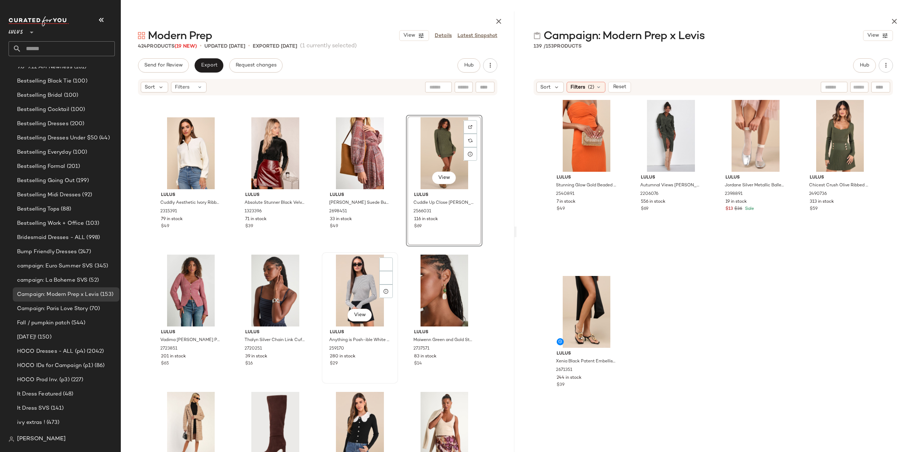
scroll to position [13778, 0]
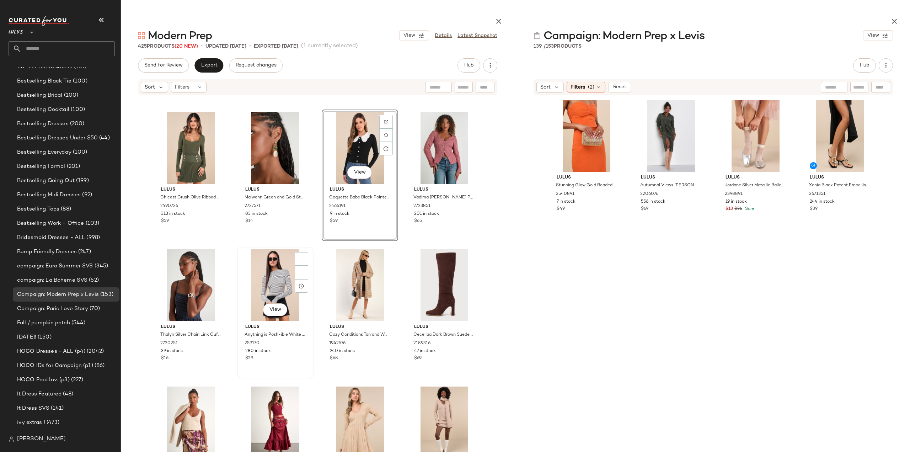
scroll to position [13849, 0]
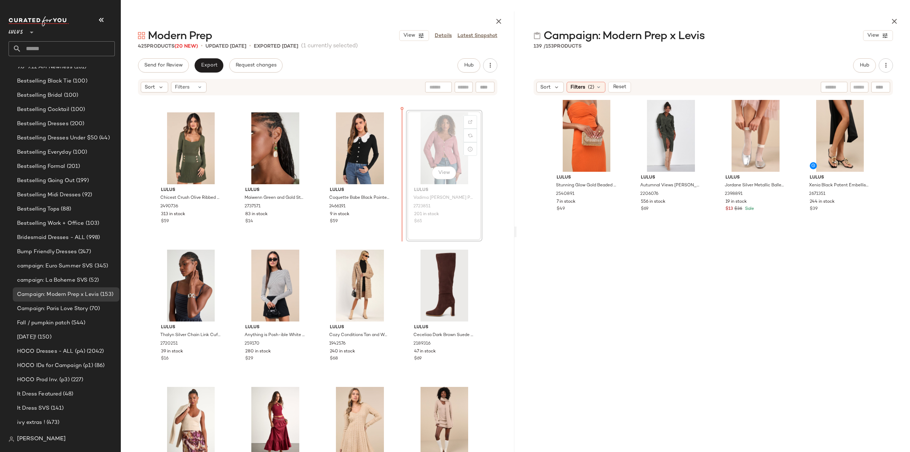
scroll to position [13848, 0]
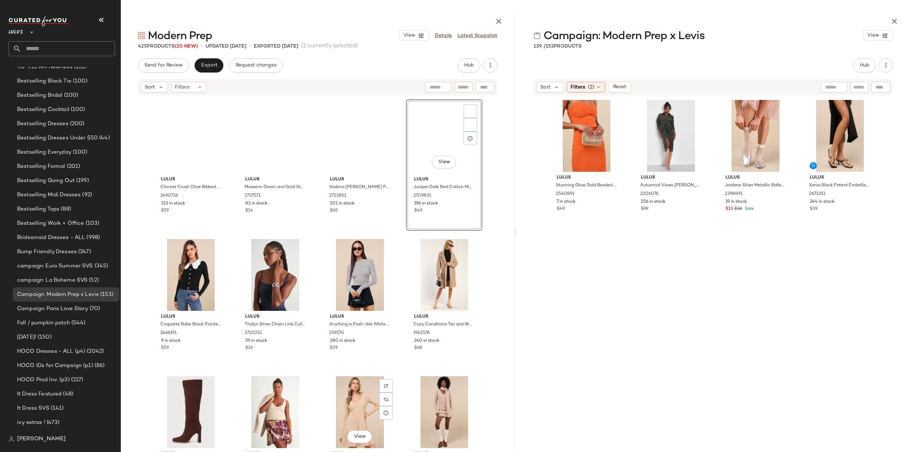
scroll to position [13860, 0]
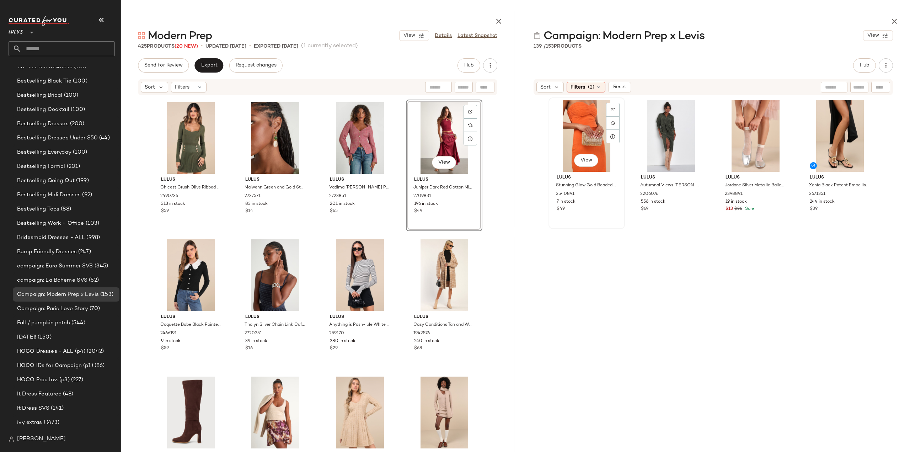
click at [600, 214] on div "View Lulus Stunning Glow Gold Beaded Rectangular Mini Clutch 2540891 7 in stock…" at bounding box center [586, 163] width 75 height 130
click at [839, 221] on div "View Lulus Xenia Black Patent Embellished High Heel Thong Sandals 2671351 244 i…" at bounding box center [839, 163] width 75 height 130
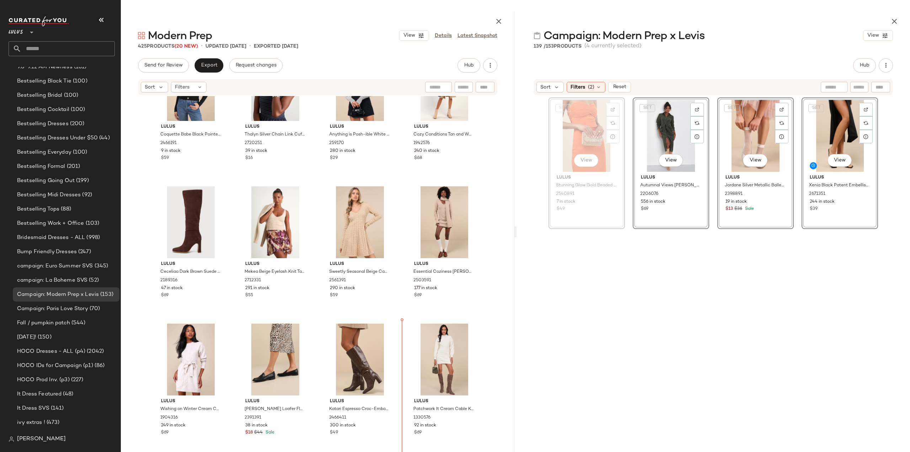
scroll to position [14050, 0]
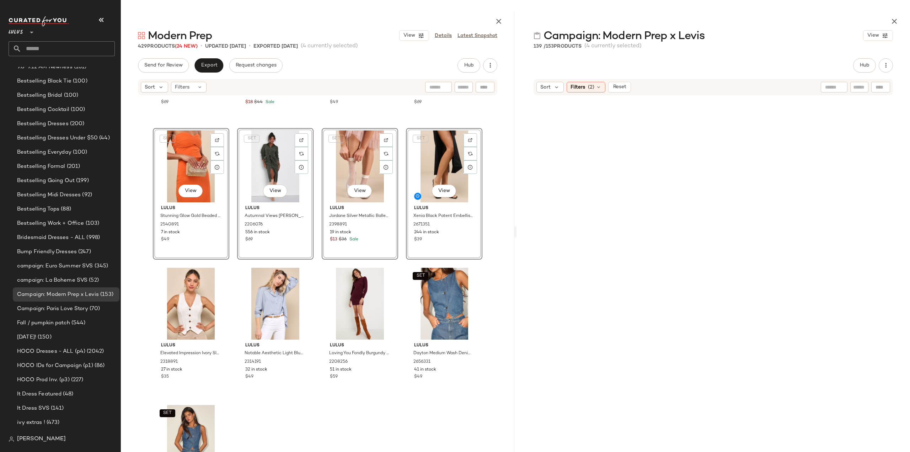
scroll to position [14405, 0]
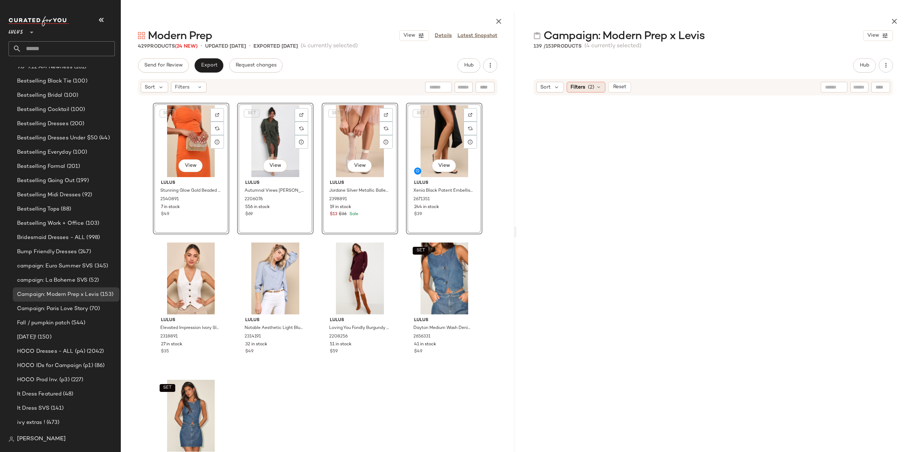
click at [579, 89] on span "Filters" at bounding box center [577, 87] width 15 height 7
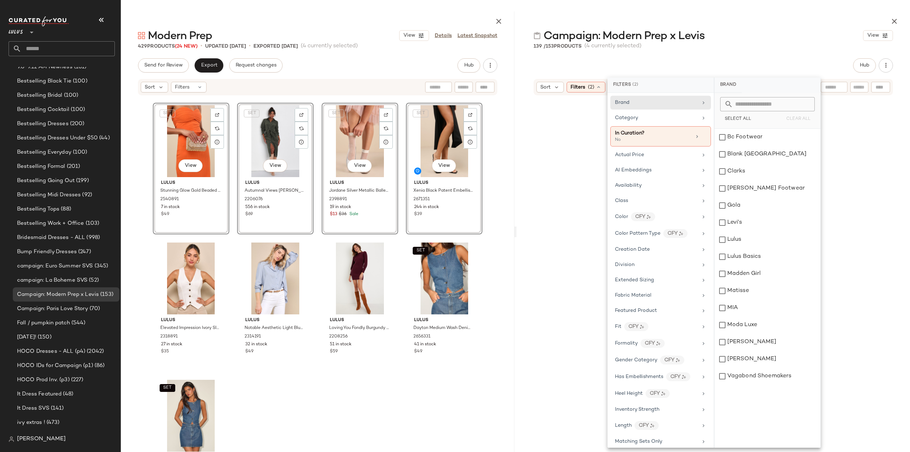
click at [527, 129] on div at bounding box center [712, 269] width 393 height 347
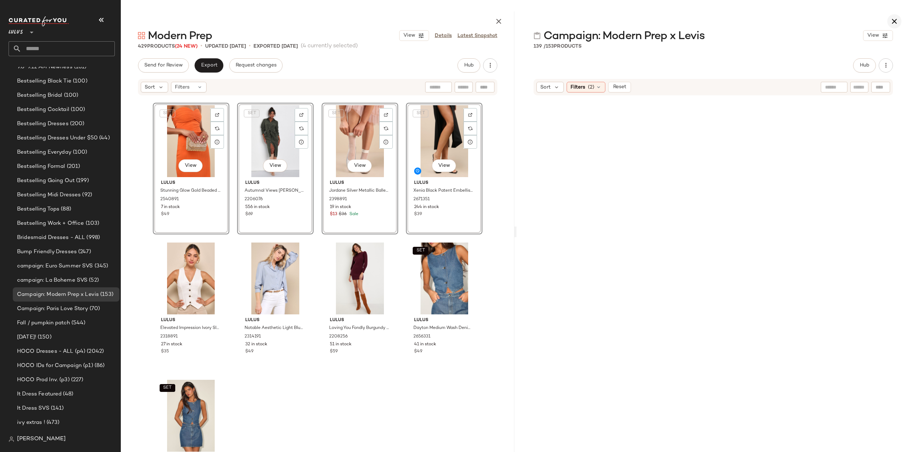
click at [897, 22] on icon "button" at bounding box center [894, 21] width 9 height 9
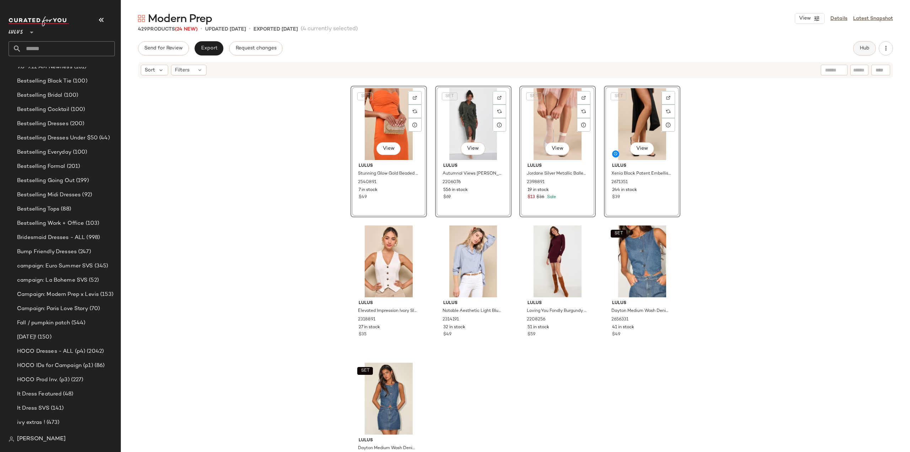
click at [865, 50] on span "Hub" at bounding box center [864, 48] width 10 height 6
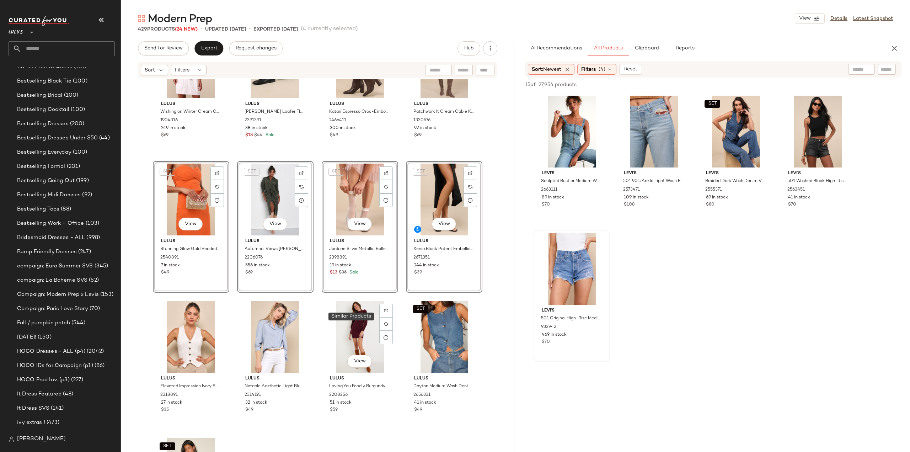
scroll to position [14299, 0]
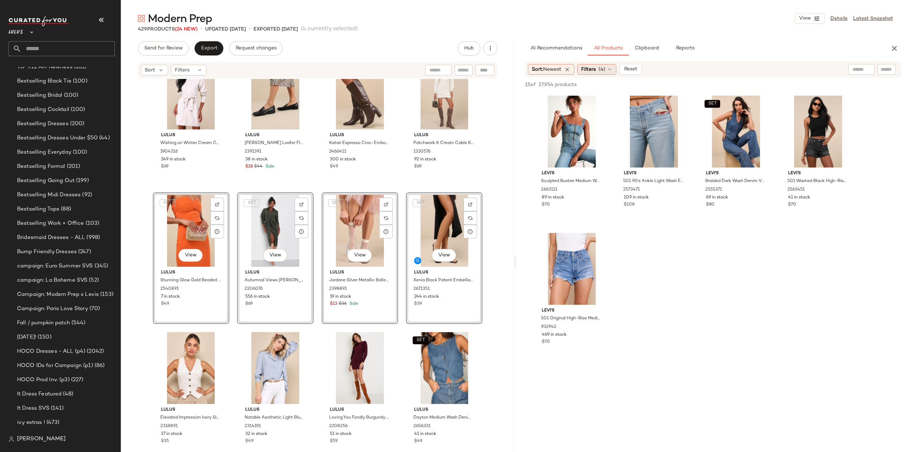
click at [608, 72] on div "Filters (4)" at bounding box center [596, 69] width 39 height 11
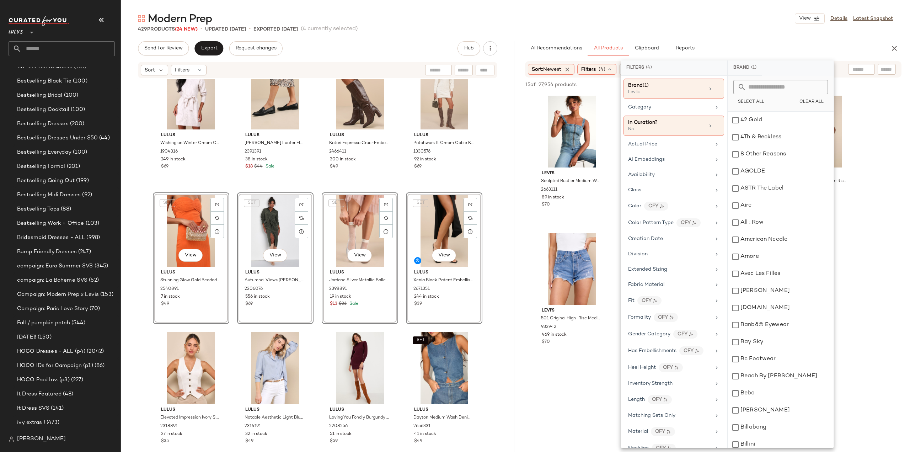
click at [519, 208] on div "Levi's Sculpted Bustier Medium Wash Zip-Front Denim Bustier Top 2663111 89 in s…" at bounding box center [712, 227] width 393 height 269
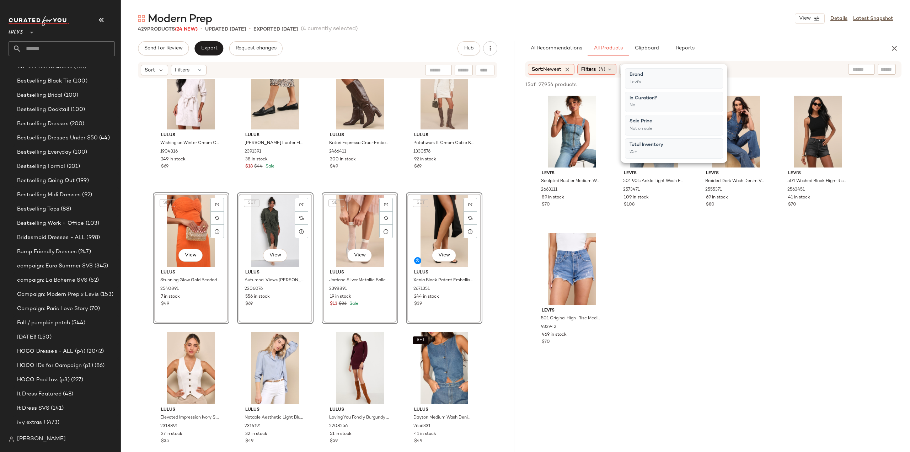
click at [586, 71] on span "Filters" at bounding box center [588, 69] width 15 height 7
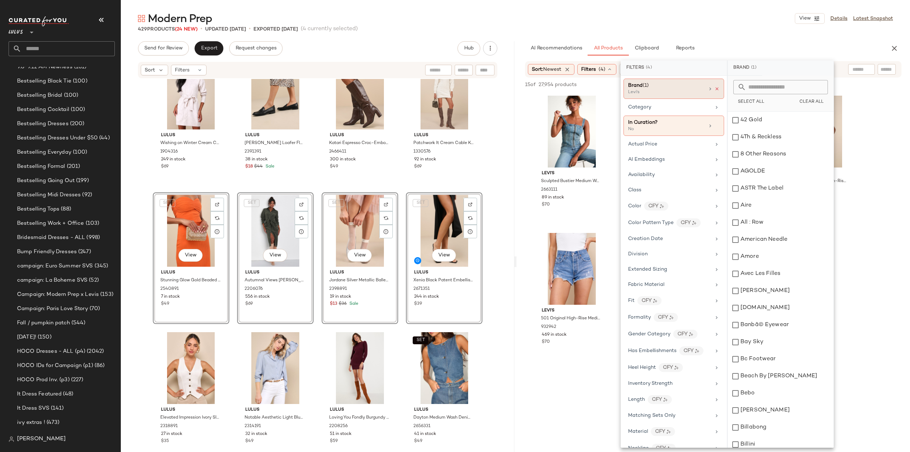
click at [714, 89] on icon at bounding box center [716, 88] width 5 height 5
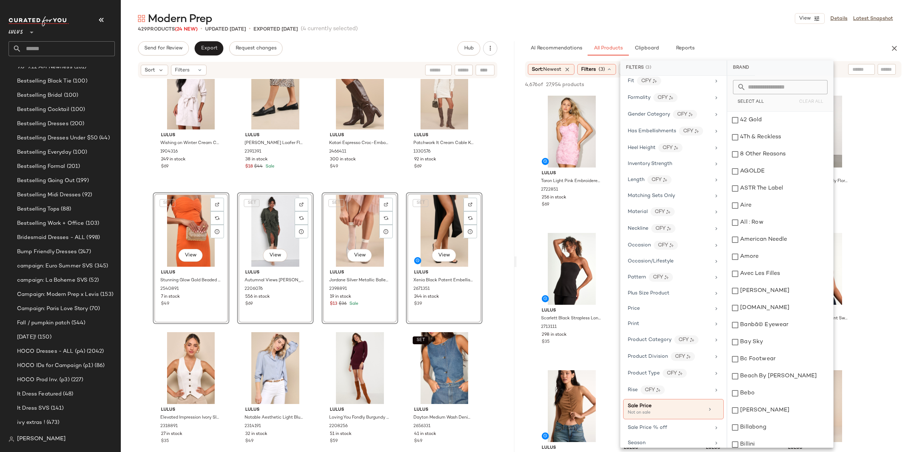
scroll to position [297, 0]
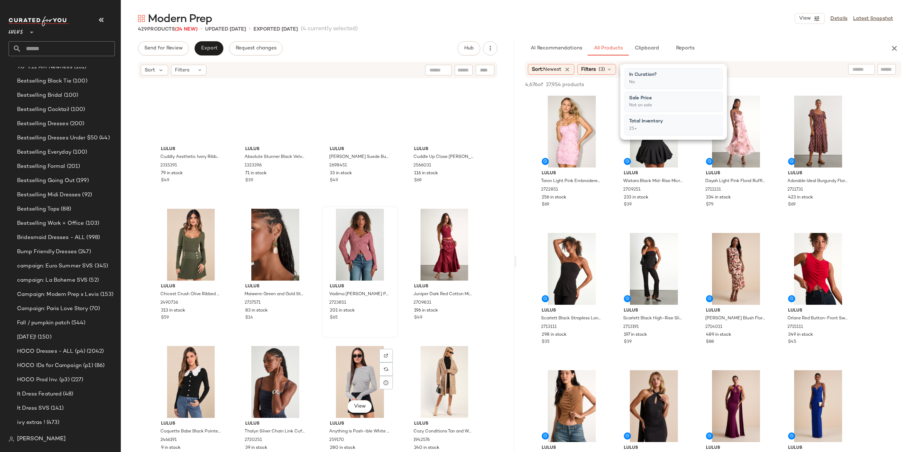
scroll to position [13694, 0]
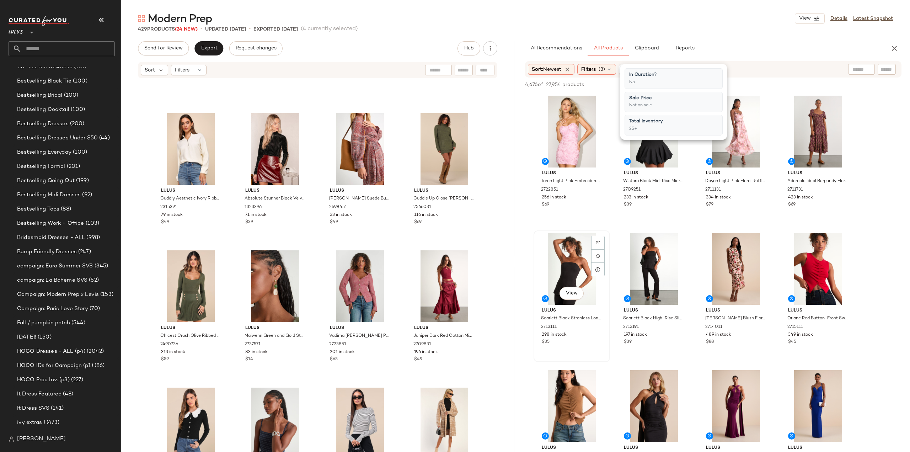
click at [537, 251] on div "View" at bounding box center [571, 269] width 71 height 72
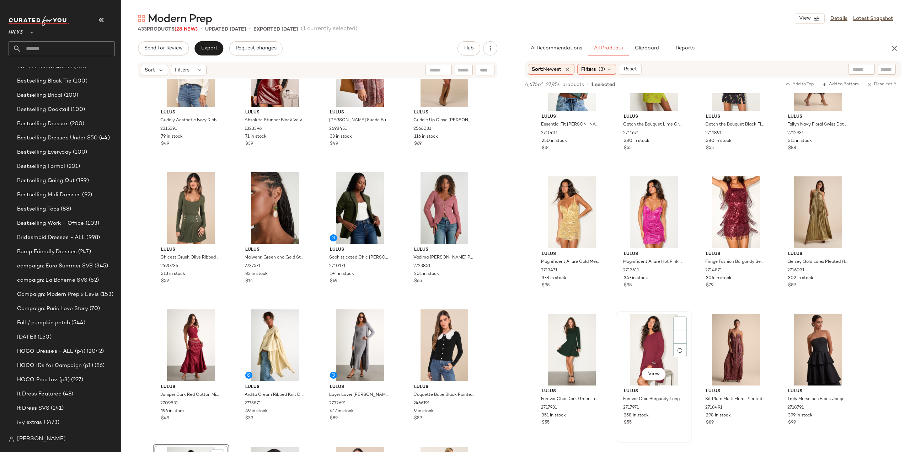
scroll to position [5687, 0]
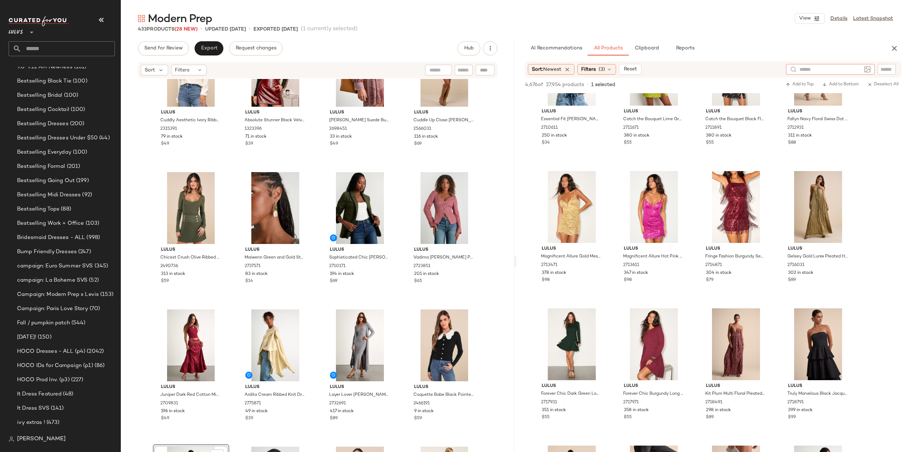
click at [862, 71] on div at bounding box center [830, 69] width 89 height 11
type input "*****"
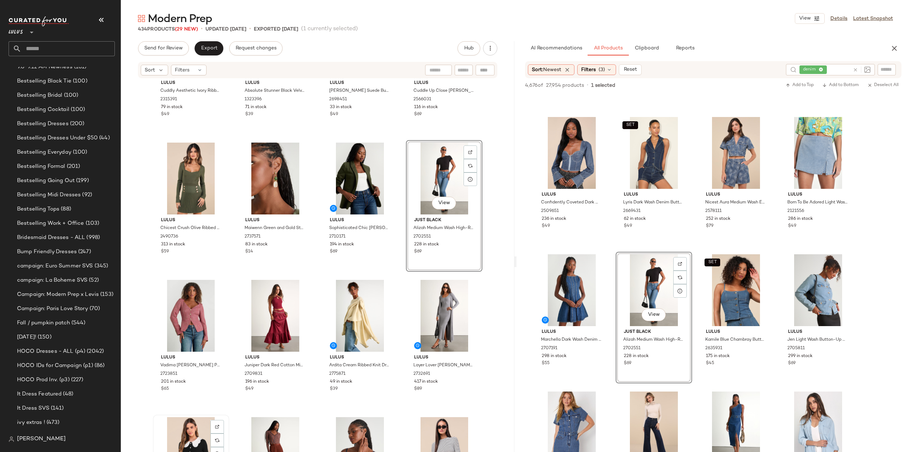
scroll to position [13844, 0]
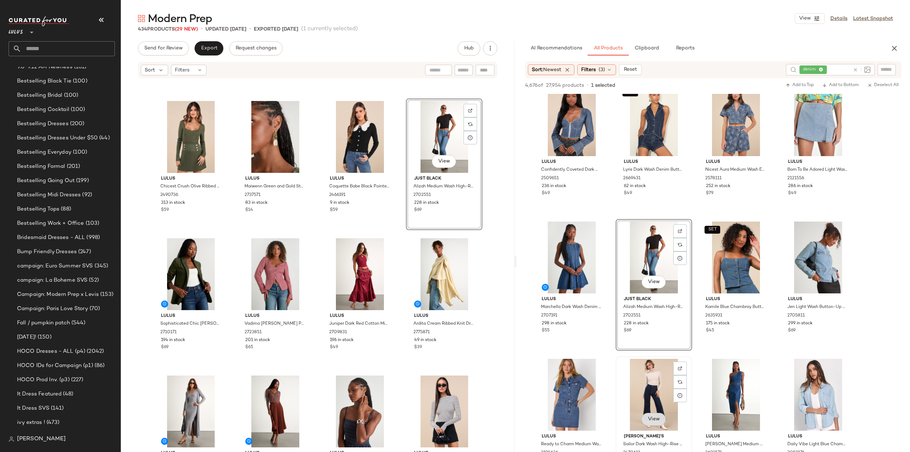
scroll to position [462, 0]
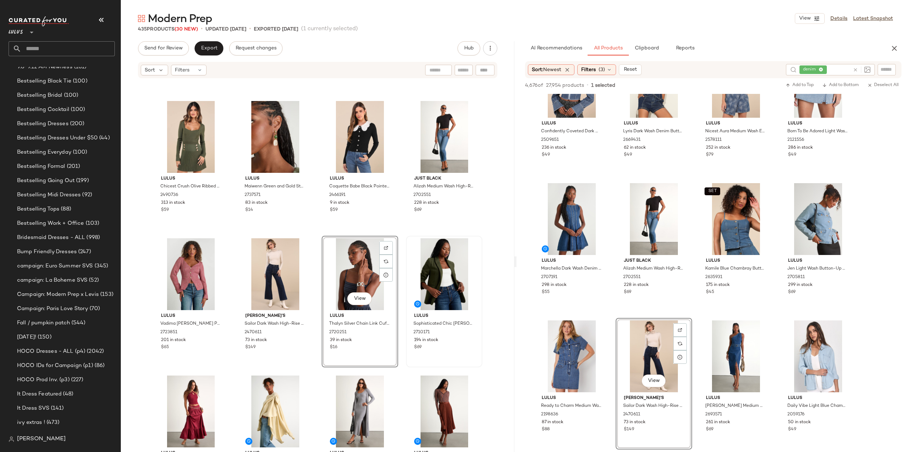
scroll to position [13879, 0]
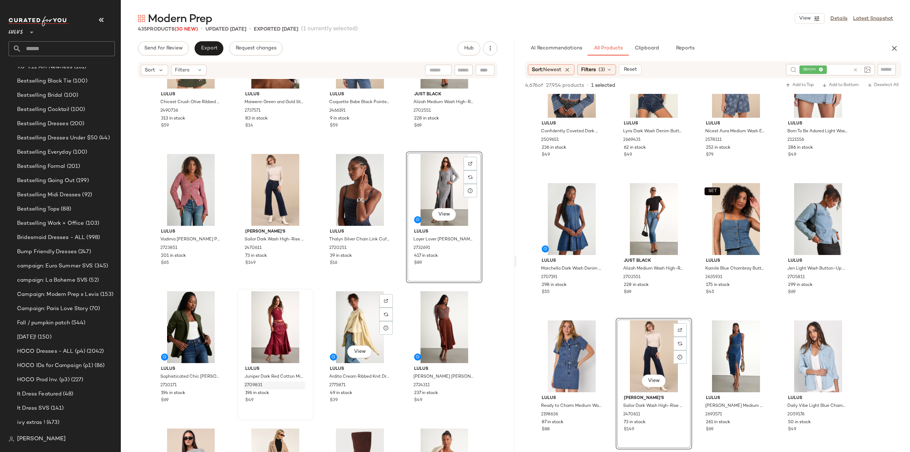
scroll to position [13986, 0]
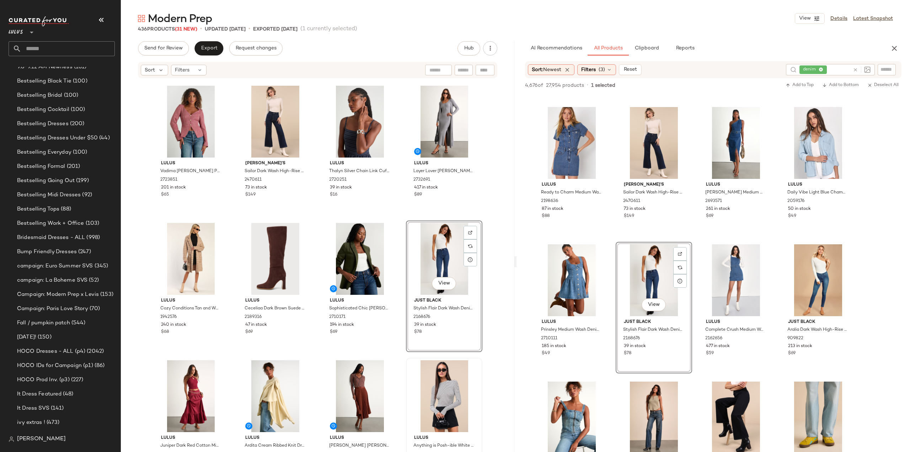
scroll to position [14021, 0]
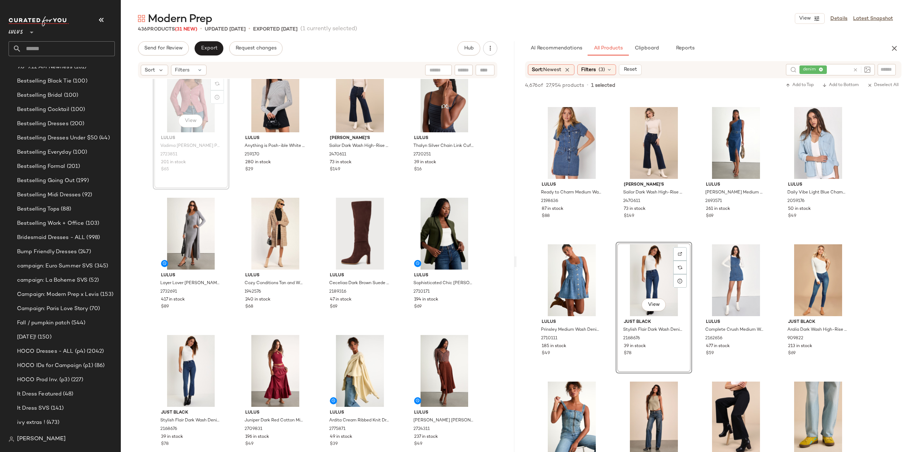
scroll to position [14020, 0]
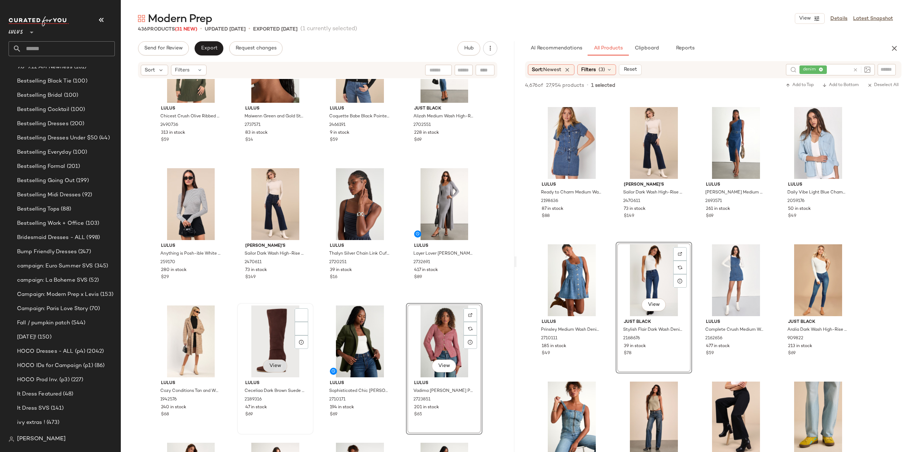
scroll to position [13949, 0]
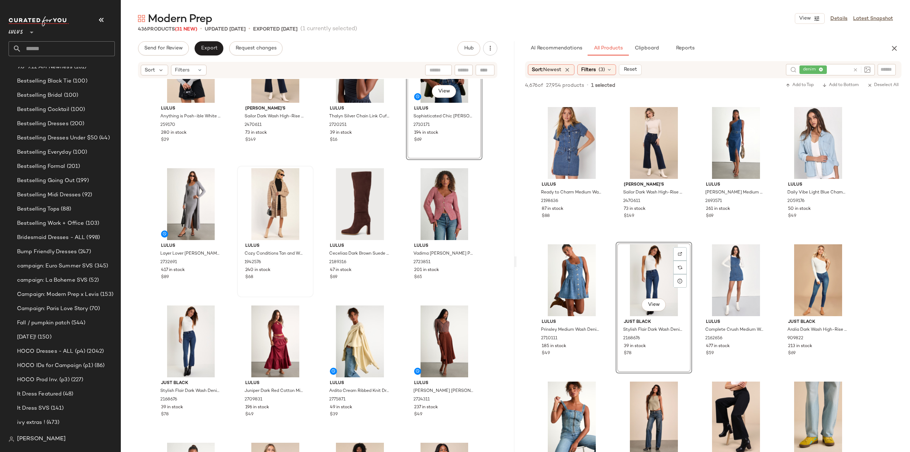
scroll to position [14056, 0]
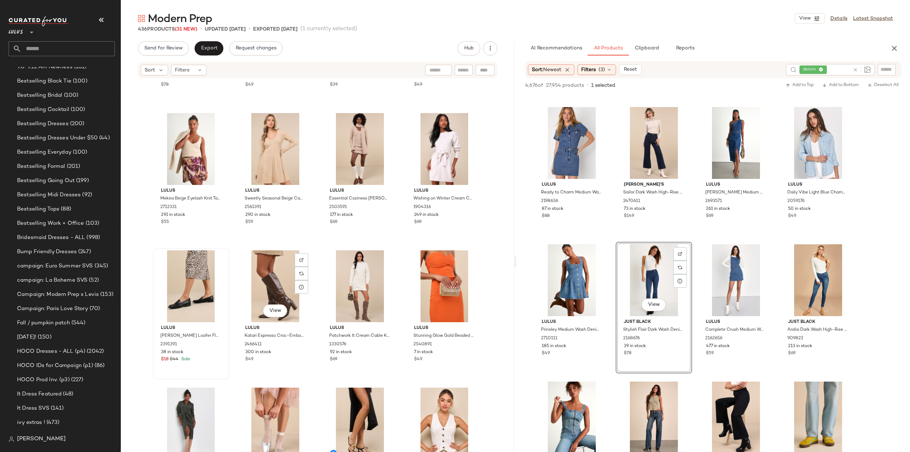
scroll to position [14411, 0]
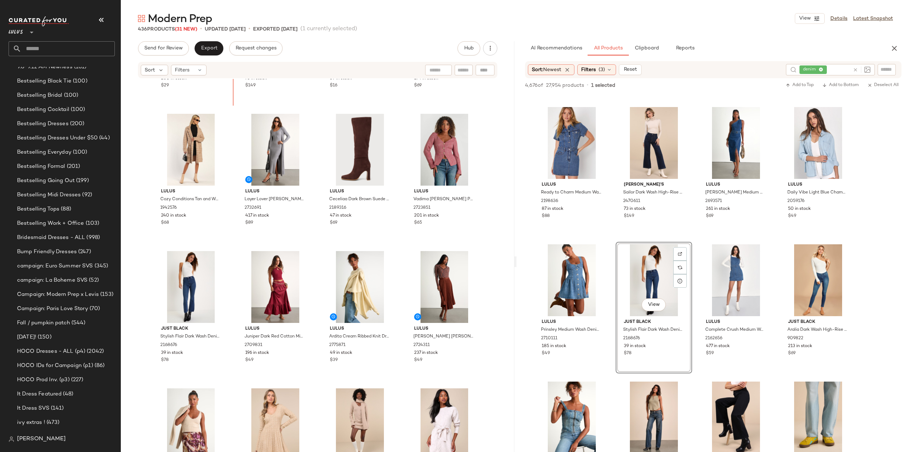
scroll to position [14059, 0]
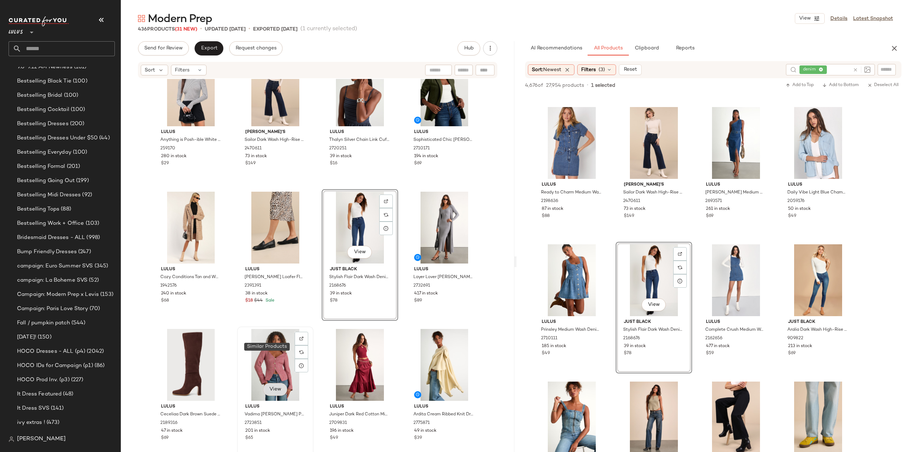
scroll to position [14063, 0]
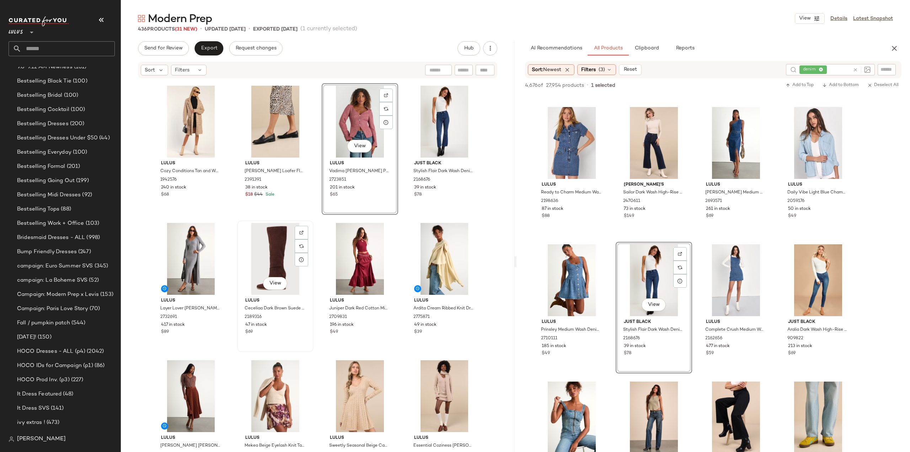
scroll to position [14134, 0]
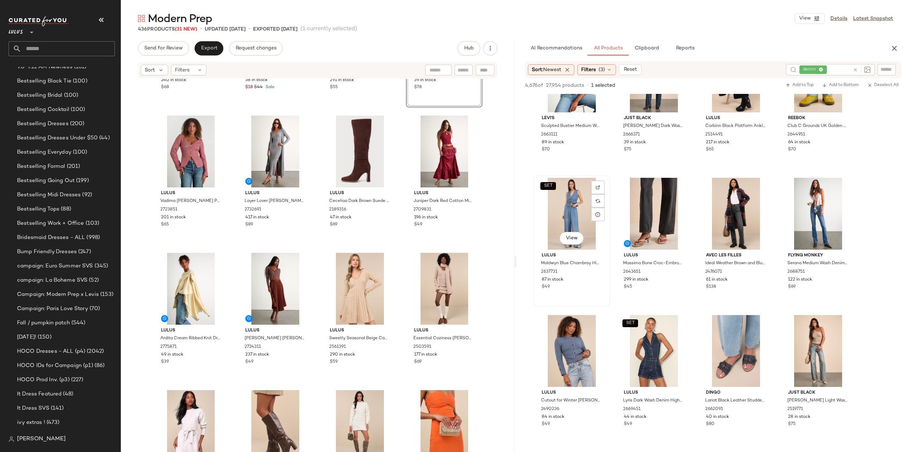
scroll to position [1066, 0]
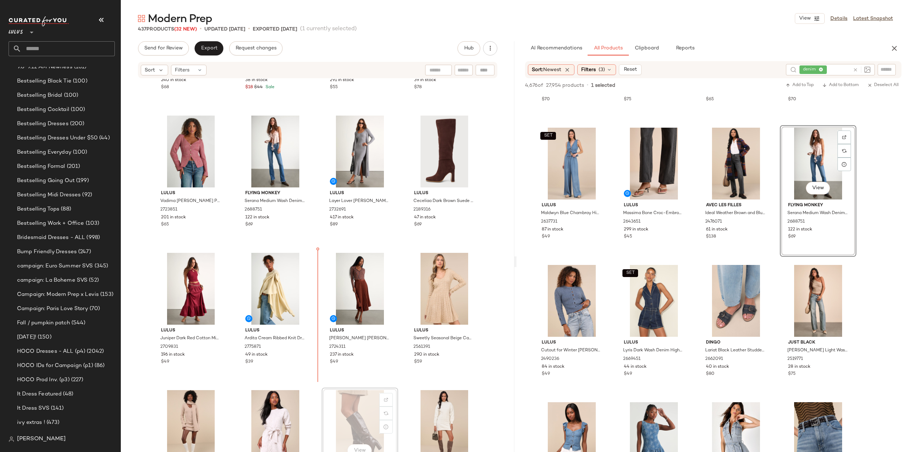
scroll to position [14241, 0]
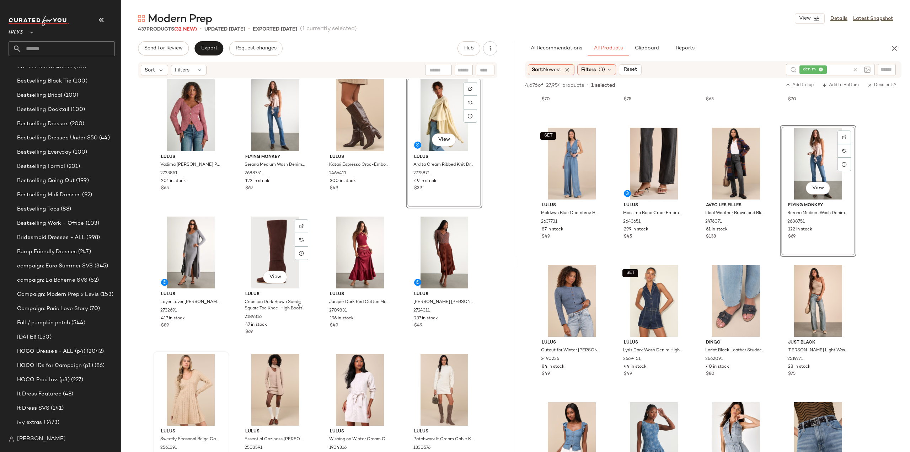
scroll to position [14312, 0]
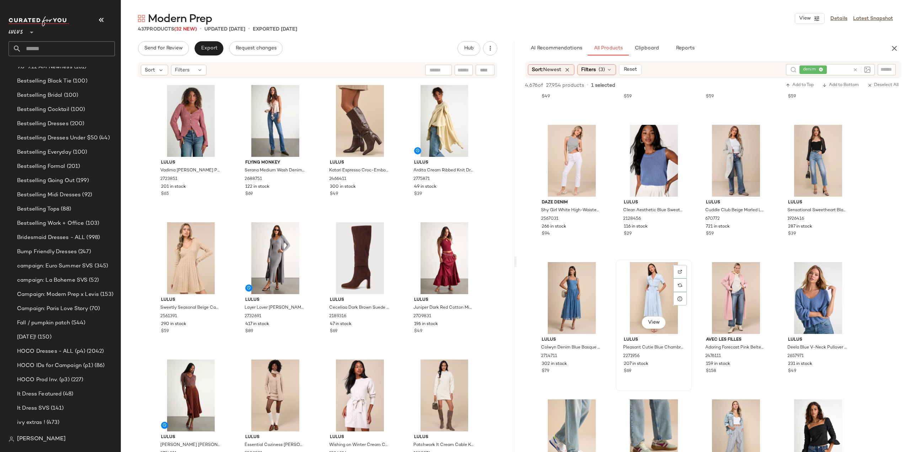
scroll to position [3128, 0]
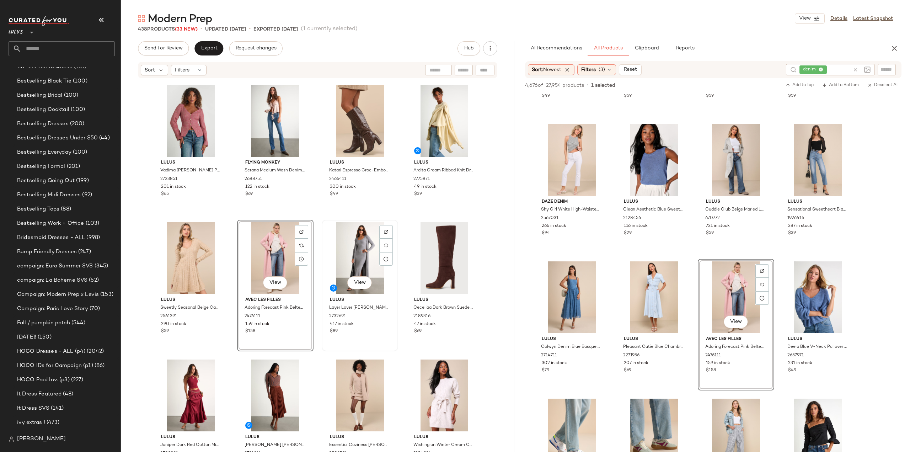
click at [375, 331] on div "$89" at bounding box center [360, 331] width 60 height 6
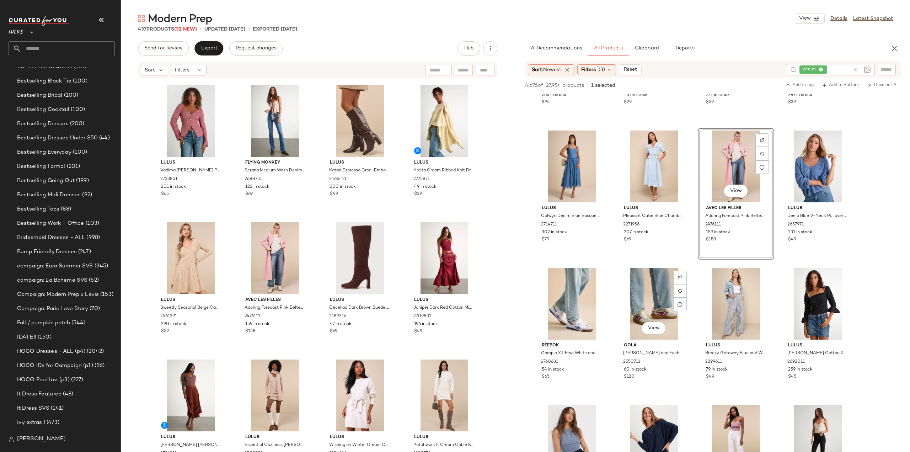
scroll to position [3270, 0]
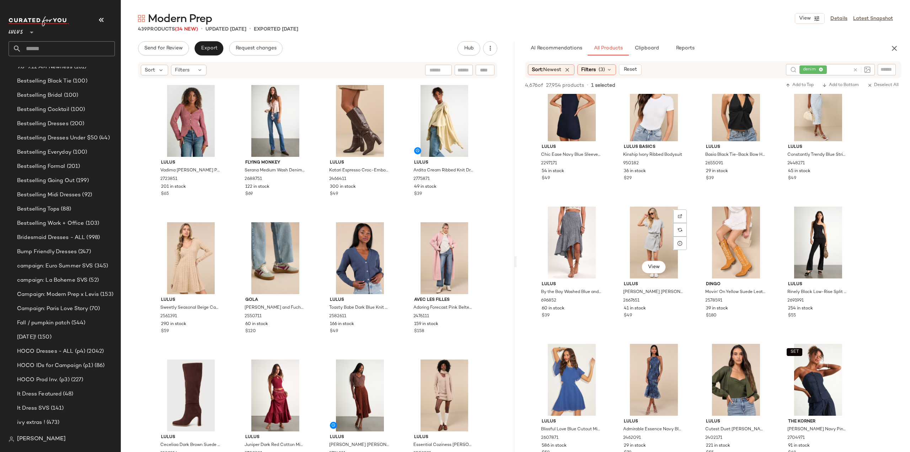
scroll to position [13577, 0]
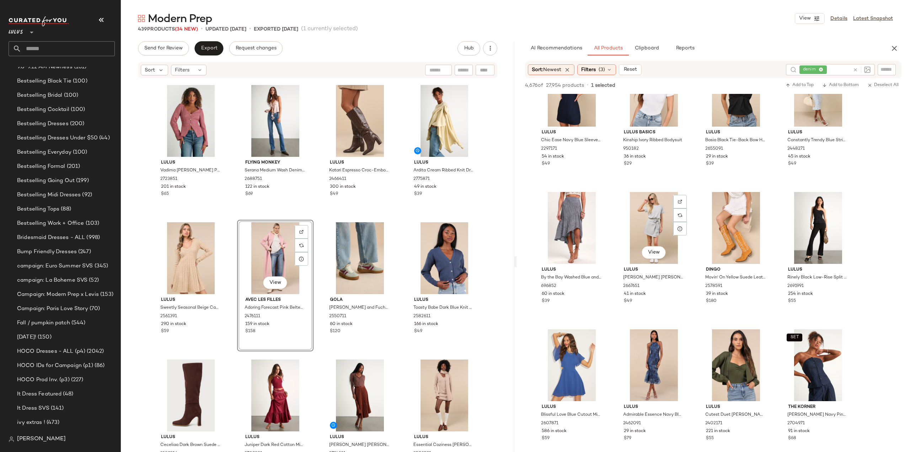
scroll to position [13648, 0]
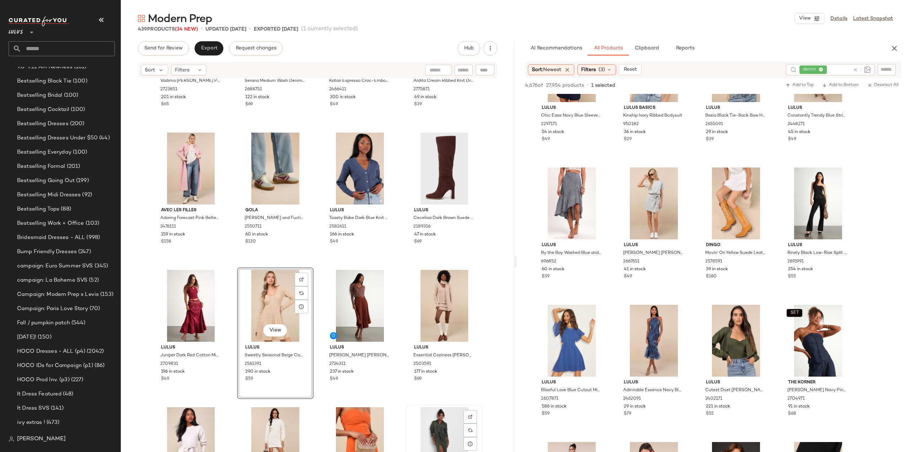
scroll to position [14378, 0]
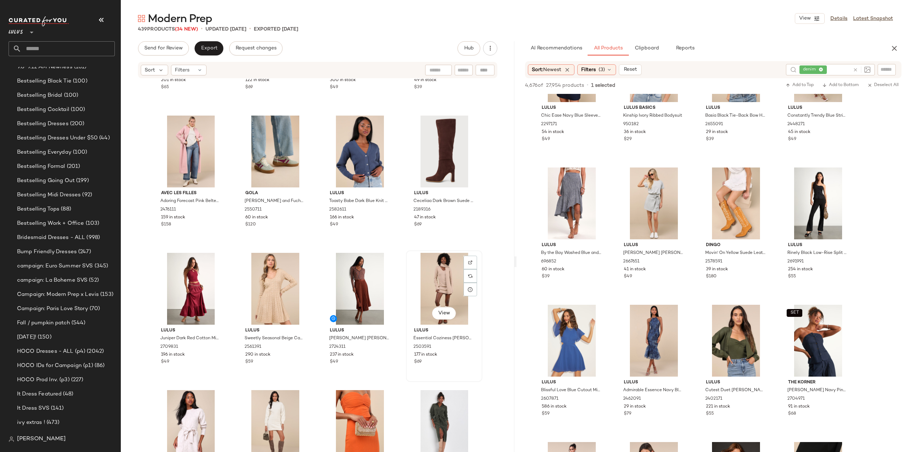
click at [451, 353] on div "177 in stock" at bounding box center [444, 355] width 60 height 6
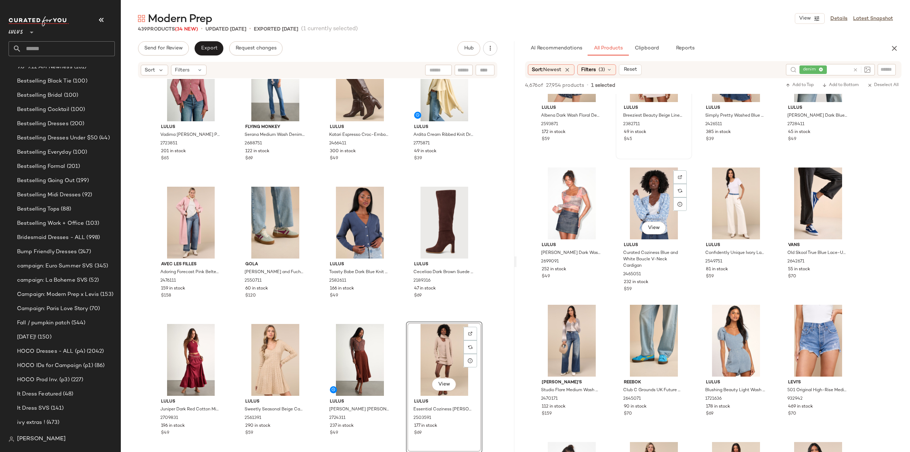
scroll to position [1742, 0]
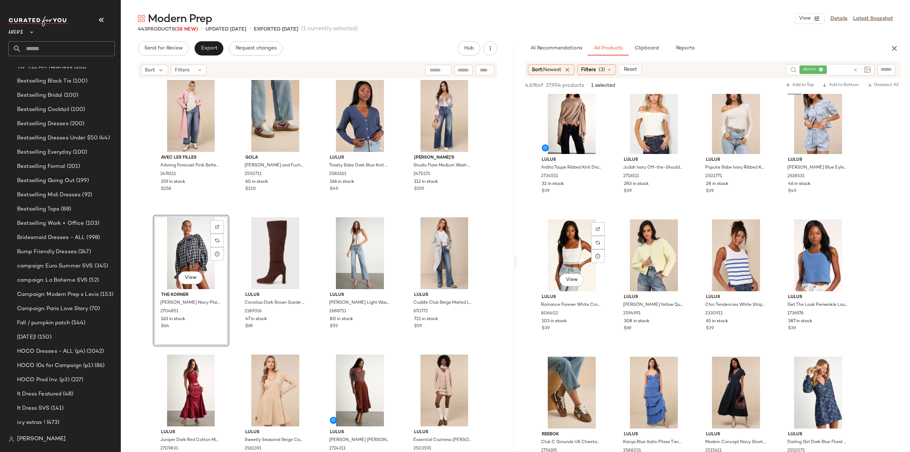
scroll to position [8388, 0]
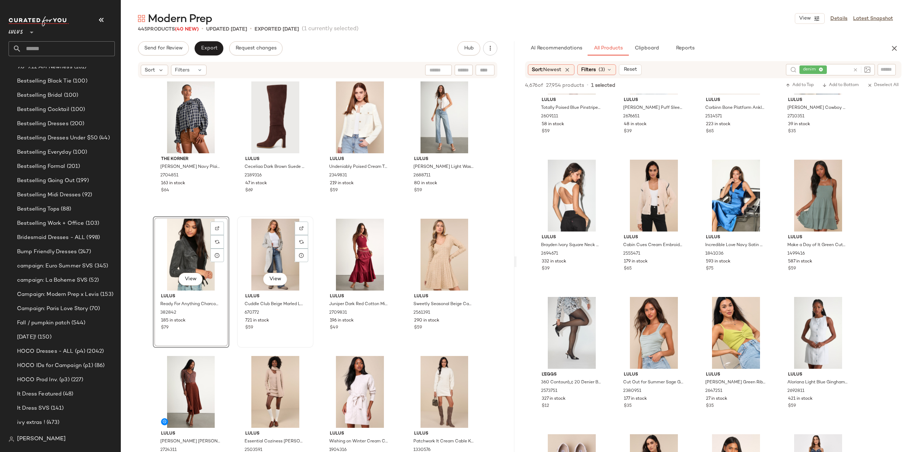
scroll to position [14520, 0]
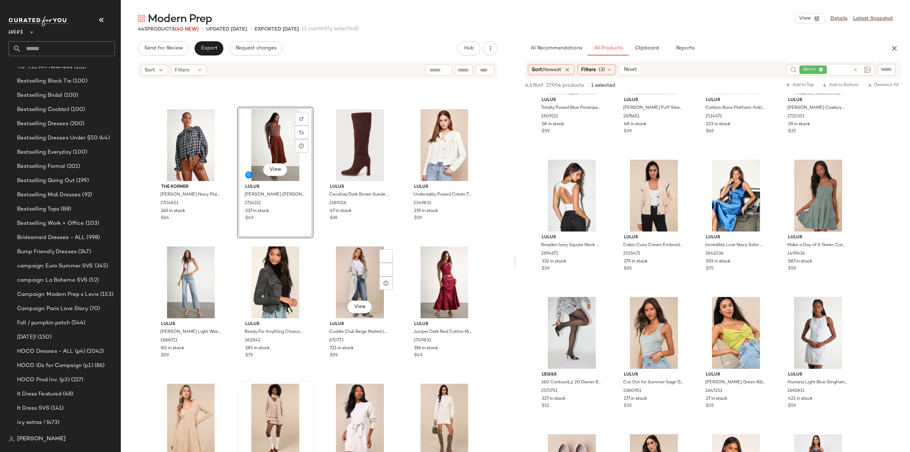
scroll to position [14556, 0]
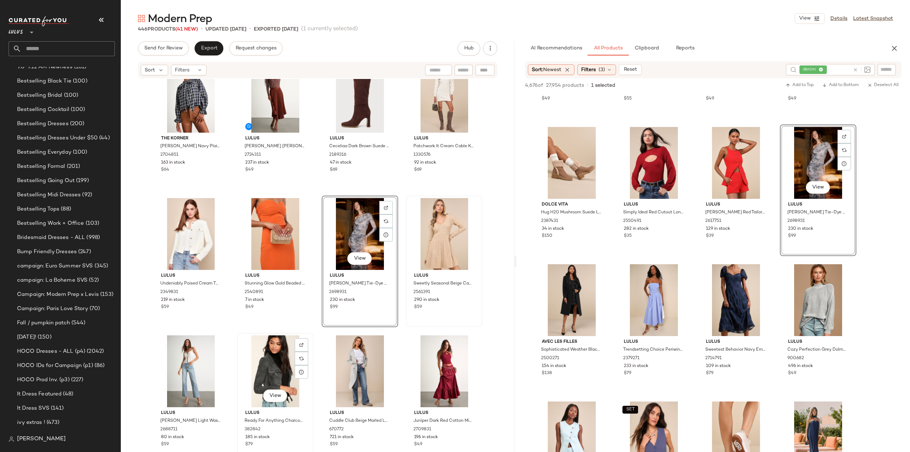
scroll to position [14577, 0]
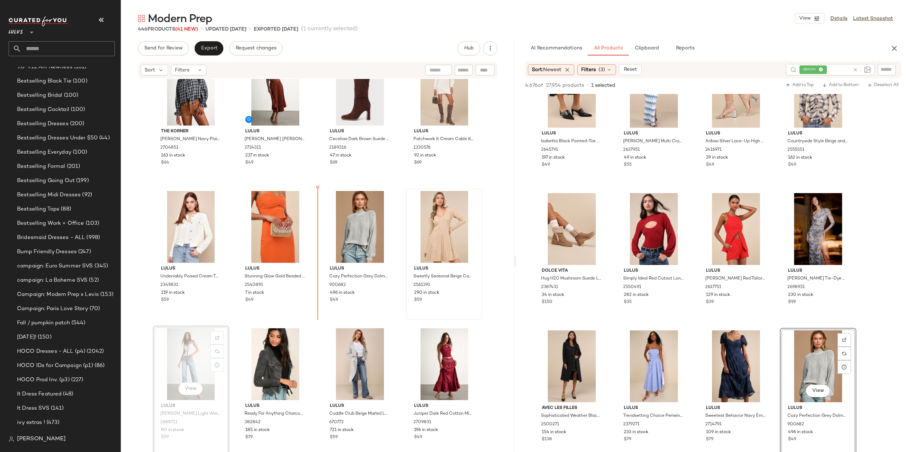
scroll to position [26792, 0]
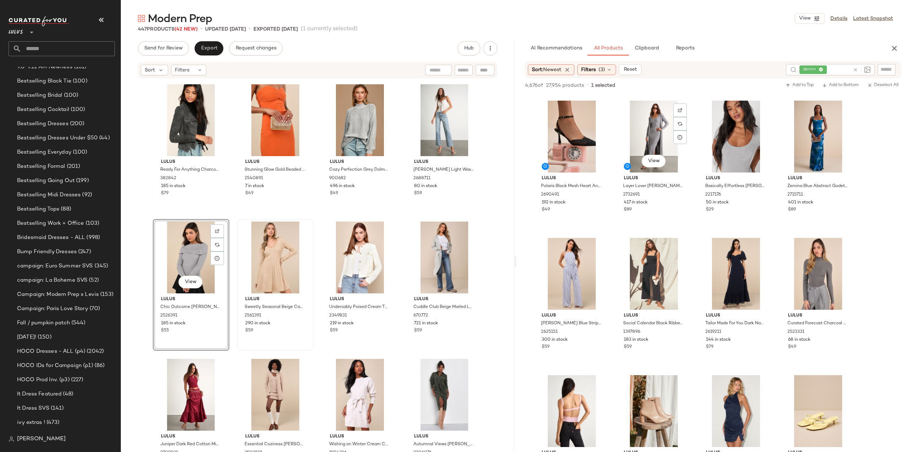
scroll to position [29778, 0]
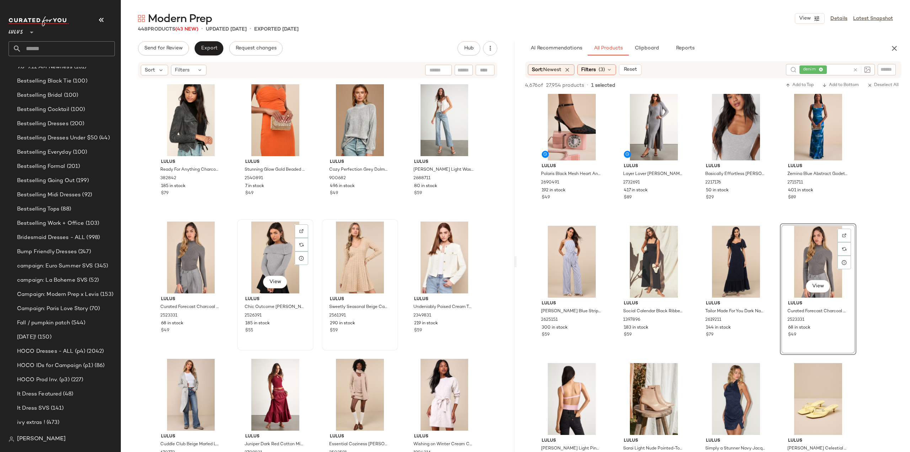
click at [270, 333] on div "$55" at bounding box center [275, 330] width 60 height 6
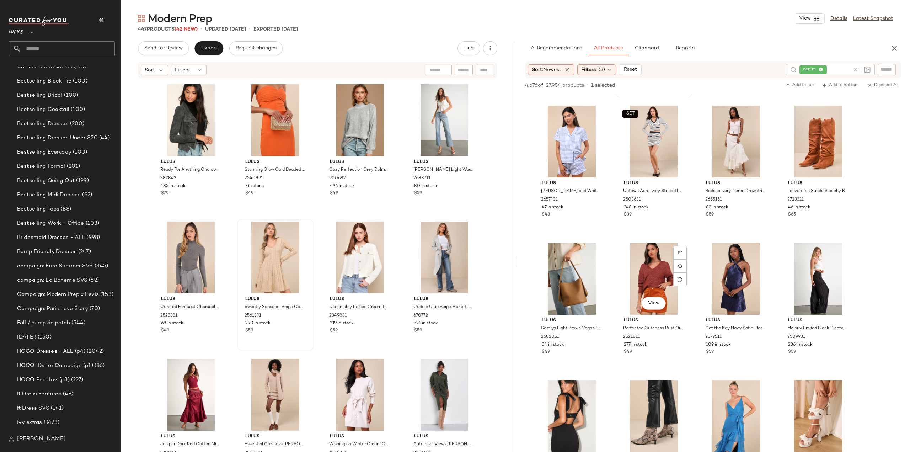
scroll to position [32337, 0]
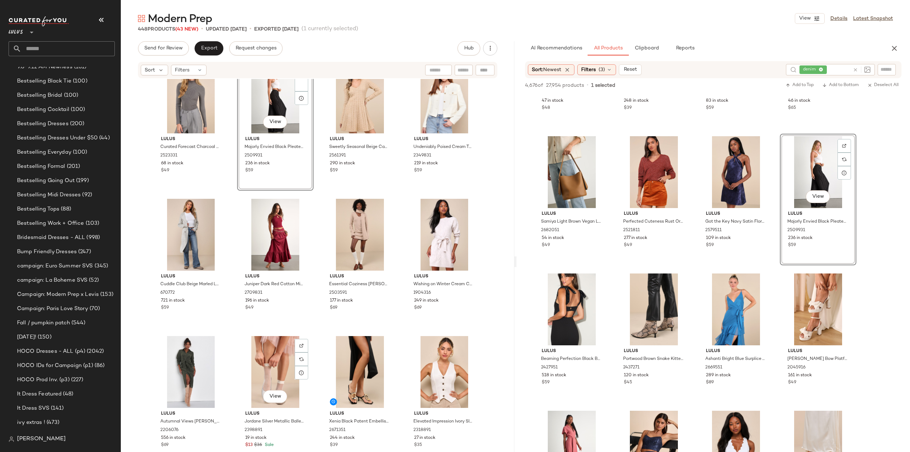
scroll to position [14794, 0]
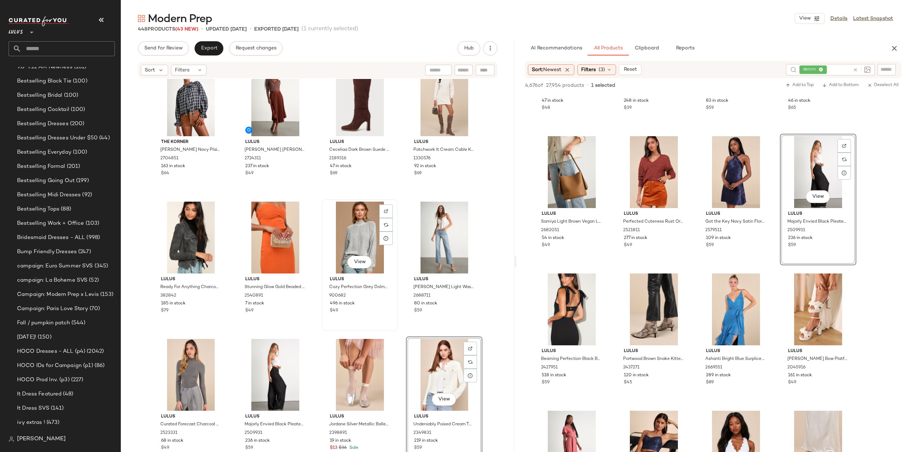
scroll to position [14581, 0]
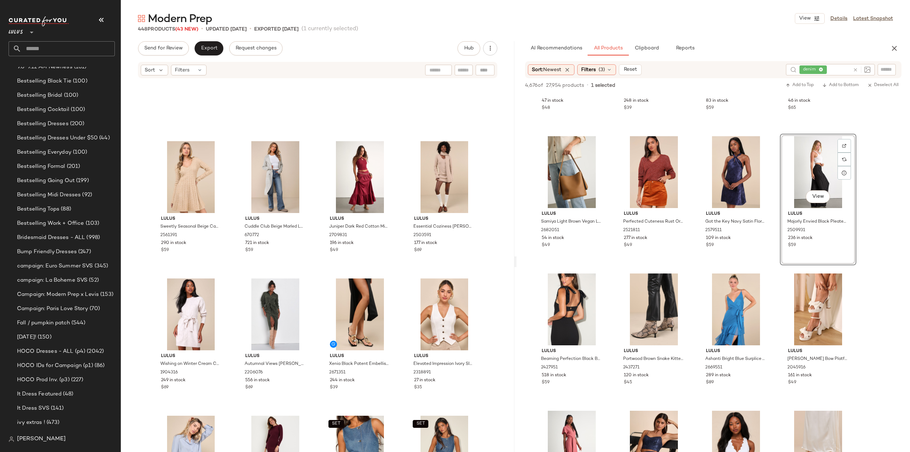
scroll to position [14830, 0]
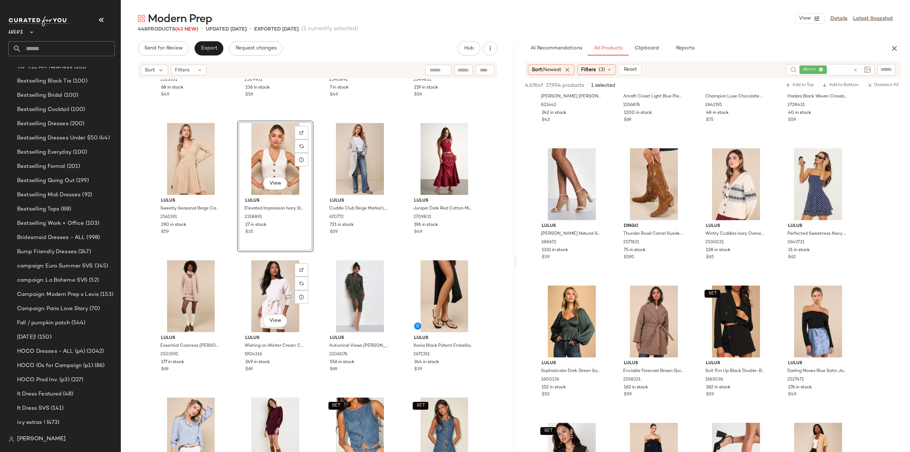
scroll to position [14865, 0]
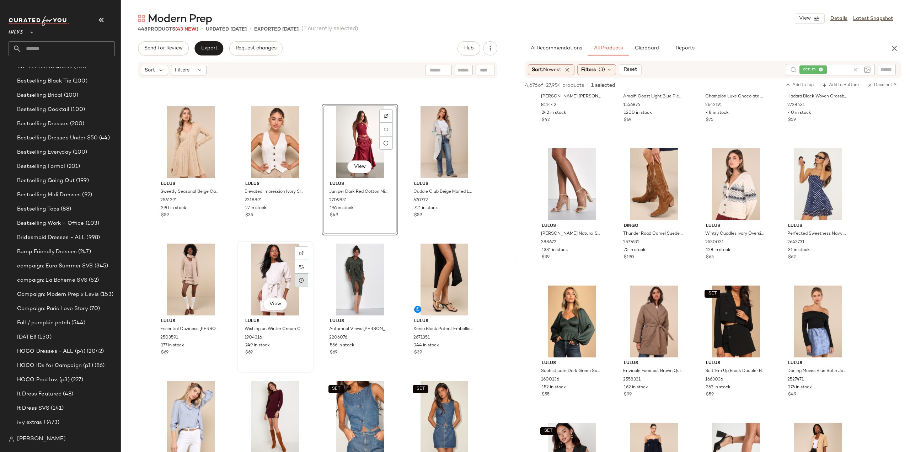
scroll to position [14901, 0]
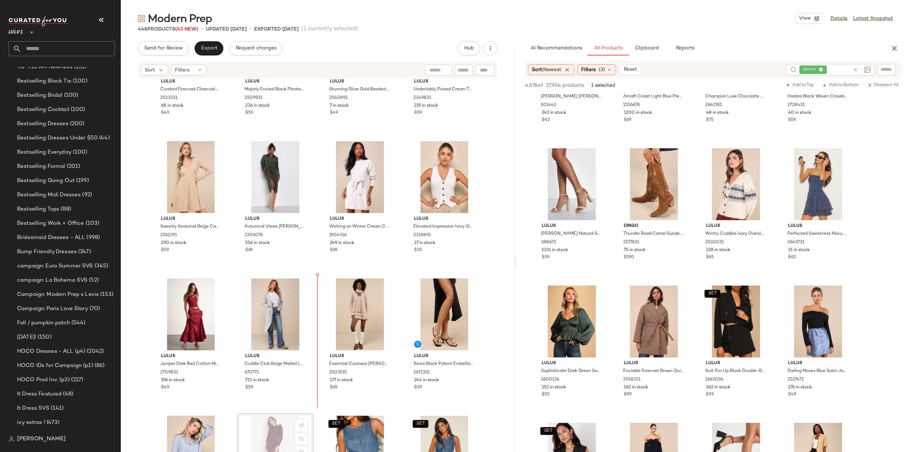
scroll to position [14902, 0]
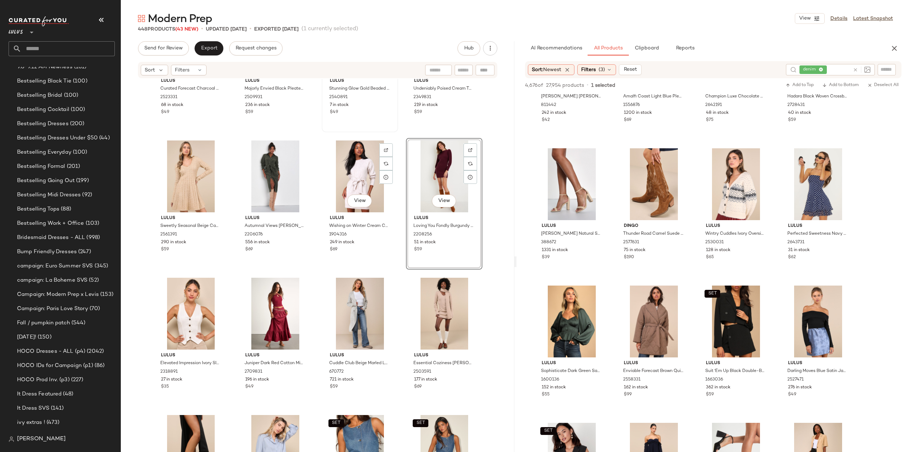
scroll to position [14972, 0]
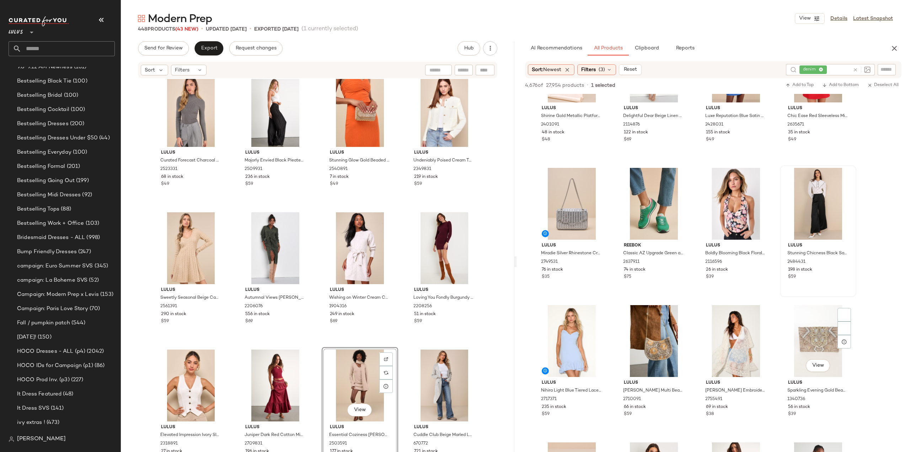
scroll to position [47388, 0]
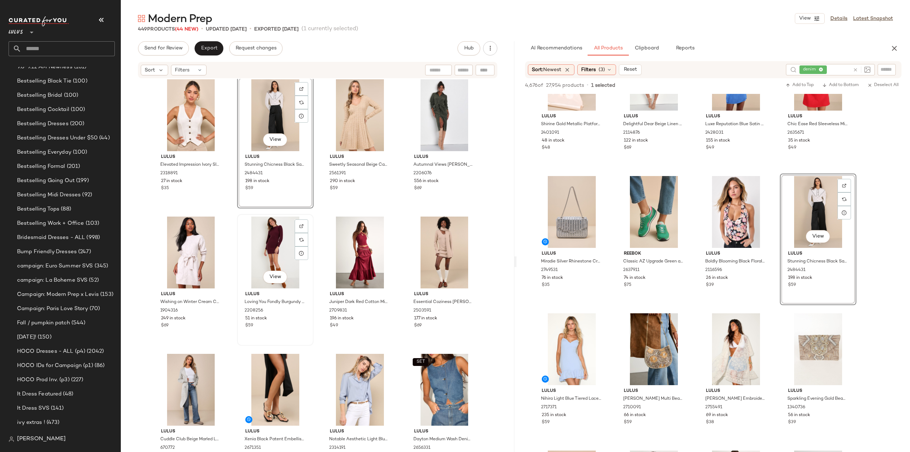
scroll to position [14967, 0]
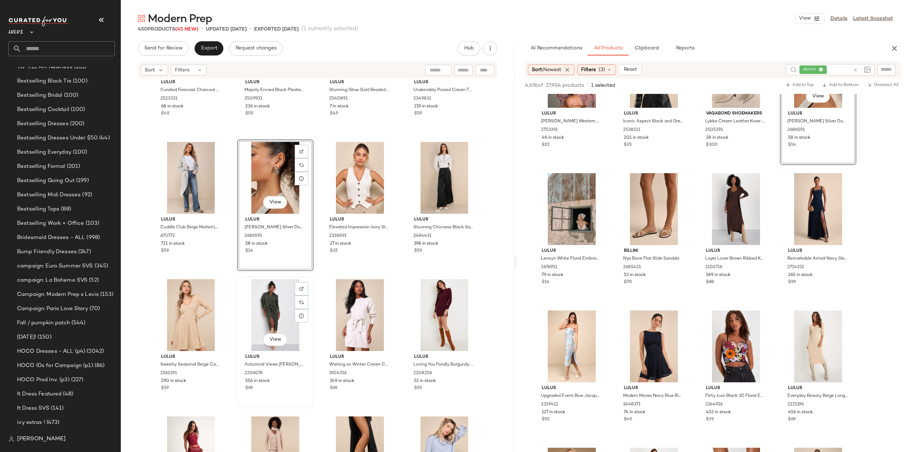
scroll to position [14967, 0]
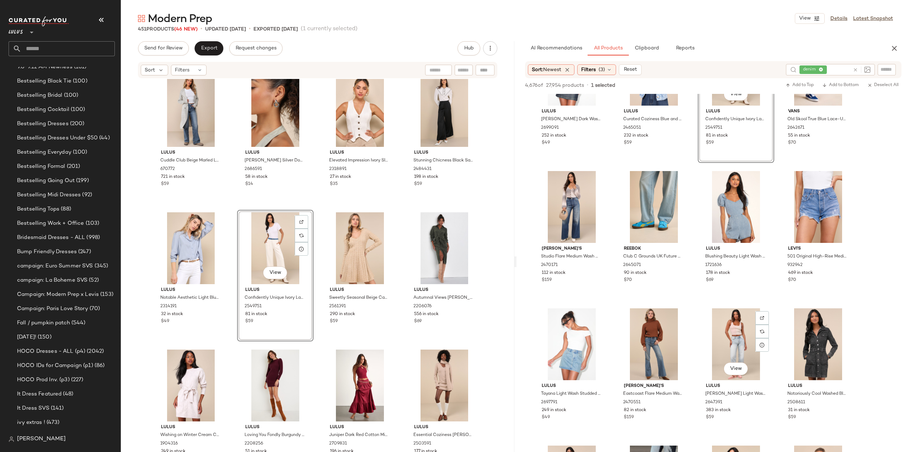
scroll to position [1919, 0]
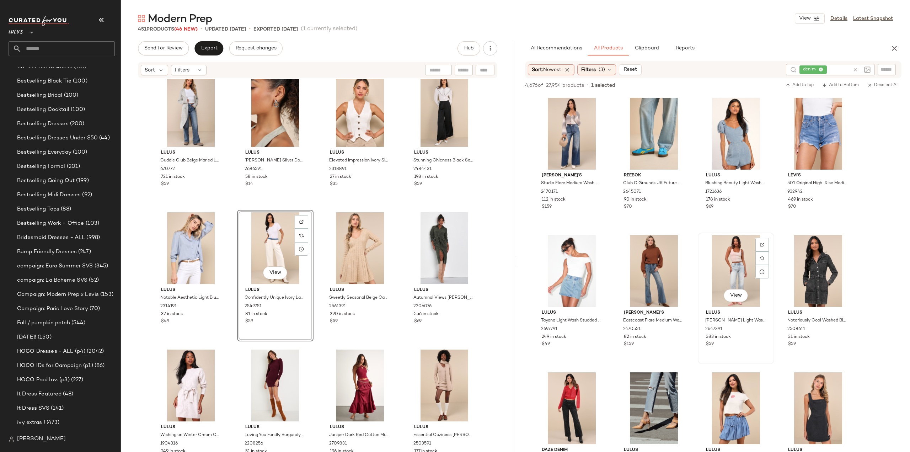
drag, startPoint x: 733, startPoint y: 267, endPoint x: 699, endPoint y: 288, distance: 39.8
click at [733, 266] on div "View" at bounding box center [735, 271] width 71 height 72
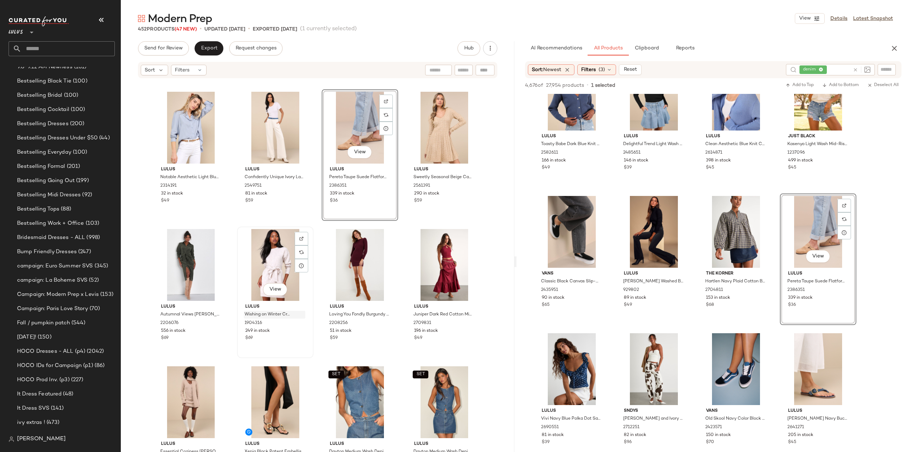
scroll to position [15109, 0]
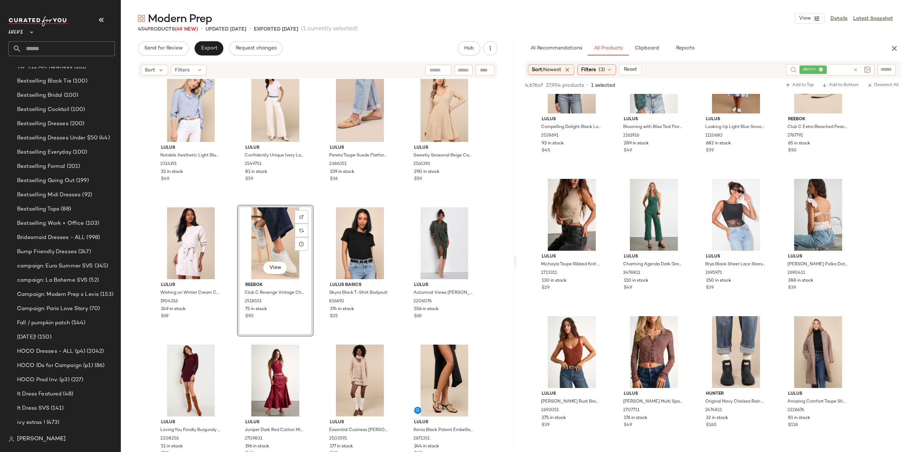
scroll to position [11658, 0]
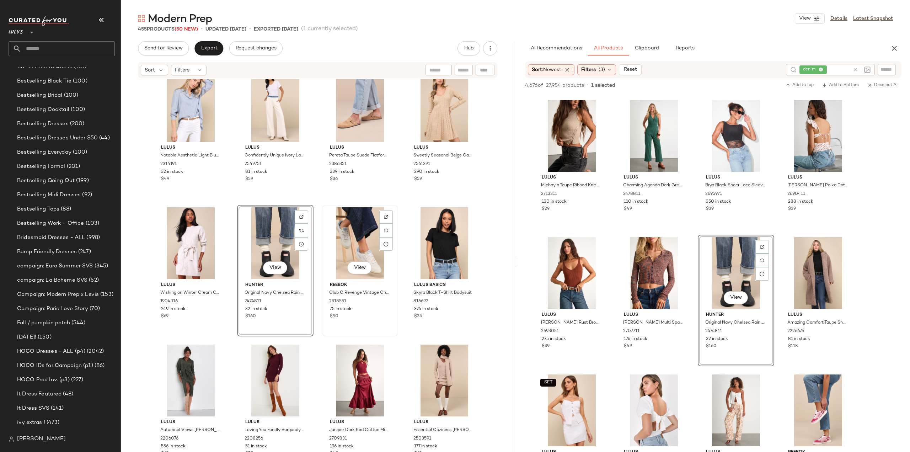
click at [379, 316] on div "$90" at bounding box center [360, 316] width 60 height 6
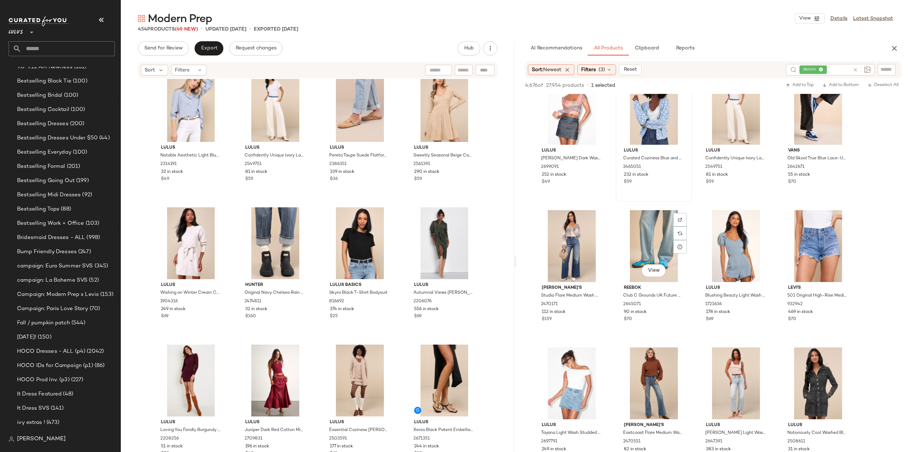
scroll to position [1884, 0]
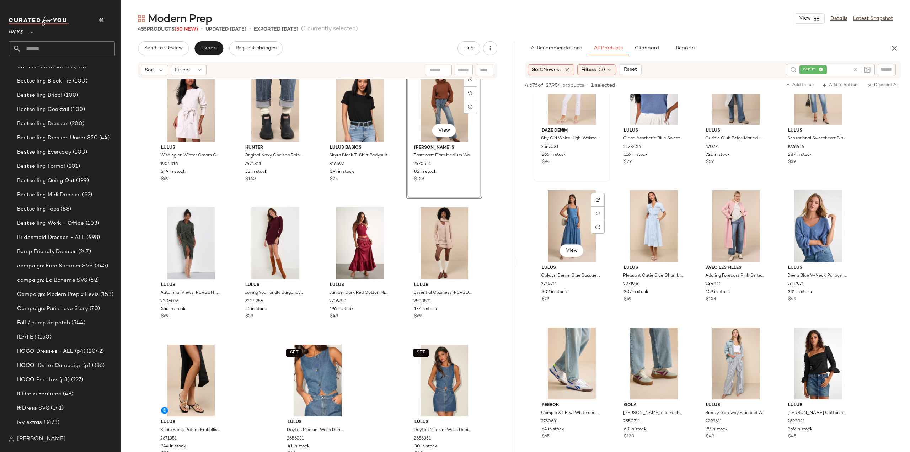
scroll to position [3092, 0]
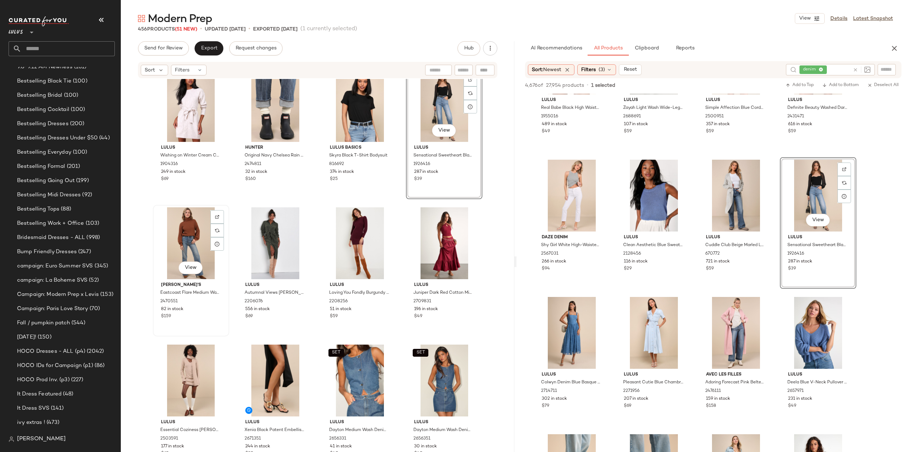
click at [194, 314] on div "$159" at bounding box center [191, 316] width 60 height 6
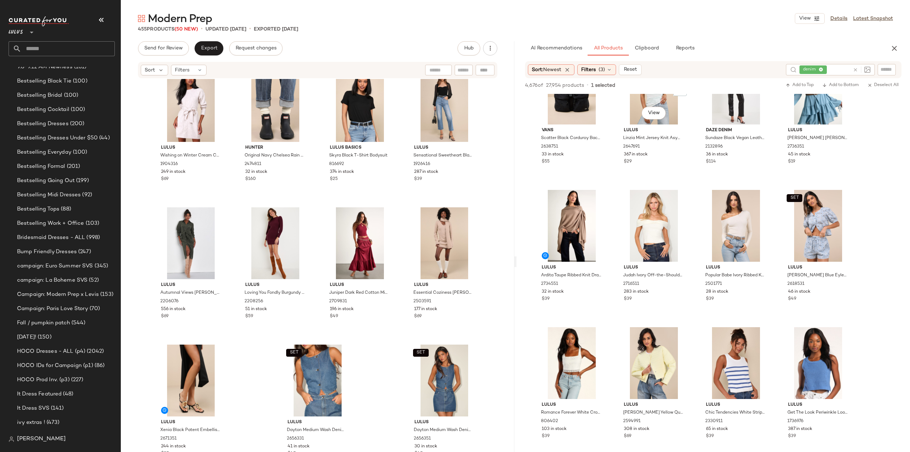
scroll to position [8139, 0]
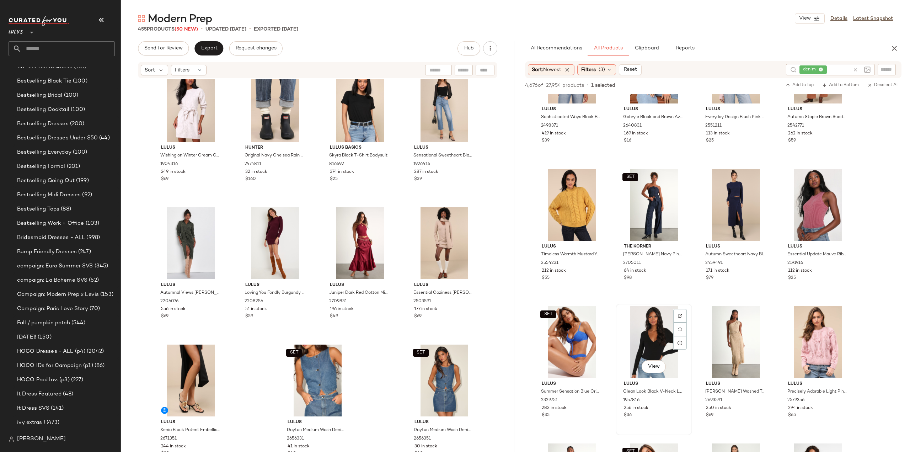
scroll to position [8779, 0]
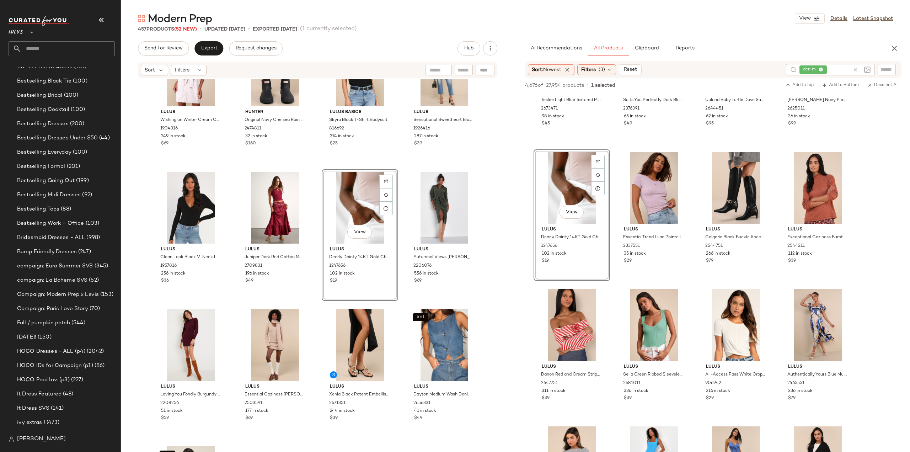
scroll to position [15353, 0]
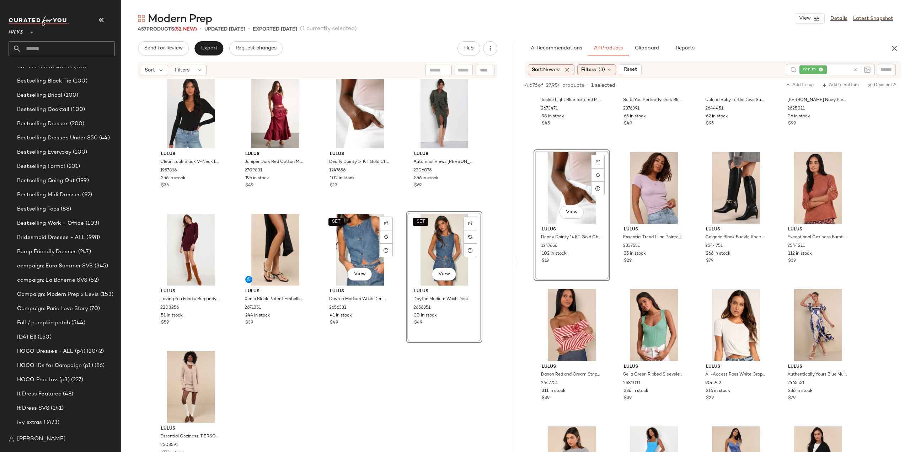
scroll to position [15384, 0]
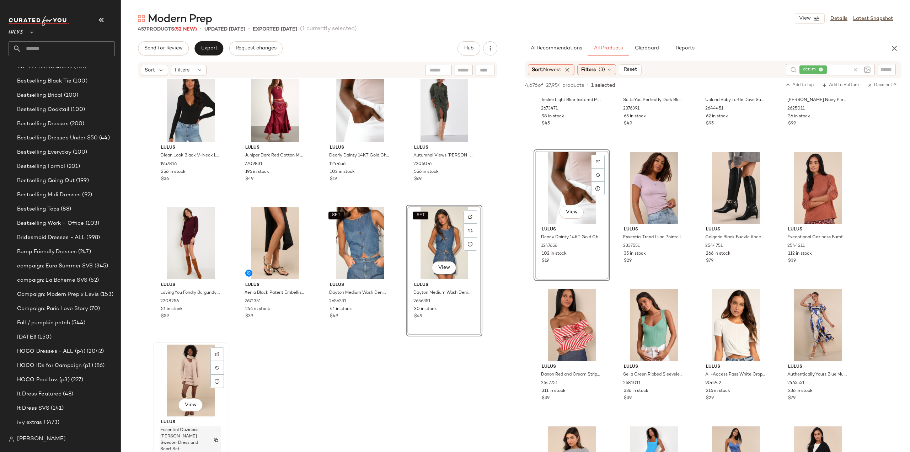
click at [211, 439] on button "button" at bounding box center [216, 439] width 10 height 6
click at [208, 440] on div "Essential Coziness Heather Beige Sweater Dress and Scarf Set" at bounding box center [190, 439] width 61 height 27
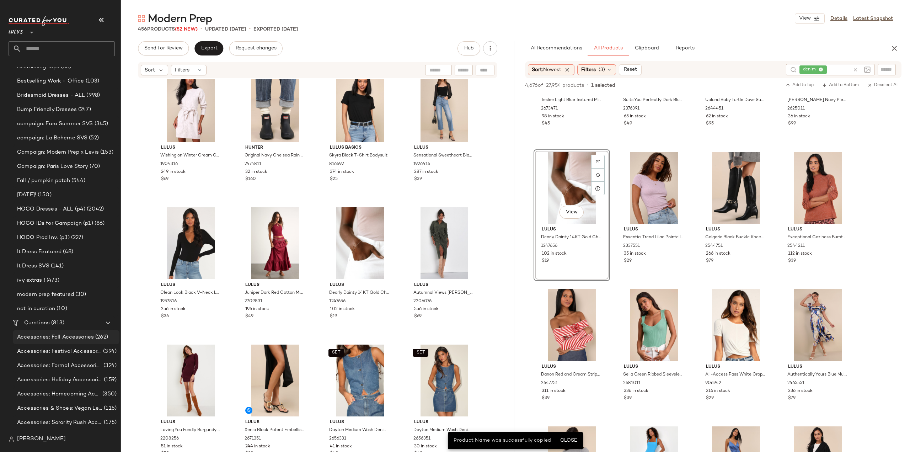
scroll to position [569, 0]
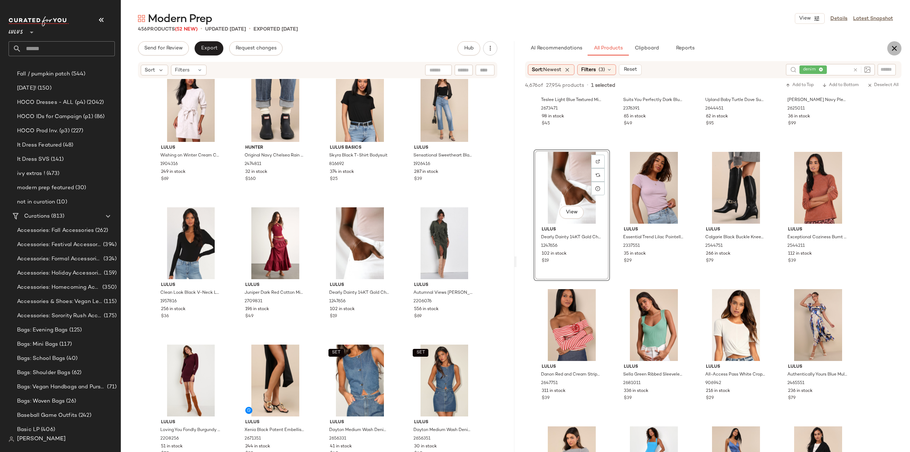
click at [896, 50] on icon "button" at bounding box center [894, 48] width 9 height 9
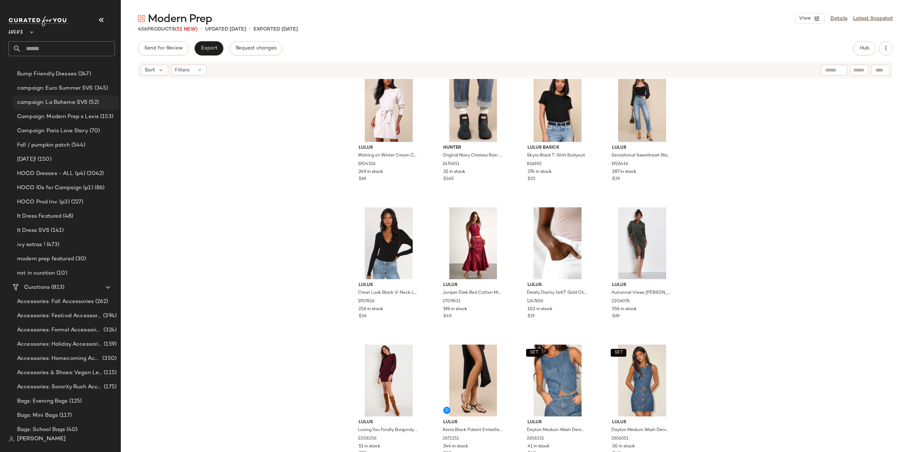
scroll to position [426, 0]
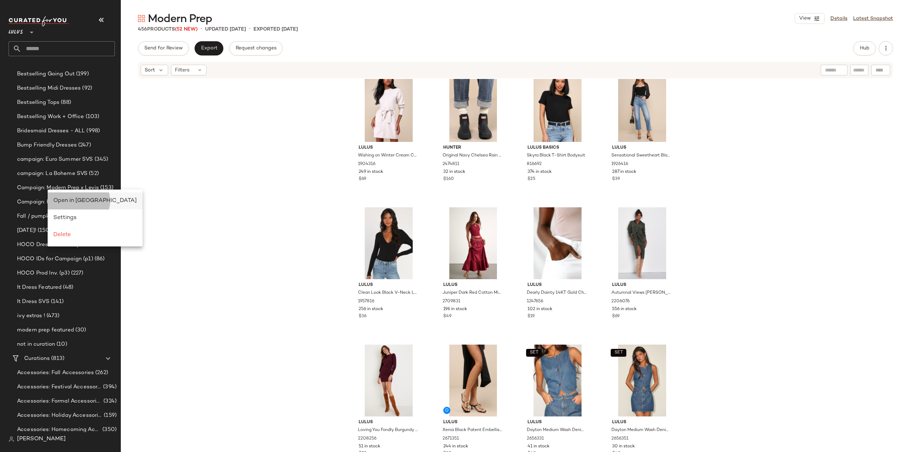
click at [66, 202] on span "Open in Split View" at bounding box center [95, 201] width 84 height 6
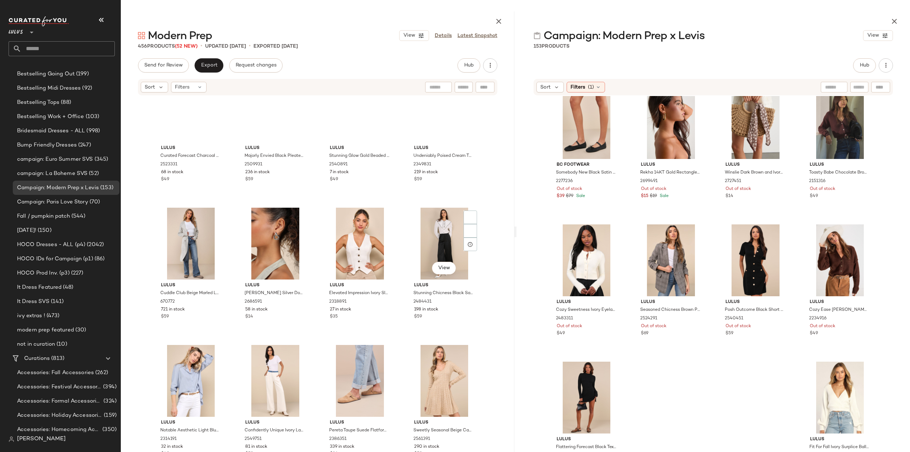
scroll to position [14820, 0]
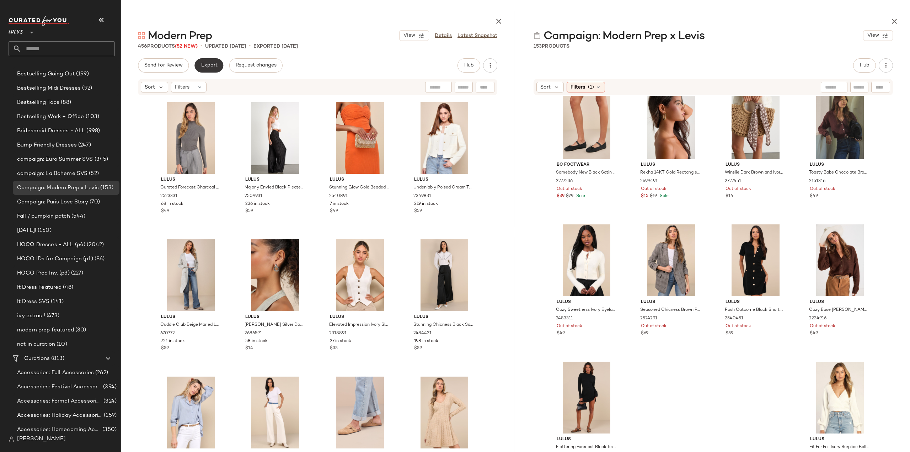
click at [211, 64] on span "Export" at bounding box center [208, 66] width 17 height 6
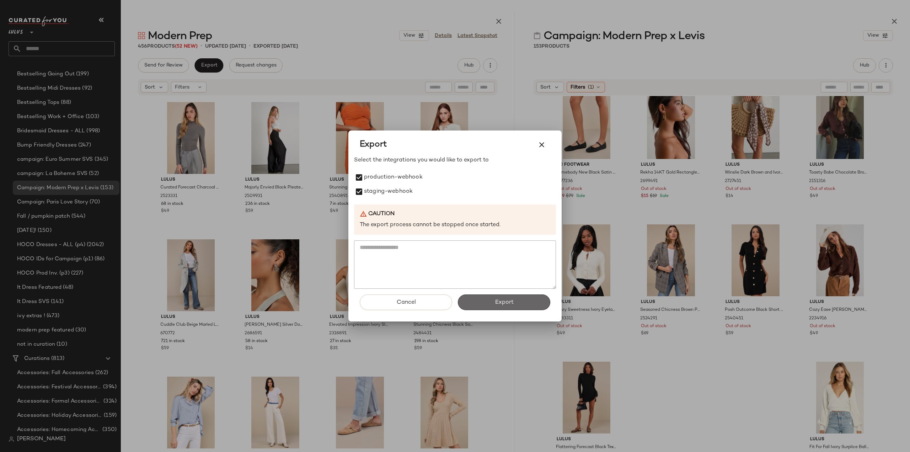
click at [516, 301] on button "Export" at bounding box center [504, 302] width 92 height 16
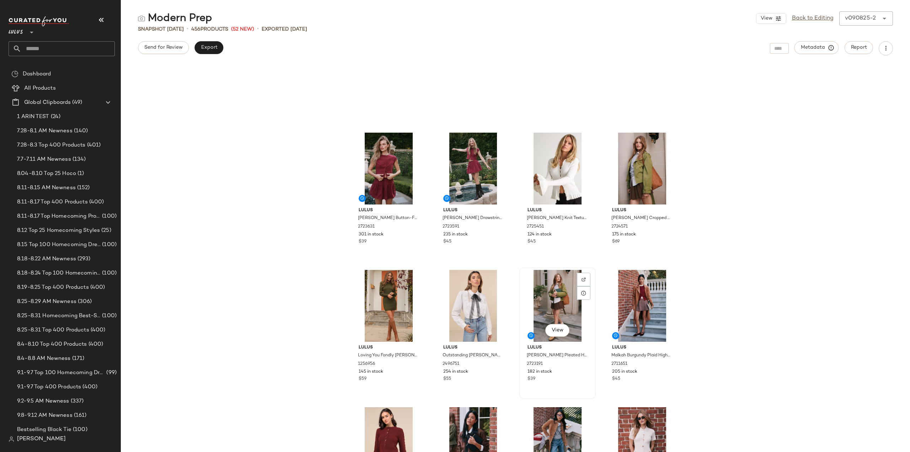
scroll to position [77, 0]
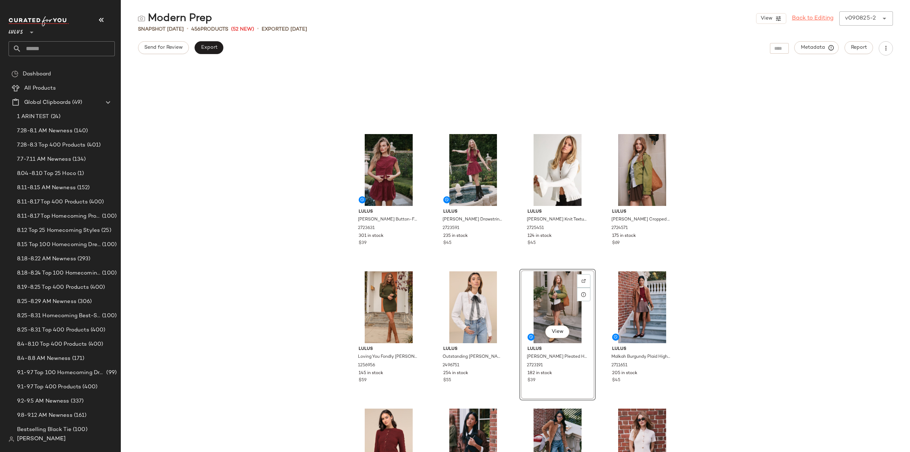
click at [809, 20] on link "Back to Editing" at bounding box center [813, 18] width 42 height 9
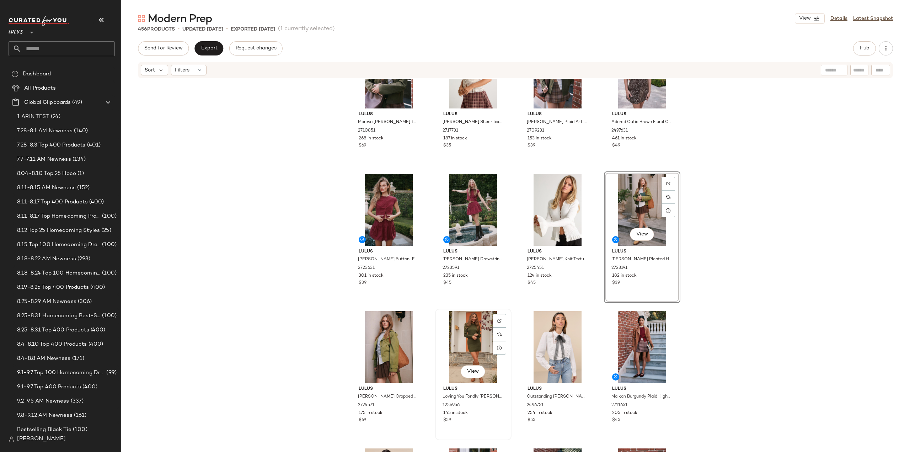
scroll to position [71, 0]
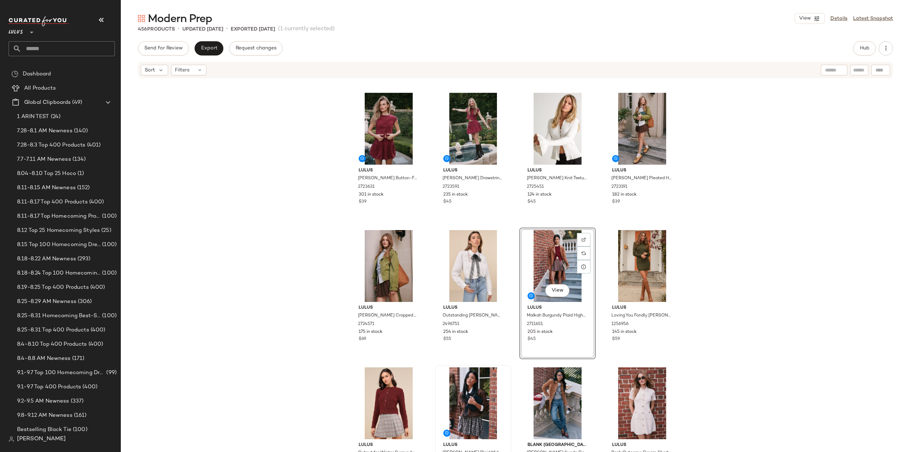
scroll to position [183, 0]
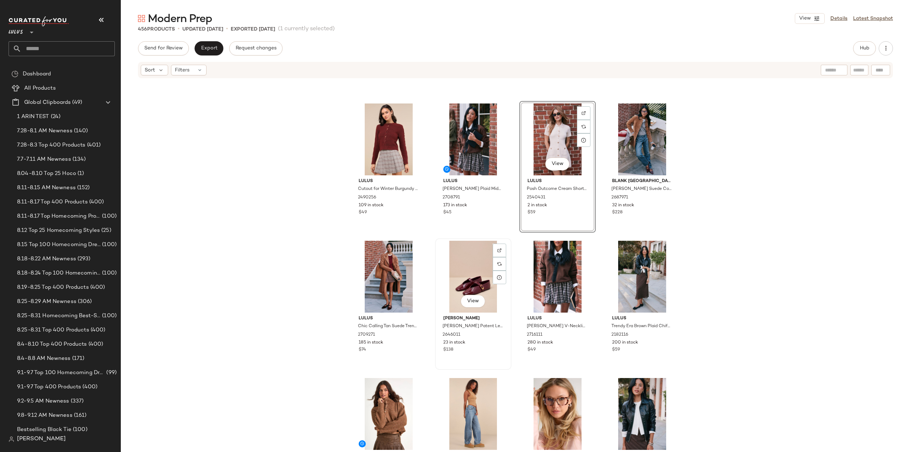
scroll to position [468, 0]
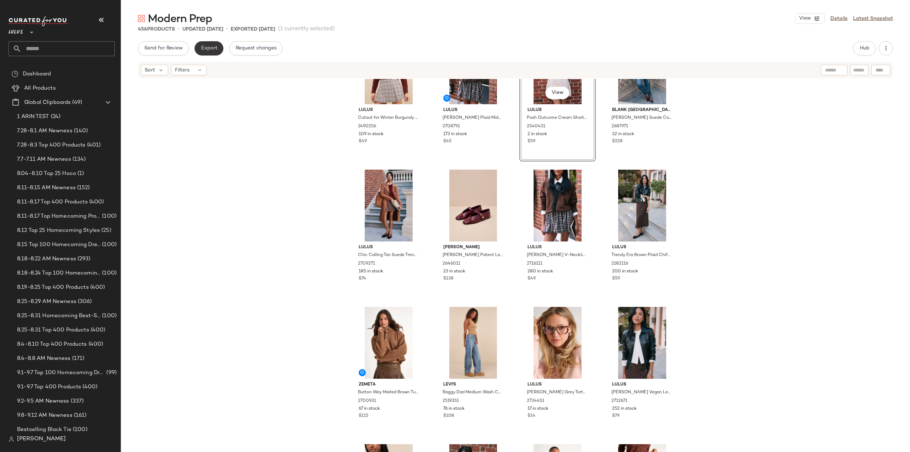
click at [208, 48] on span "Export" at bounding box center [208, 48] width 17 height 6
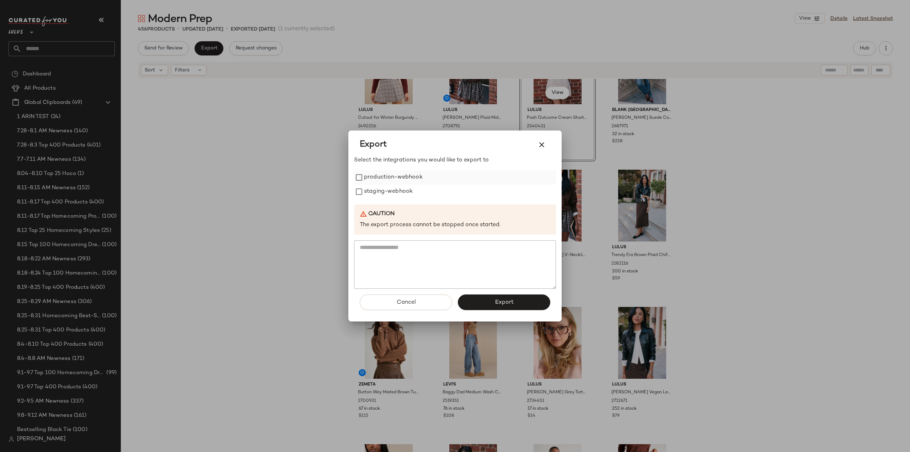
click at [359, 183] on div "production-webhook" at bounding box center [455, 177] width 202 height 14
click at [503, 302] on span "Export" at bounding box center [503, 302] width 19 height 7
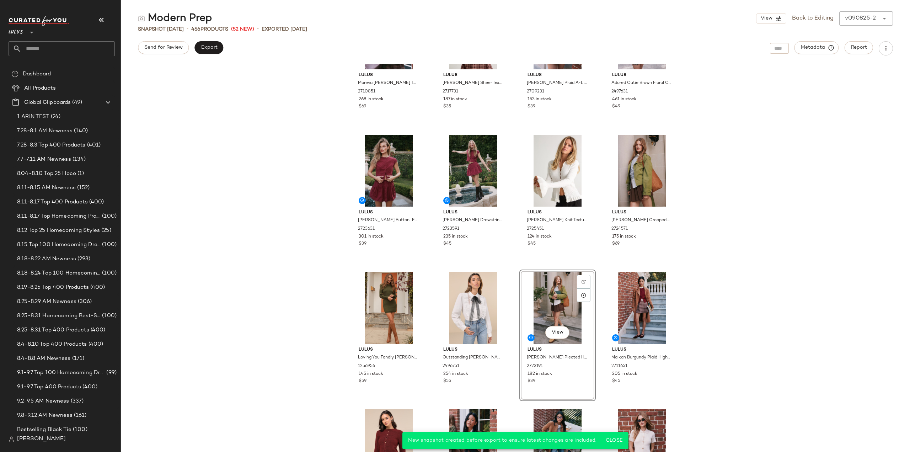
scroll to position [71, 0]
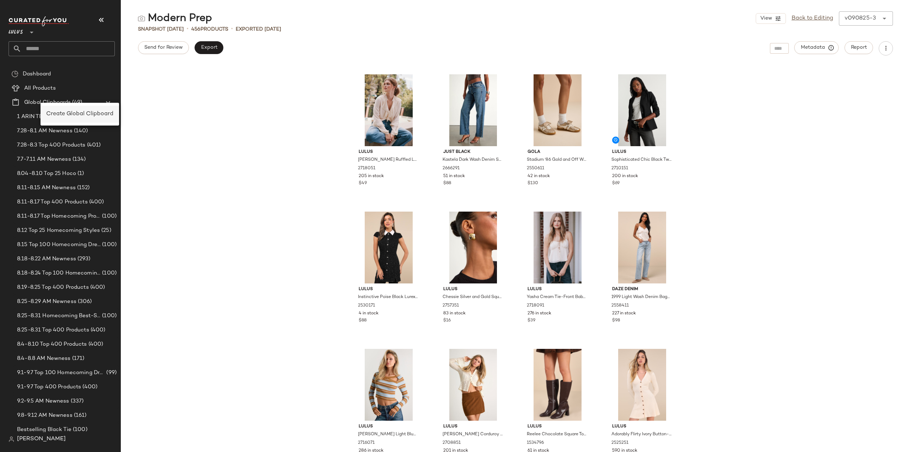
click at [57, 116] on span "Create Global Clipboard" at bounding box center [79, 114] width 67 height 6
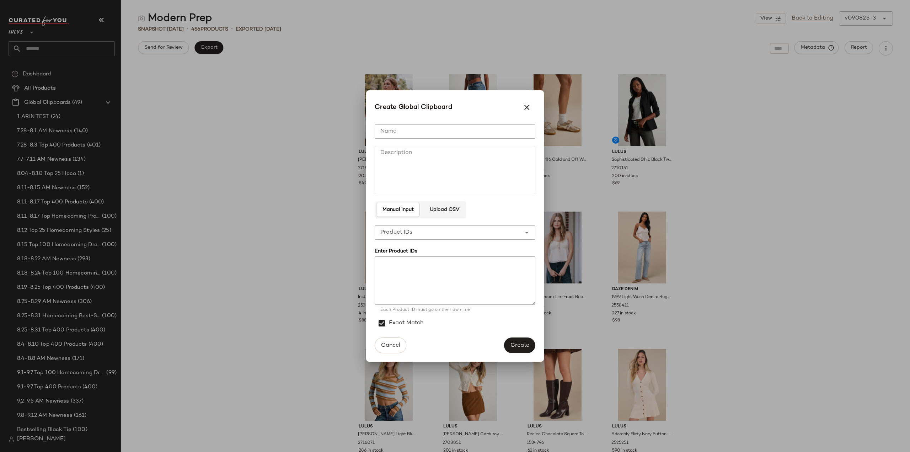
click at [414, 132] on input "Name" at bounding box center [455, 131] width 161 height 14
type input "**********"
click at [404, 270] on textarea at bounding box center [455, 280] width 161 height 48
click at [390, 344] on span "Cancel" at bounding box center [391, 345] width 20 height 7
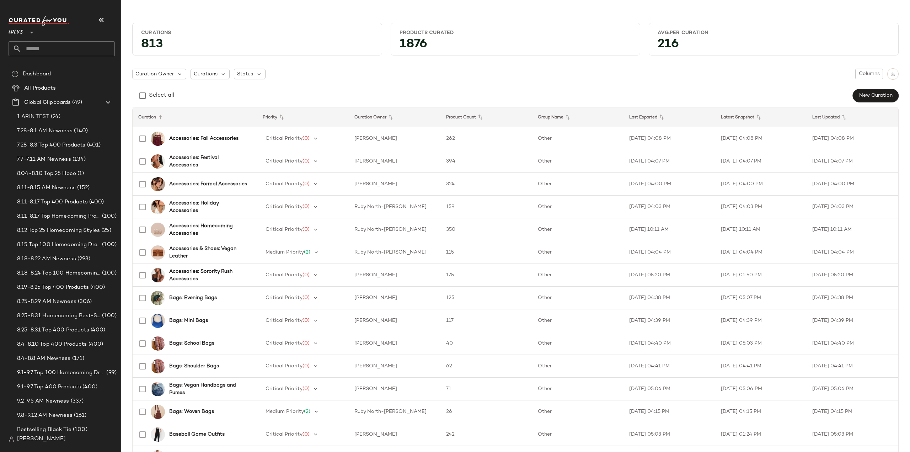
click at [50, 50] on input "text" at bounding box center [67, 48] width 93 height 15
type input "*****"
click at [50, 72] on b "Acade" at bounding box center [50, 68] width 16 height 7
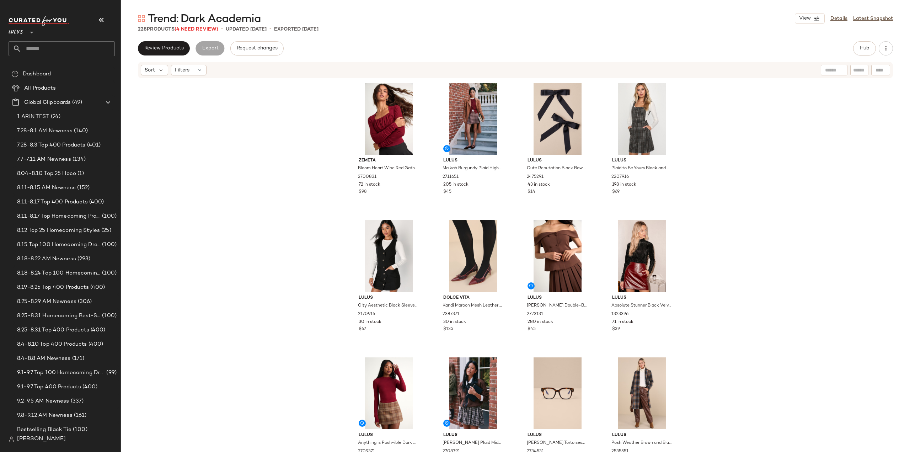
click at [58, 51] on input "text" at bounding box center [67, 48] width 93 height 15
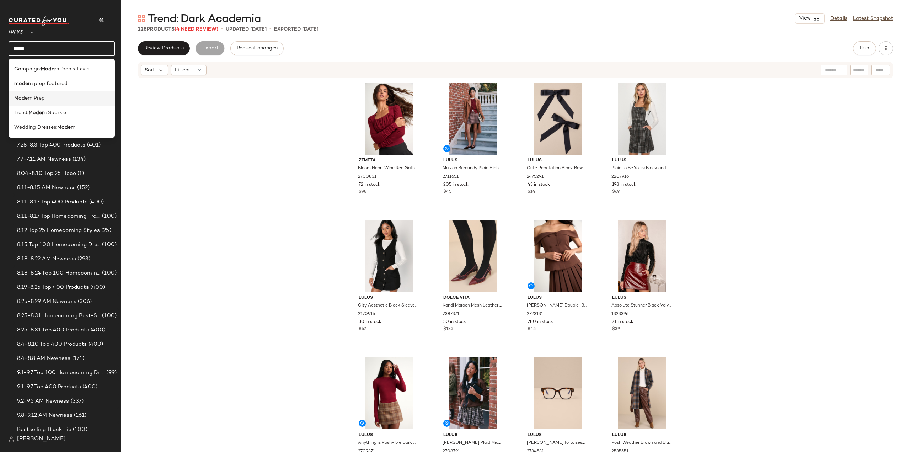
type input "*****"
click at [34, 97] on span "n Prep" at bounding box center [36, 98] width 15 height 7
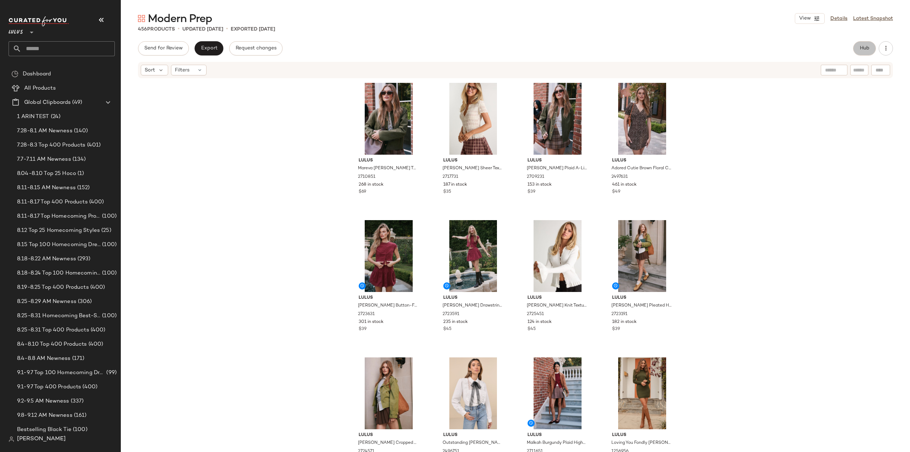
click at [862, 51] on span "Hub" at bounding box center [864, 48] width 10 height 6
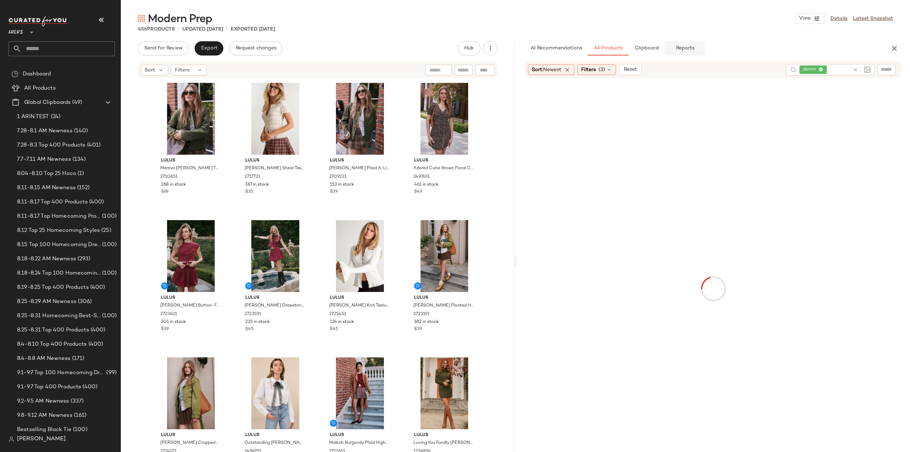
click at [691, 50] on span "Reports" at bounding box center [684, 48] width 19 height 6
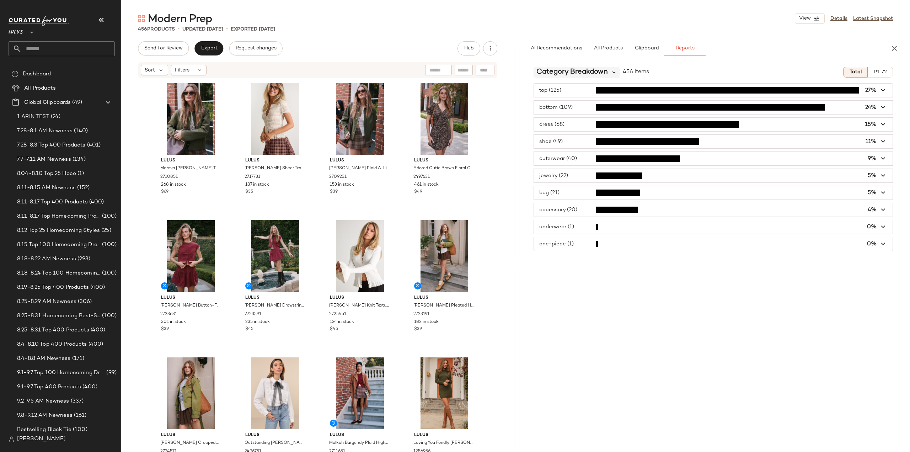
click at [613, 74] on icon at bounding box center [614, 72] width 6 height 6
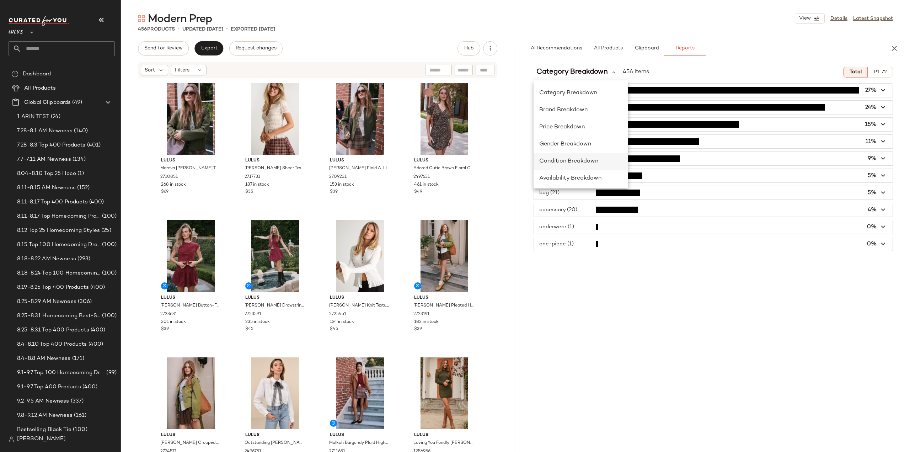
click at [556, 164] on span "Condition Breakdown" at bounding box center [568, 161] width 59 height 6
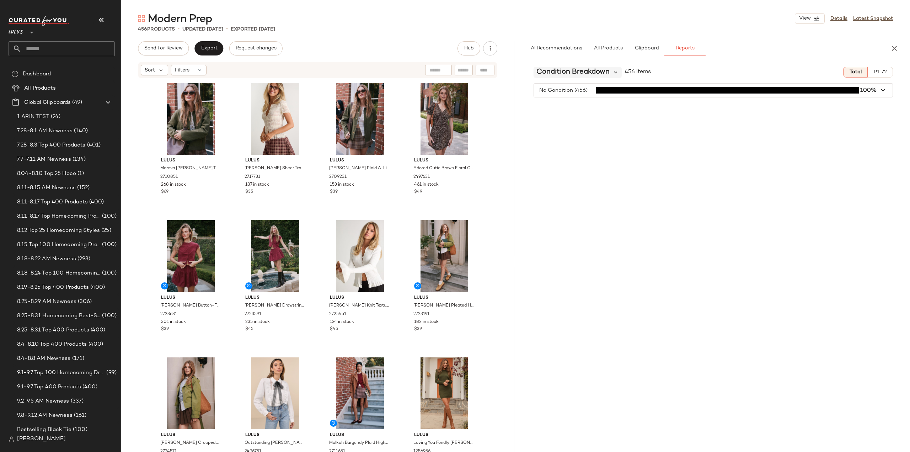
click at [616, 74] on icon at bounding box center [615, 72] width 6 height 6
click at [567, 93] on span "Category Breakdown" at bounding box center [568, 93] width 58 height 6
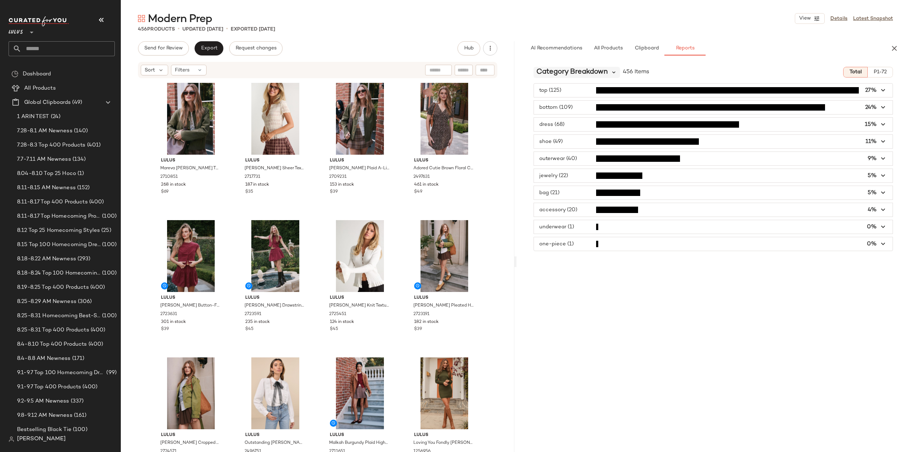
click at [614, 74] on icon at bounding box center [614, 72] width 6 height 6
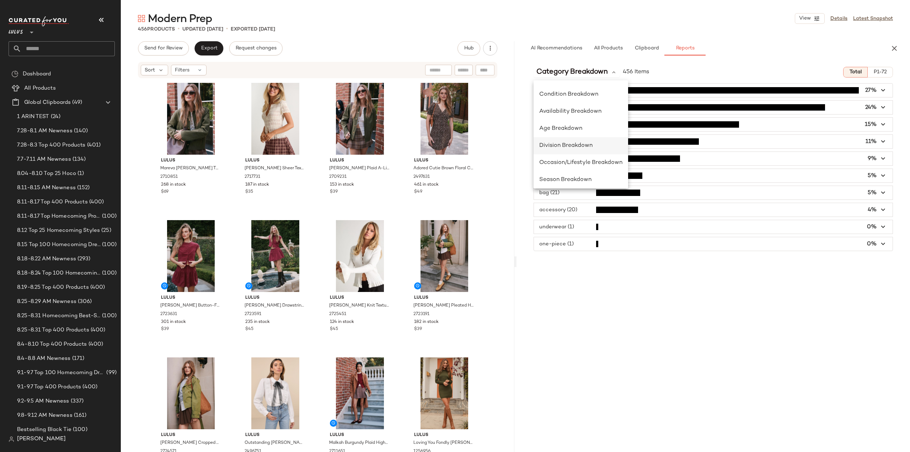
scroll to position [31, 0]
click at [550, 180] on span "Division Breakdown" at bounding box center [565, 181] width 53 height 6
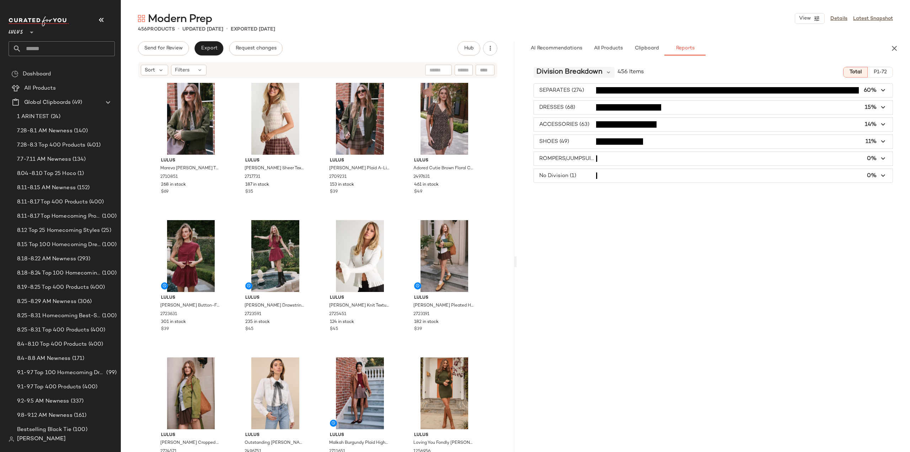
click at [605, 73] on div "Division Breakdown" at bounding box center [573, 72] width 81 height 11
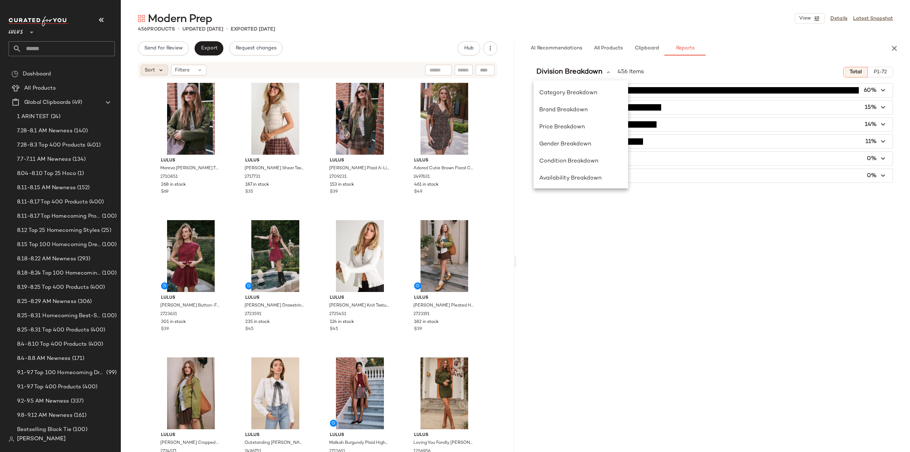
click at [159, 71] on icon at bounding box center [161, 70] width 6 height 6
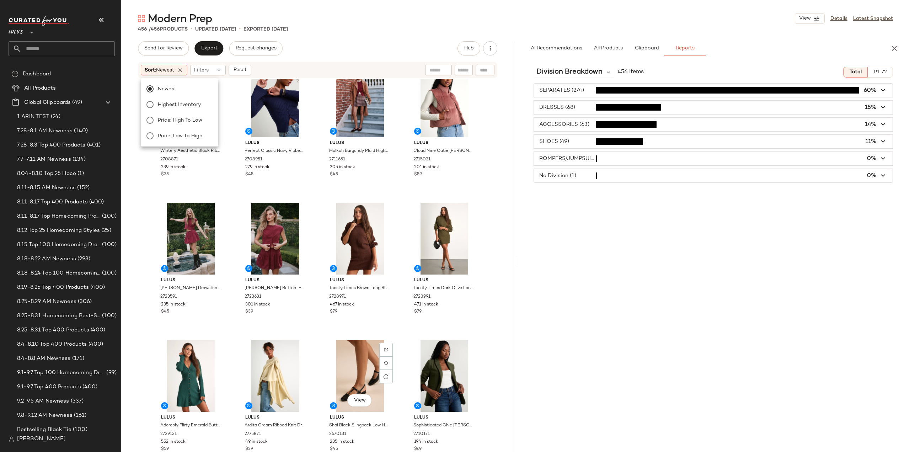
scroll to position [0, 0]
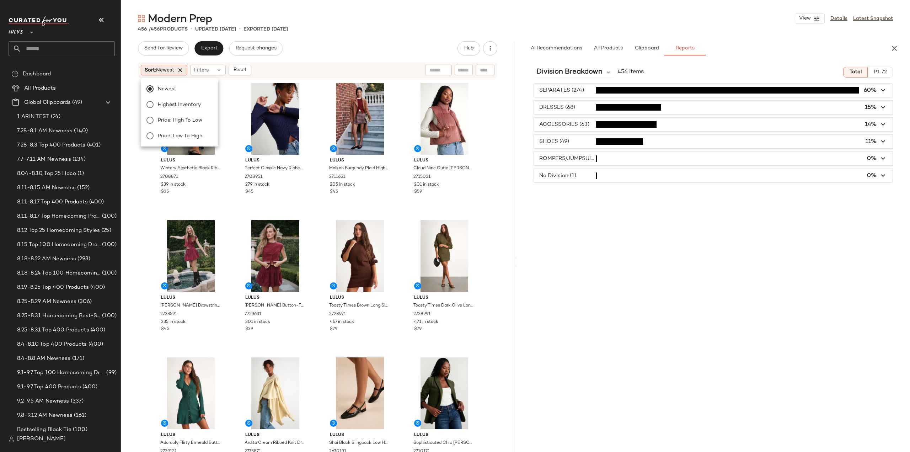
click at [183, 71] on icon at bounding box center [180, 70] width 6 height 6
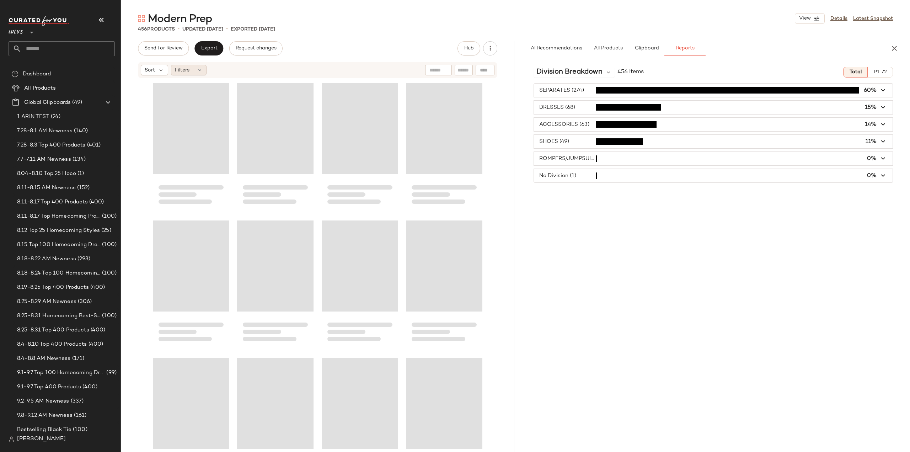
click at [189, 70] on span "Filters" at bounding box center [182, 69] width 15 height 7
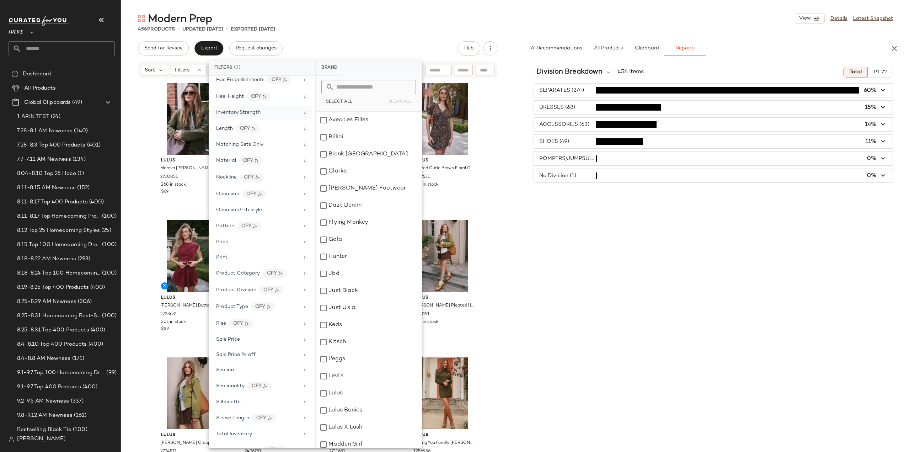
scroll to position [262, 0]
click at [149, 74] on div "Sort" at bounding box center [154, 70] width 27 height 11
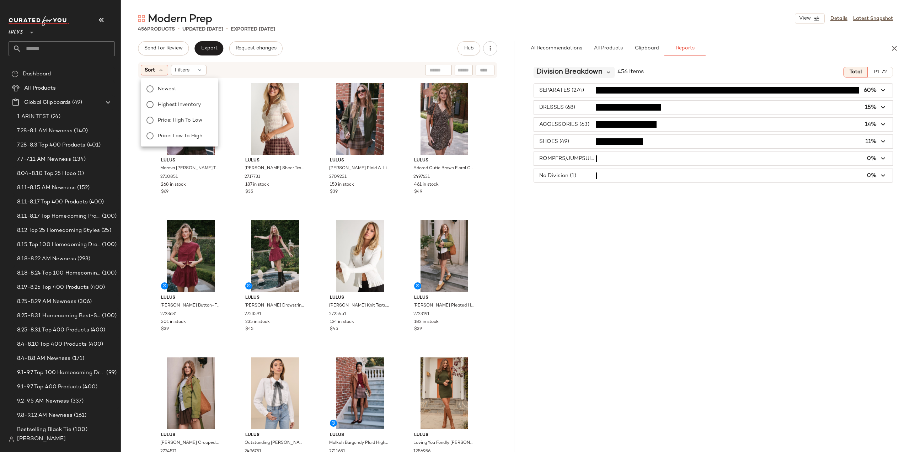
click at [609, 73] on icon at bounding box center [608, 72] width 6 height 6
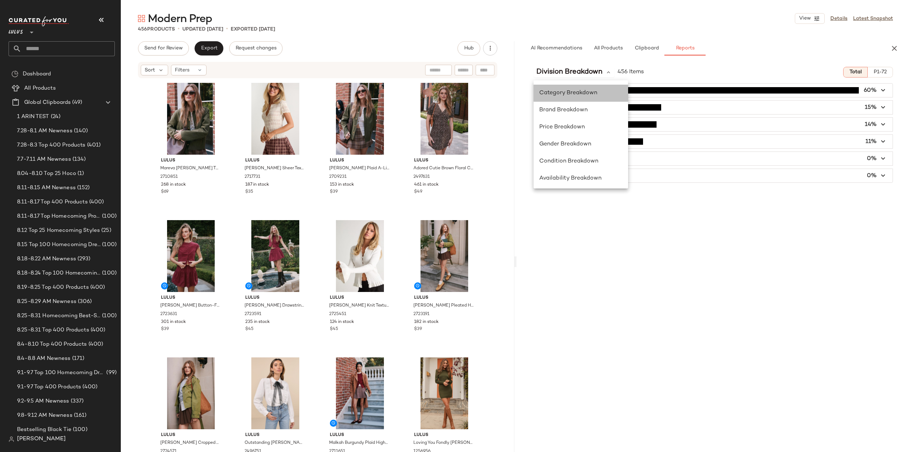
click at [567, 94] on span "Category Breakdown" at bounding box center [568, 93] width 58 height 6
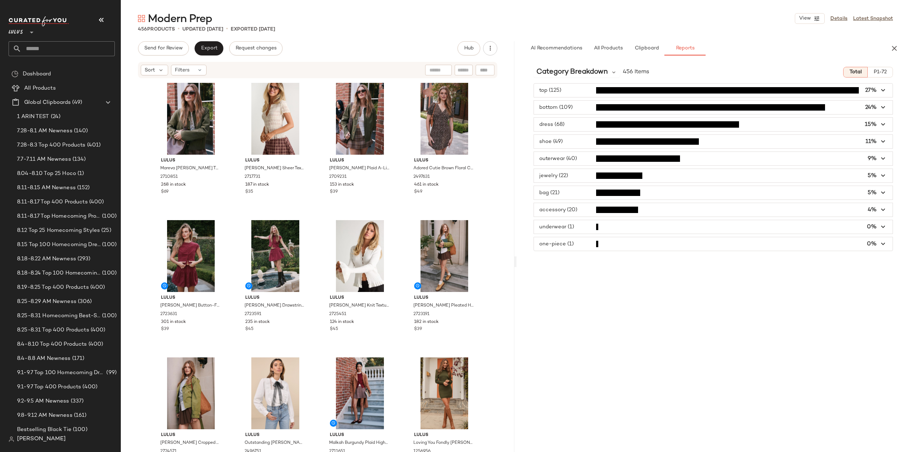
click at [559, 91] on span "button" at bounding box center [713, 91] width 359 height 14
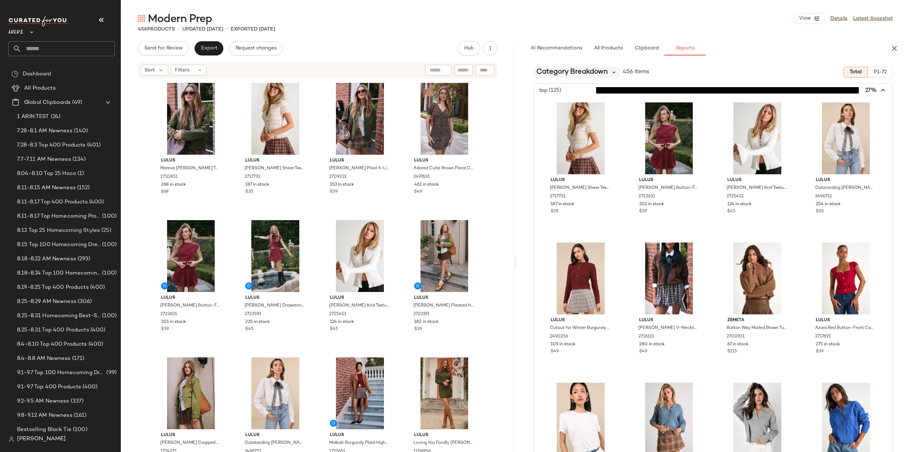
click at [612, 74] on icon at bounding box center [614, 72] width 6 height 6
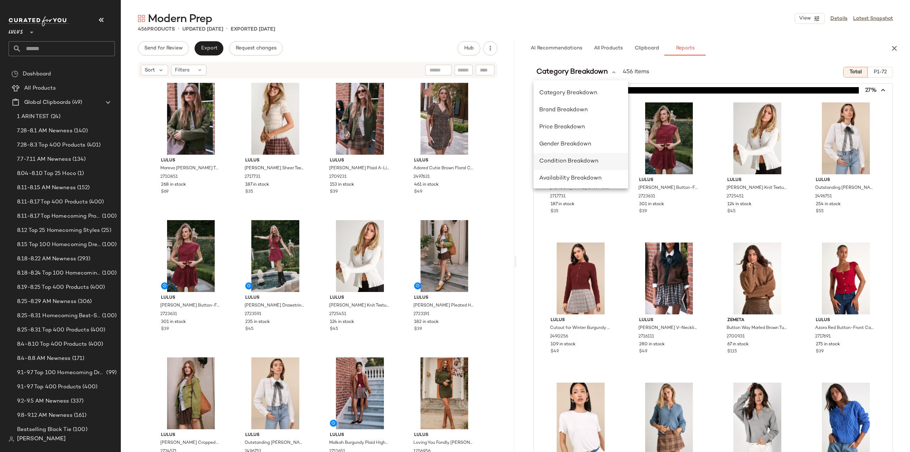
click at [557, 164] on span "Condition Breakdown" at bounding box center [568, 161] width 59 height 6
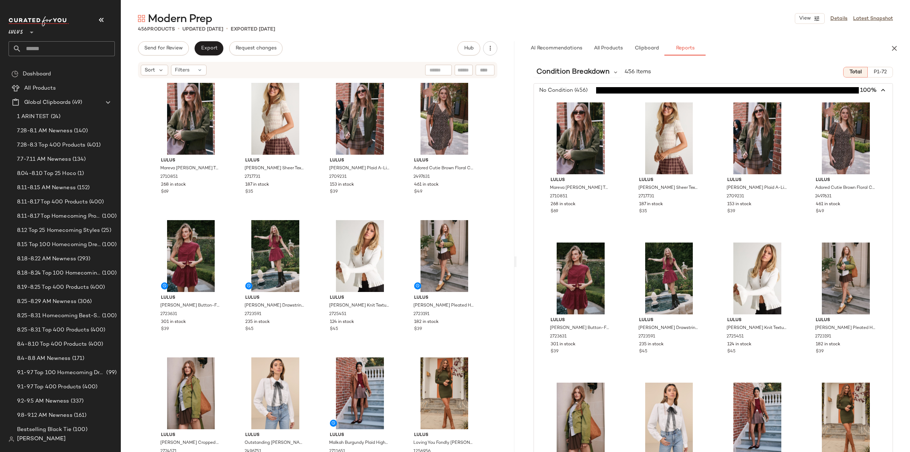
click at [880, 90] on icon "button" at bounding box center [883, 90] width 8 height 8
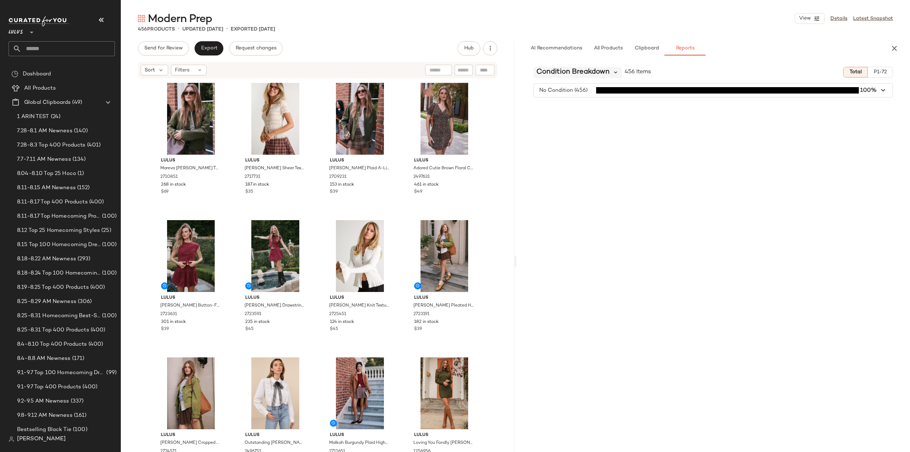
click at [616, 71] on icon at bounding box center [615, 72] width 6 height 6
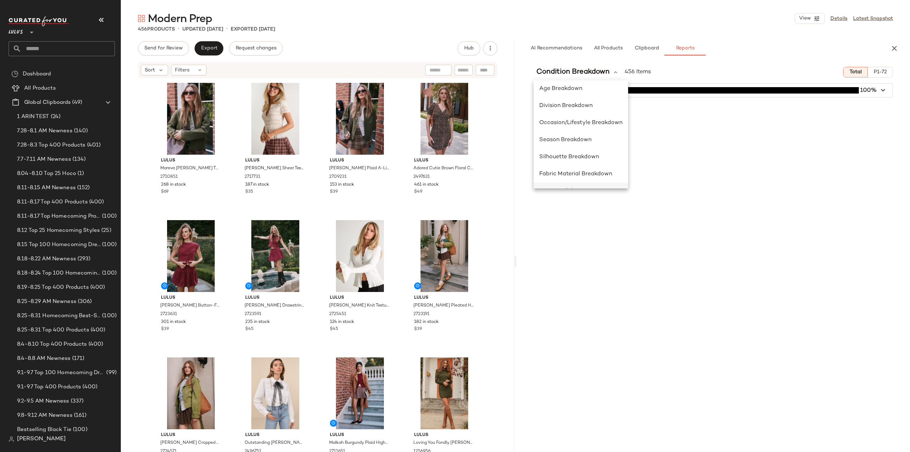
scroll to position [138, 0]
click at [556, 178] on span "Class Breakdown" at bounding box center [562, 177] width 47 height 6
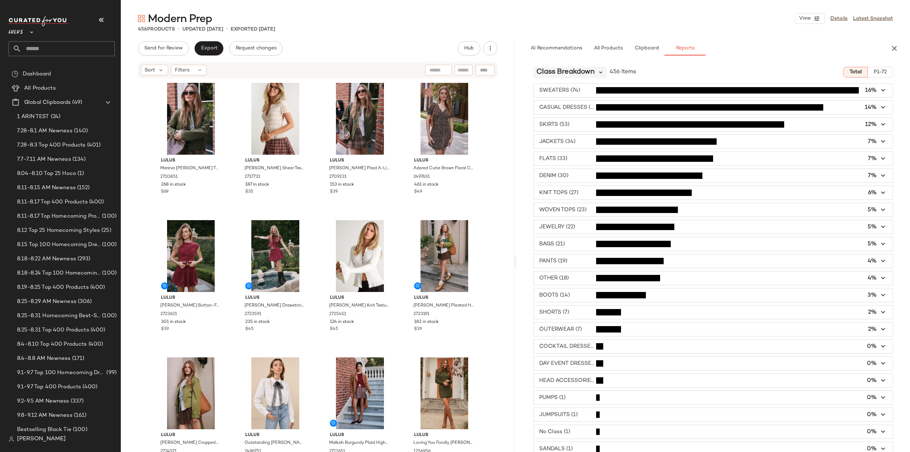
click at [601, 72] on icon at bounding box center [600, 72] width 6 height 6
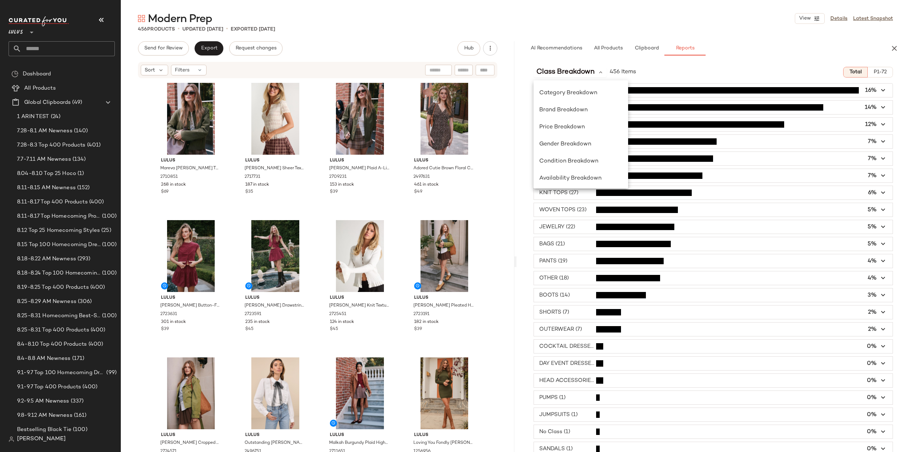
click at [525, 277] on div "SWEATERS (74) 16% CASUAL DRESSES (64) 14% SKIRTS (53) 12% JACKETS (34) 7% FLATS…" at bounding box center [712, 269] width 393 height 372
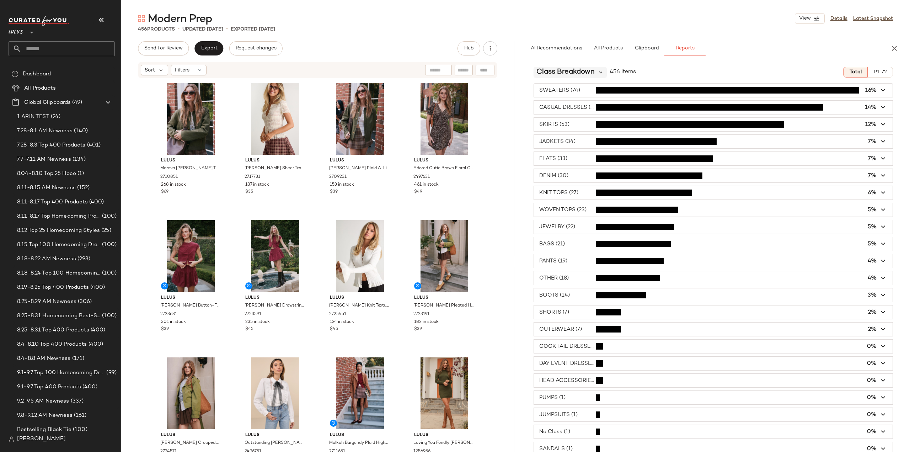
click at [601, 74] on icon at bounding box center [600, 72] width 6 height 6
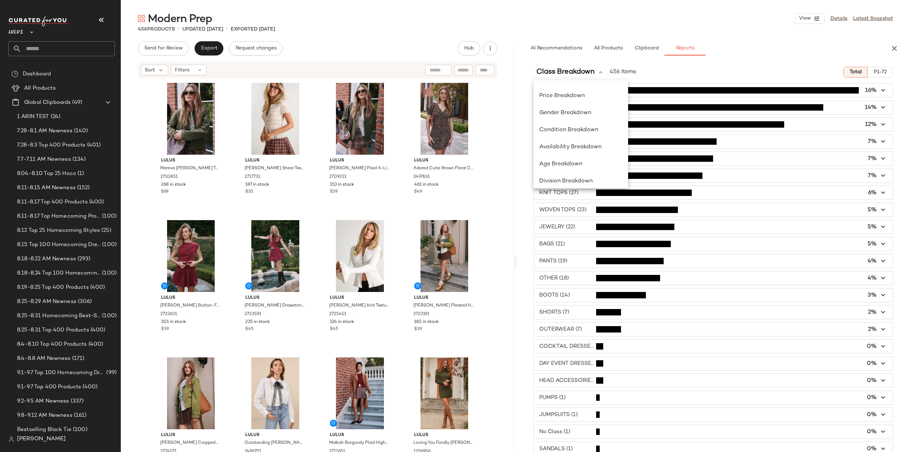
scroll to position [0, 0]
click at [561, 113] on span "Brand Breakdown" at bounding box center [563, 110] width 48 height 6
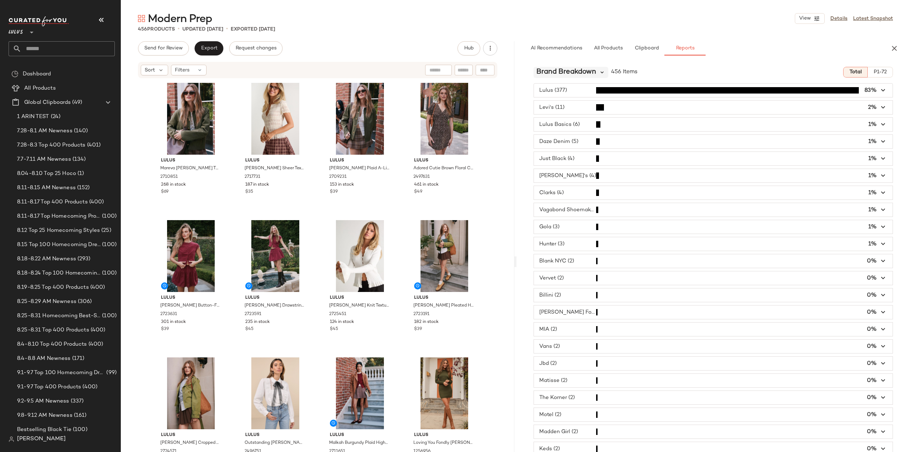
click at [601, 73] on icon at bounding box center [602, 72] width 6 height 6
click at [563, 91] on span "Category Breakdown" at bounding box center [568, 93] width 58 height 6
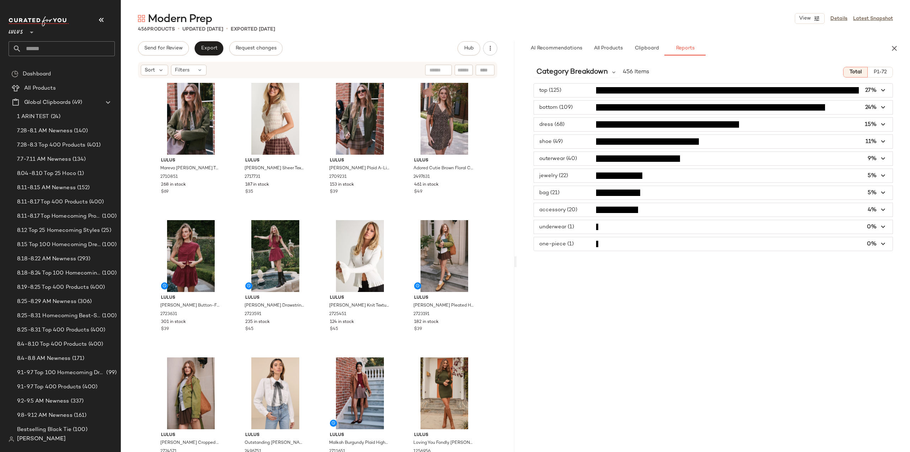
click at [880, 73] on span "P1-72" at bounding box center [880, 72] width 14 height 6
click at [857, 74] on span "Total" at bounding box center [855, 72] width 12 height 6
click at [885, 92] on icon "button" at bounding box center [883, 90] width 8 height 8
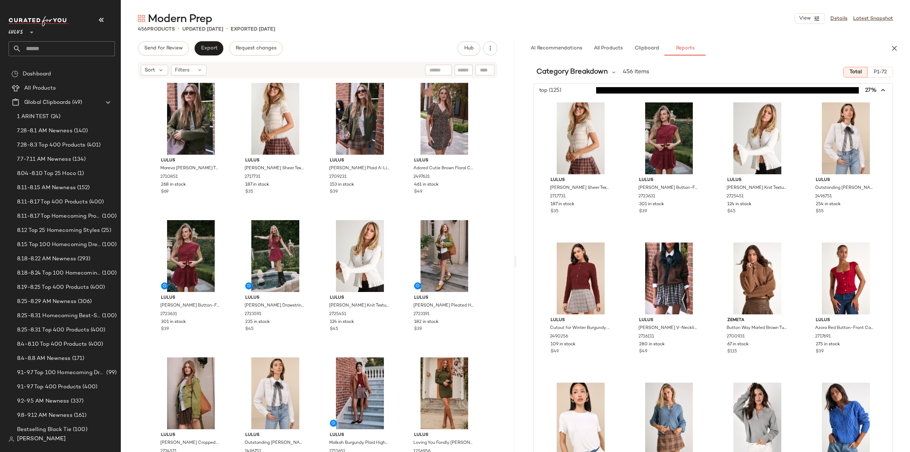
click at [879, 90] on icon "button" at bounding box center [883, 90] width 8 height 8
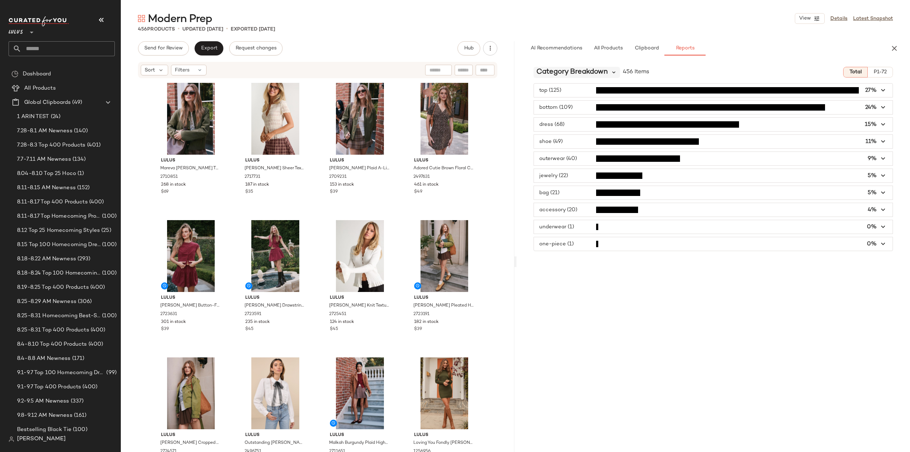
click at [613, 71] on icon at bounding box center [614, 72] width 6 height 6
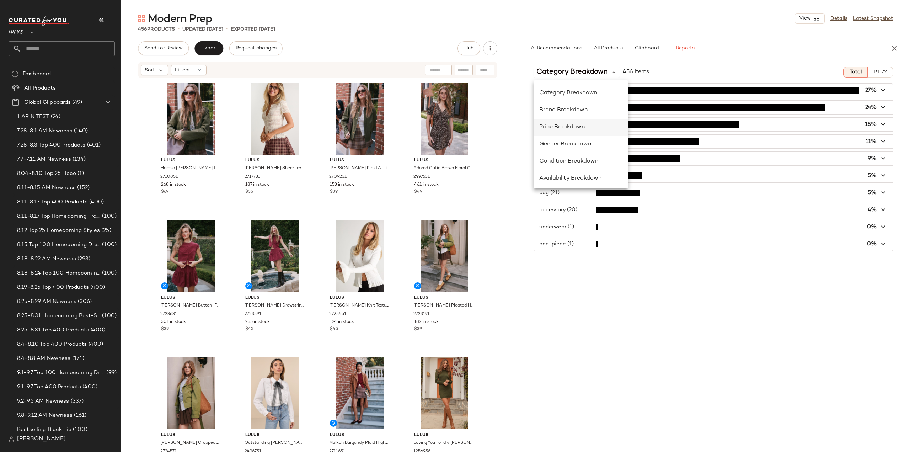
click at [568, 129] on span "Price Breakdown" at bounding box center [561, 127] width 45 height 6
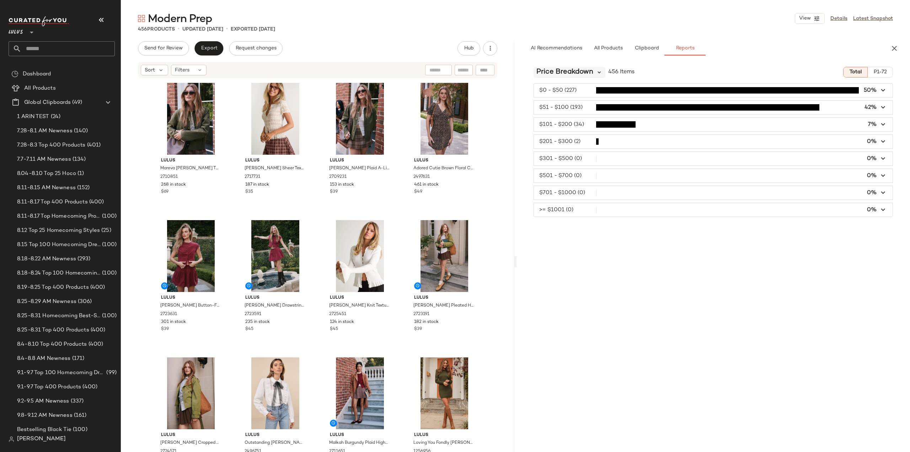
click at [600, 73] on icon at bounding box center [599, 72] width 6 height 6
click at [573, 145] on span "Availability Breakdown" at bounding box center [570, 143] width 62 height 6
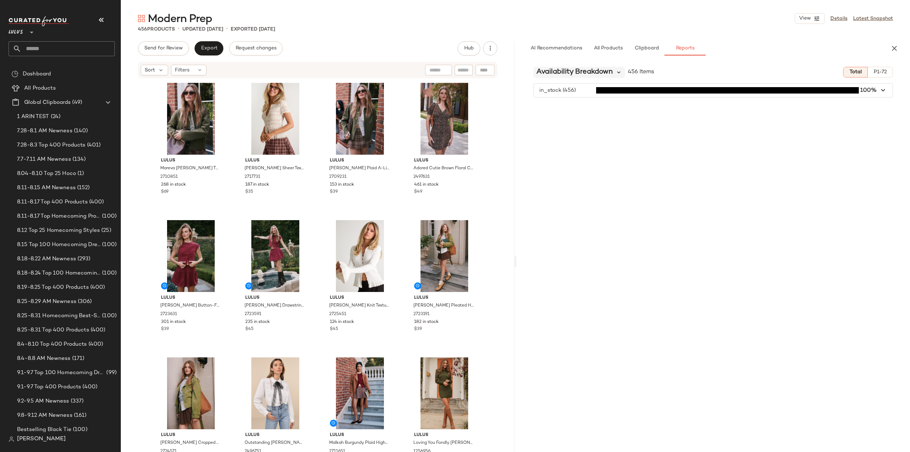
click at [619, 72] on icon at bounding box center [619, 72] width 6 height 6
click at [883, 91] on icon "button" at bounding box center [883, 90] width 8 height 8
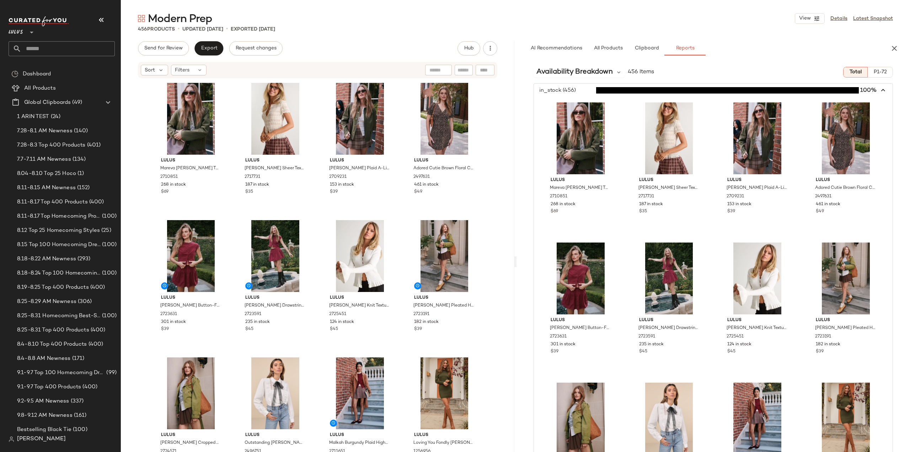
click at [879, 88] on icon "button" at bounding box center [883, 90] width 8 height 8
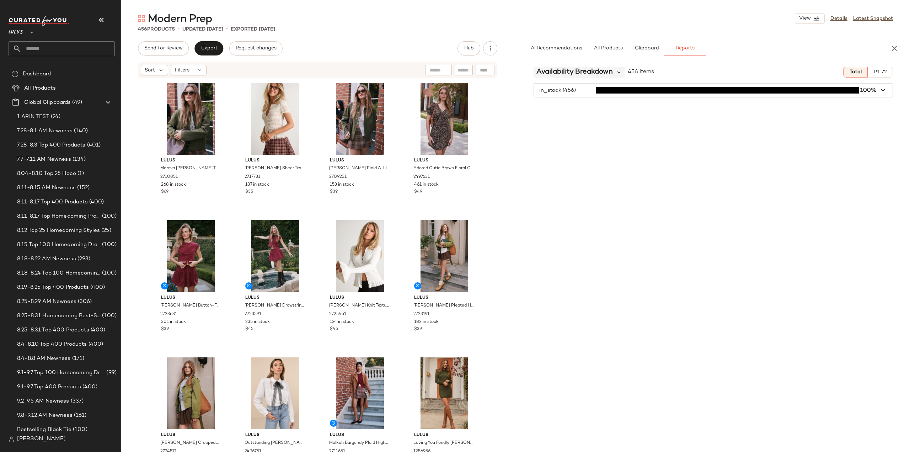
click at [620, 72] on icon at bounding box center [619, 72] width 6 height 6
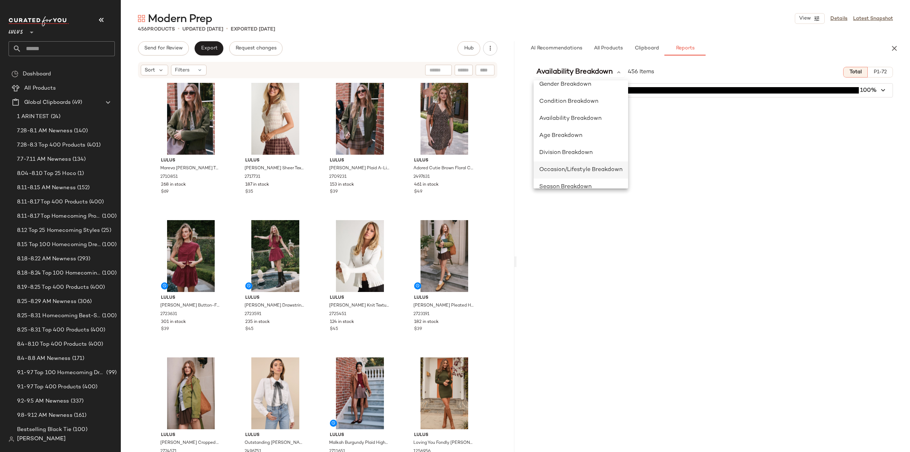
scroll to position [71, 0]
click at [562, 144] on span "Division Breakdown" at bounding box center [565, 141] width 53 height 6
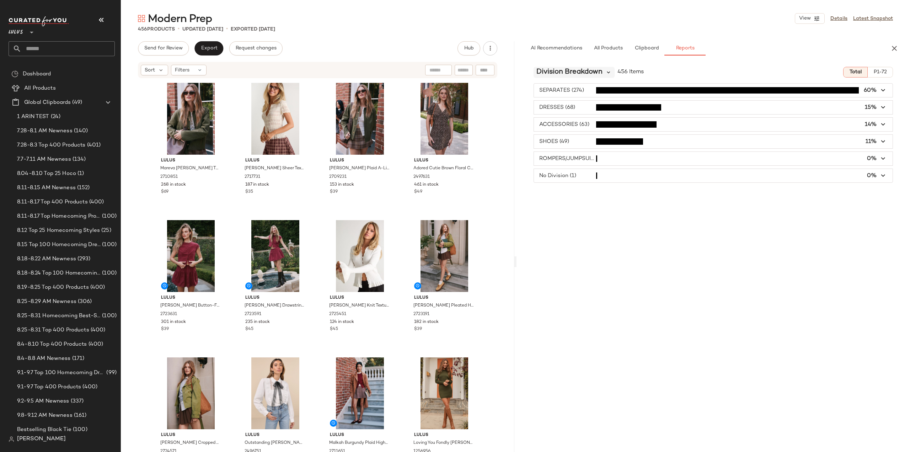
click at [610, 72] on icon at bounding box center [608, 72] width 6 height 6
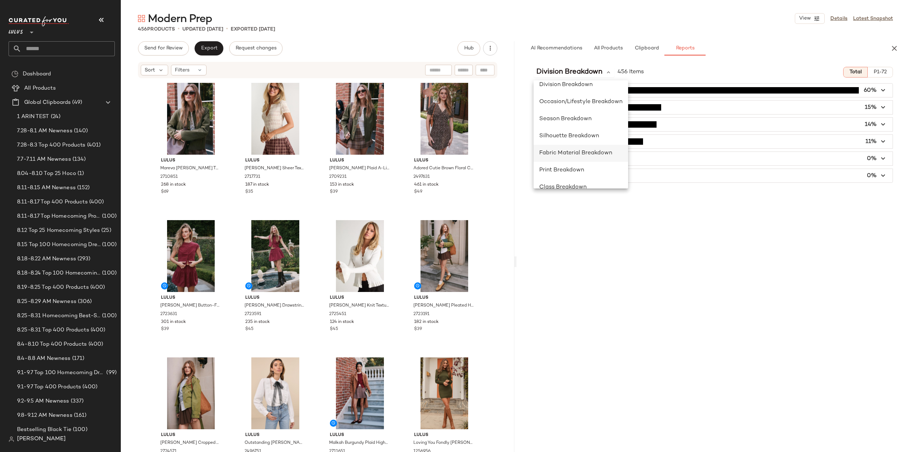
scroll to position [138, 0]
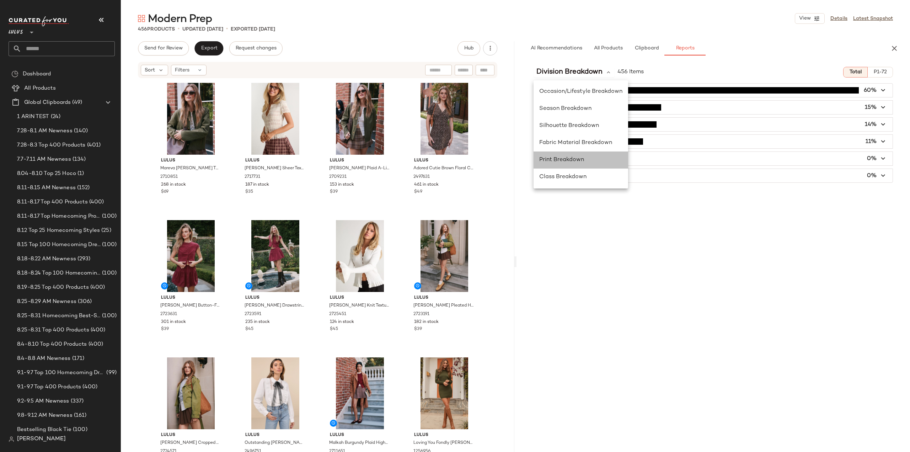
click at [562, 160] on span "Print Breakdown" at bounding box center [561, 160] width 45 height 6
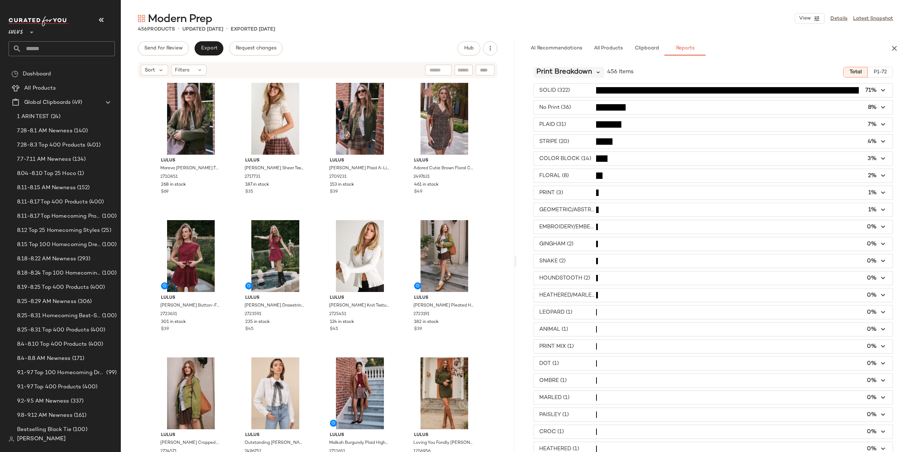
click at [598, 71] on icon at bounding box center [598, 72] width 6 height 6
click at [553, 176] on span "Class Breakdown" at bounding box center [562, 177] width 47 height 6
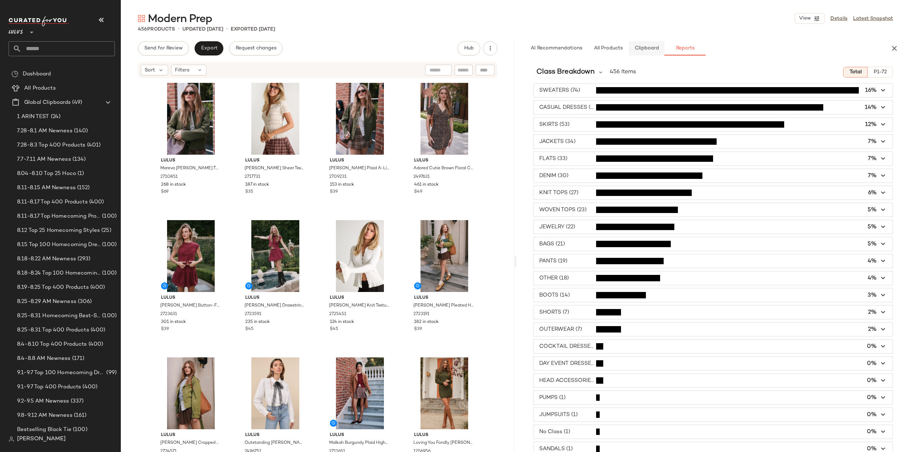
click at [645, 51] on span "Clipboard" at bounding box center [646, 48] width 25 height 6
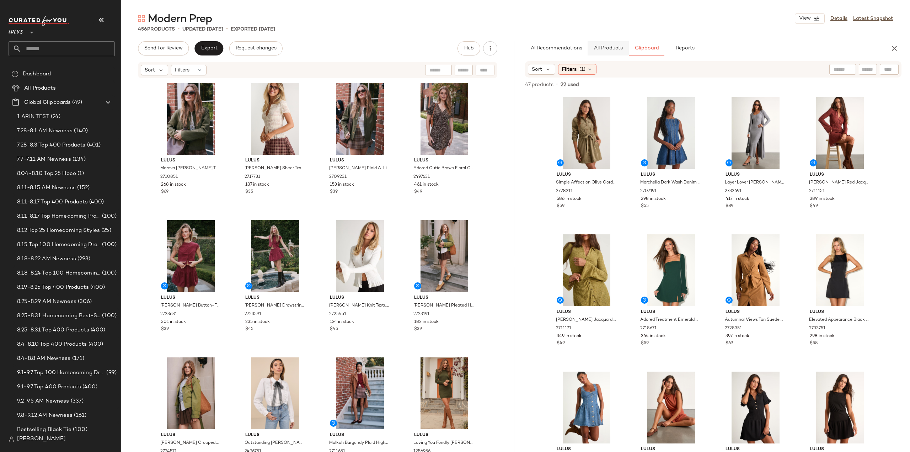
click at [607, 48] on span "All Products" at bounding box center [608, 48] width 29 height 6
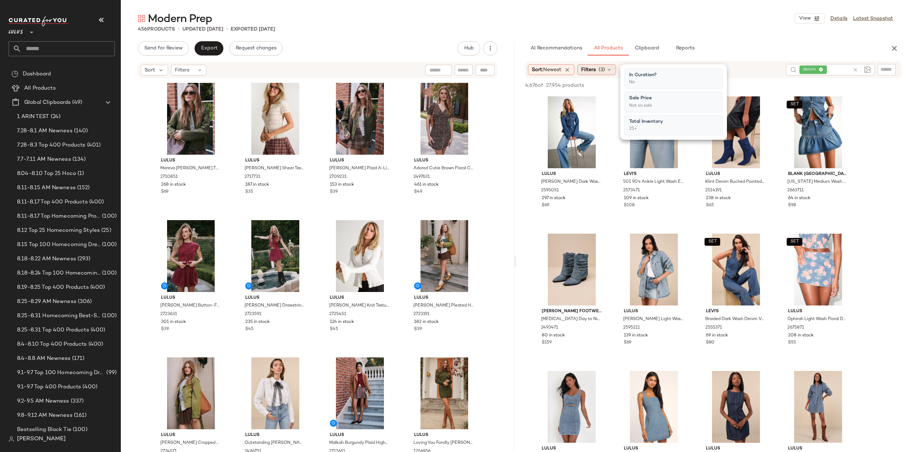
click at [594, 70] on span "Filters" at bounding box center [588, 69] width 15 height 7
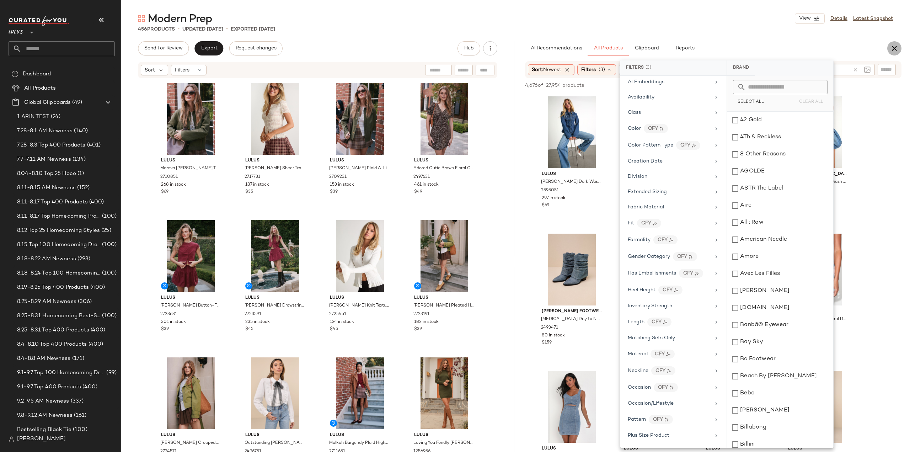
scroll to position [0, 0]
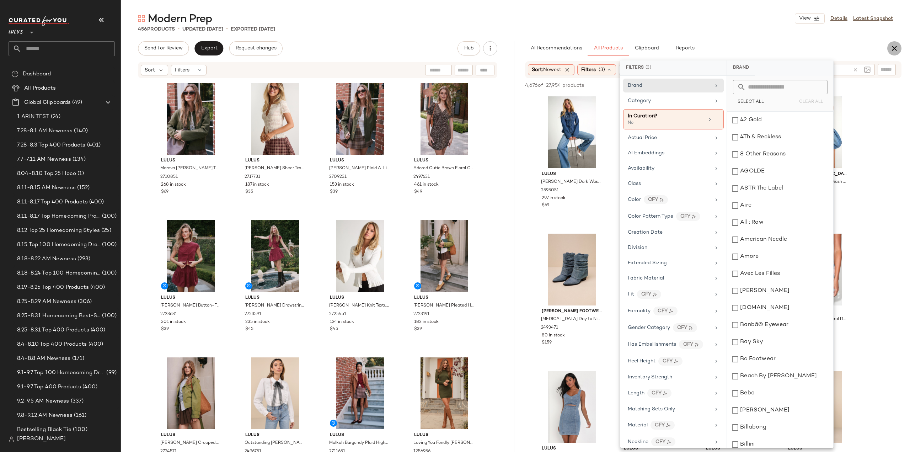
click at [893, 49] on icon "button" at bounding box center [894, 48] width 9 height 9
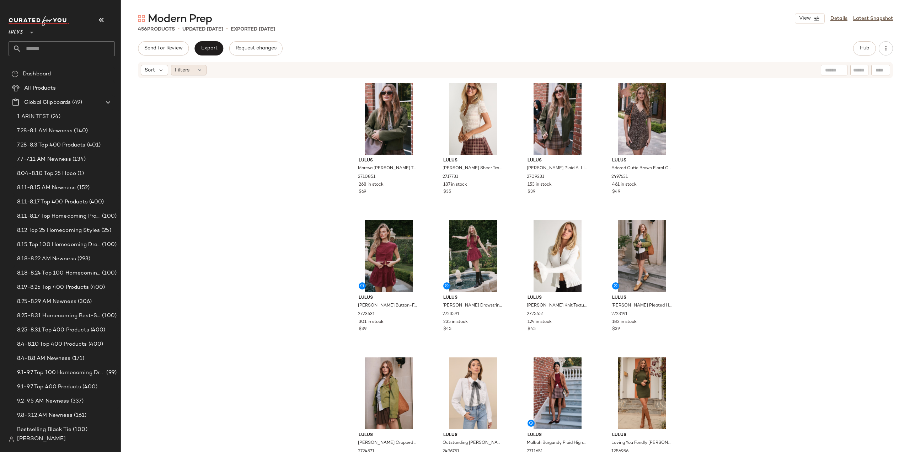
click at [187, 72] on span "Filters" at bounding box center [182, 69] width 15 height 7
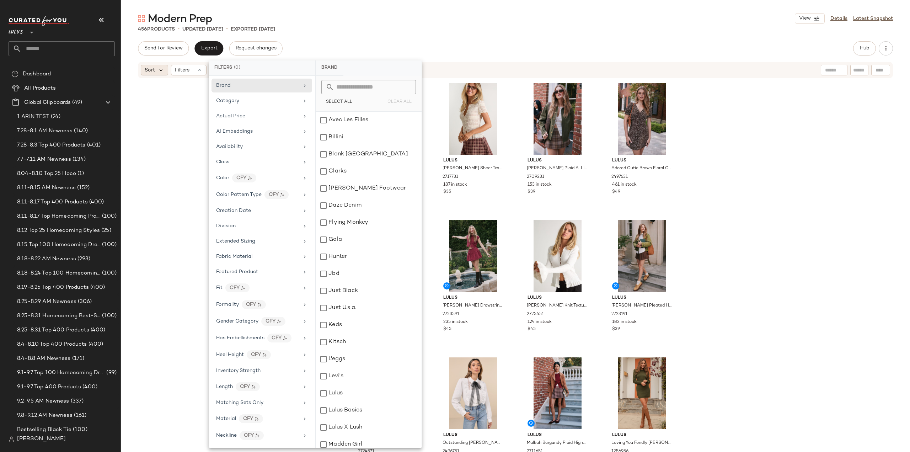
click at [158, 70] on icon at bounding box center [161, 70] width 6 height 6
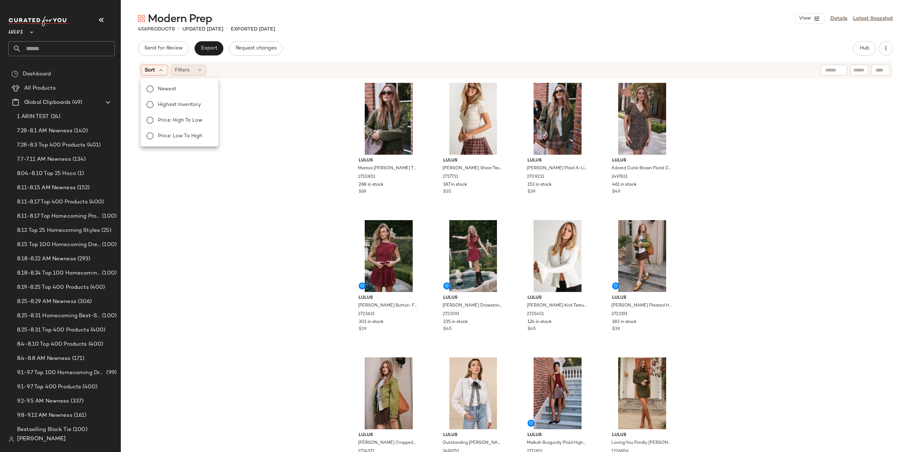
click at [192, 69] on div "Filters" at bounding box center [189, 70] width 36 height 11
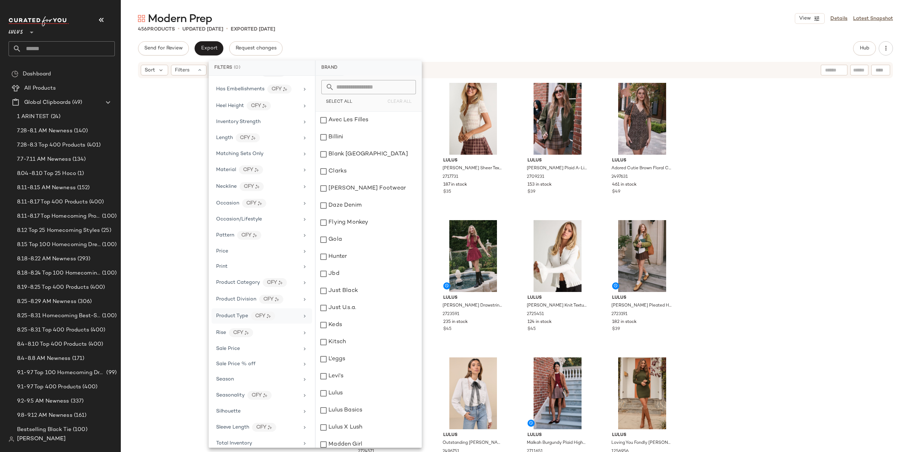
scroll to position [262, 0]
click at [302, 300] on icon at bounding box center [305, 303] width 6 height 6
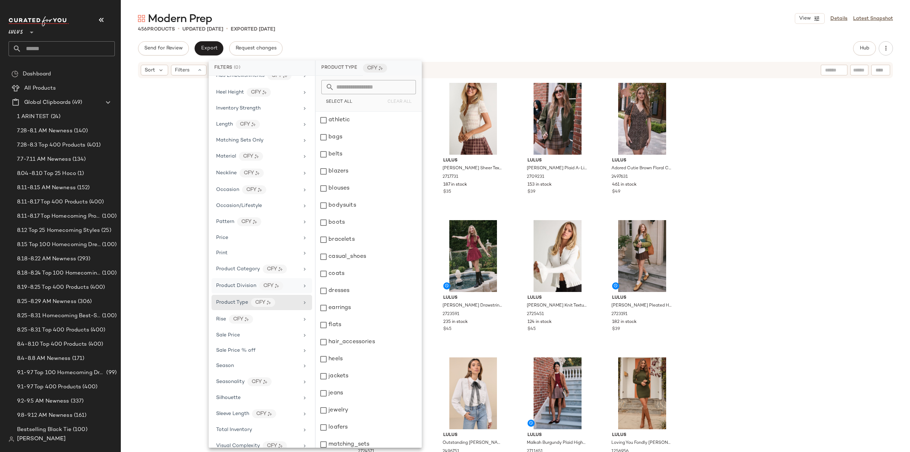
click at [302, 283] on icon at bounding box center [305, 286] width 6 height 6
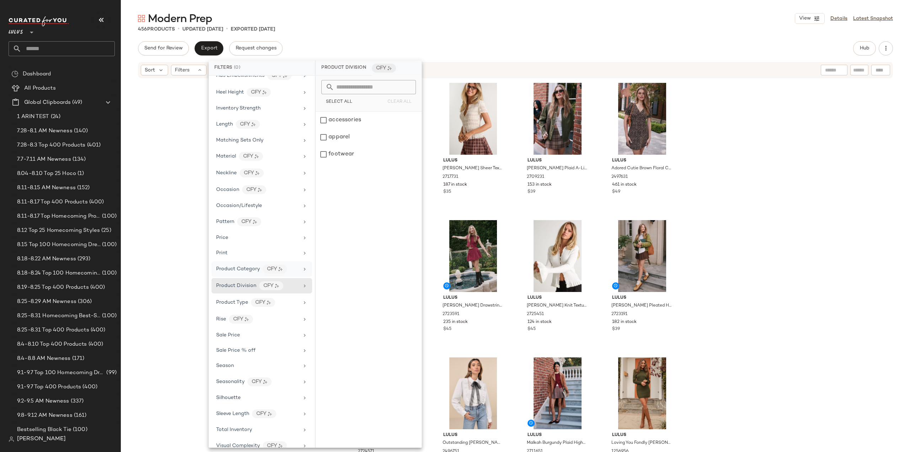
click at [302, 266] on icon at bounding box center [305, 269] width 6 height 6
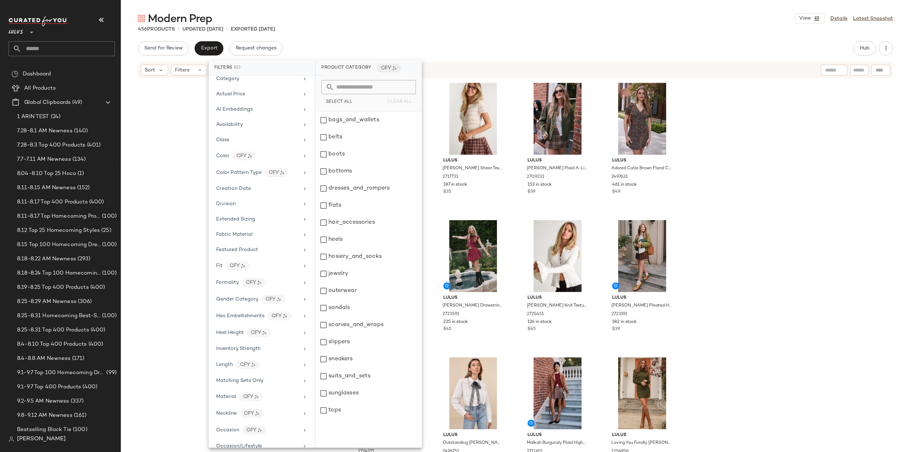
scroll to position [0, 0]
click at [304, 146] on icon at bounding box center [305, 147] width 6 height 6
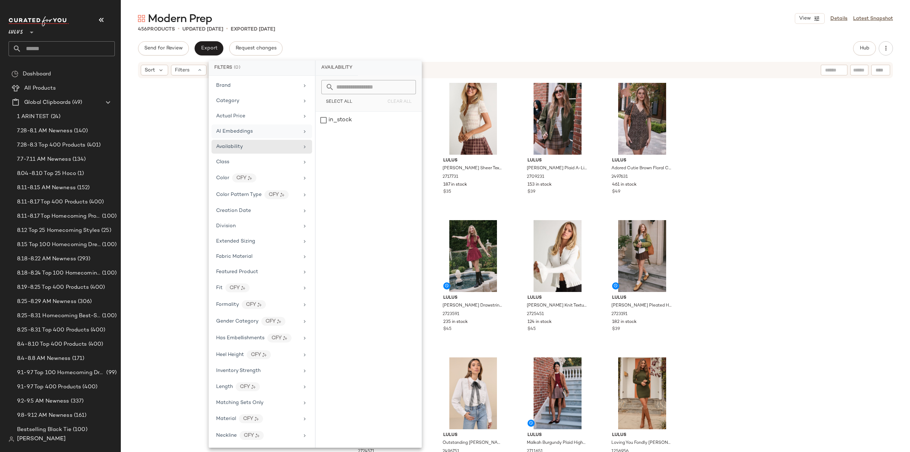
click at [302, 130] on icon at bounding box center [305, 132] width 6 height 6
click at [303, 115] on icon at bounding box center [305, 116] width 6 height 6
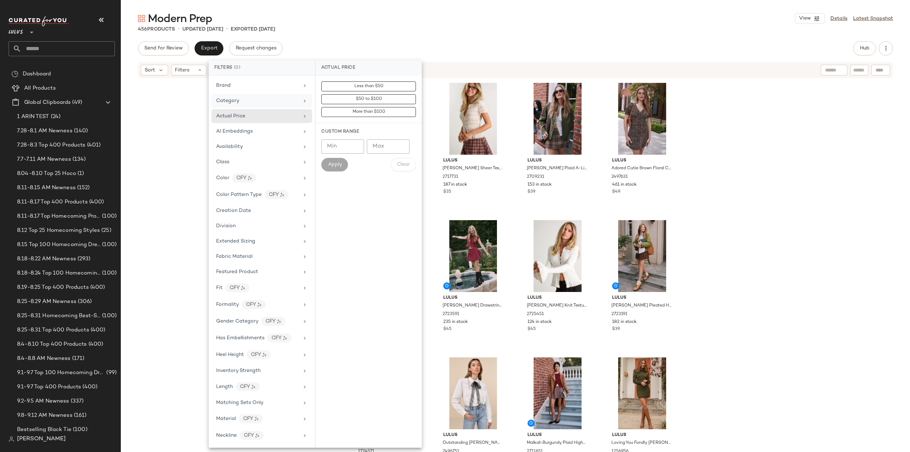
click at [302, 100] on icon at bounding box center [305, 101] width 6 height 6
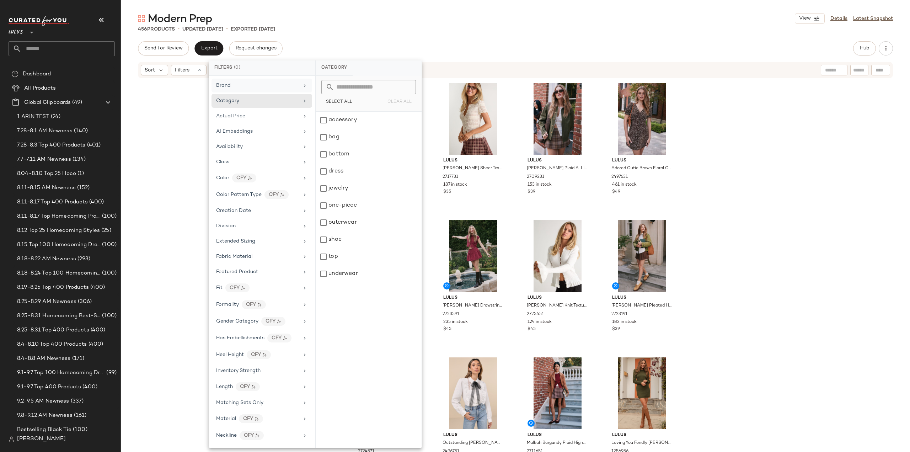
click at [303, 84] on icon at bounding box center [305, 86] width 6 height 6
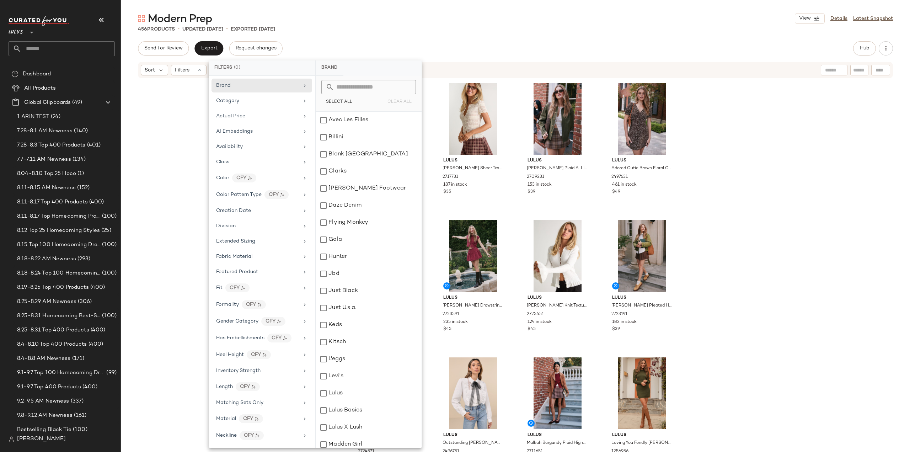
click at [340, 41] on div "Send for Review Export Request changes Hub" at bounding box center [515, 48] width 755 height 14
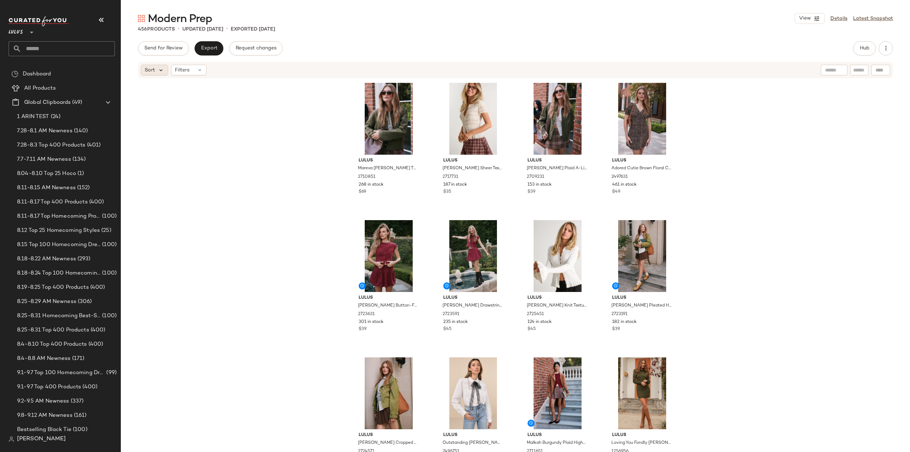
click at [160, 70] on icon at bounding box center [161, 70] width 6 height 6
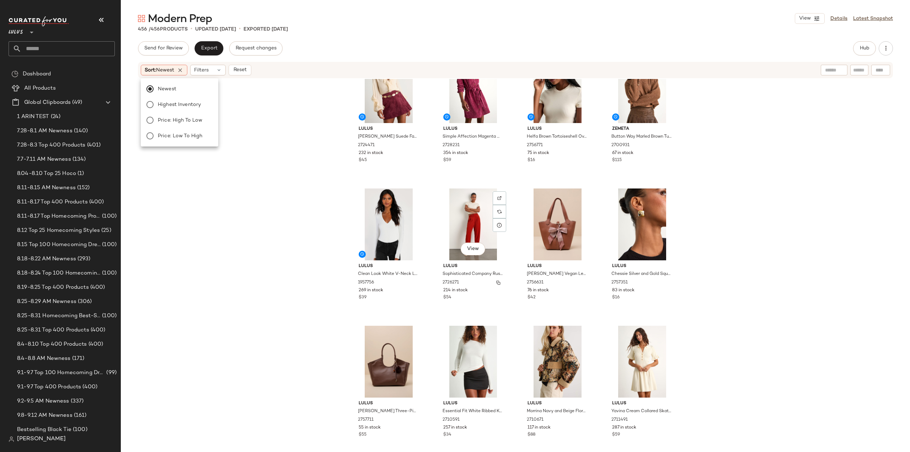
scroll to position [681, 0]
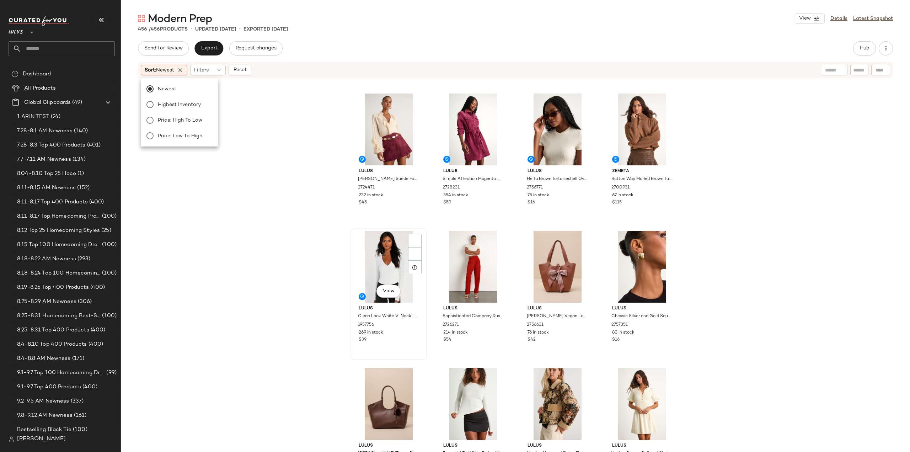
click at [407, 344] on div "View Lulus Clean Look White V-Neck Long Sleeve Bodysuit 1957756 269 in stock $39" at bounding box center [388, 294] width 75 height 130
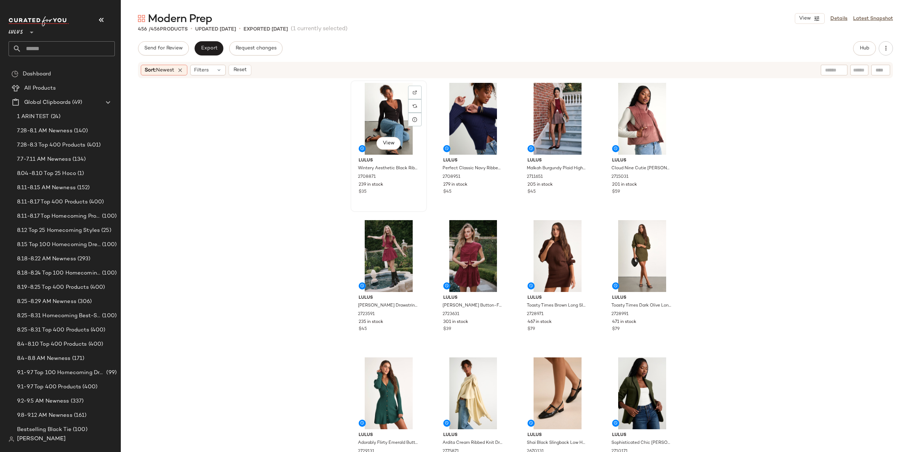
click at [401, 191] on div "$35" at bounding box center [389, 192] width 60 height 6
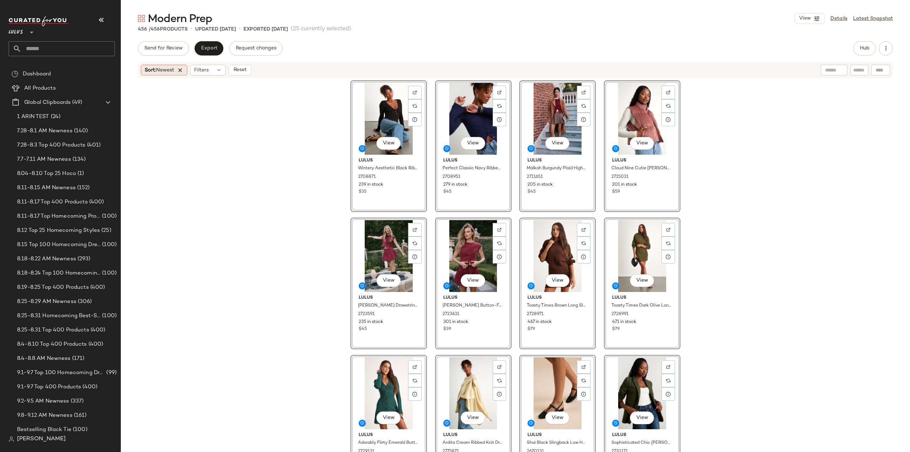
click at [183, 72] on icon at bounding box center [180, 70] width 6 height 6
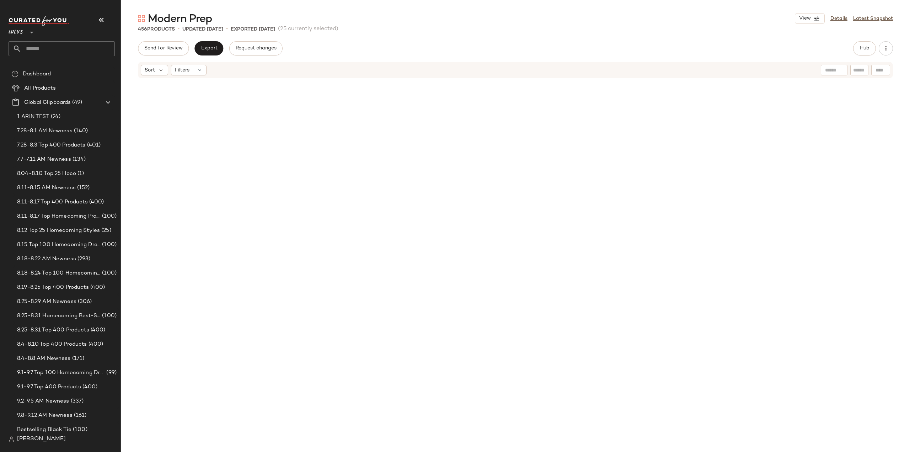
scroll to position [4390, 0]
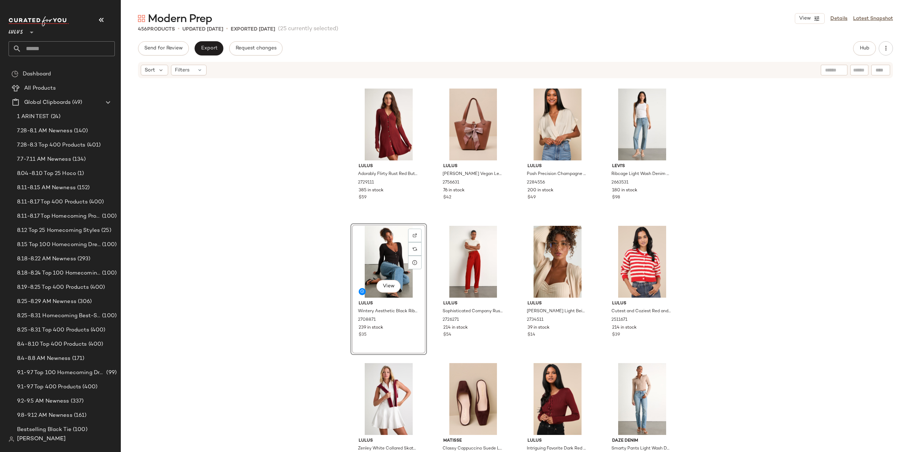
click at [249, 160] on div "Lulus Adorably Flirty Rust Red Button-Front Sweater Mini Dress 2729111 385 in s…" at bounding box center [515, 276] width 789 height 394
